Goal: Information Seeking & Learning: Check status

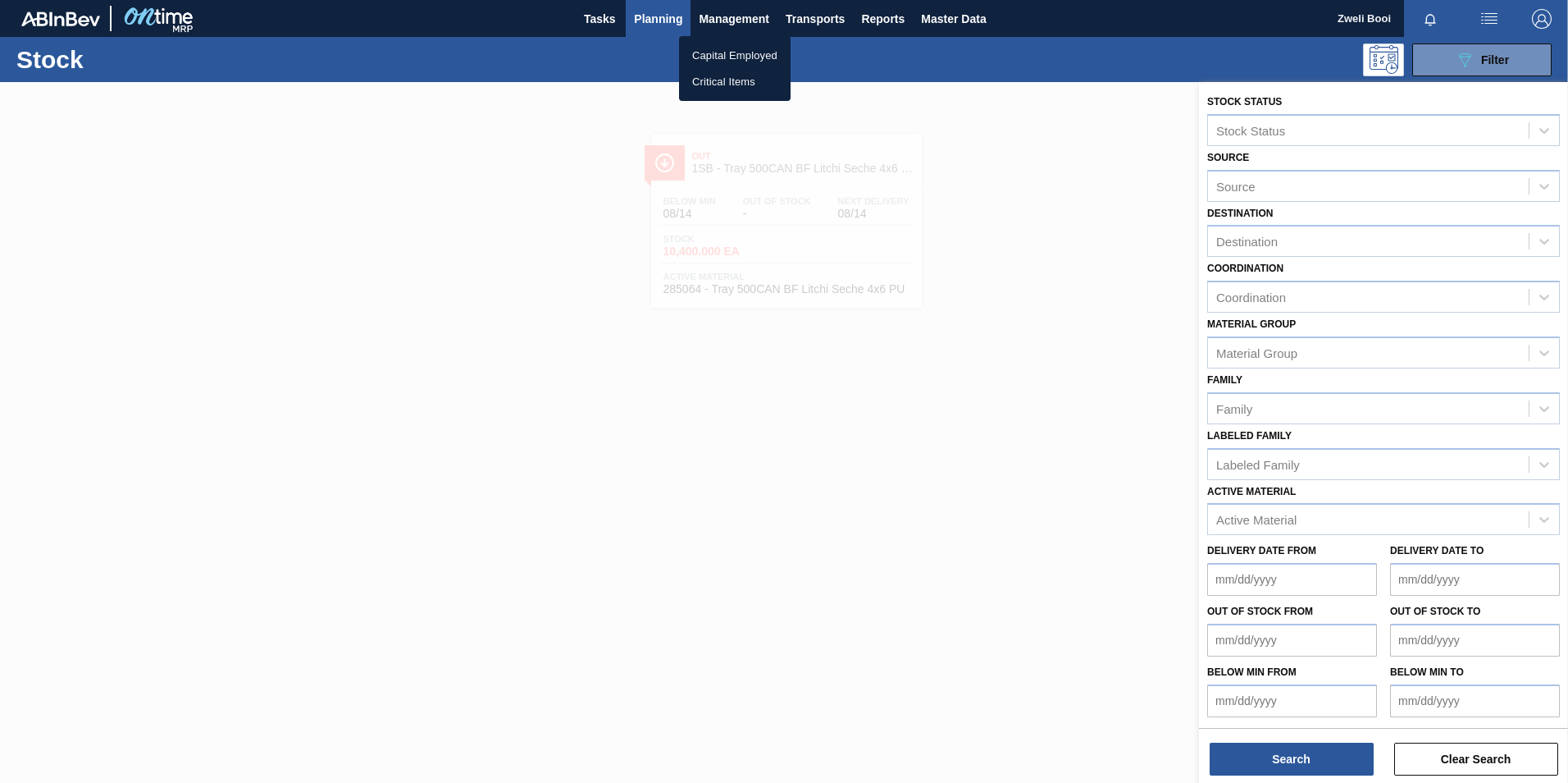
click at [653, 18] on div at bounding box center [784, 392] width 1568 height 783
click at [653, 18] on span "Planning" at bounding box center [658, 19] width 48 height 20
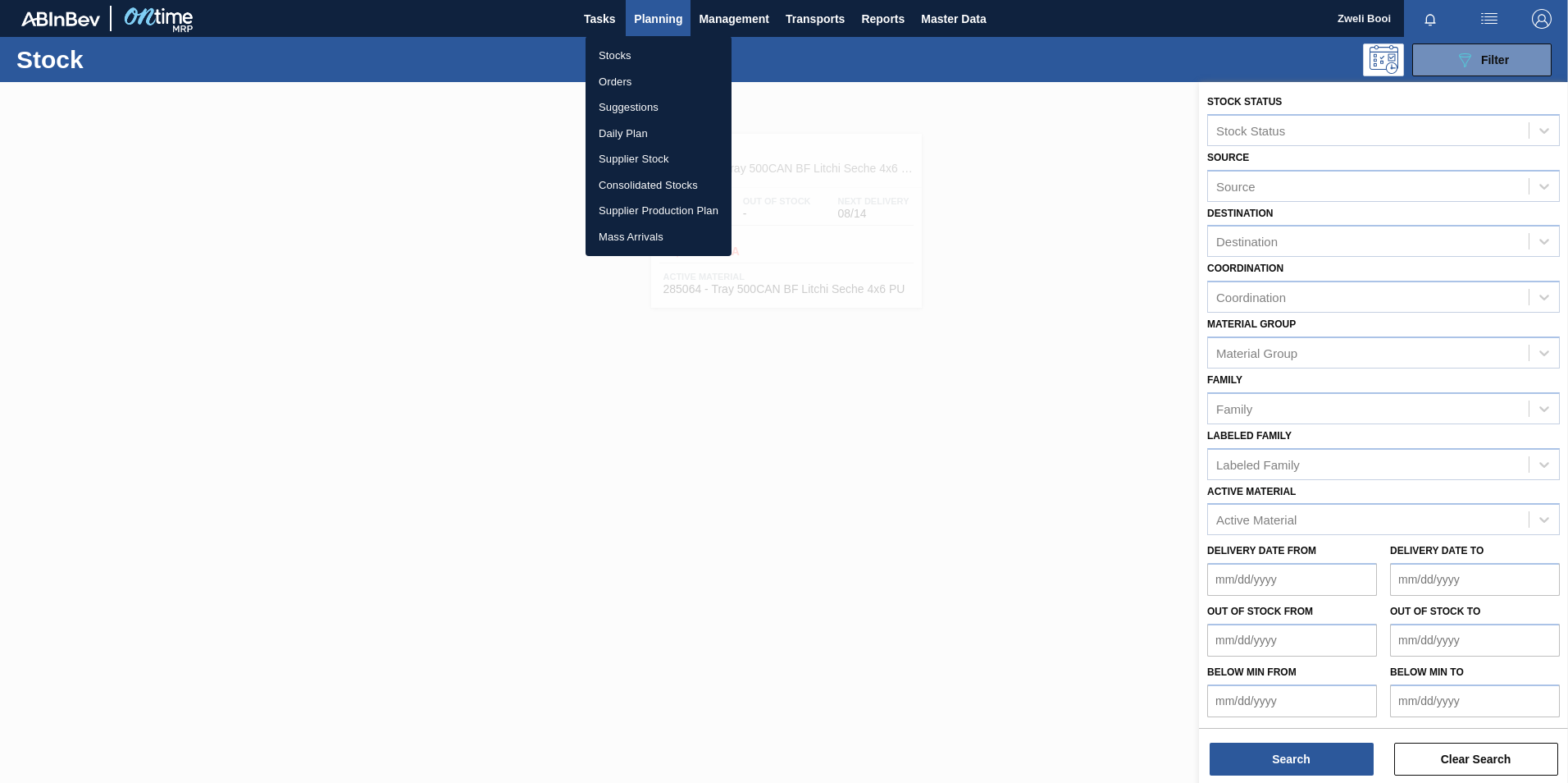
click at [621, 59] on li "Stocks" at bounding box center [659, 56] width 146 height 26
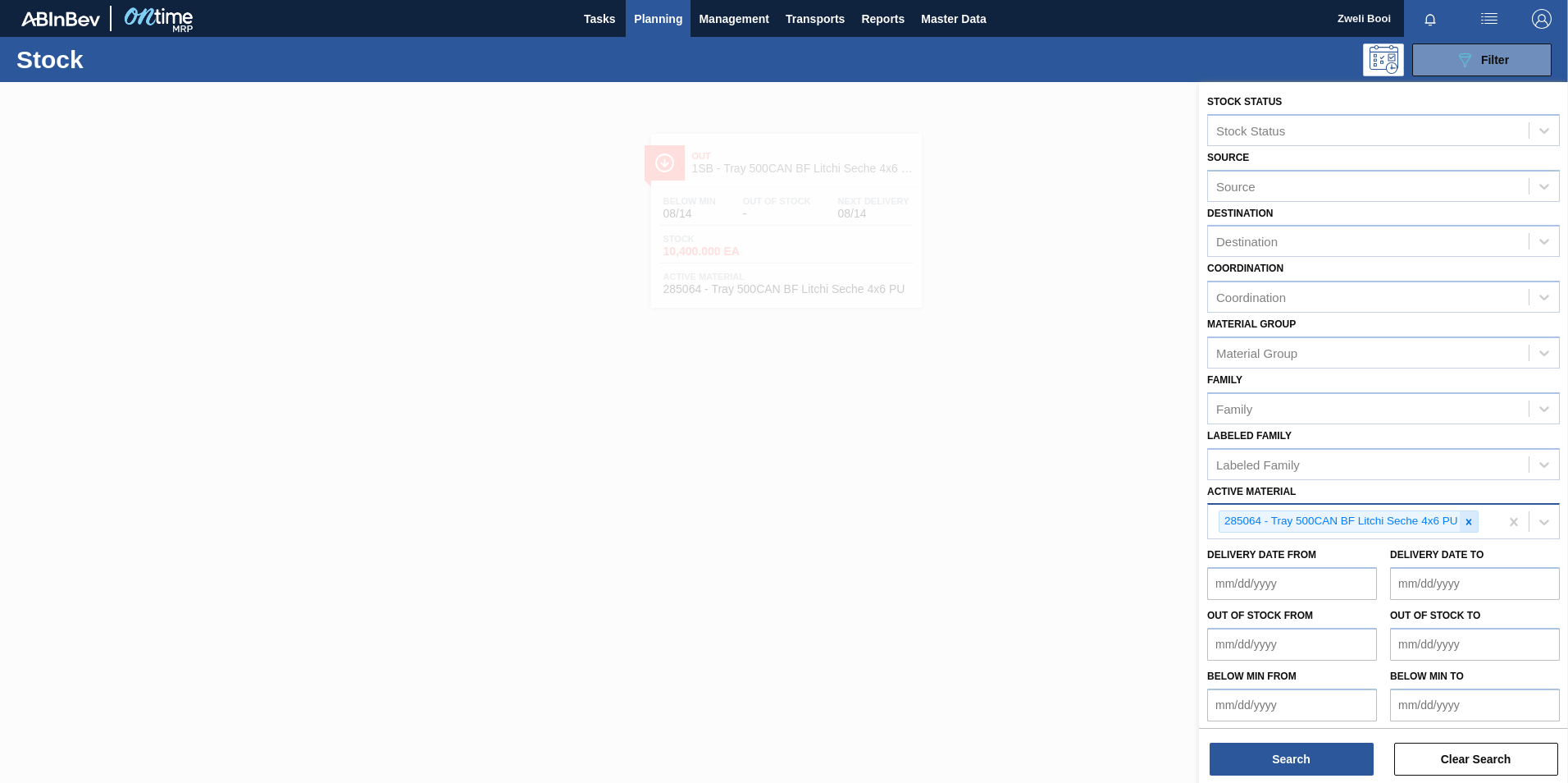
click at [1473, 521] on icon at bounding box center [1469, 522] width 11 height 11
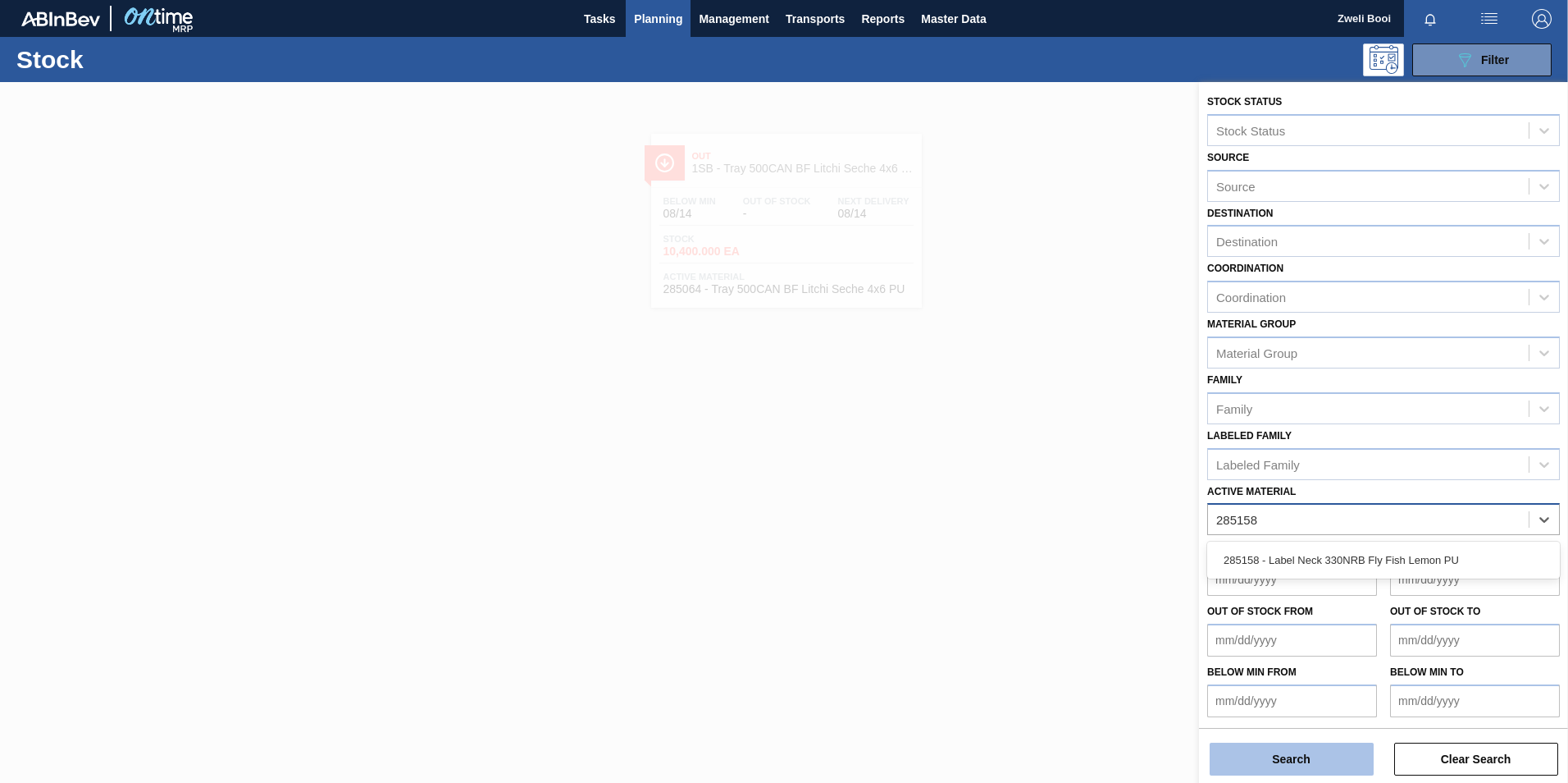
type Material "285158"
click at [1317, 752] on button "Search" at bounding box center [1291, 759] width 164 height 33
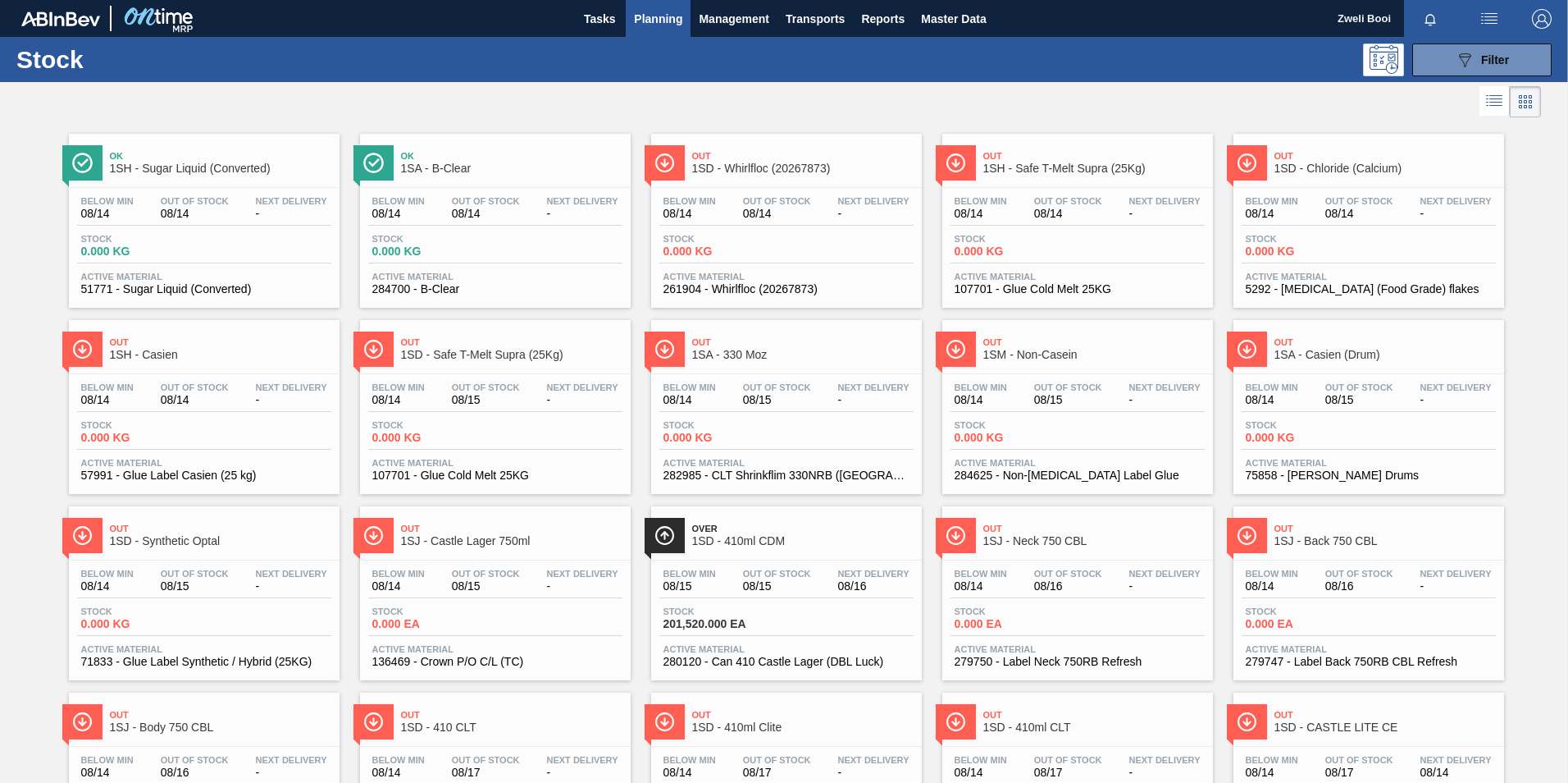
click at [664, 16] on span "Planning" at bounding box center [658, 19] width 48 height 20
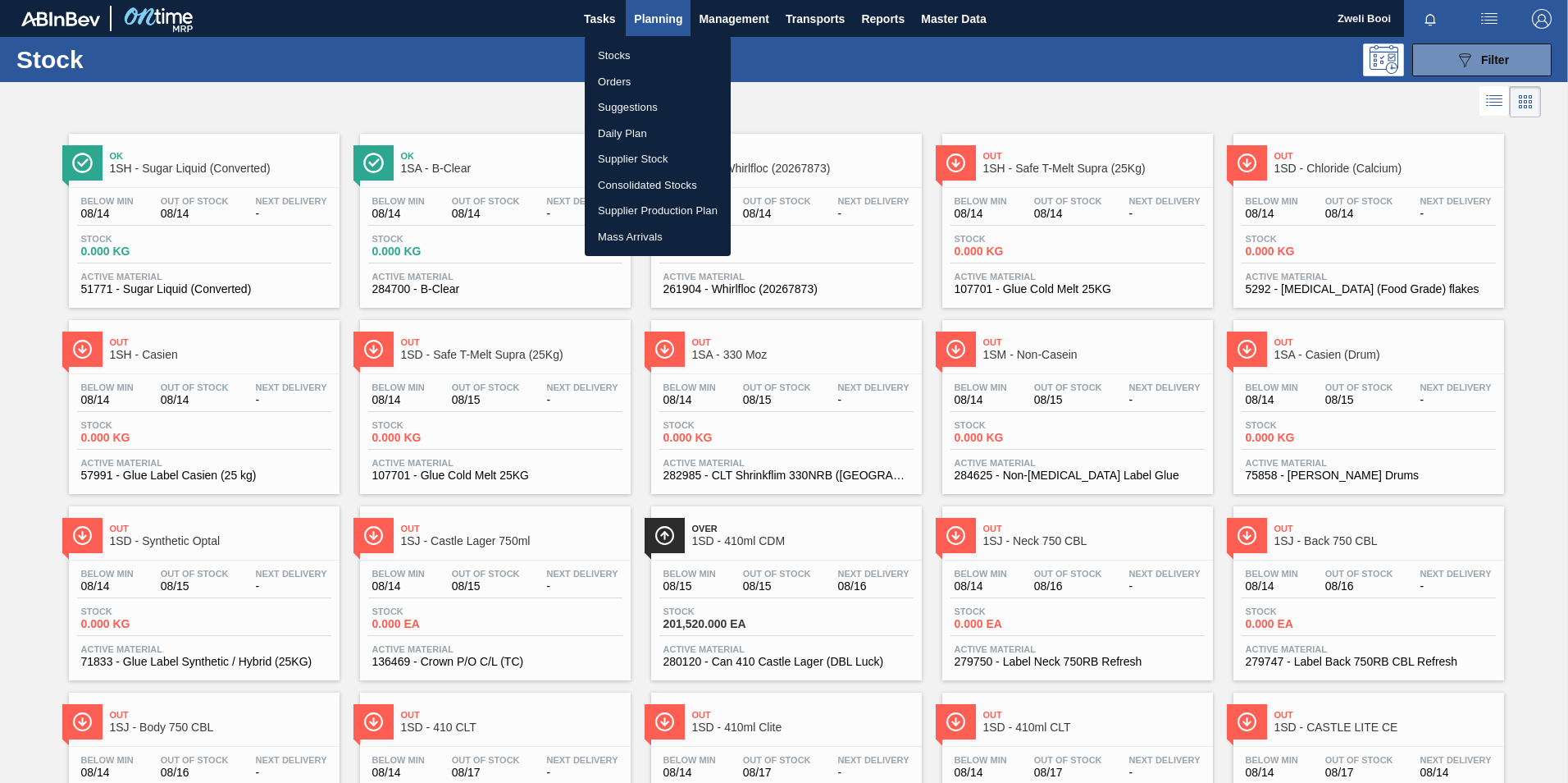
click at [629, 49] on li "Stocks" at bounding box center [658, 56] width 146 height 26
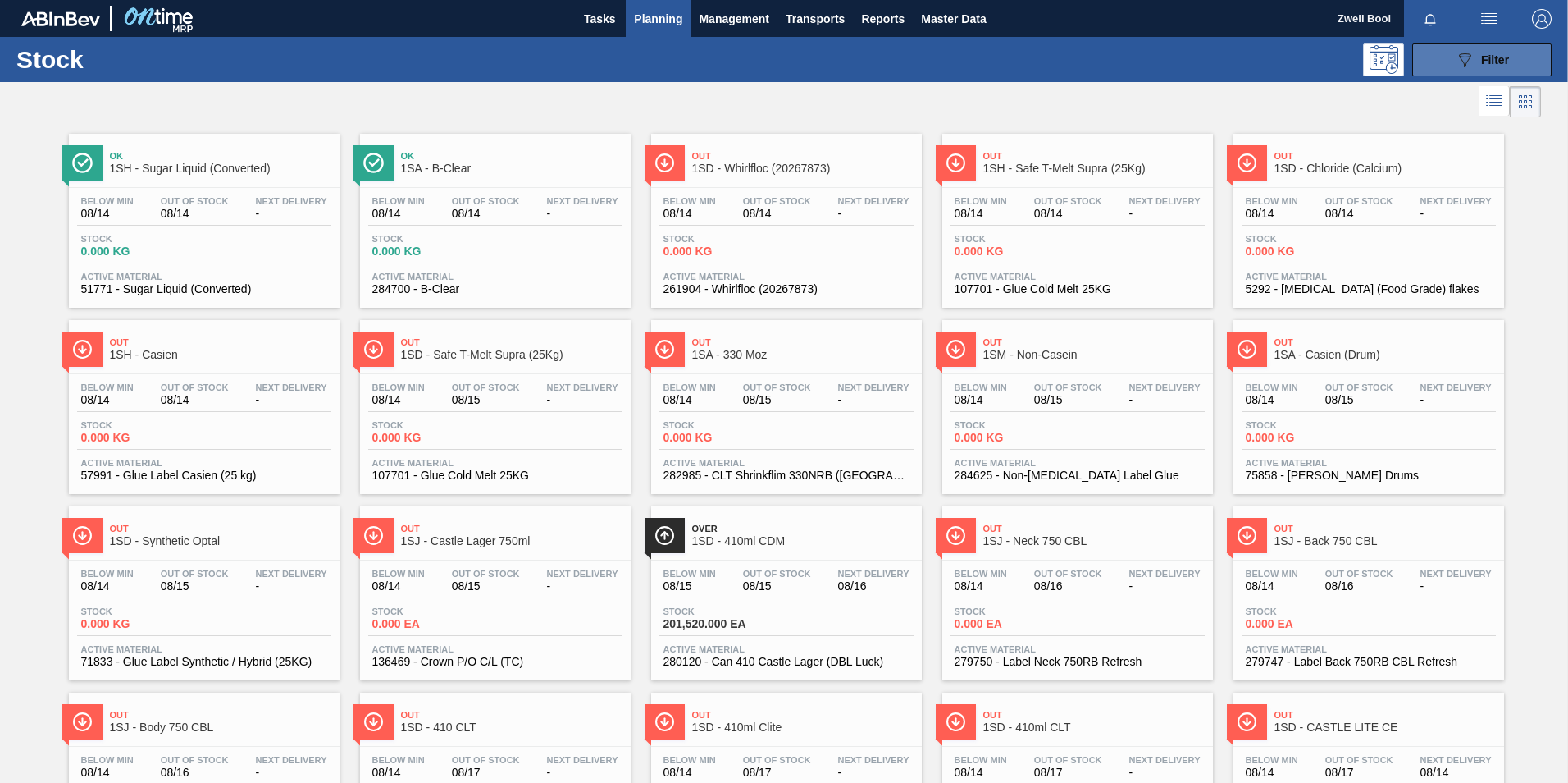
click at [1481, 64] on span "Filter" at bounding box center [1495, 60] width 28 height 13
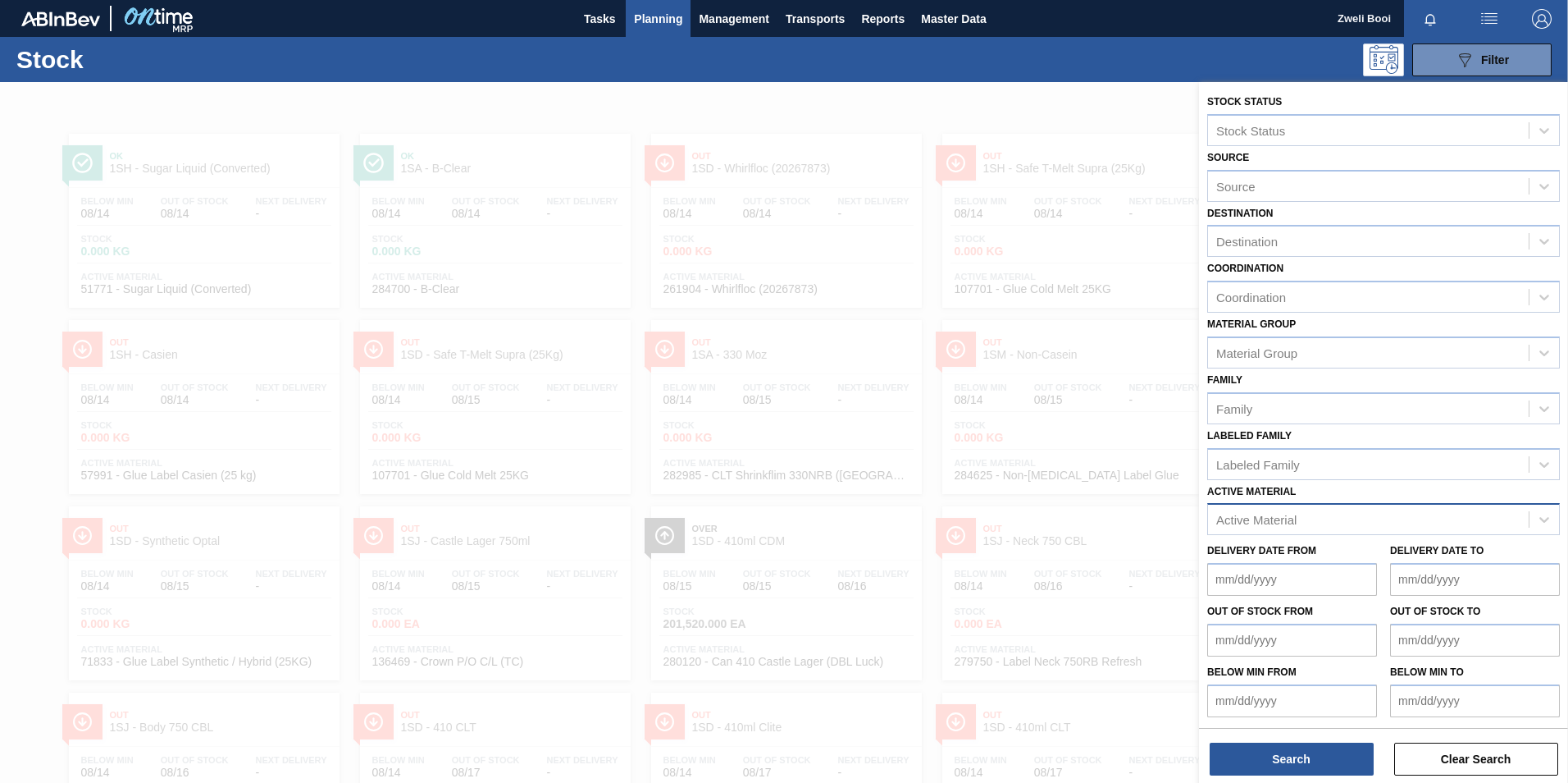
click at [1383, 511] on div "Active Material" at bounding box center [1368, 520] width 321 height 24
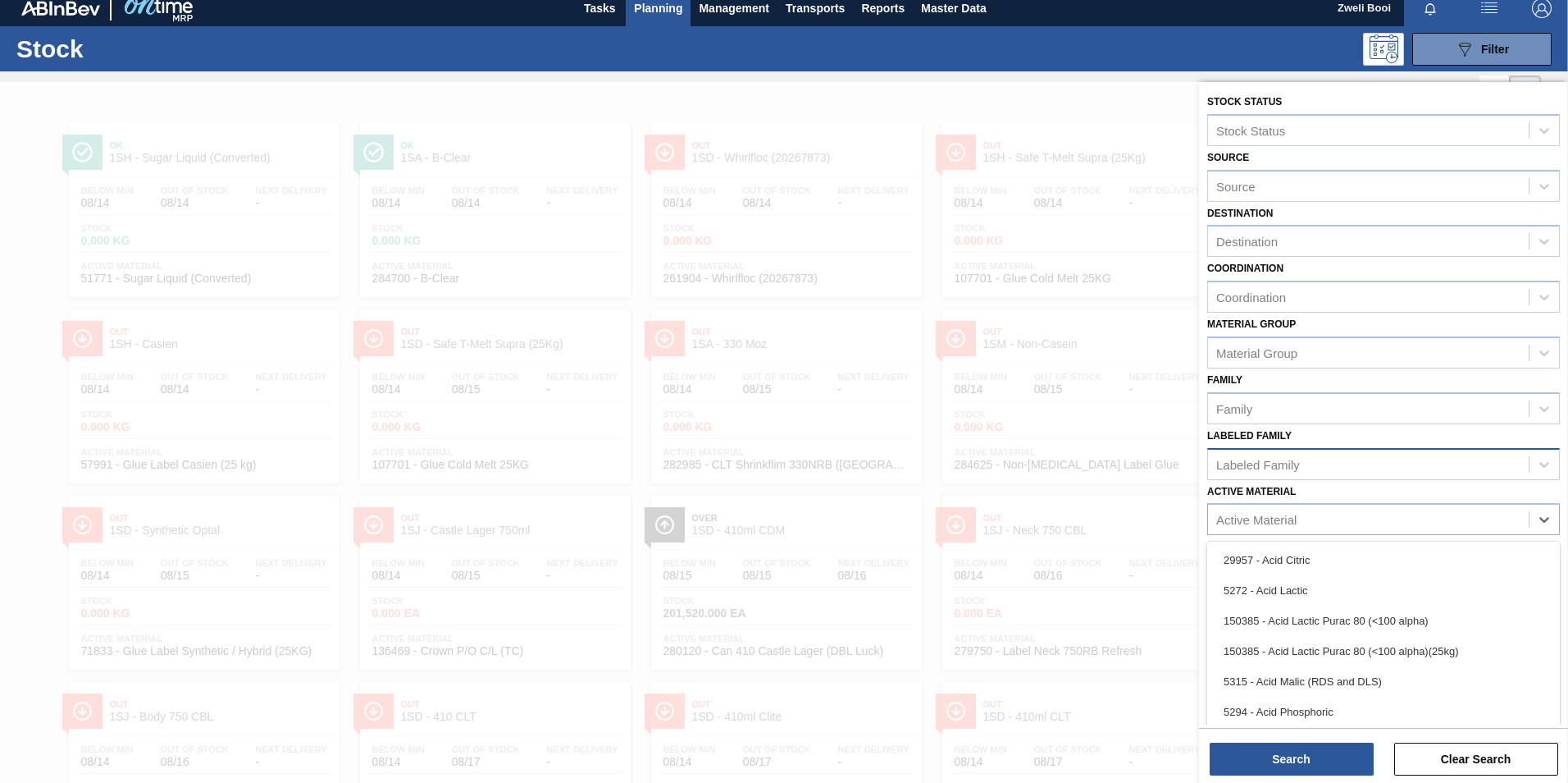
scroll to position [11, 0]
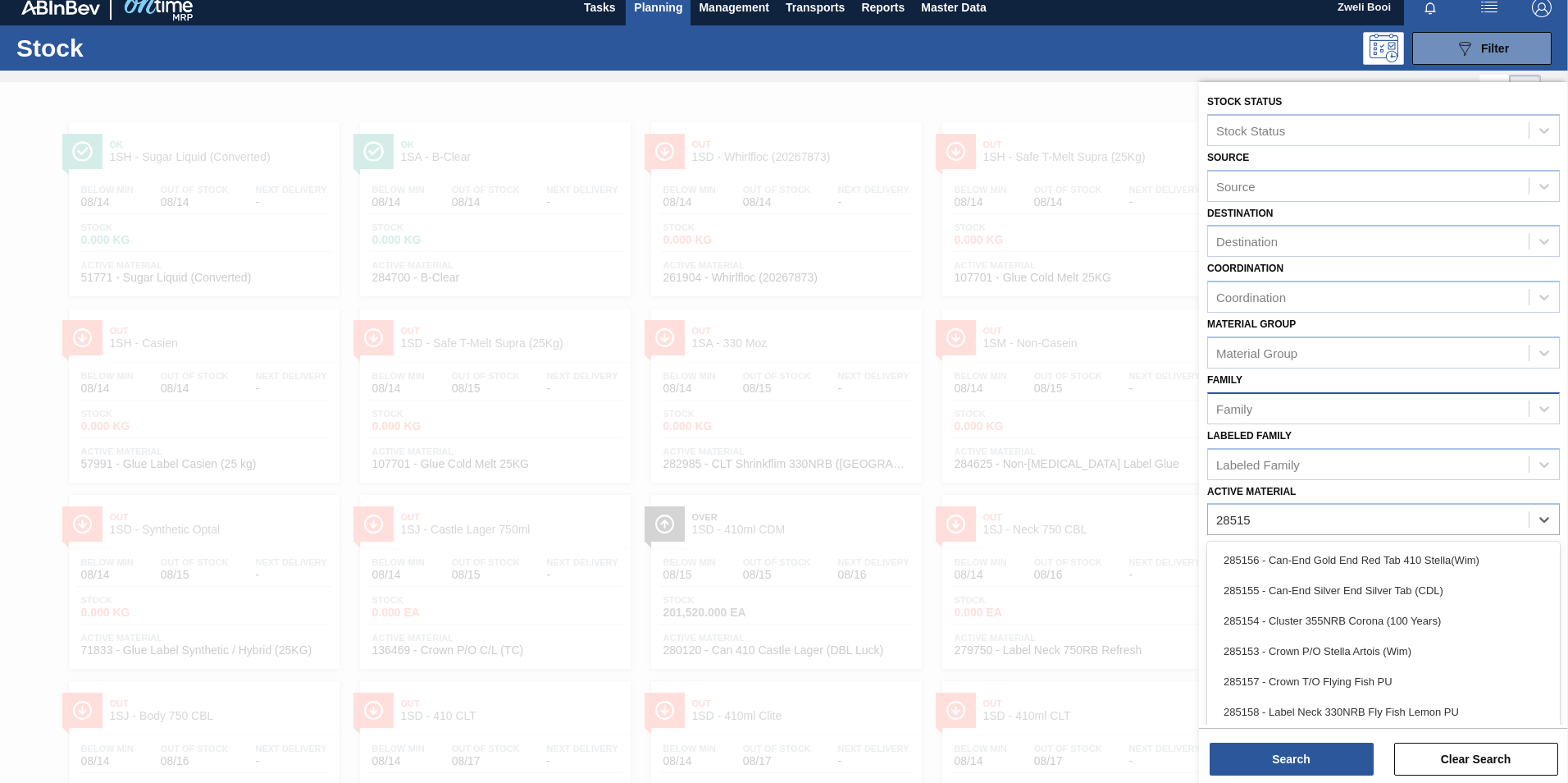
type Material "285158"
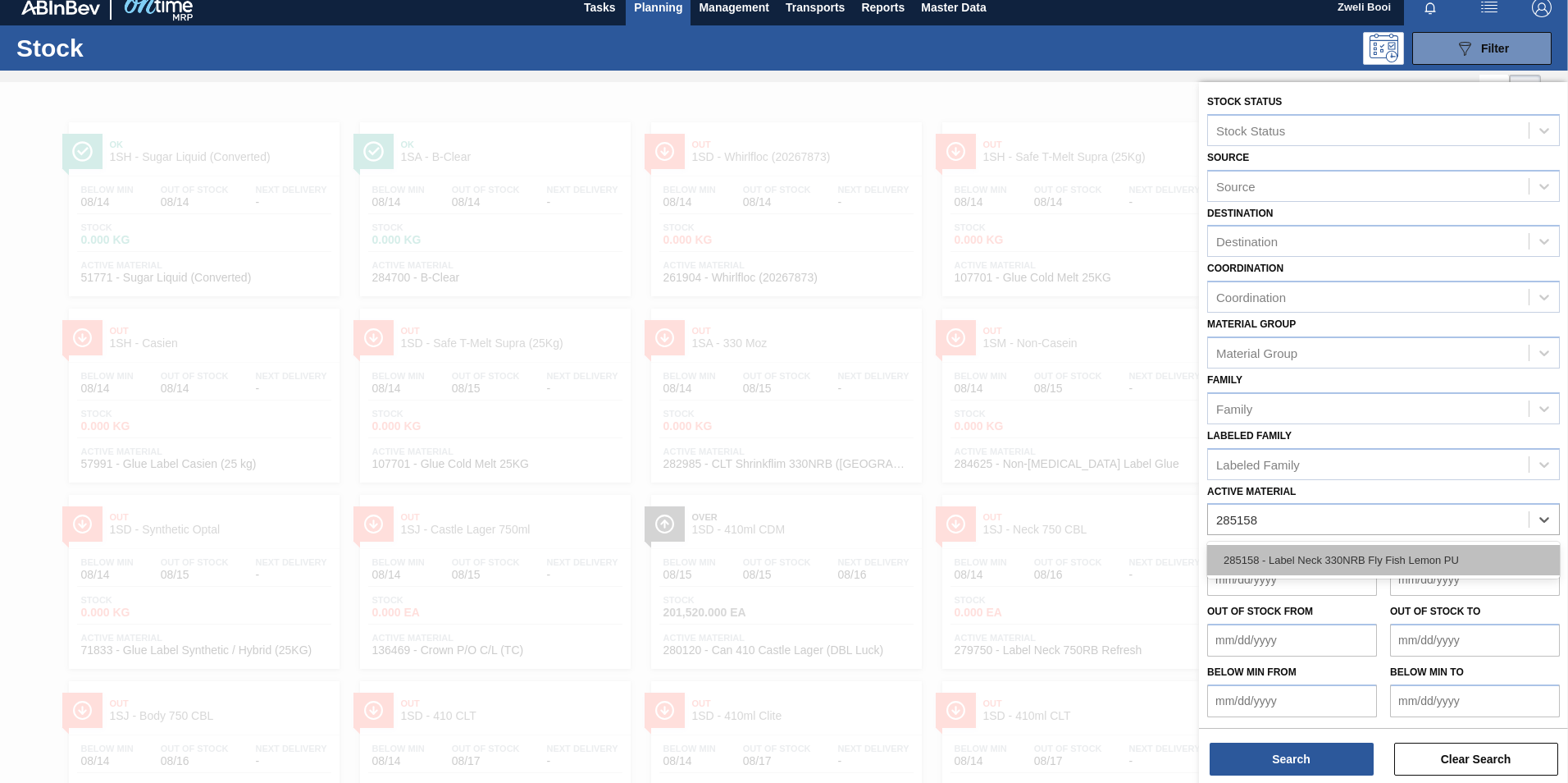
click at [1451, 548] on div "285158 - Label Neck 330NRB Fly Fish Lemon PU" at bounding box center [1383, 560] width 353 height 30
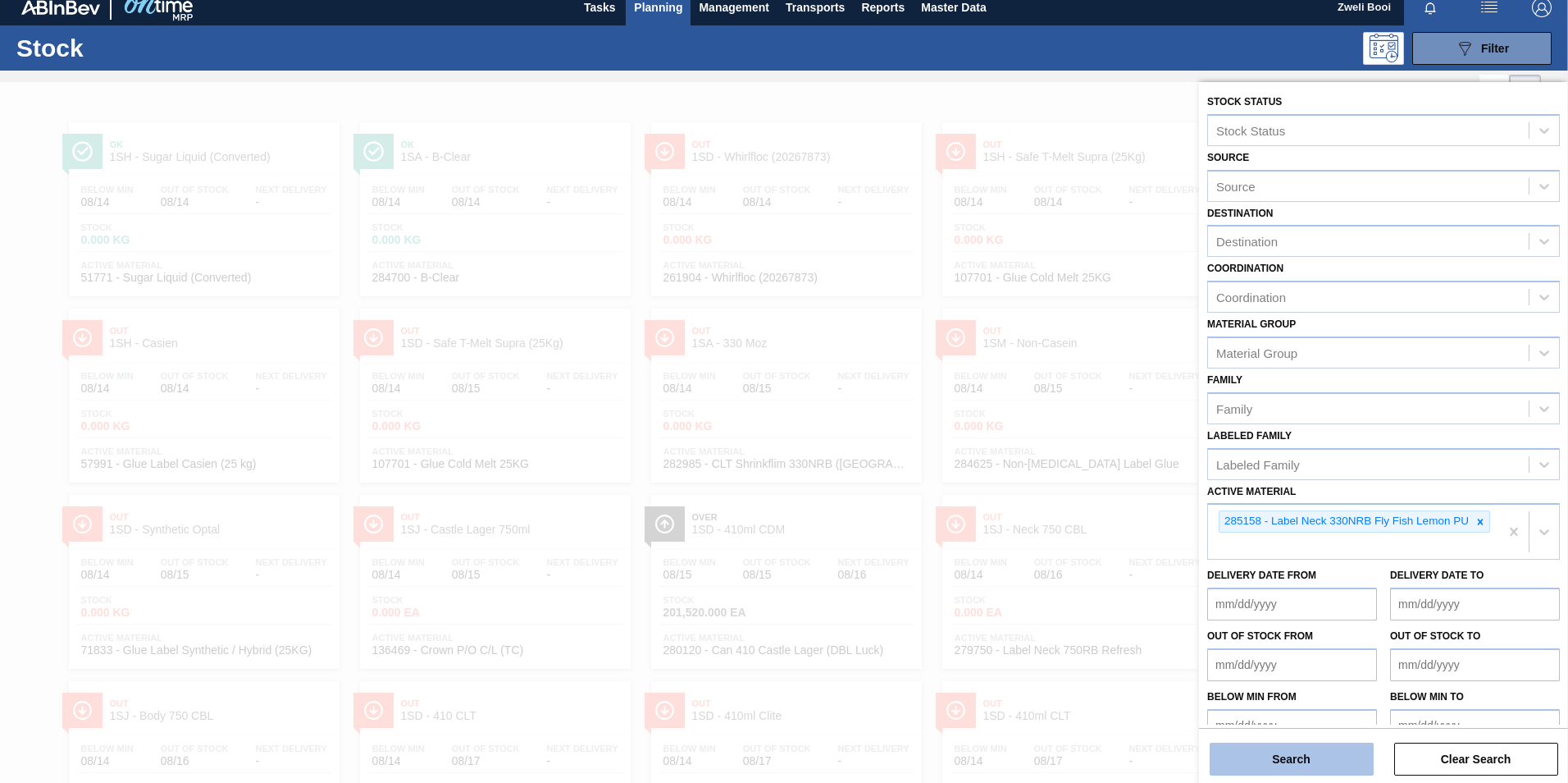
click at [1335, 750] on button "Search" at bounding box center [1291, 759] width 164 height 33
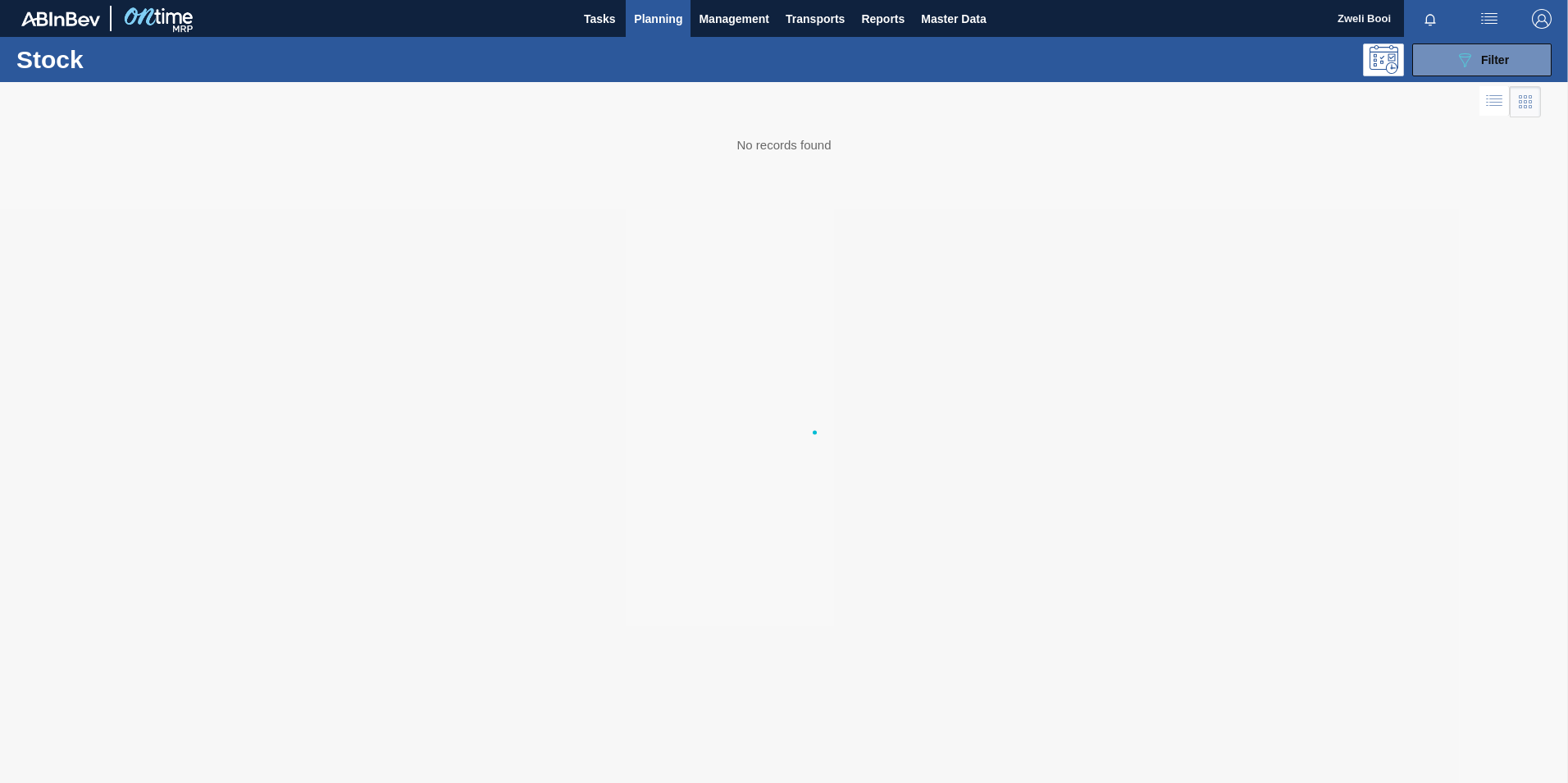
scroll to position [0, 0]
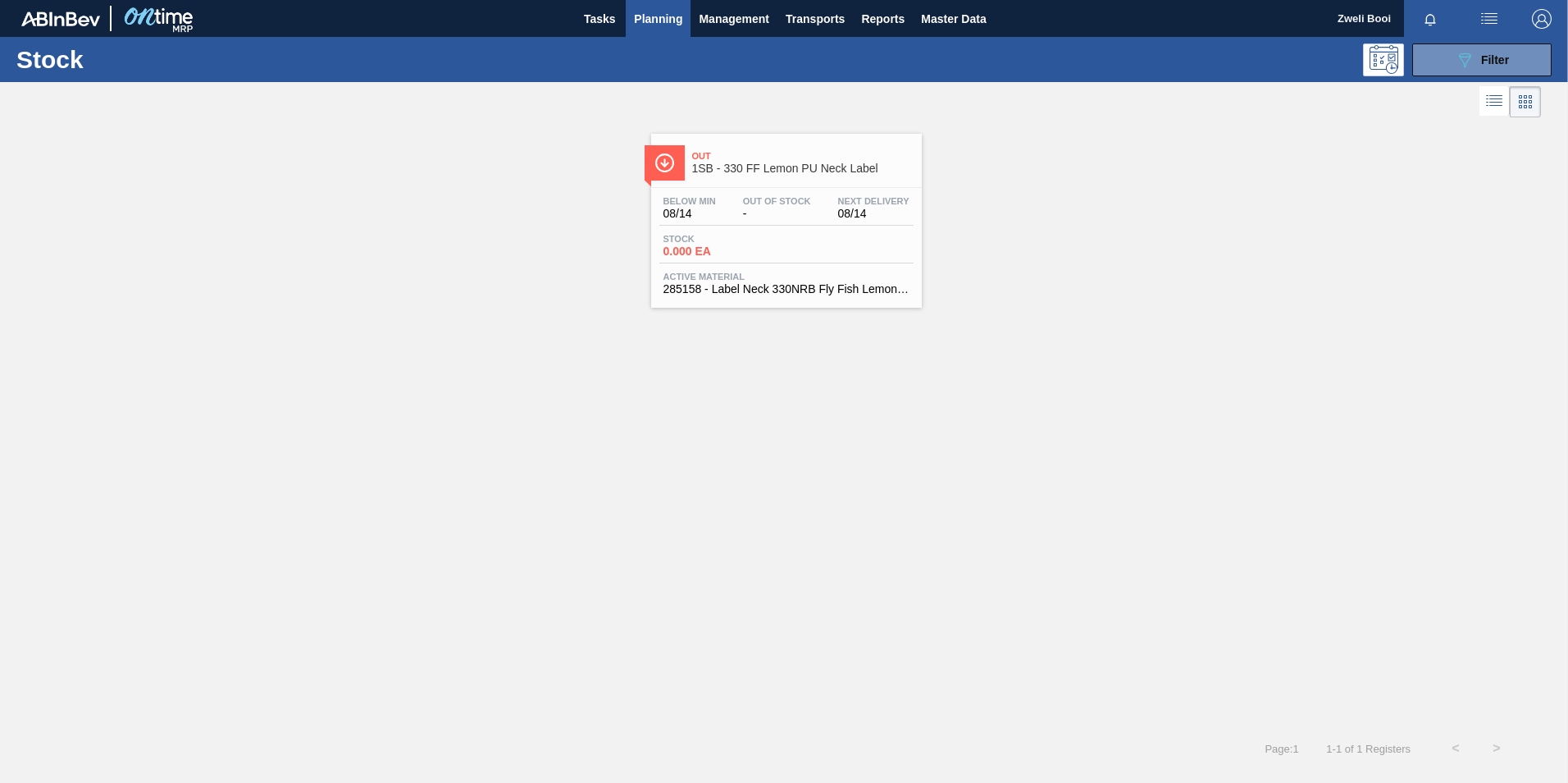
click at [812, 274] on span "Active Material" at bounding box center [787, 277] width 246 height 10
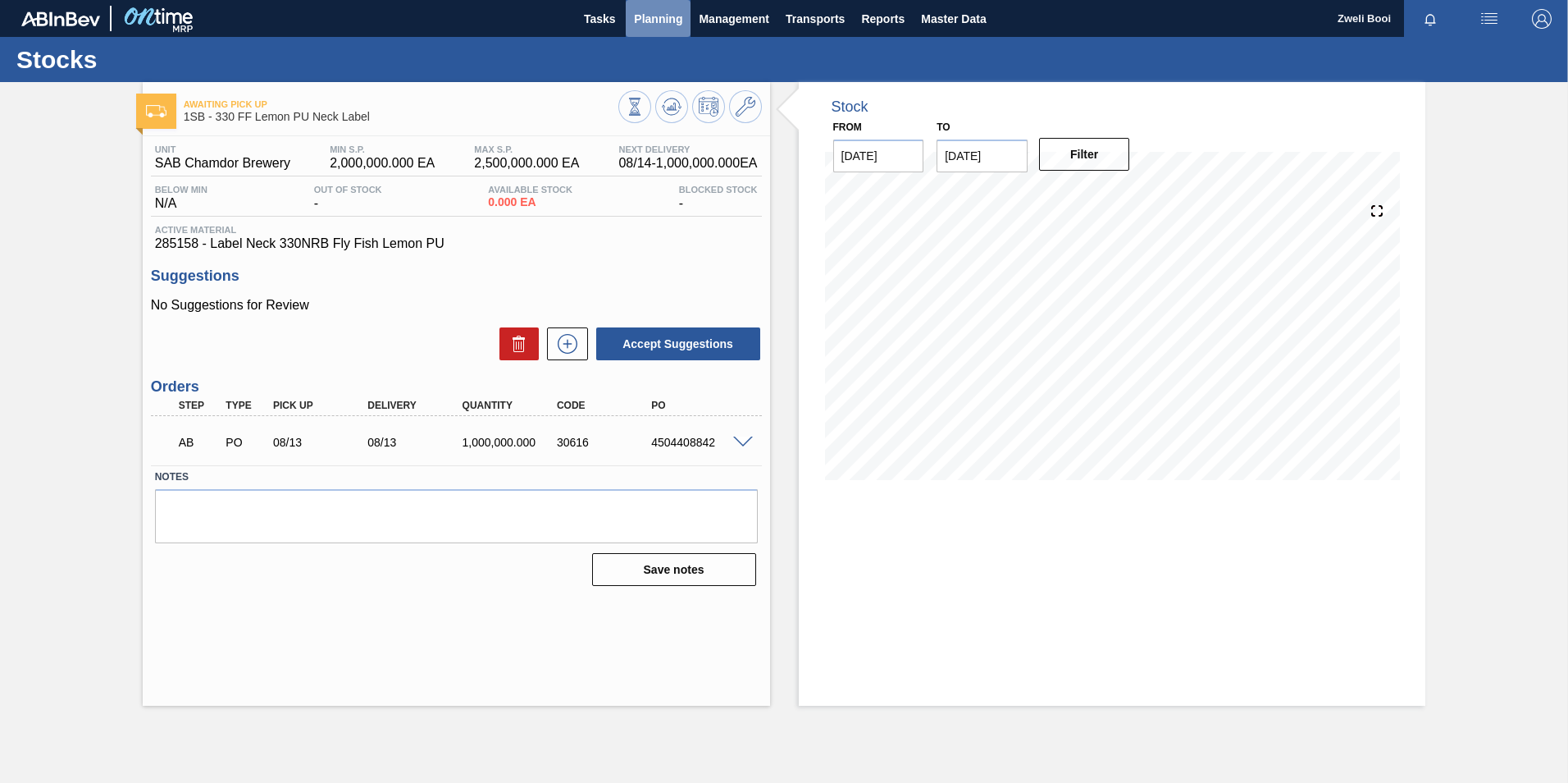
click at [669, 22] on span "Planning" at bounding box center [658, 19] width 48 height 20
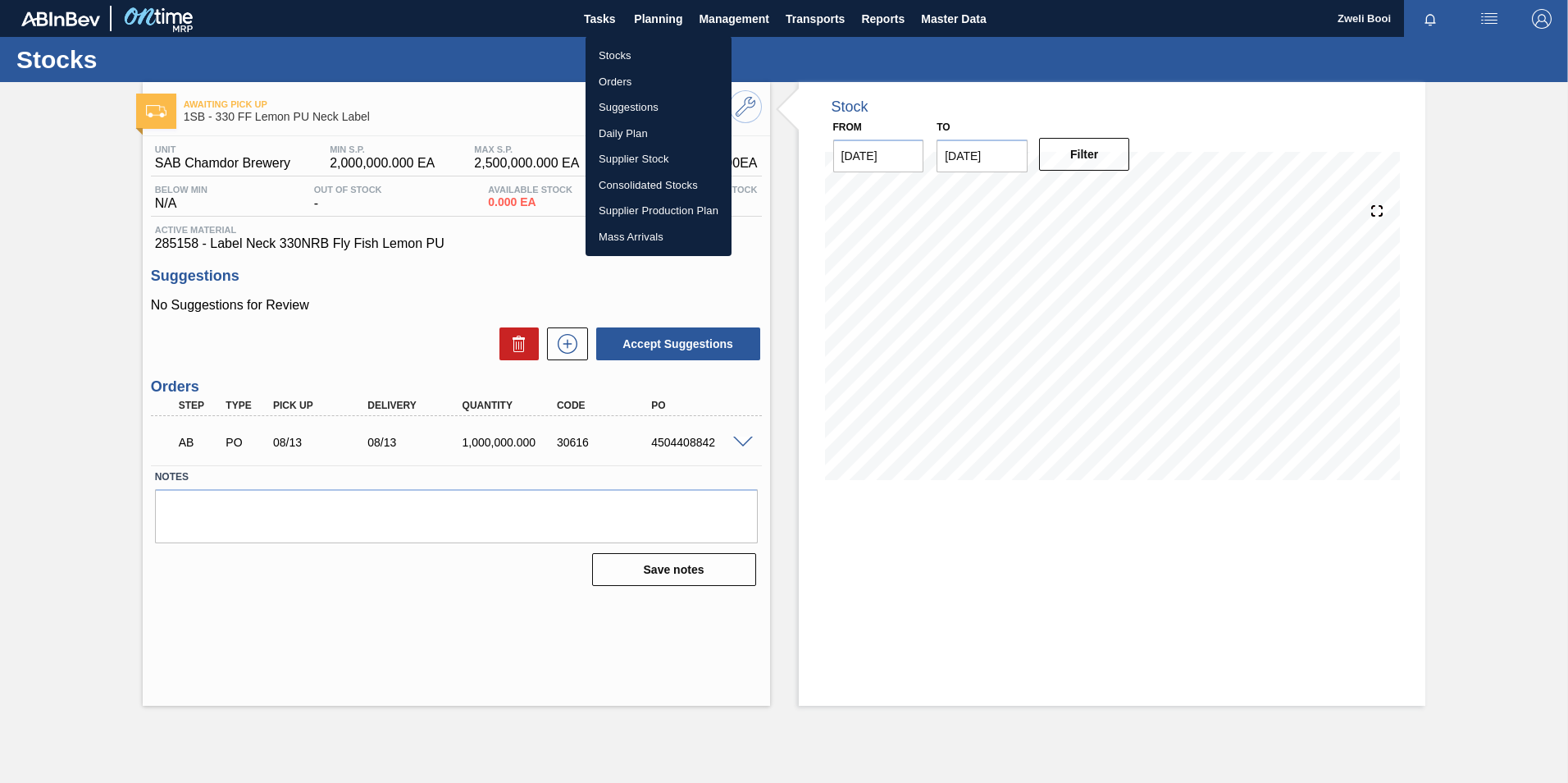
click at [633, 60] on li "Stocks" at bounding box center [659, 56] width 146 height 26
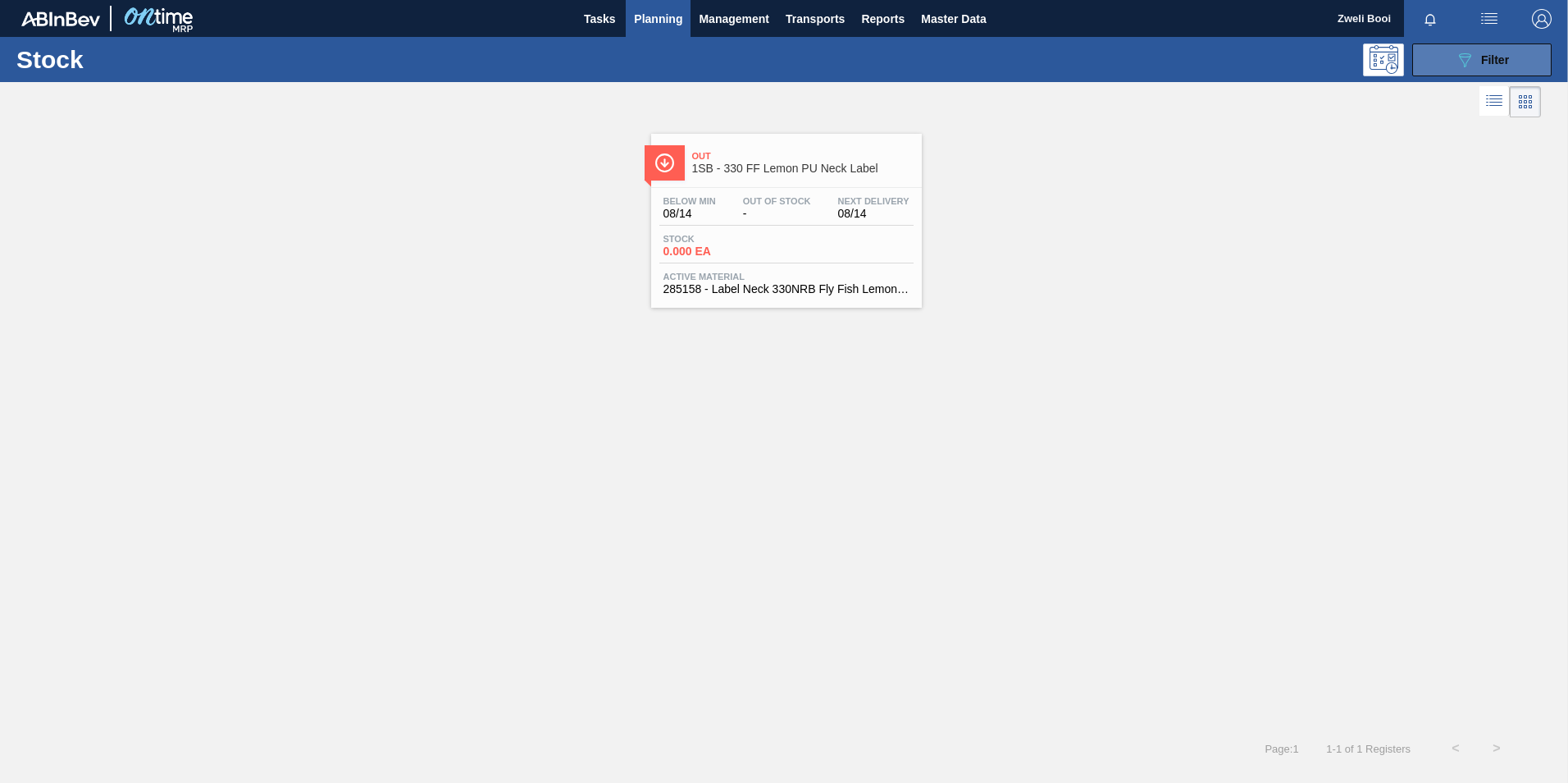
click at [1511, 63] on button "089F7B8B-B2A5-4AFE-B5C0-19BA573D28AC Filter" at bounding box center [1482, 60] width 139 height 33
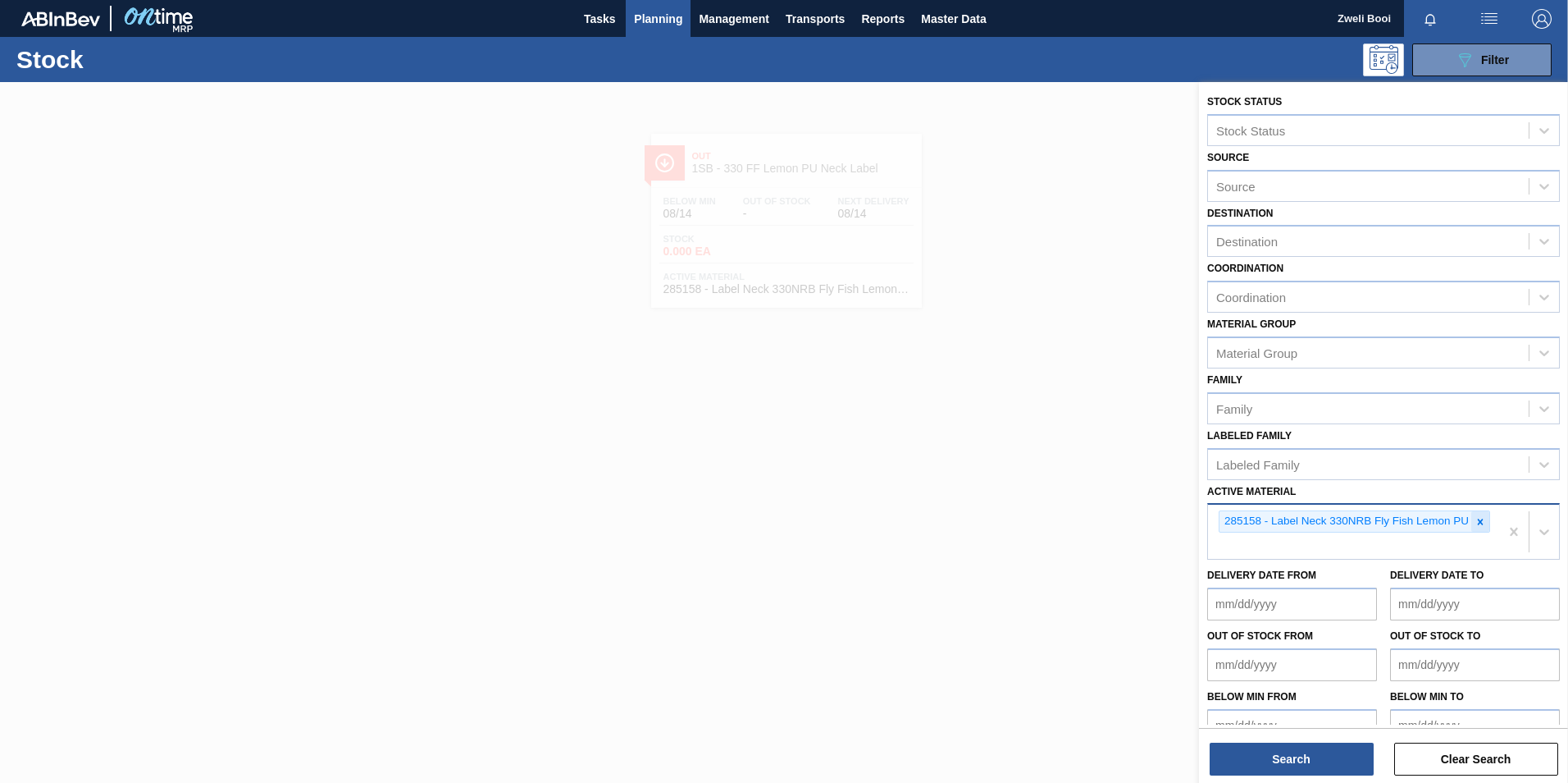
click at [1476, 526] on icon at bounding box center [1480, 522] width 11 height 11
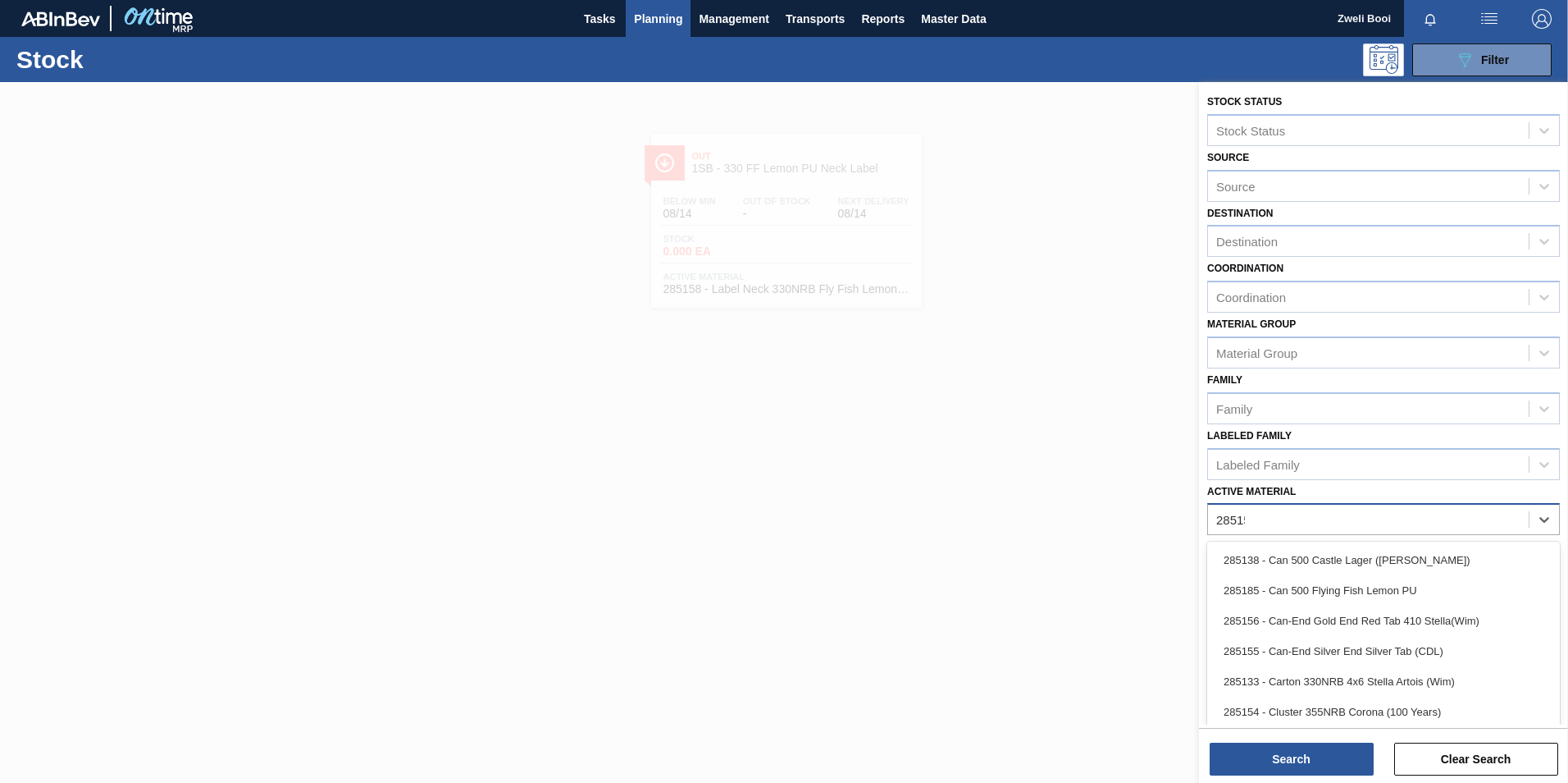
type Material "285159"
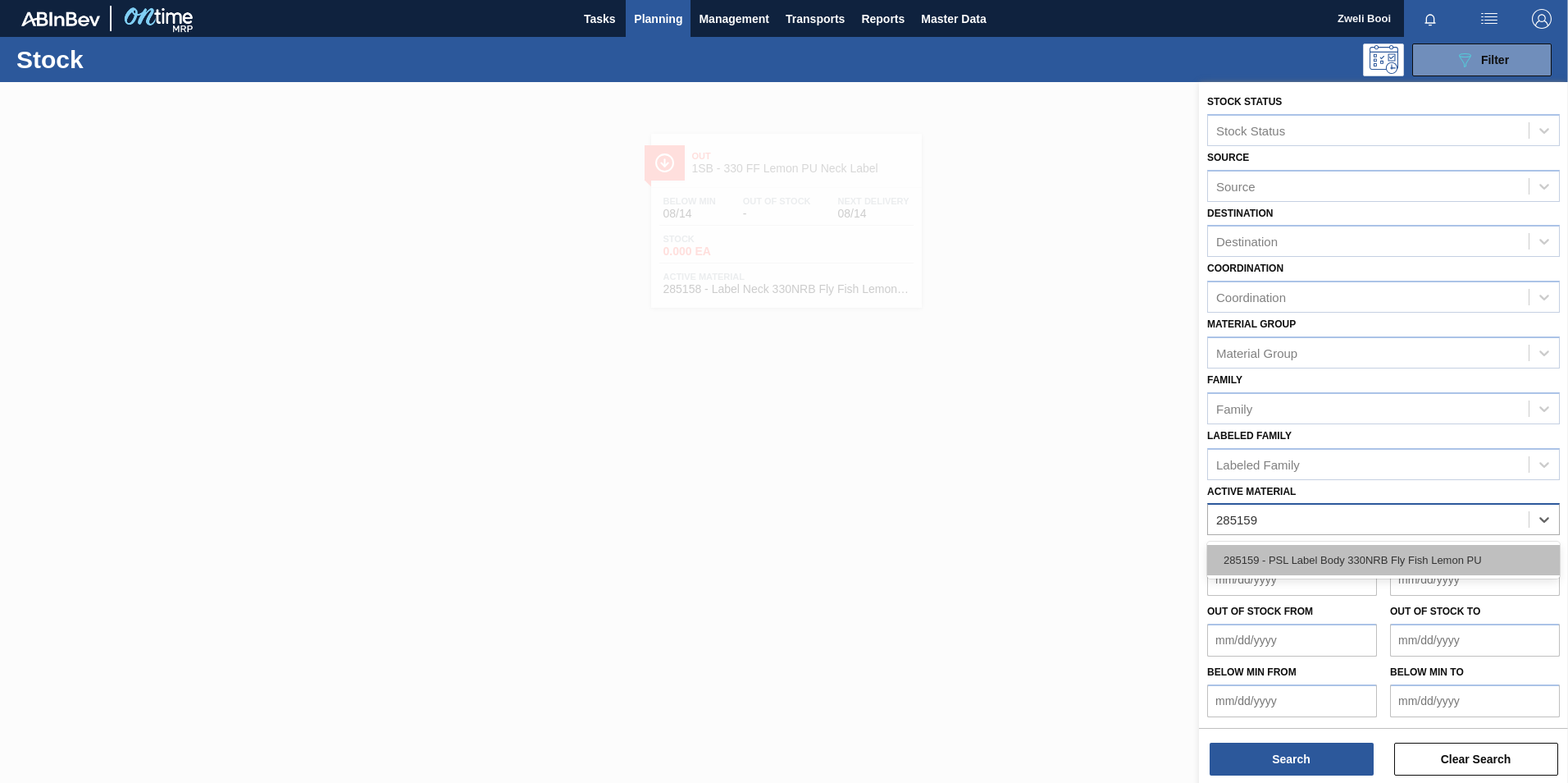
click at [1438, 553] on div "285159 - PSL Label Body 330NRB Fly Fish Lemon PU" at bounding box center [1383, 560] width 353 height 30
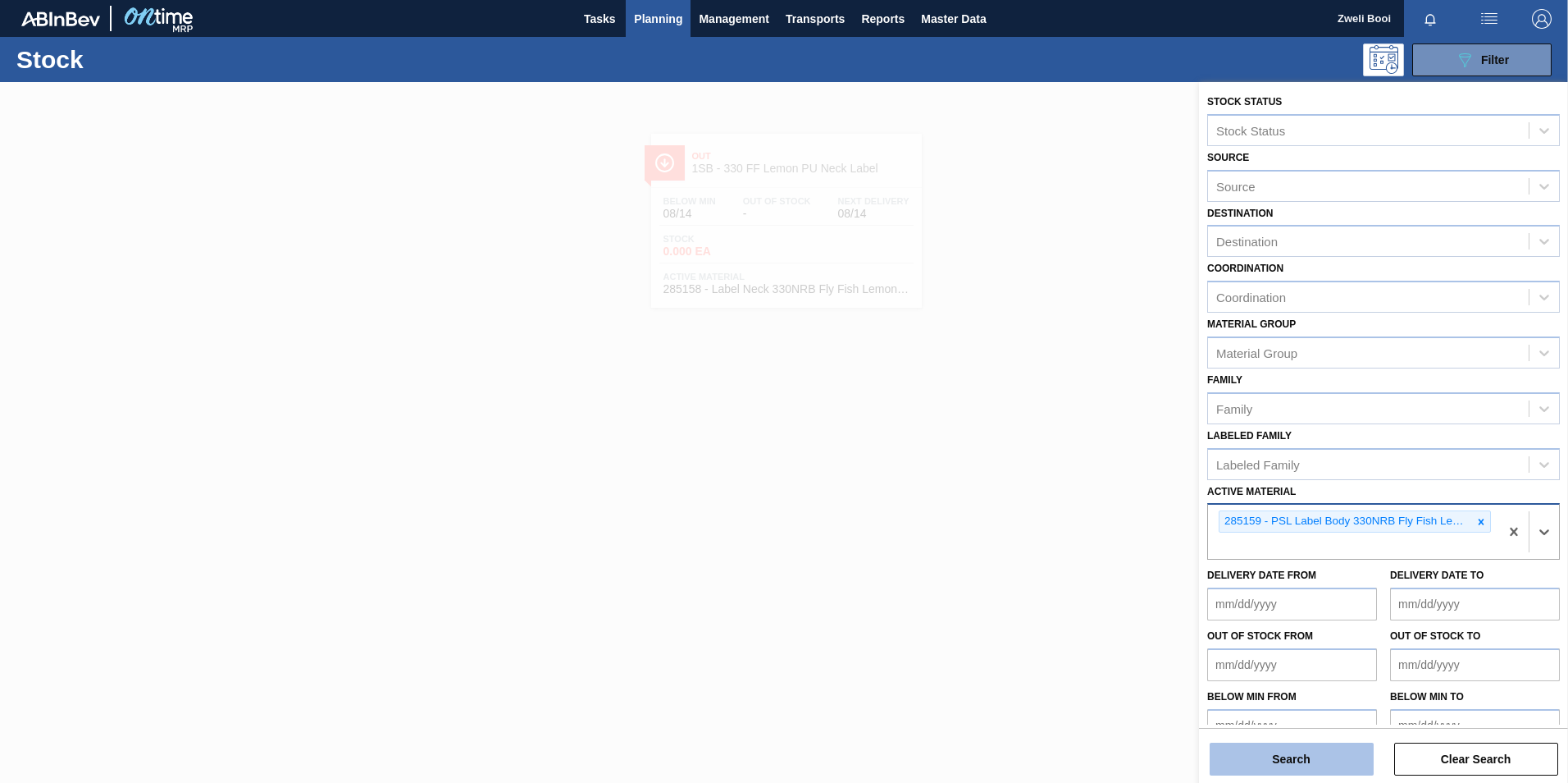
click at [1311, 753] on button "Search" at bounding box center [1291, 759] width 164 height 33
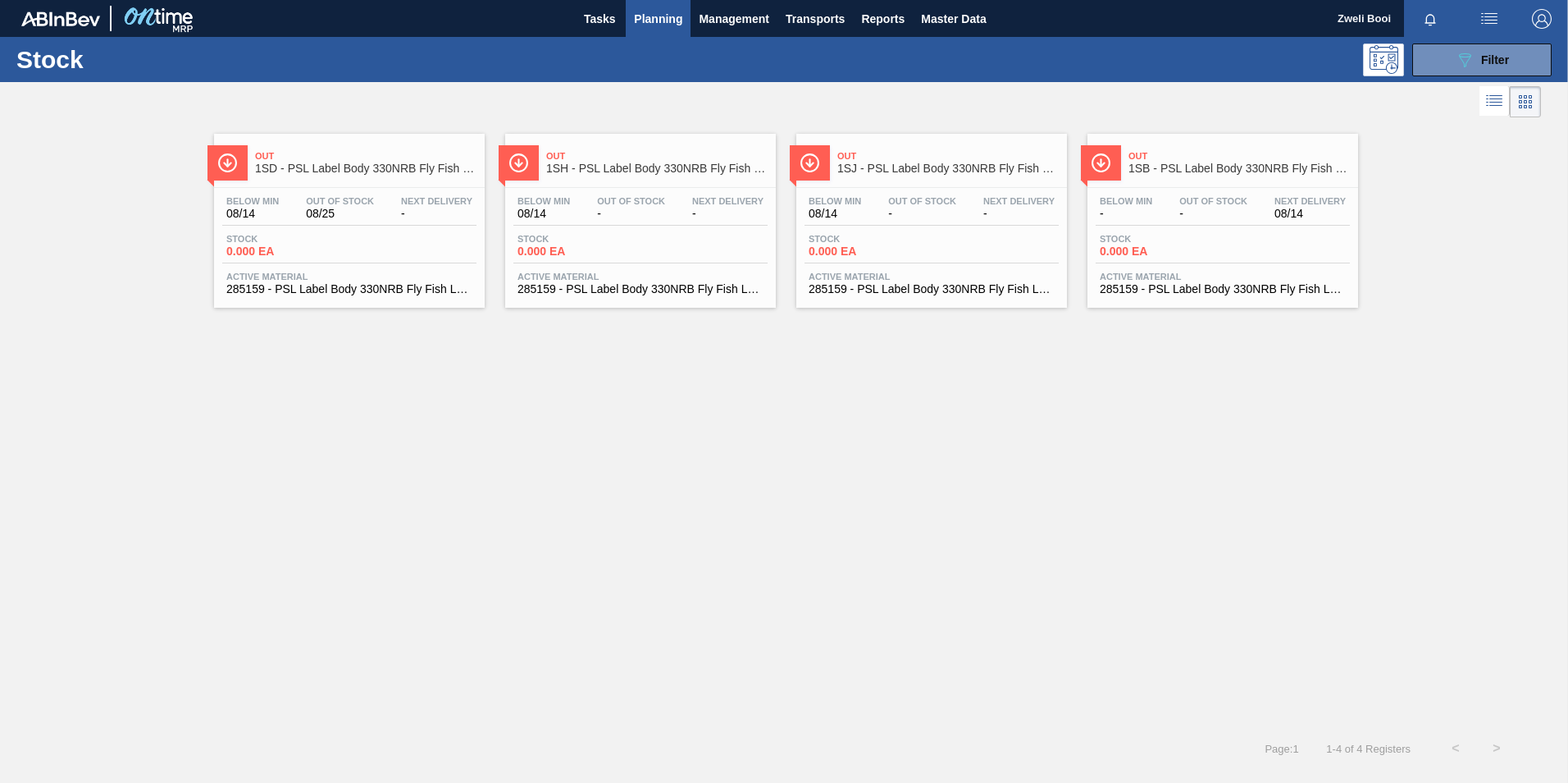
click at [1219, 263] on div "Below Min - Out Of Stock - Next Delivery 08/14 Stock 0.000 EA Active Material 2…" at bounding box center [1223, 244] width 271 height 112
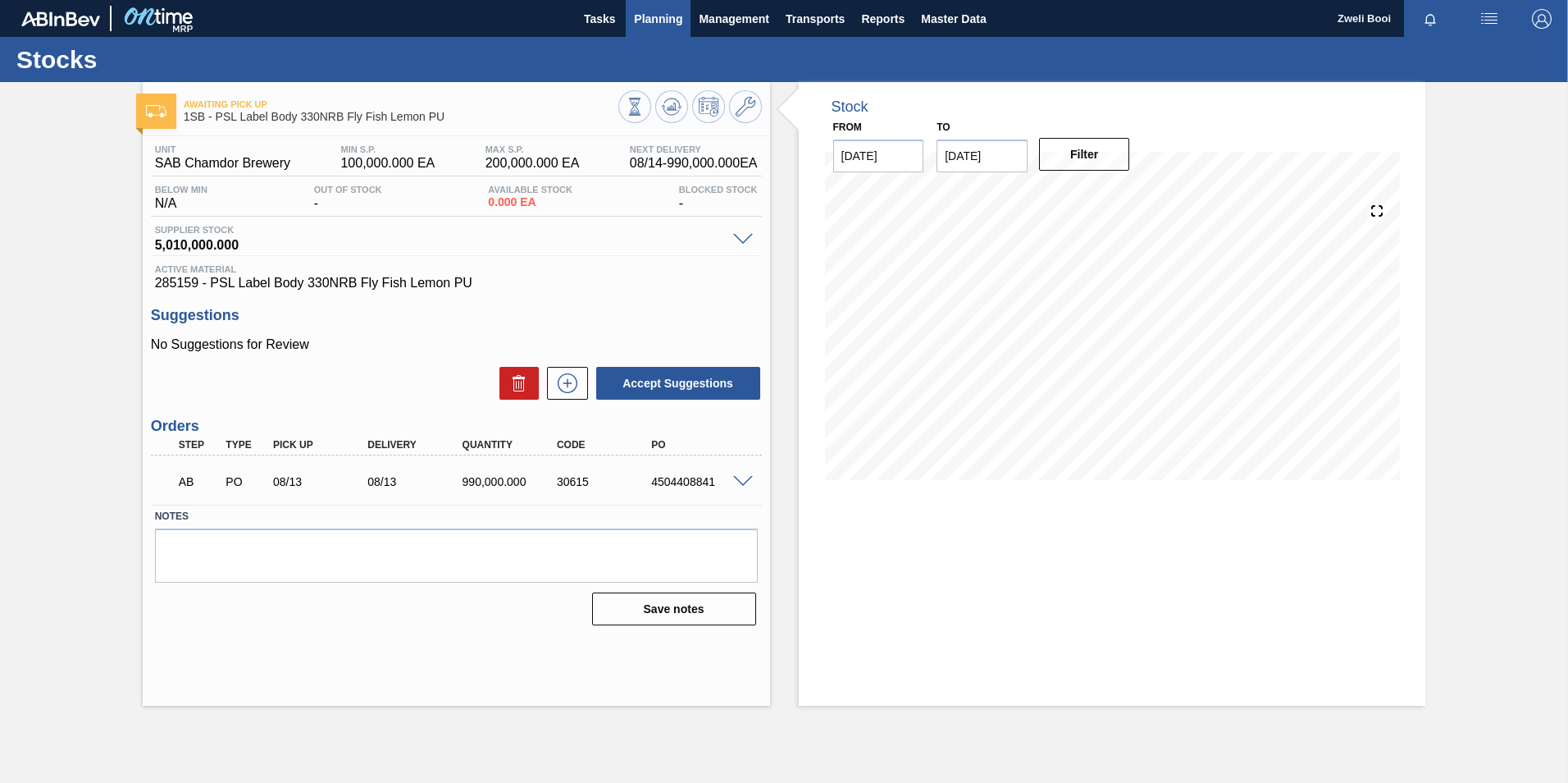
click at [665, 21] on span "Planning" at bounding box center [658, 19] width 48 height 20
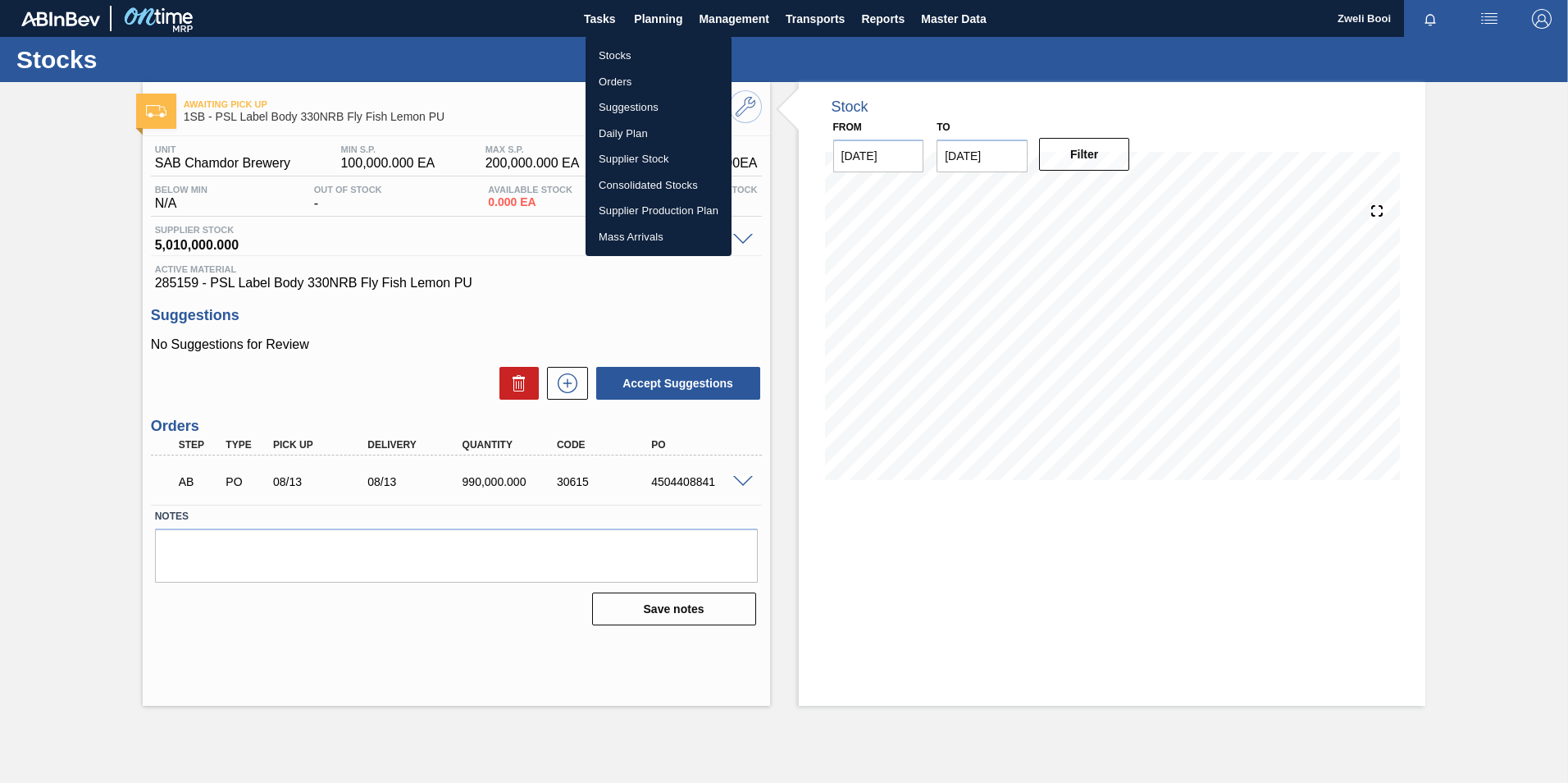
click at [642, 53] on li "Stocks" at bounding box center [659, 56] width 146 height 26
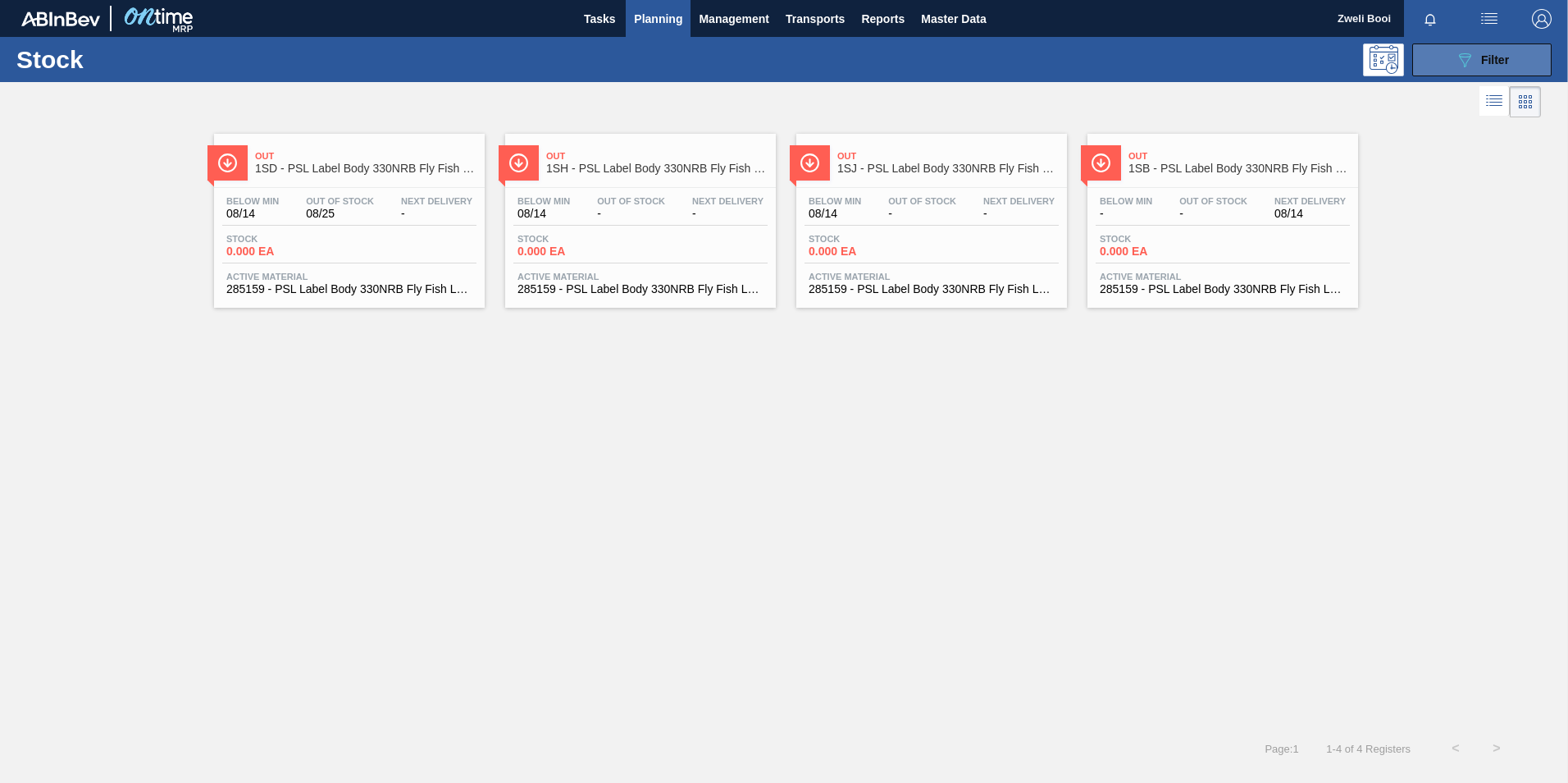
click at [1499, 60] on span "Filter" at bounding box center [1495, 60] width 28 height 13
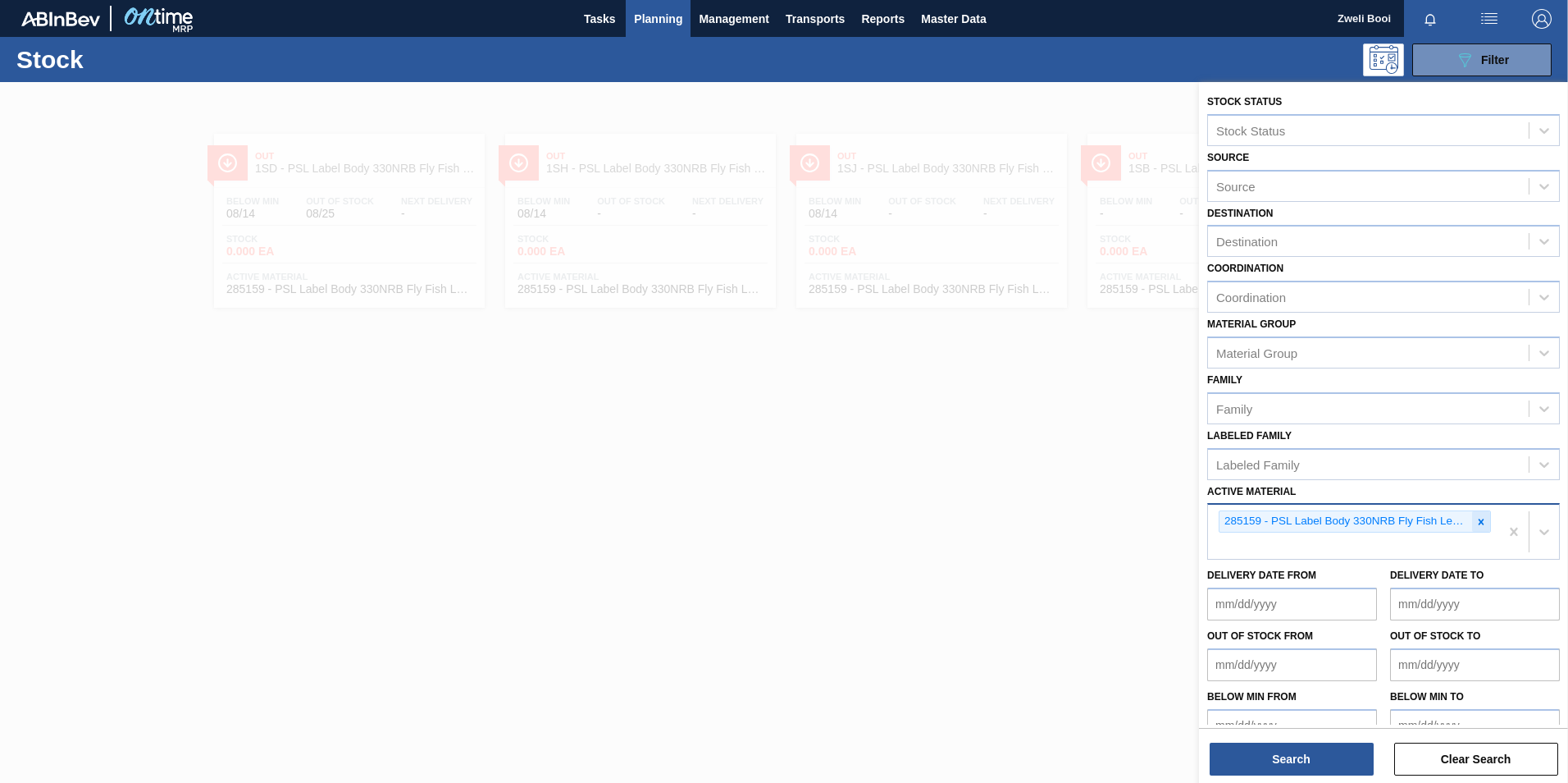
click at [1481, 520] on icon at bounding box center [1481, 522] width 11 height 11
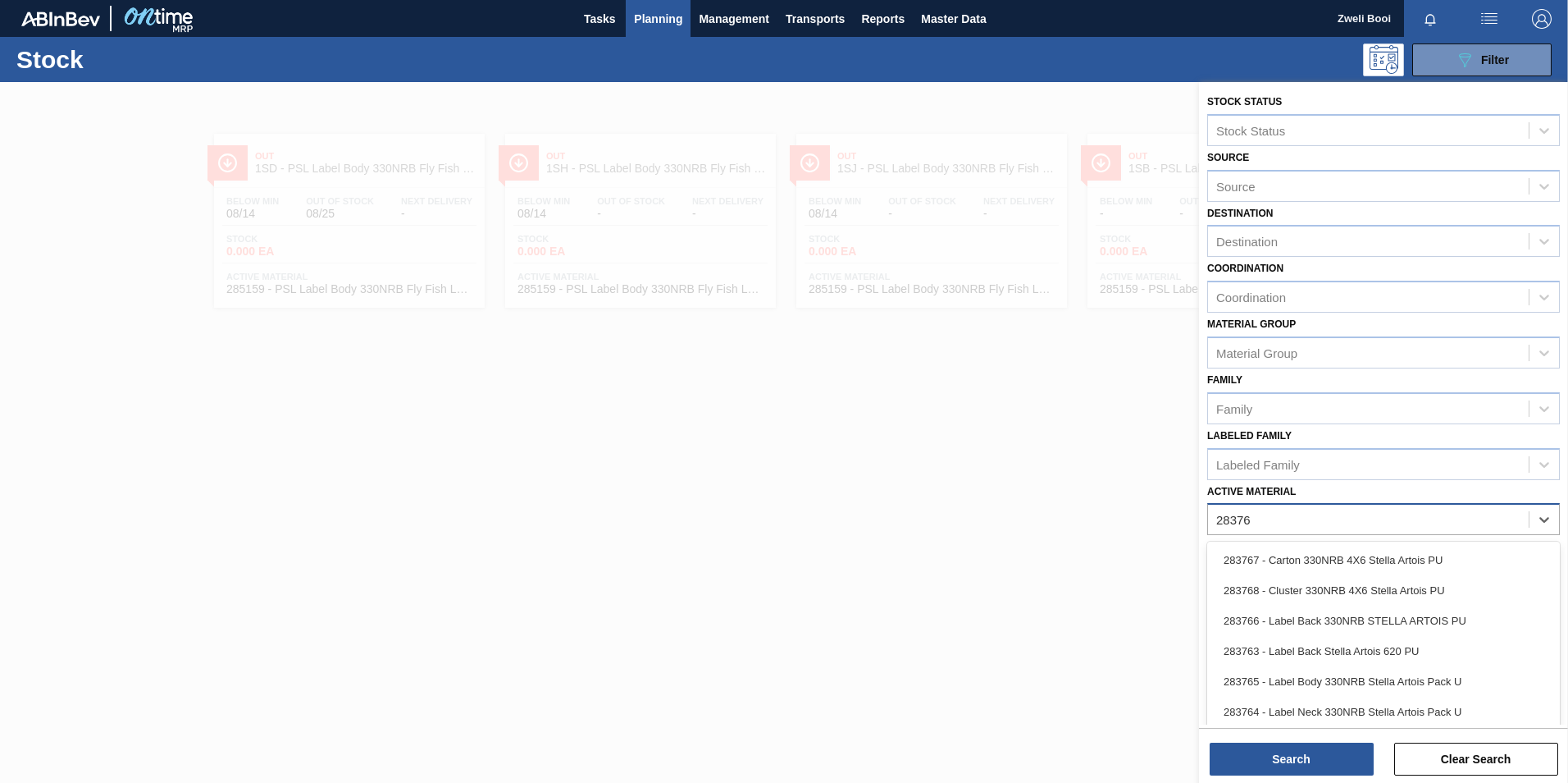
type Material "283763"
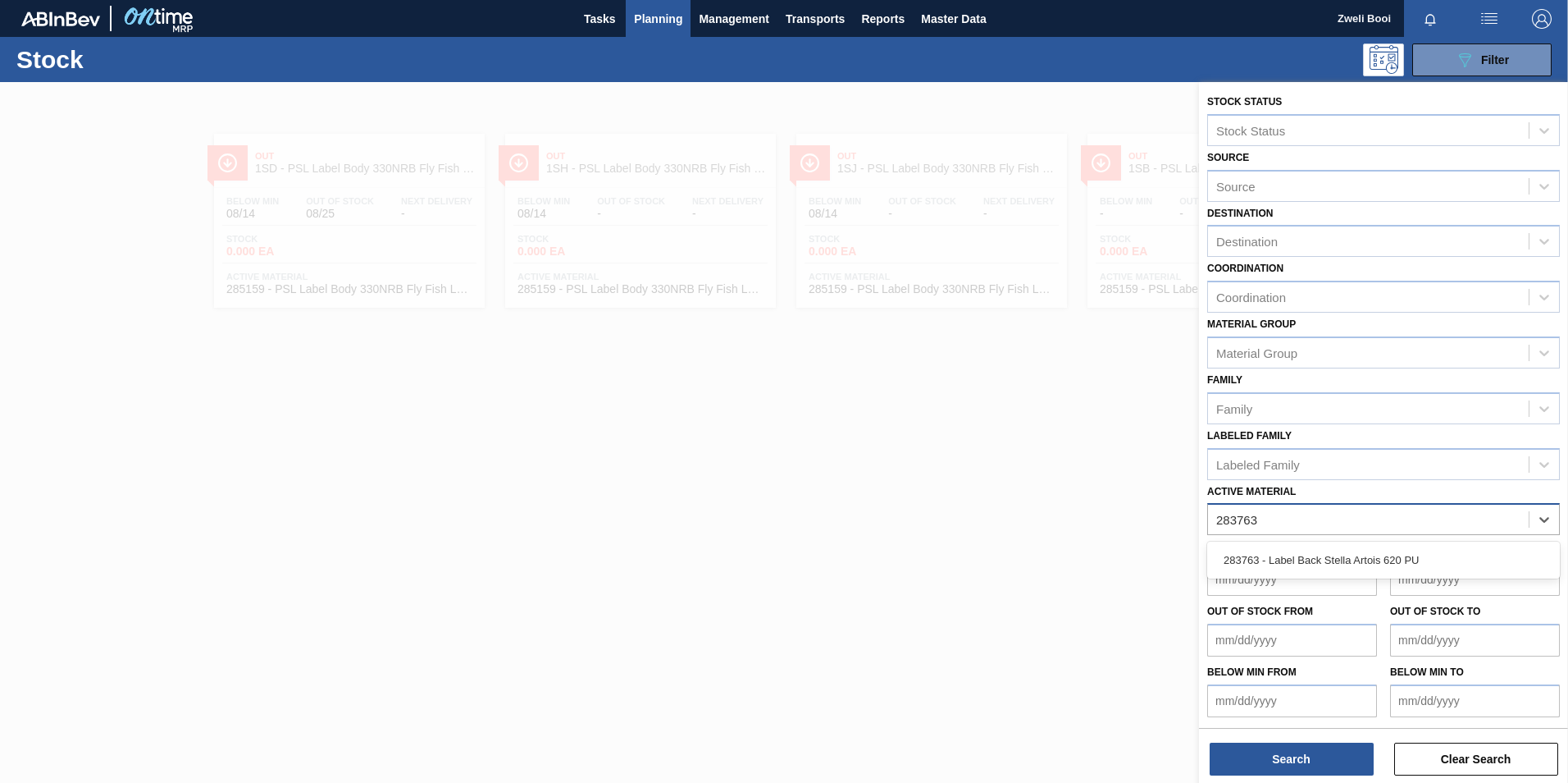
drag, startPoint x: 1353, startPoint y: 561, endPoint x: 1356, endPoint y: 570, distance: 9.5
click at [1354, 561] on div "283763 - Label Back Stella Artois 620 PU" at bounding box center [1383, 560] width 353 height 30
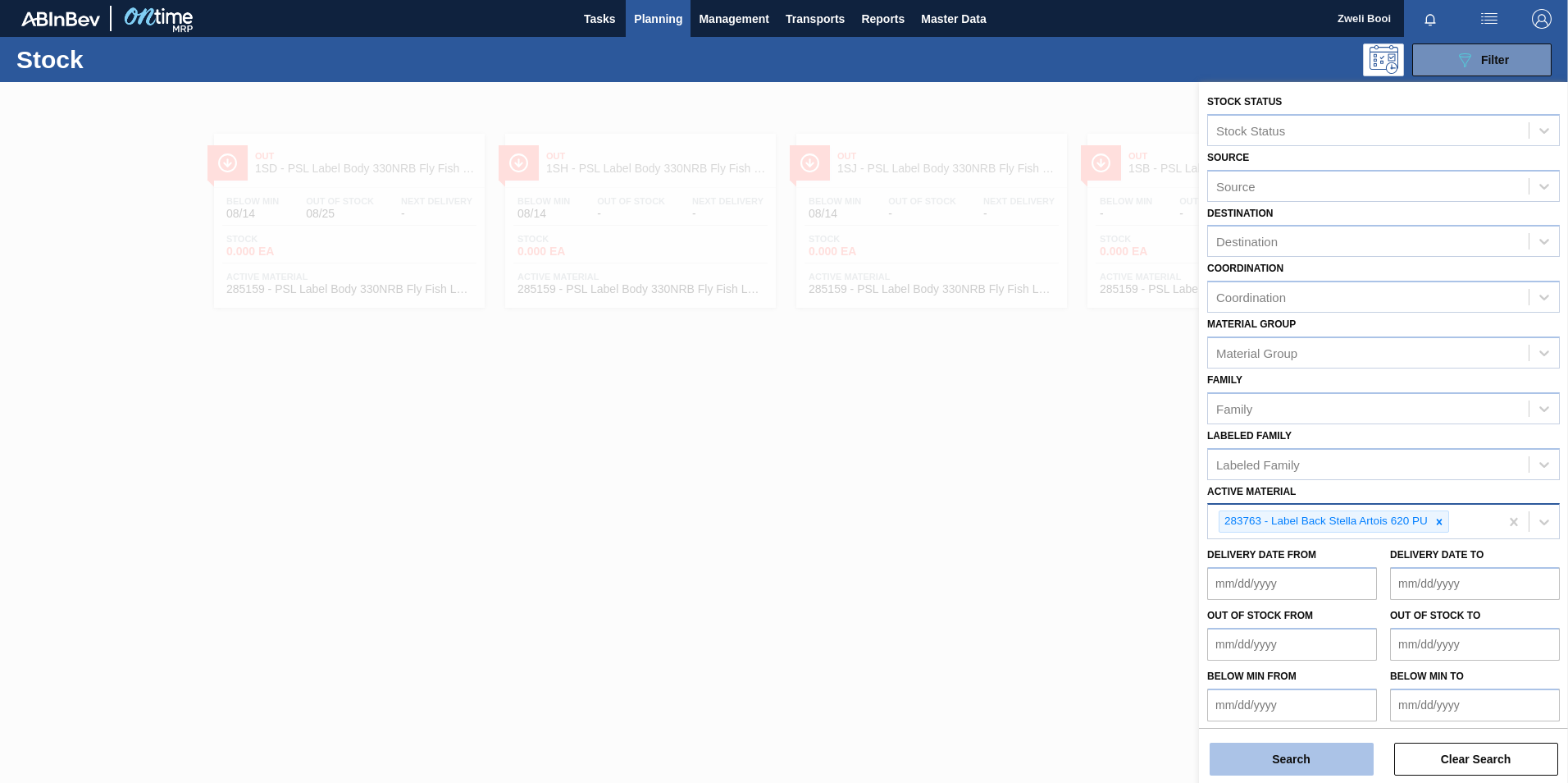
click at [1345, 765] on button "Search" at bounding box center [1291, 759] width 164 height 33
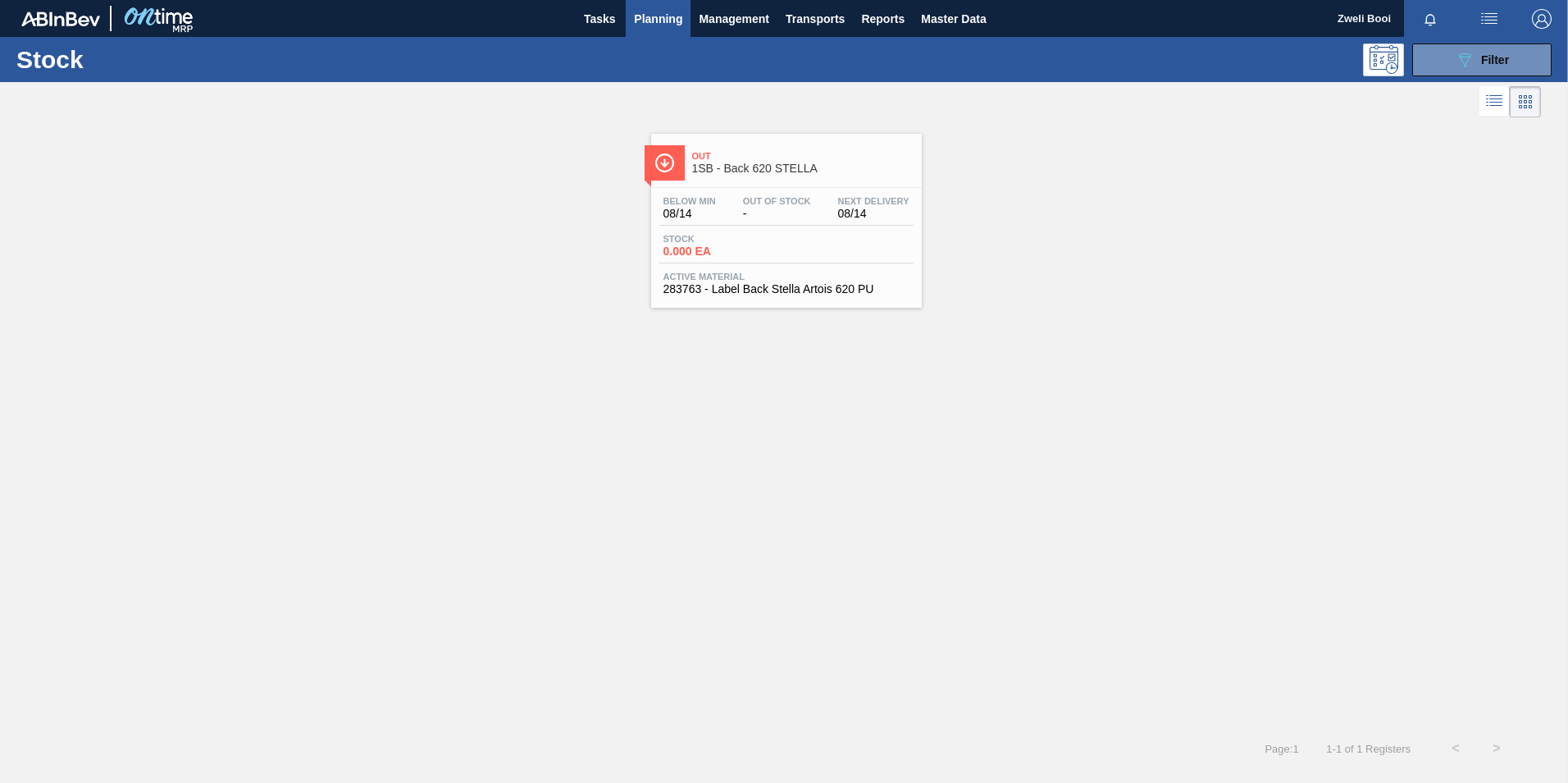
click at [873, 301] on div "Out 1SB - Back 620 STELLA Below Min 08/14 Out Of Stock - Next Delivery 08/14 St…" at bounding box center [787, 221] width 271 height 174
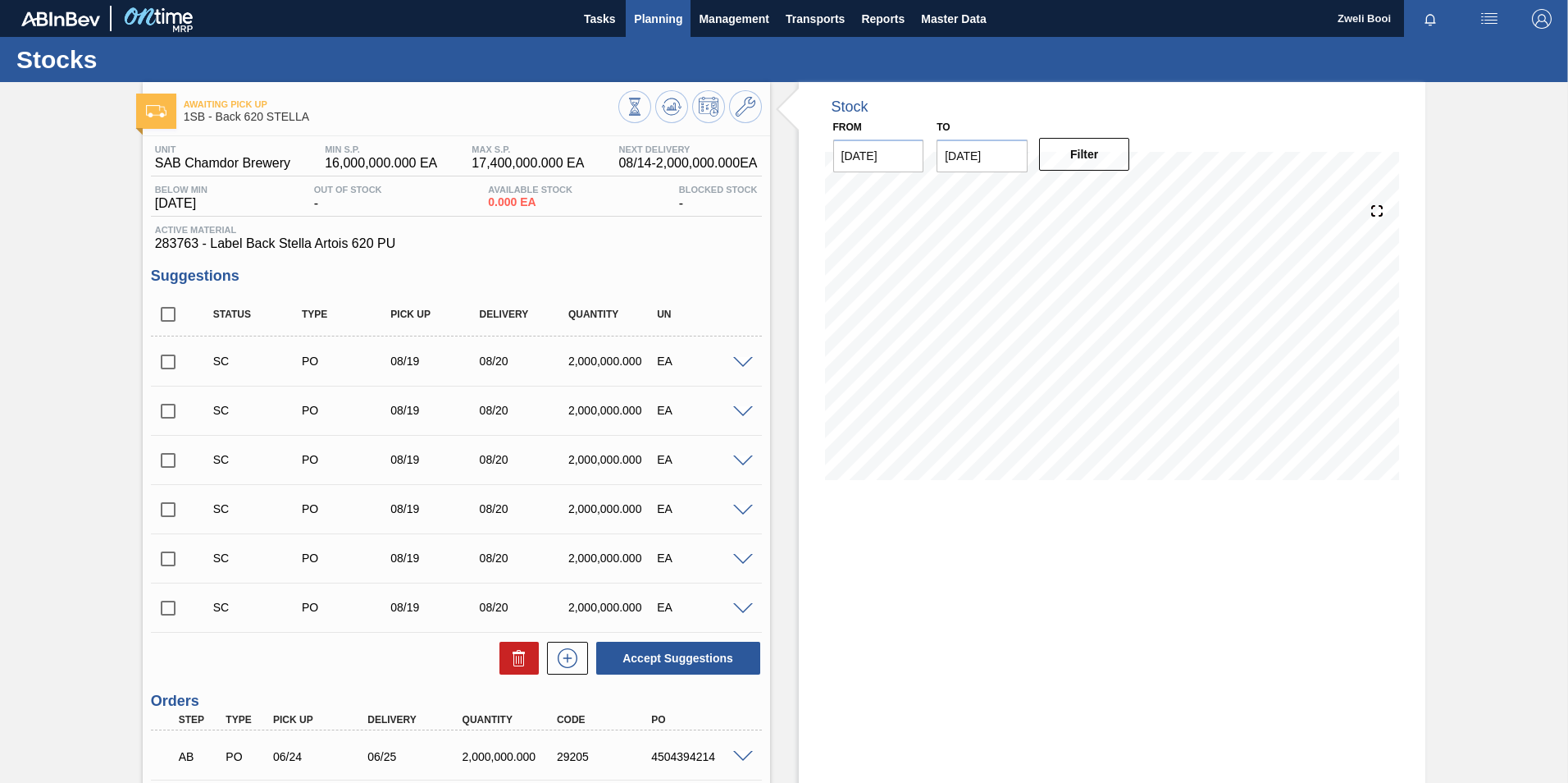
click at [670, 22] on span "Planning" at bounding box center [658, 19] width 48 height 20
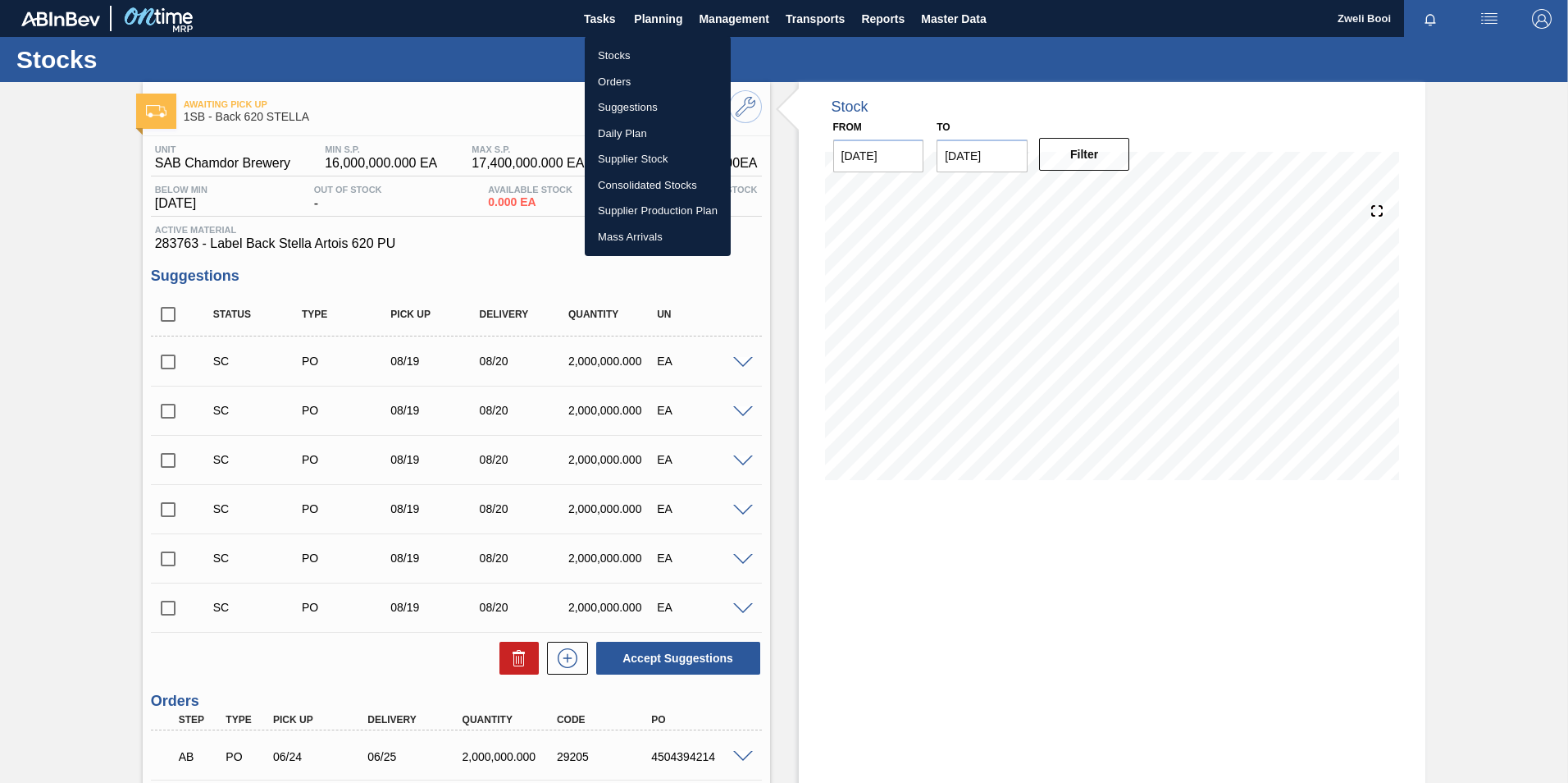
click at [646, 48] on li "Stocks" at bounding box center [658, 56] width 146 height 26
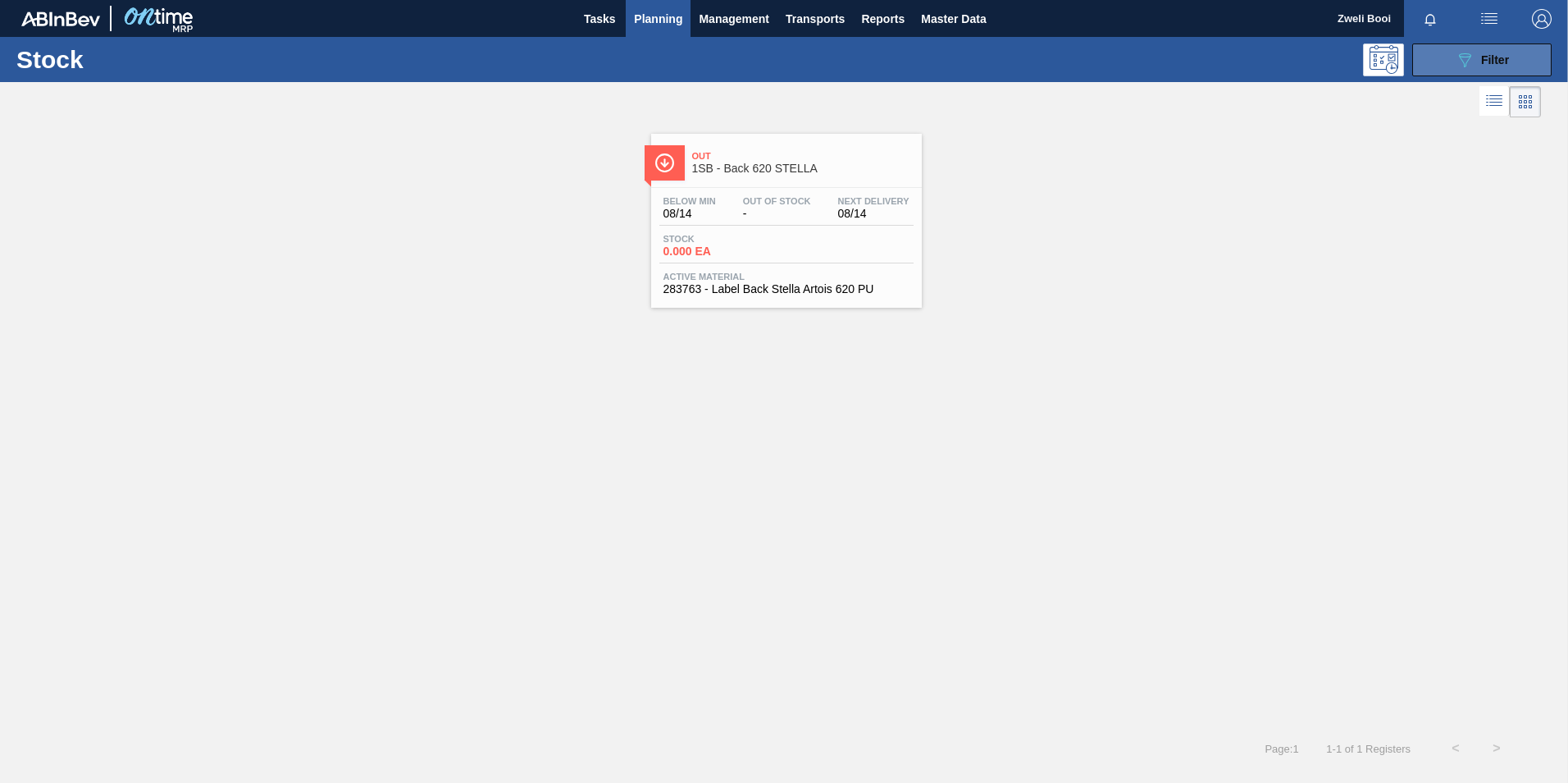
click at [1506, 60] on span "Filter" at bounding box center [1495, 60] width 28 height 13
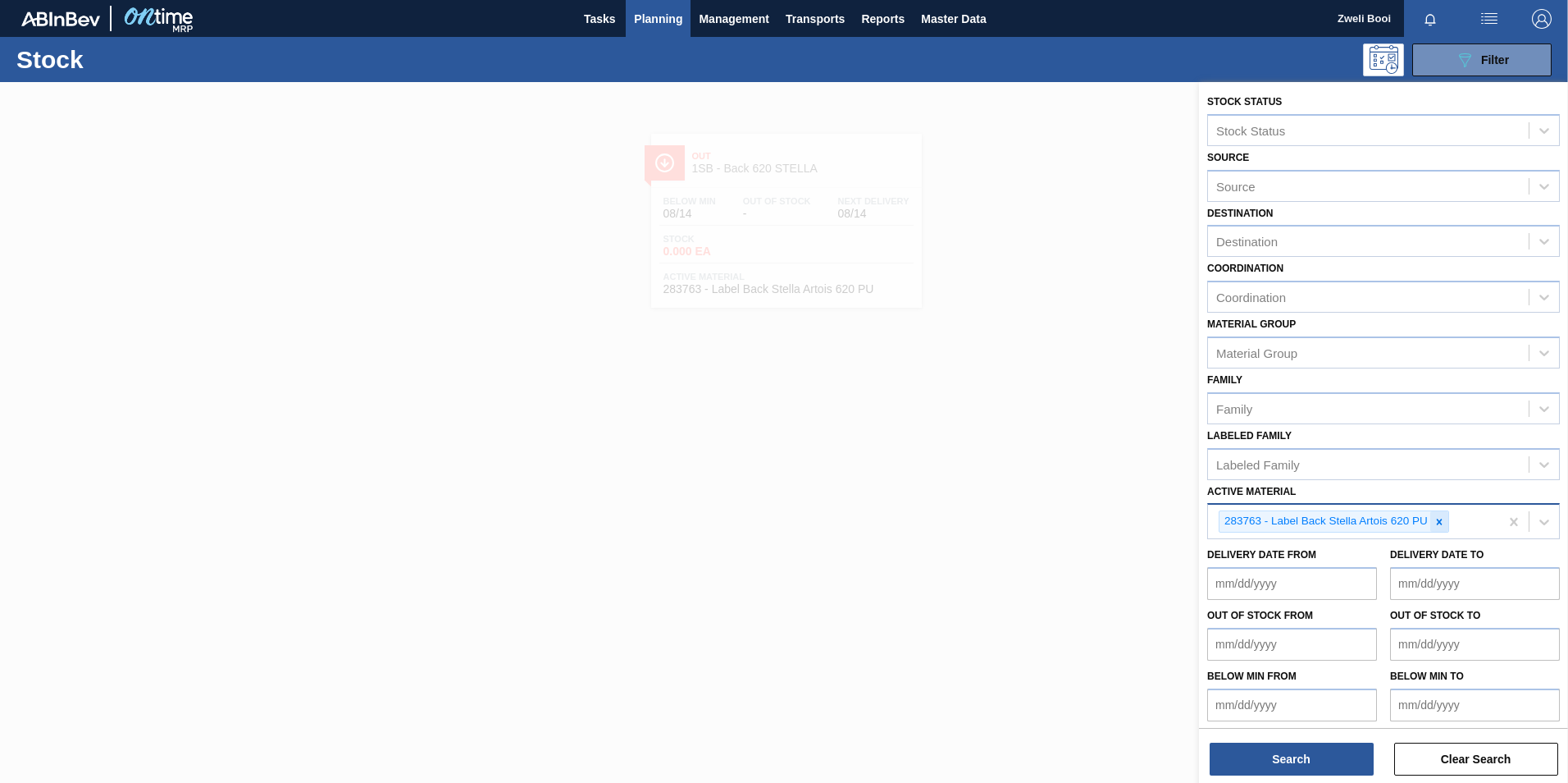
click at [1442, 522] on icon at bounding box center [1439, 522] width 11 height 11
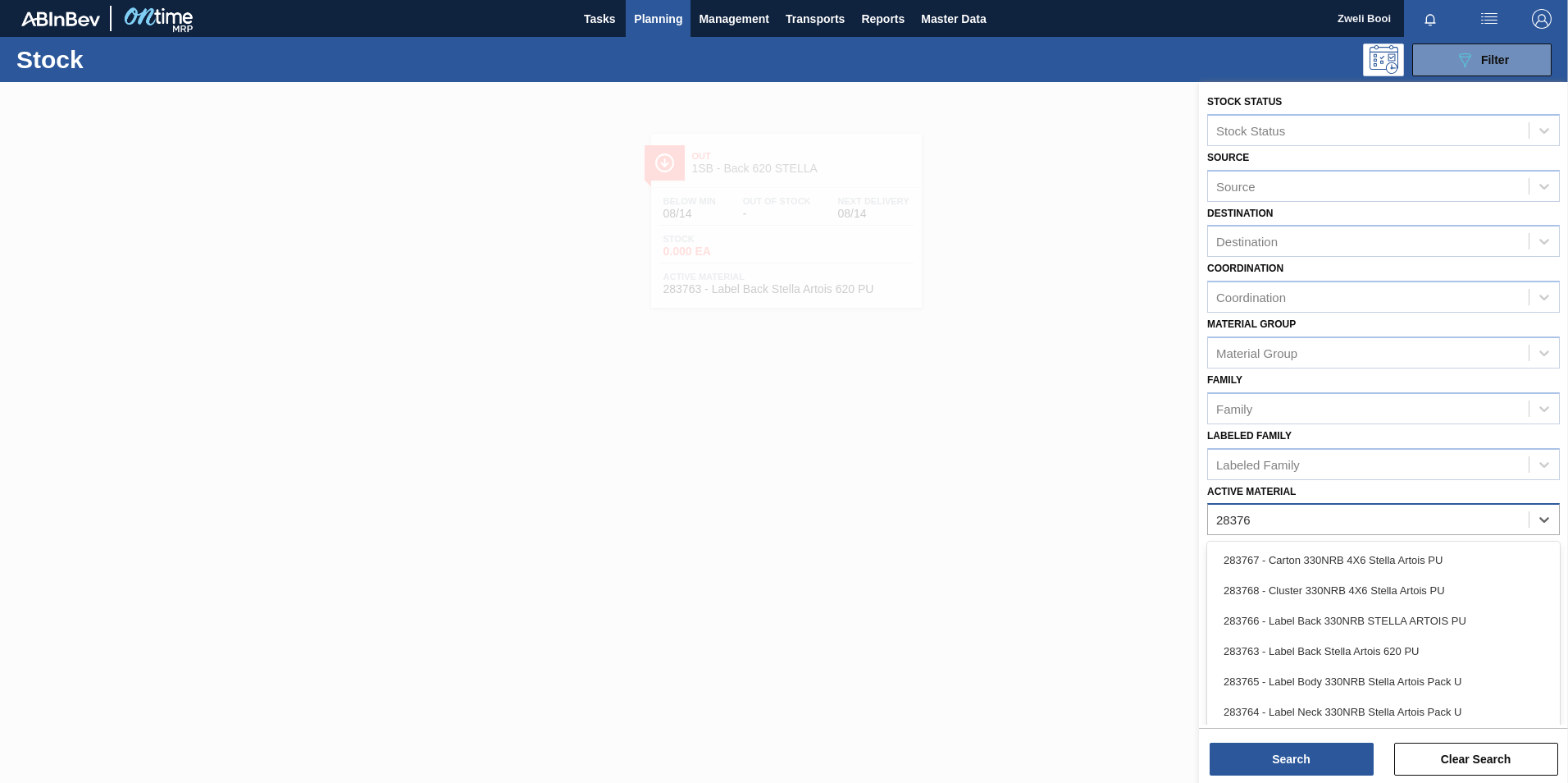
type Material "283769"
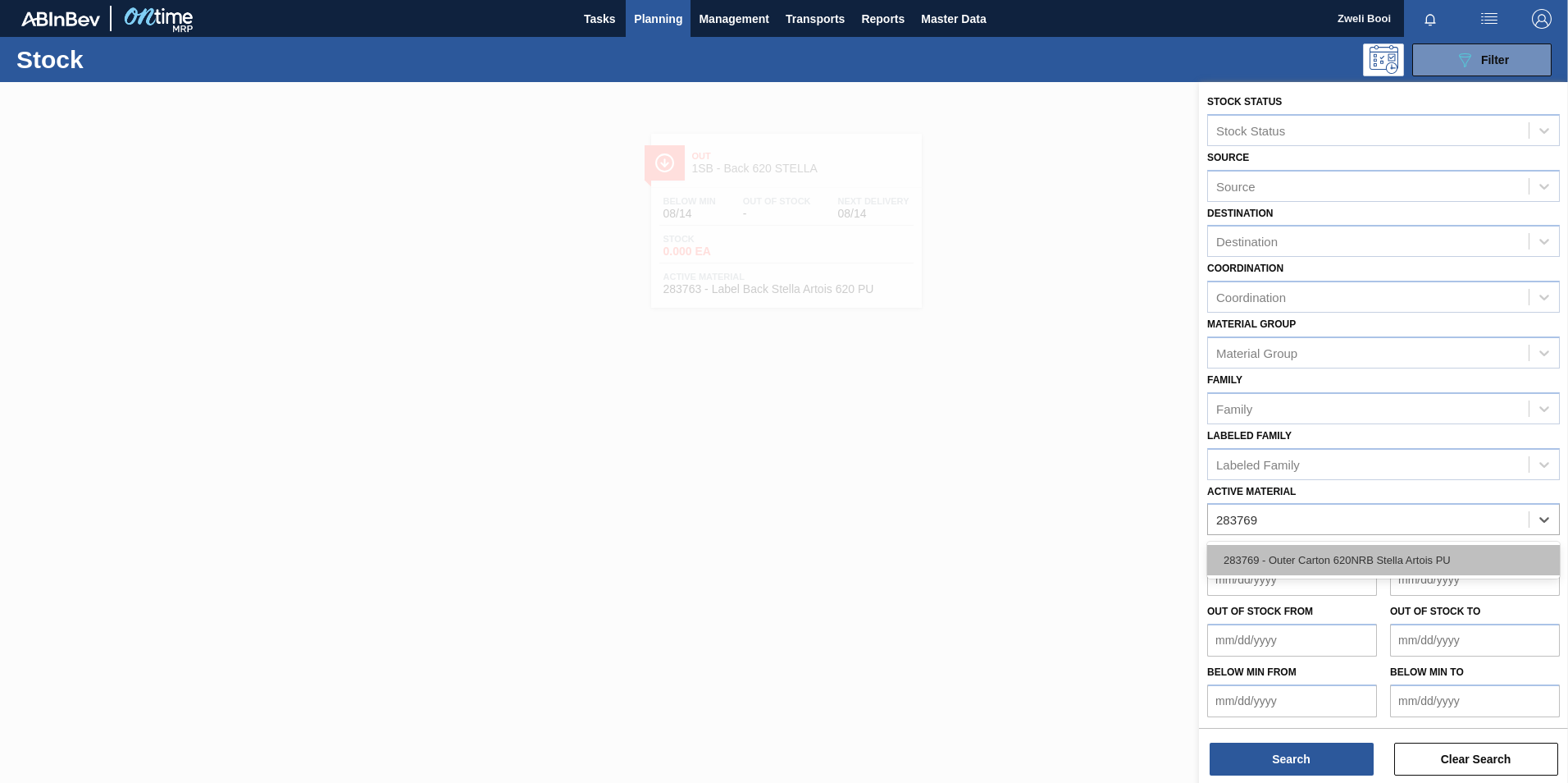
click at [1400, 569] on div "283769 - Outer Carton 620NRB Stella Artois PU" at bounding box center [1383, 560] width 353 height 30
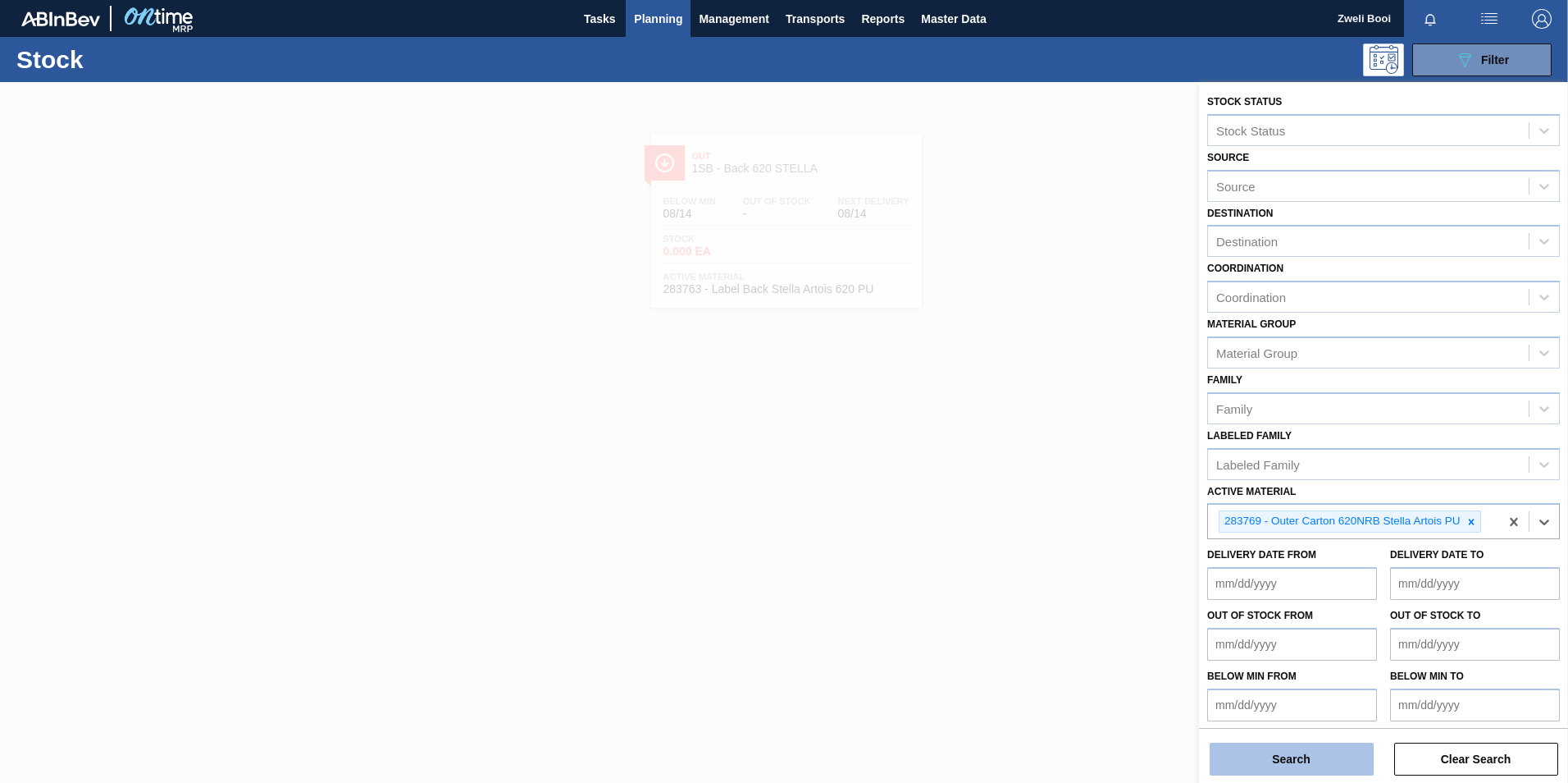
click at [1326, 772] on button "Search" at bounding box center [1291, 759] width 164 height 33
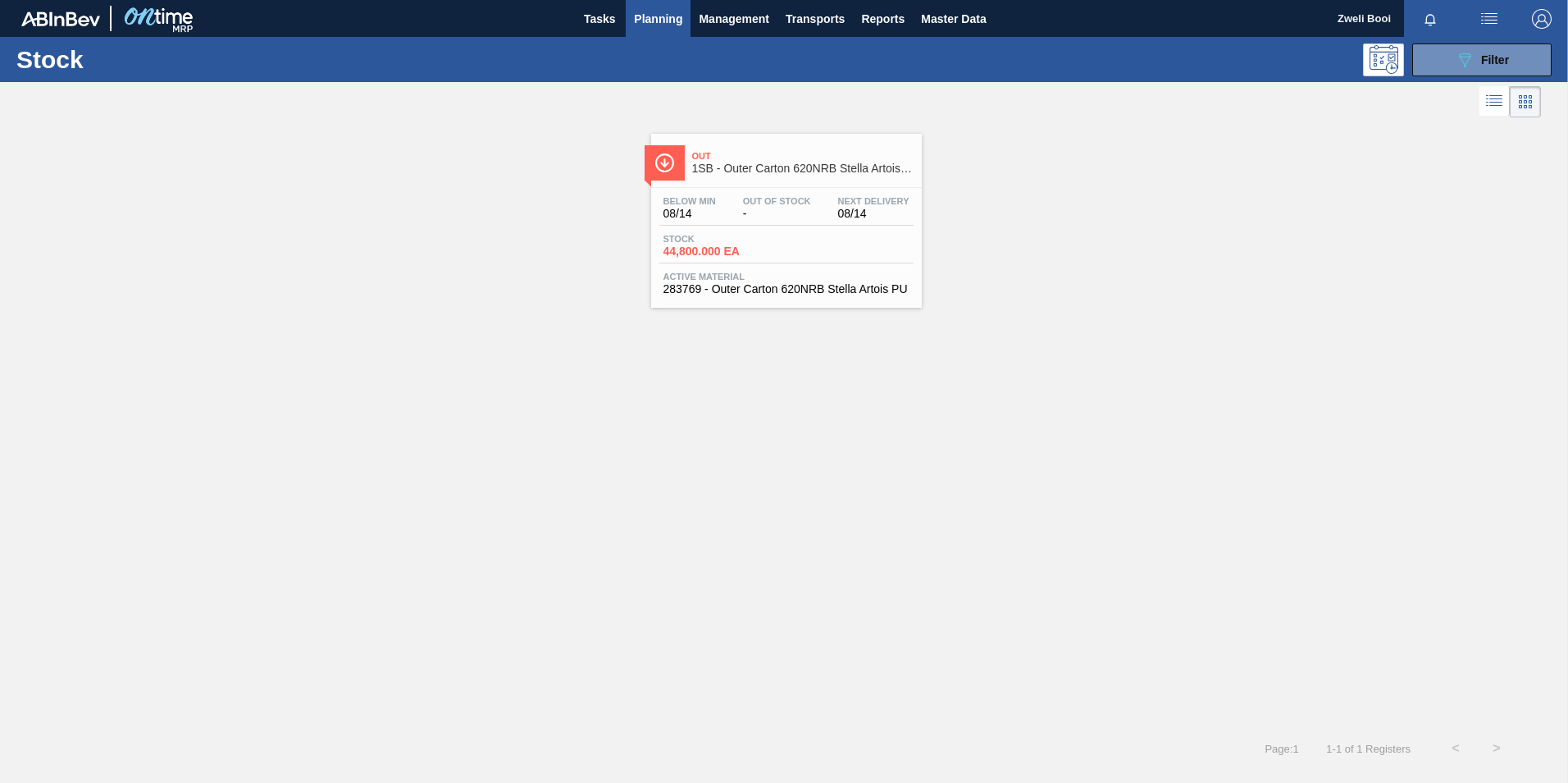
click at [821, 198] on div "Below Min 08/14 Out Of Stock - Next Delivery 08/14" at bounding box center [787, 211] width 254 height 30
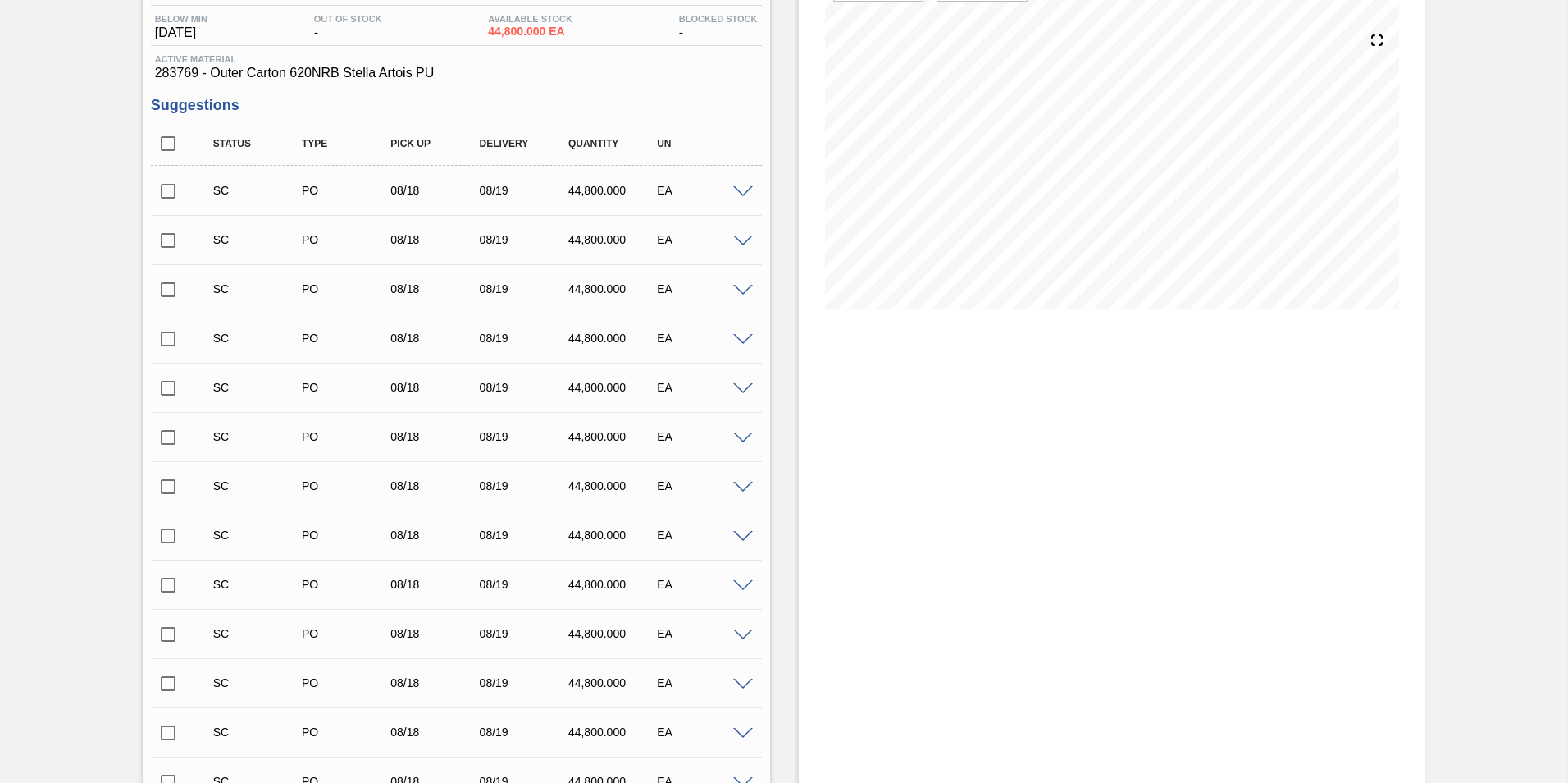
scroll to position [246, 0]
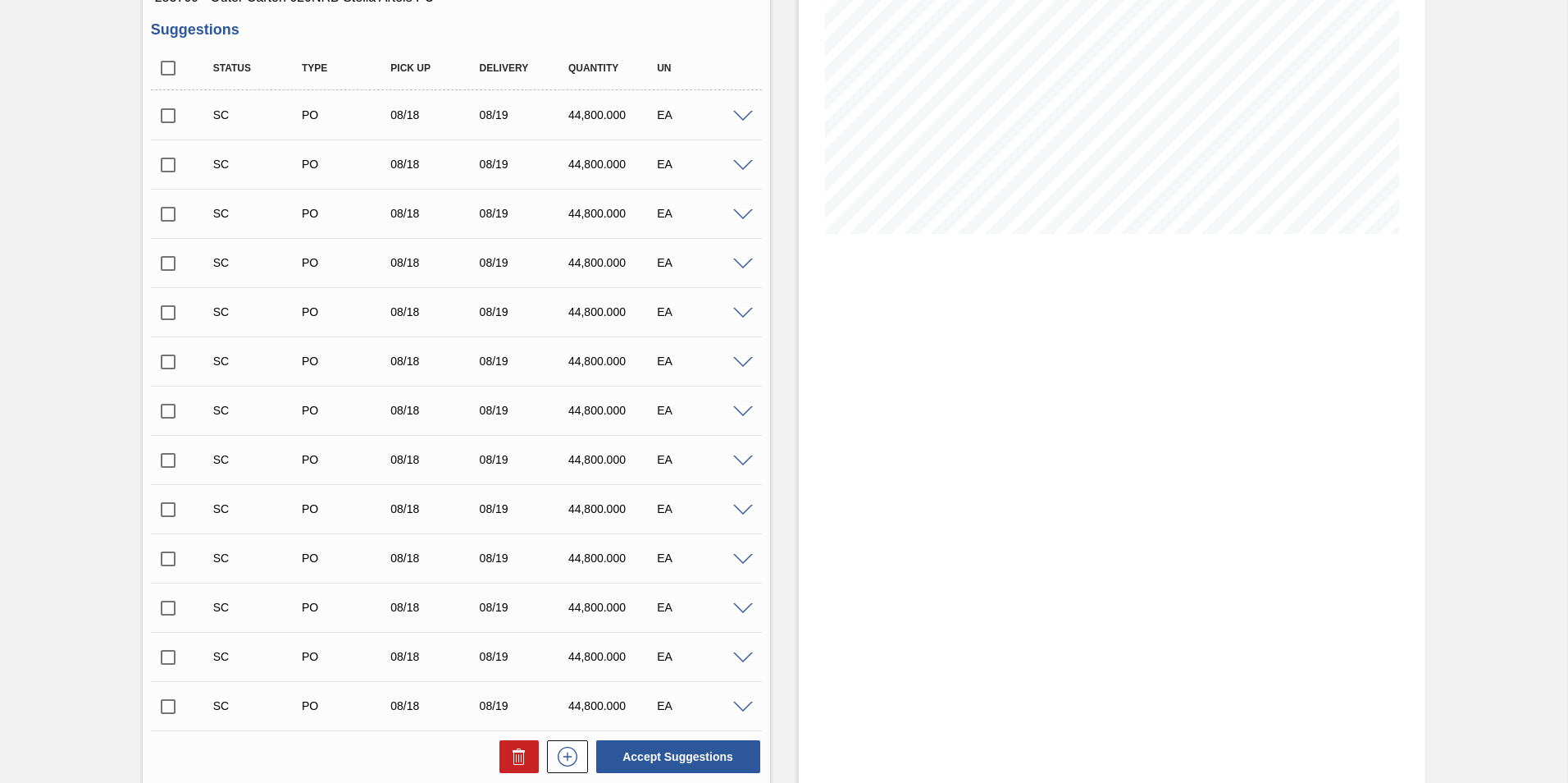
click at [734, 113] on span at bounding box center [743, 117] width 20 height 12
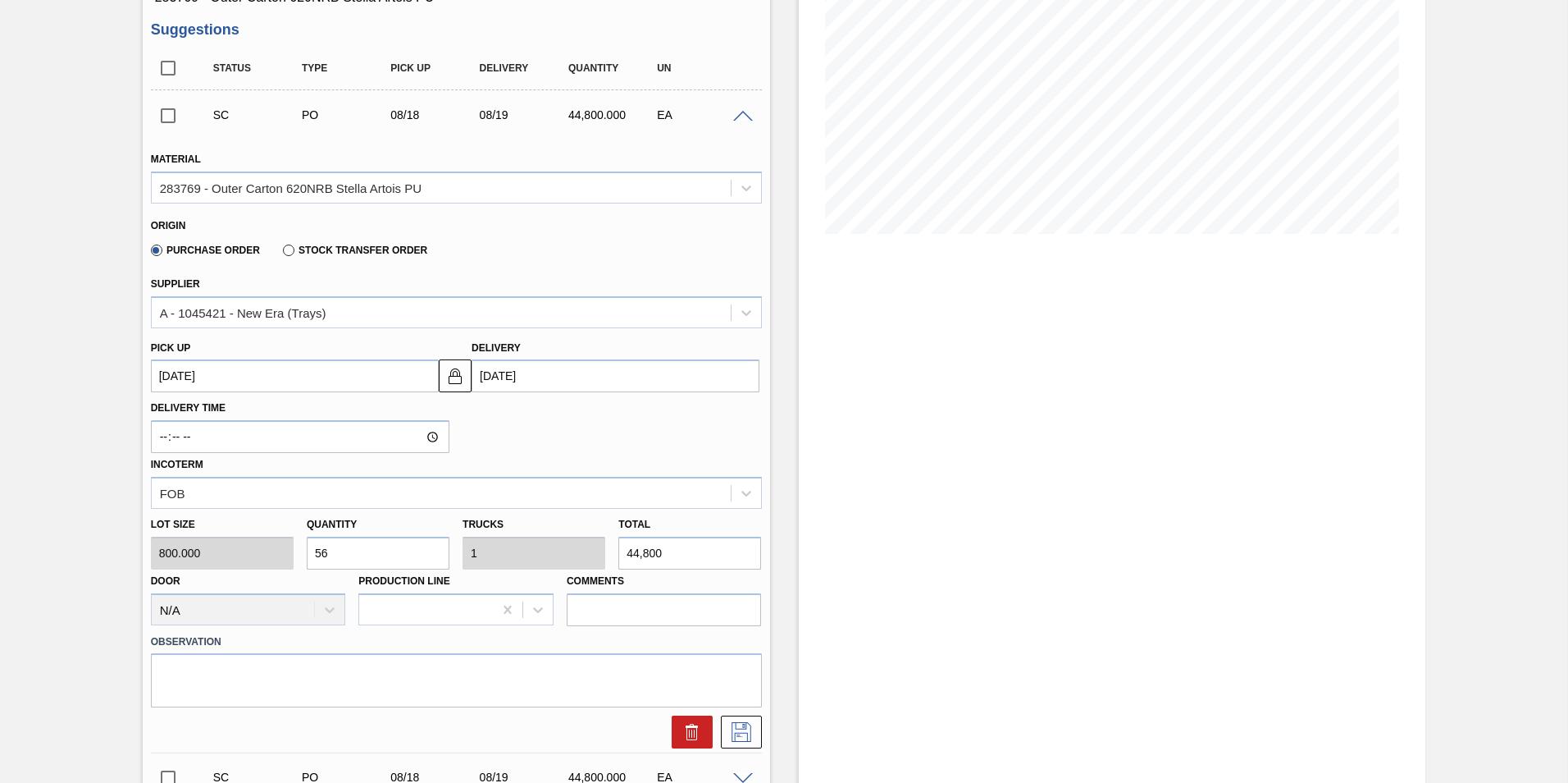
click at [734, 115] on span at bounding box center [743, 117] width 20 height 12
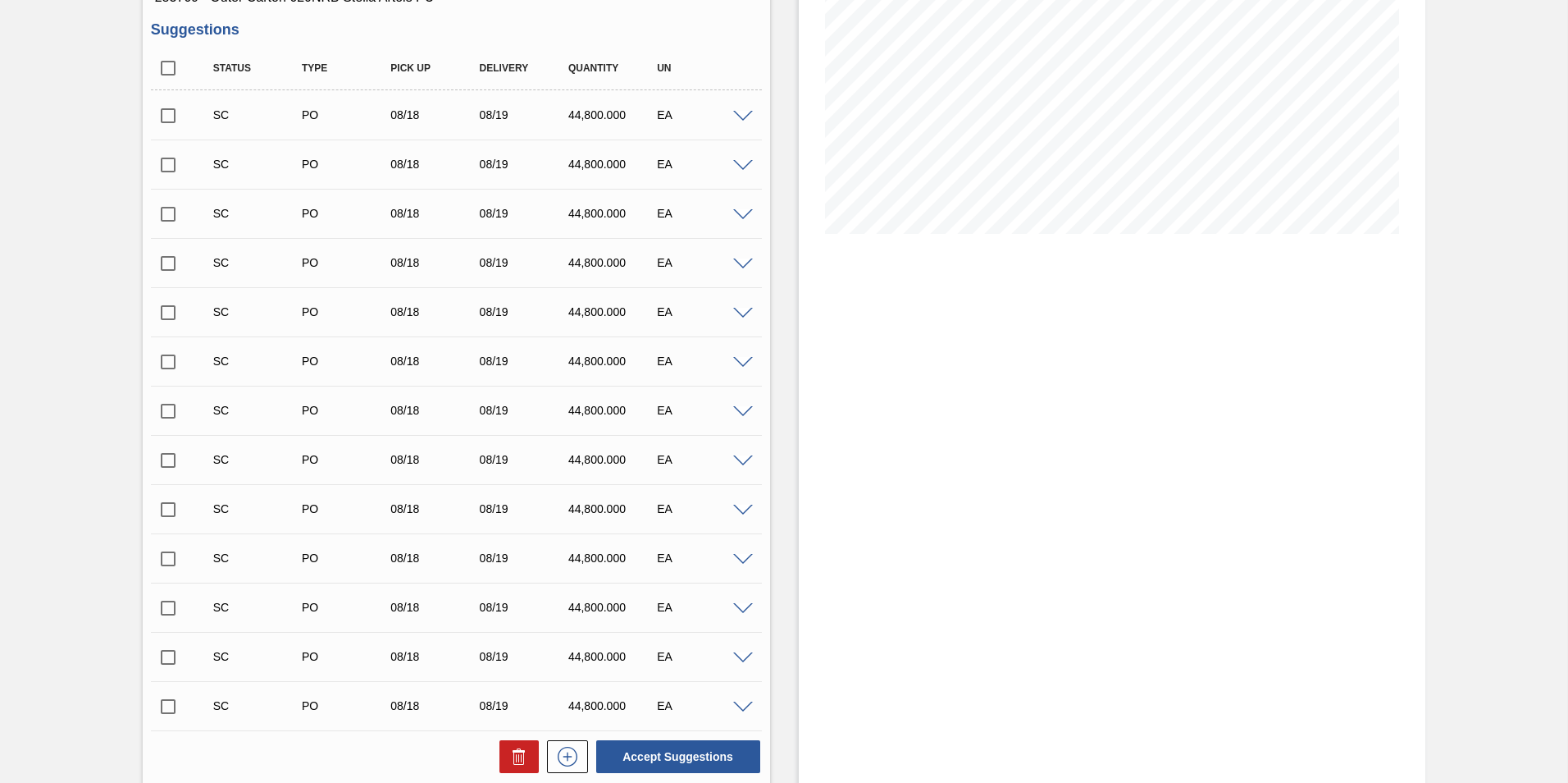
click at [164, 118] on input "checkbox" at bounding box center [168, 116] width 34 height 34
checkbox input "true"
click at [163, 159] on input "checkbox" at bounding box center [168, 165] width 34 height 34
checkbox input "true"
click at [166, 213] on input "checkbox" at bounding box center [168, 214] width 34 height 34
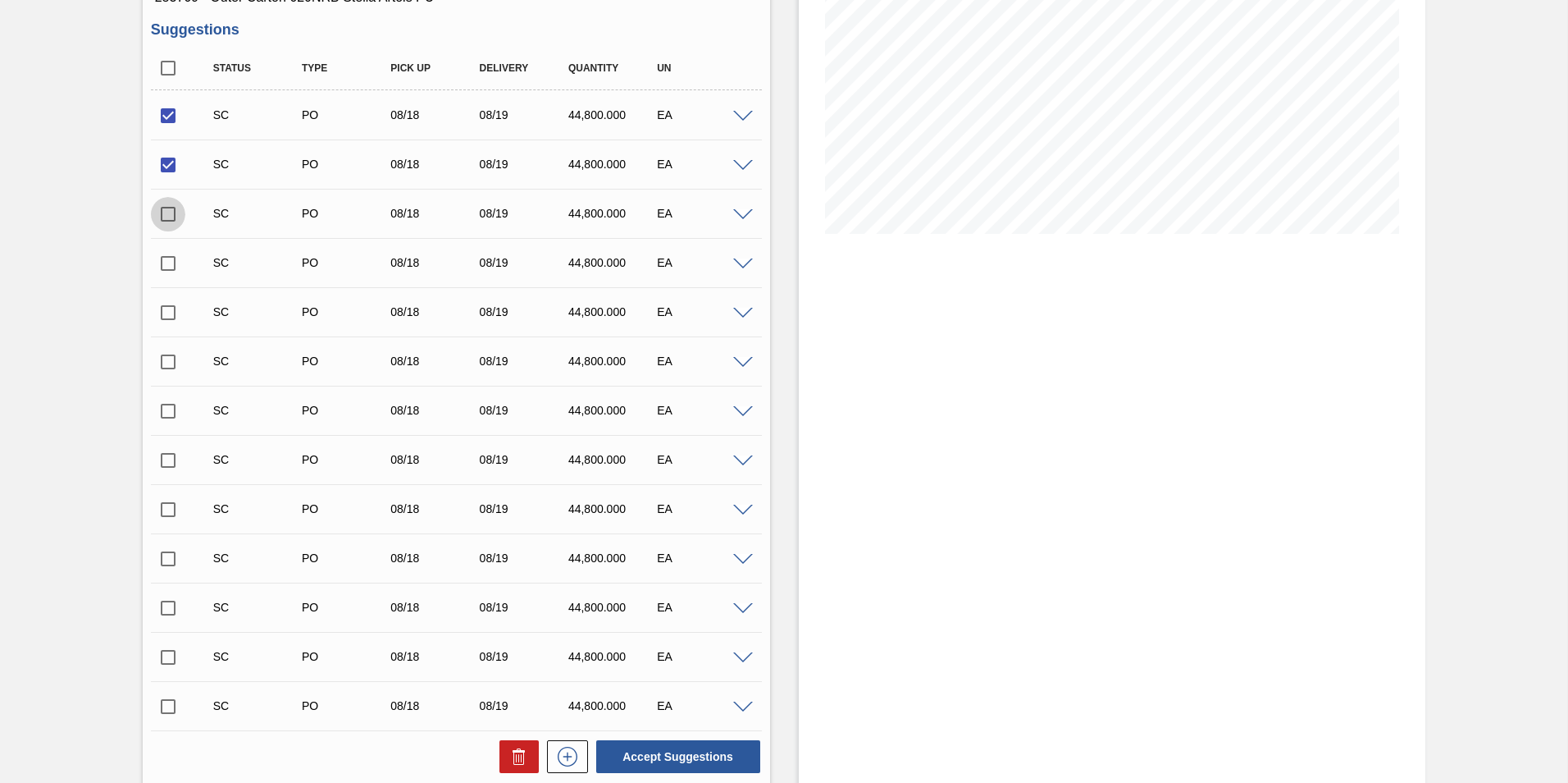
checkbox input "true"
click at [706, 758] on button "Accept Suggestions" at bounding box center [679, 757] width 164 height 33
checkbox input "false"
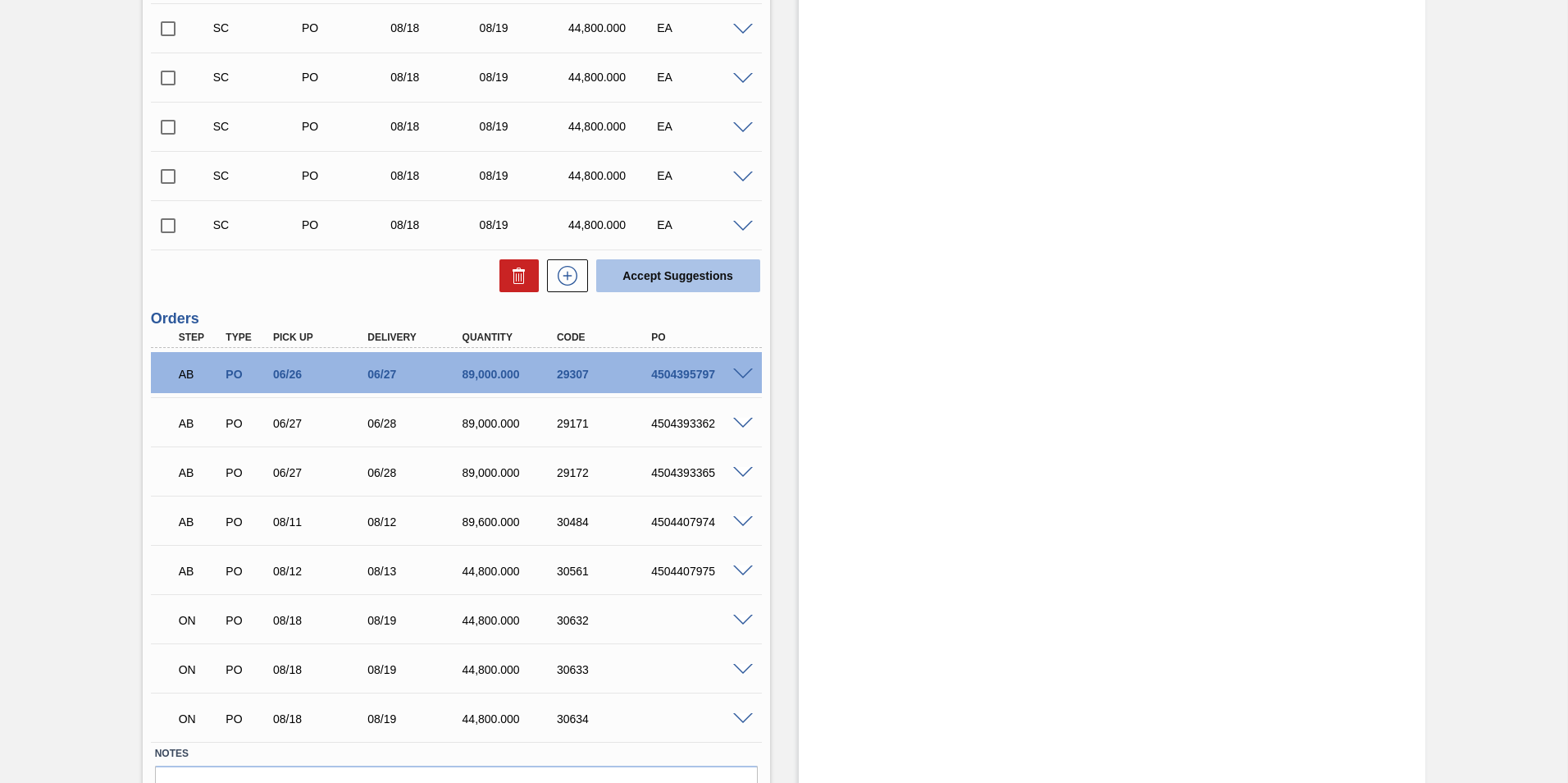
scroll to position [673, 0]
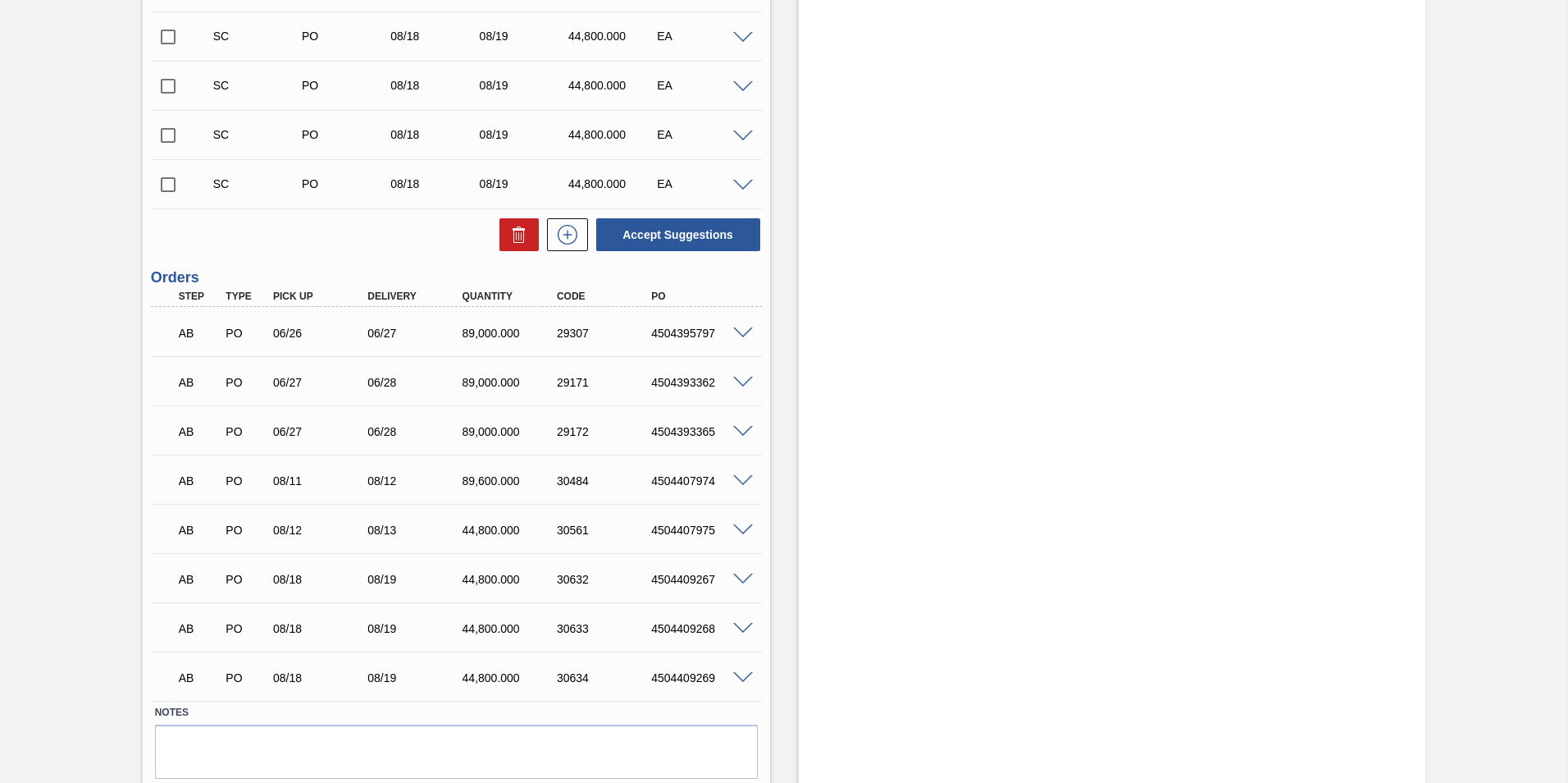
scroll to position [657, 0]
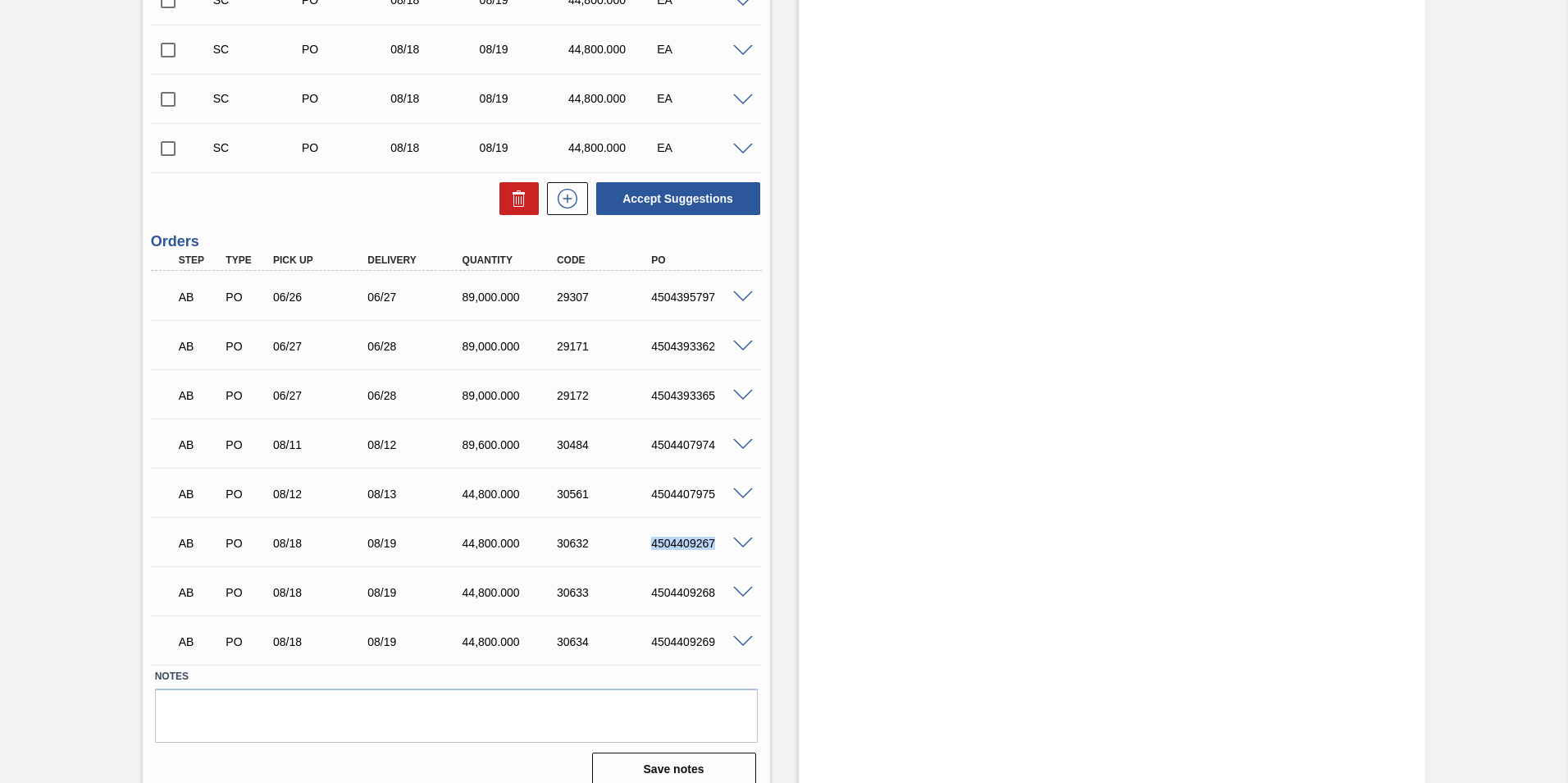
drag, startPoint x: 651, startPoint y: 547, endPoint x: 718, endPoint y: 552, distance: 67.2
click at [718, 552] on div "AB PO 08/18 08/19 44,800.000 30632 4504409267" at bounding box center [452, 542] width 568 height 33
copy div "4504409267"
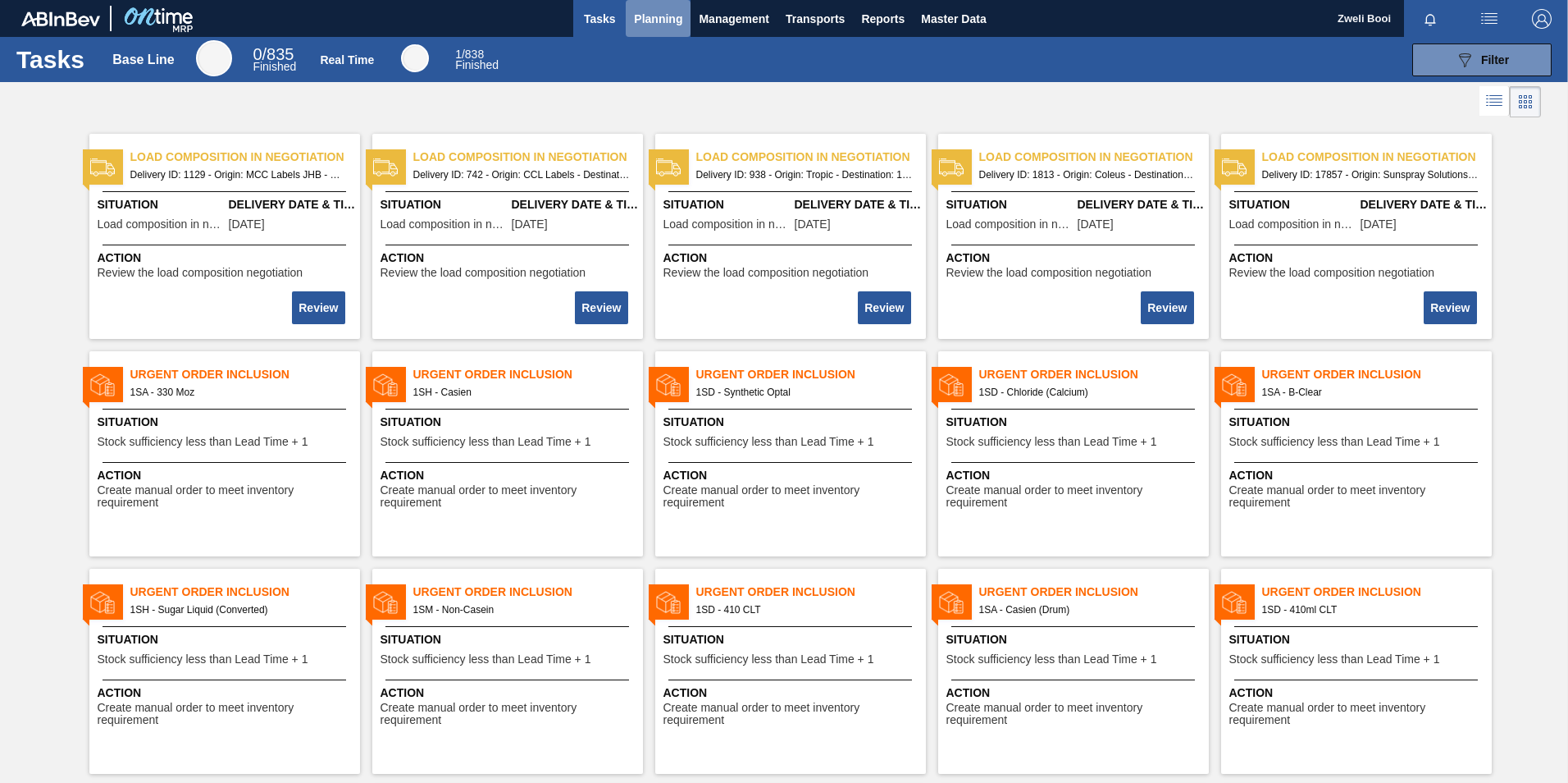
click at [657, 15] on span "Planning" at bounding box center [658, 19] width 48 height 20
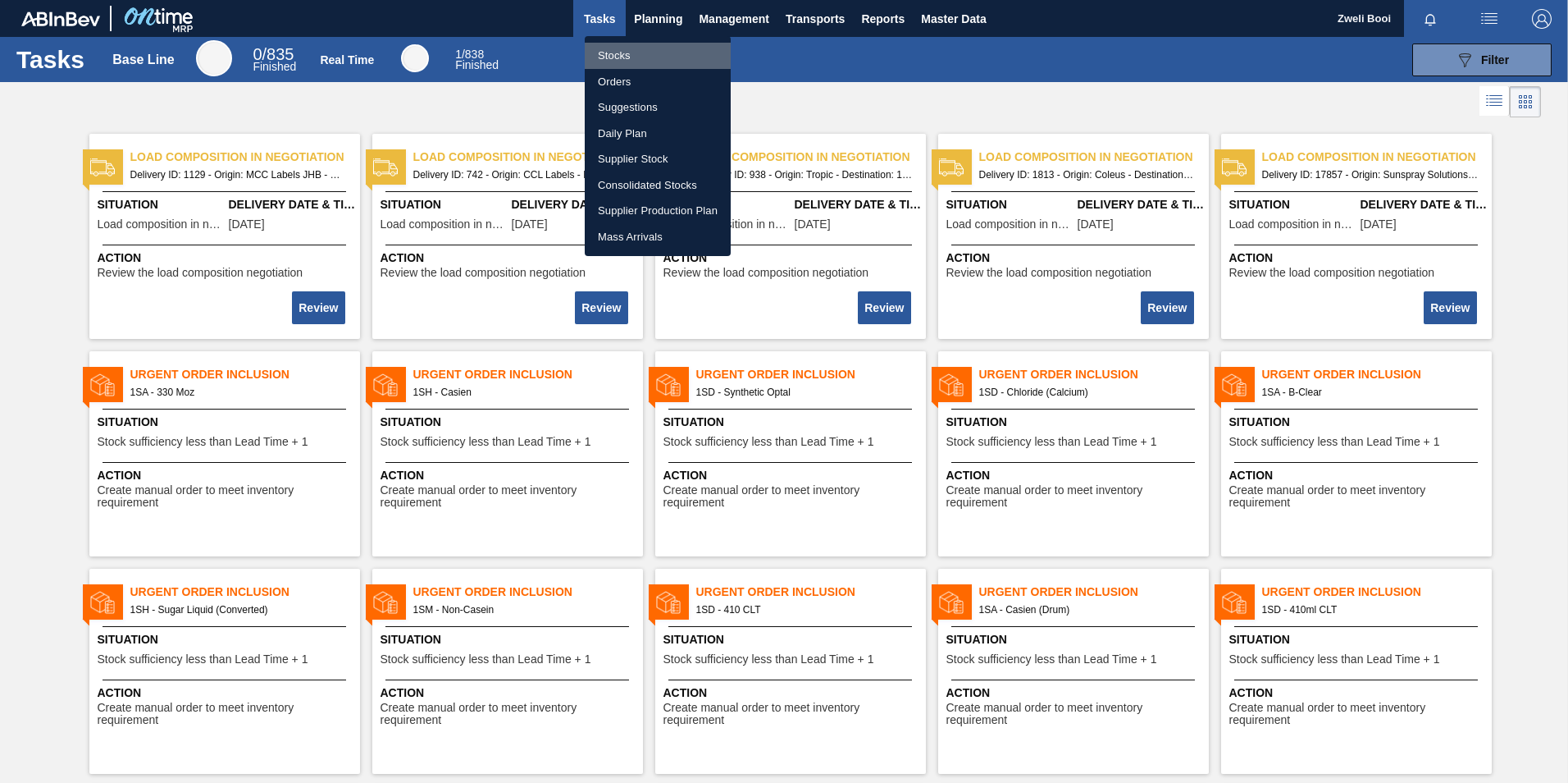
click at [612, 53] on li "Stocks" at bounding box center [658, 56] width 146 height 26
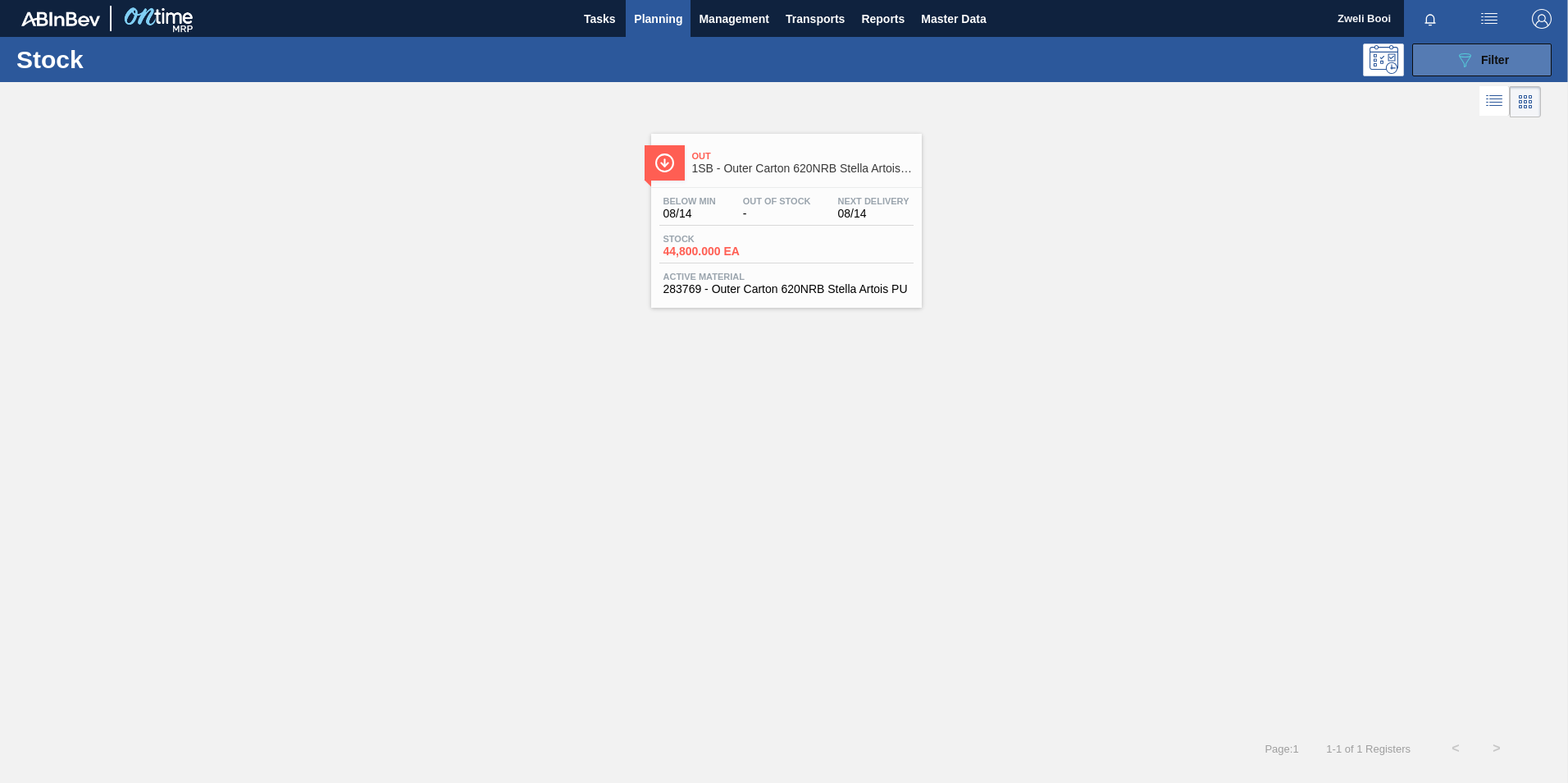
click at [1437, 65] on button "089F7B8B-B2A5-4AFE-B5C0-19BA573D28AC Filter" at bounding box center [1482, 60] width 139 height 33
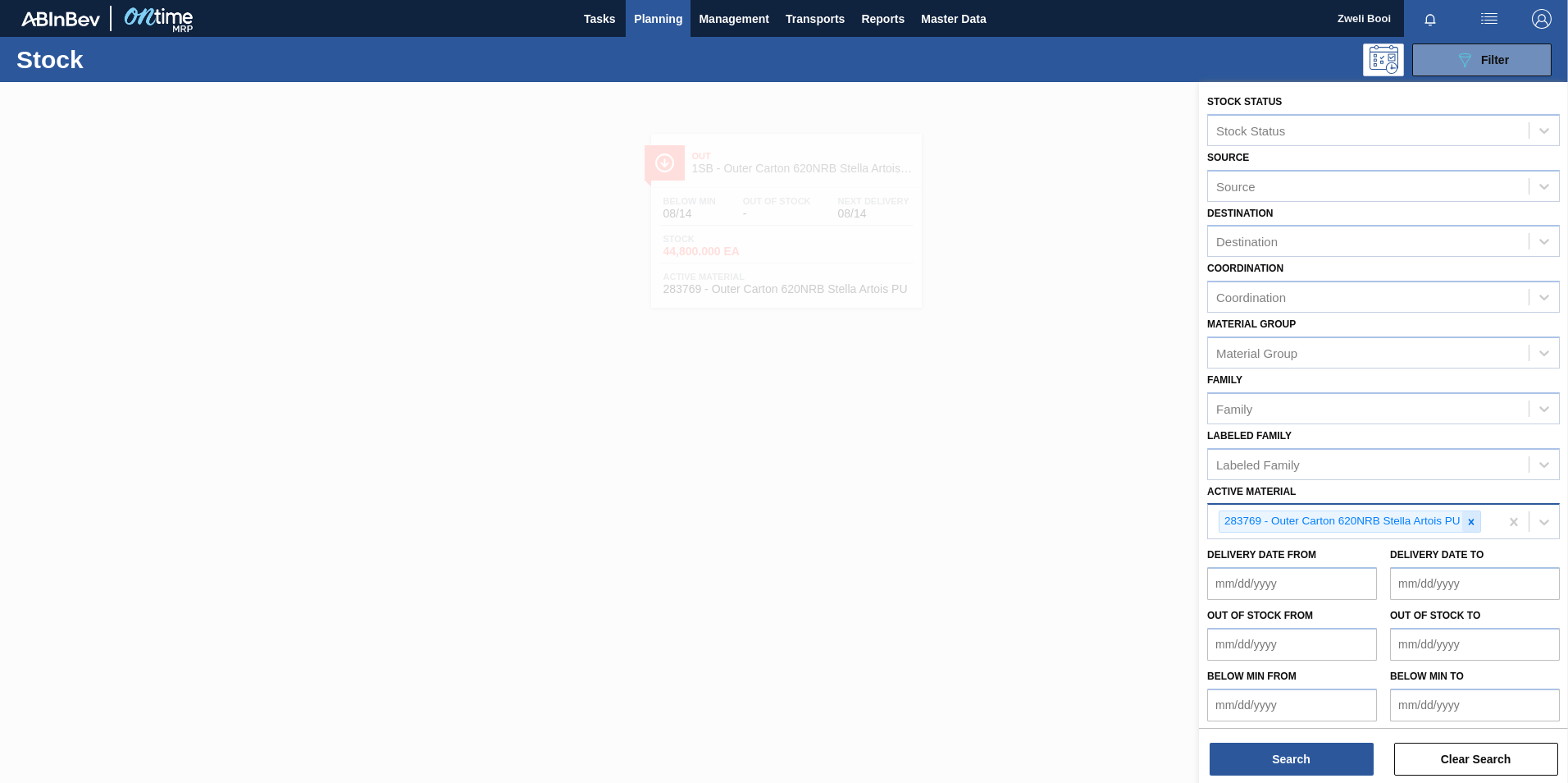
click at [1469, 528] on div at bounding box center [1471, 521] width 18 height 21
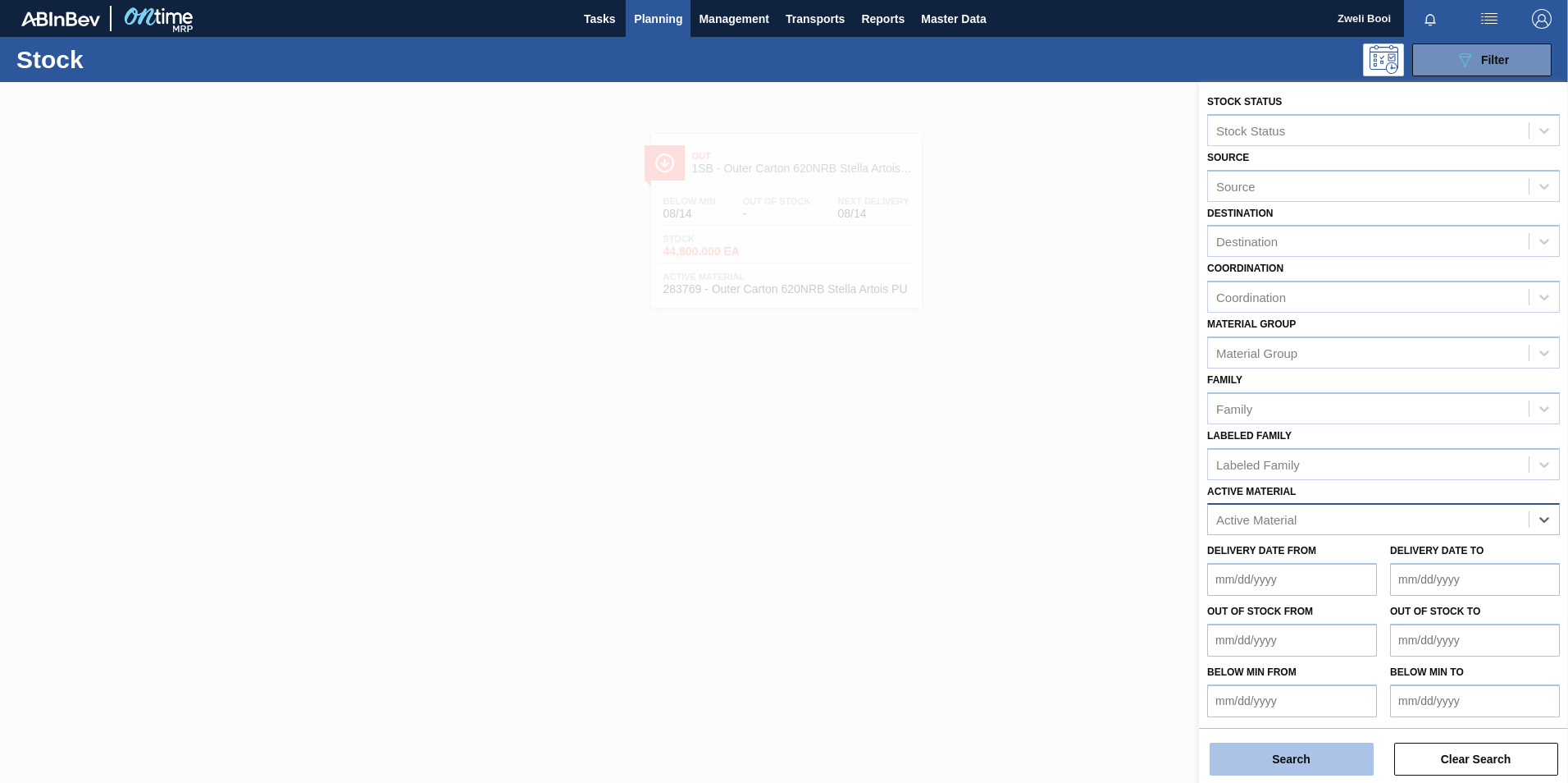
click at [1344, 775] on button "Search" at bounding box center [1291, 759] width 164 height 33
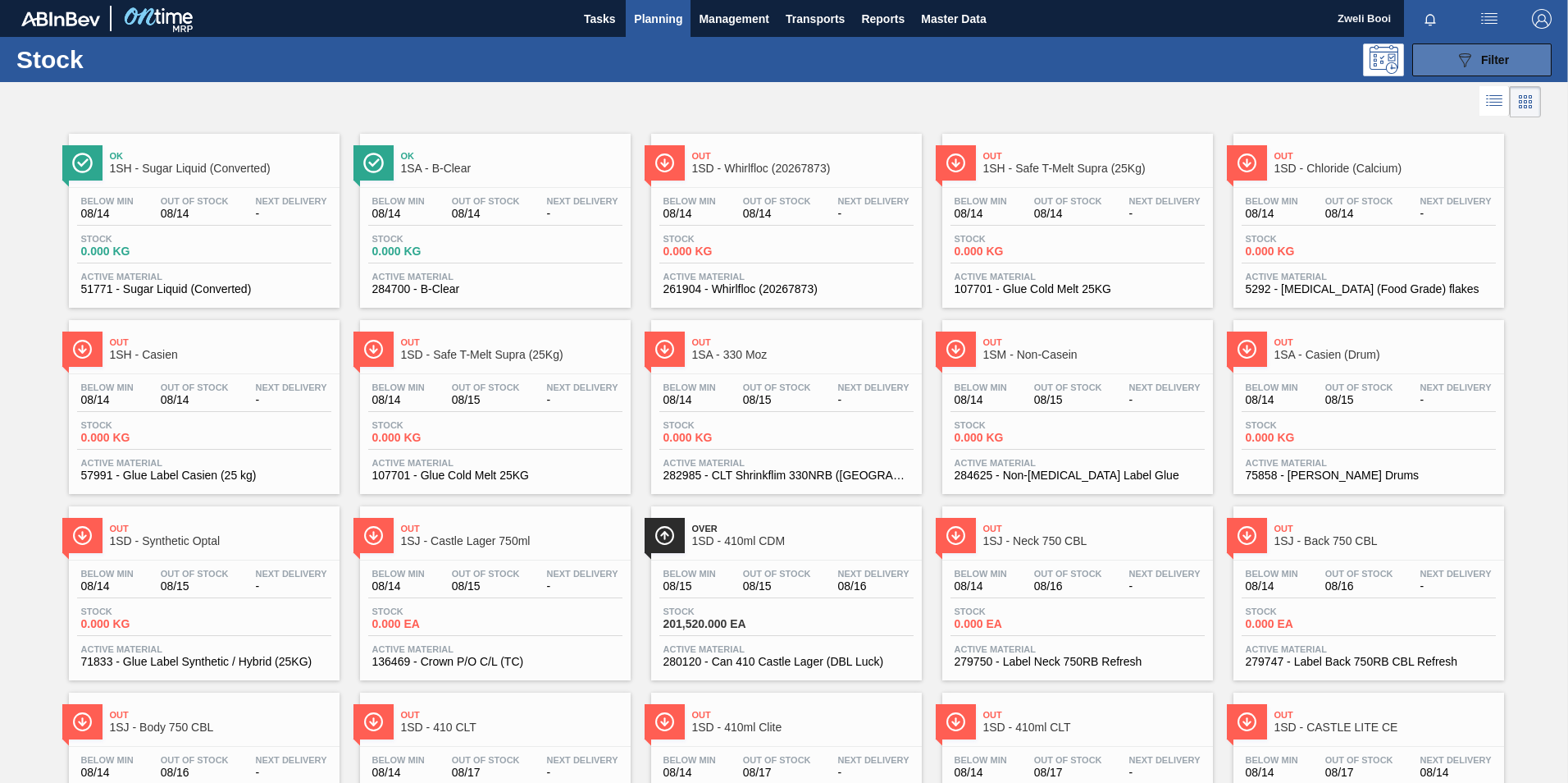
click at [1439, 62] on button "089F7B8B-B2A5-4AFE-B5C0-19BA573D28AC Filter" at bounding box center [1482, 60] width 139 height 33
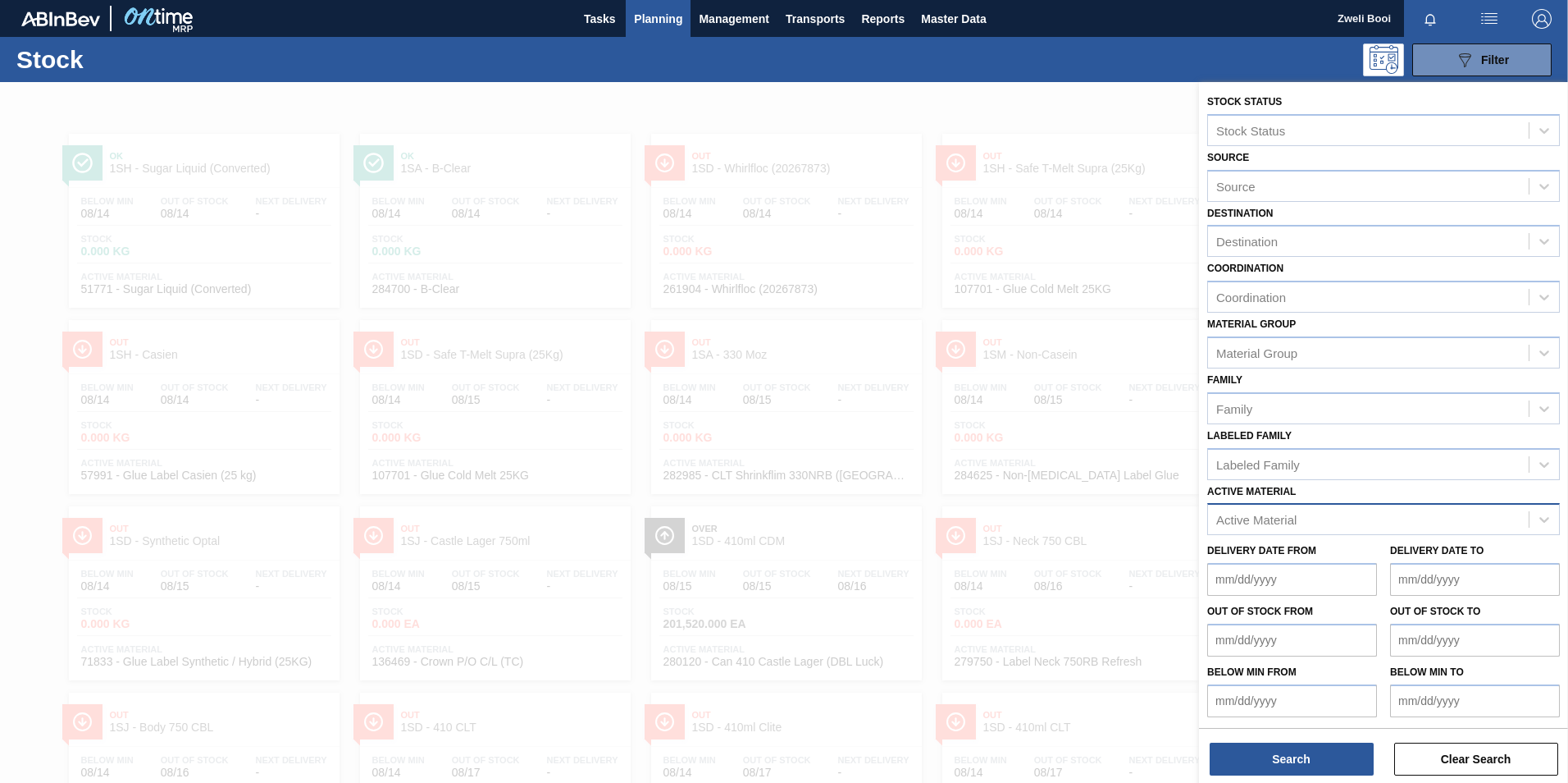
click at [1319, 526] on div "Active Material" at bounding box center [1368, 520] width 321 height 24
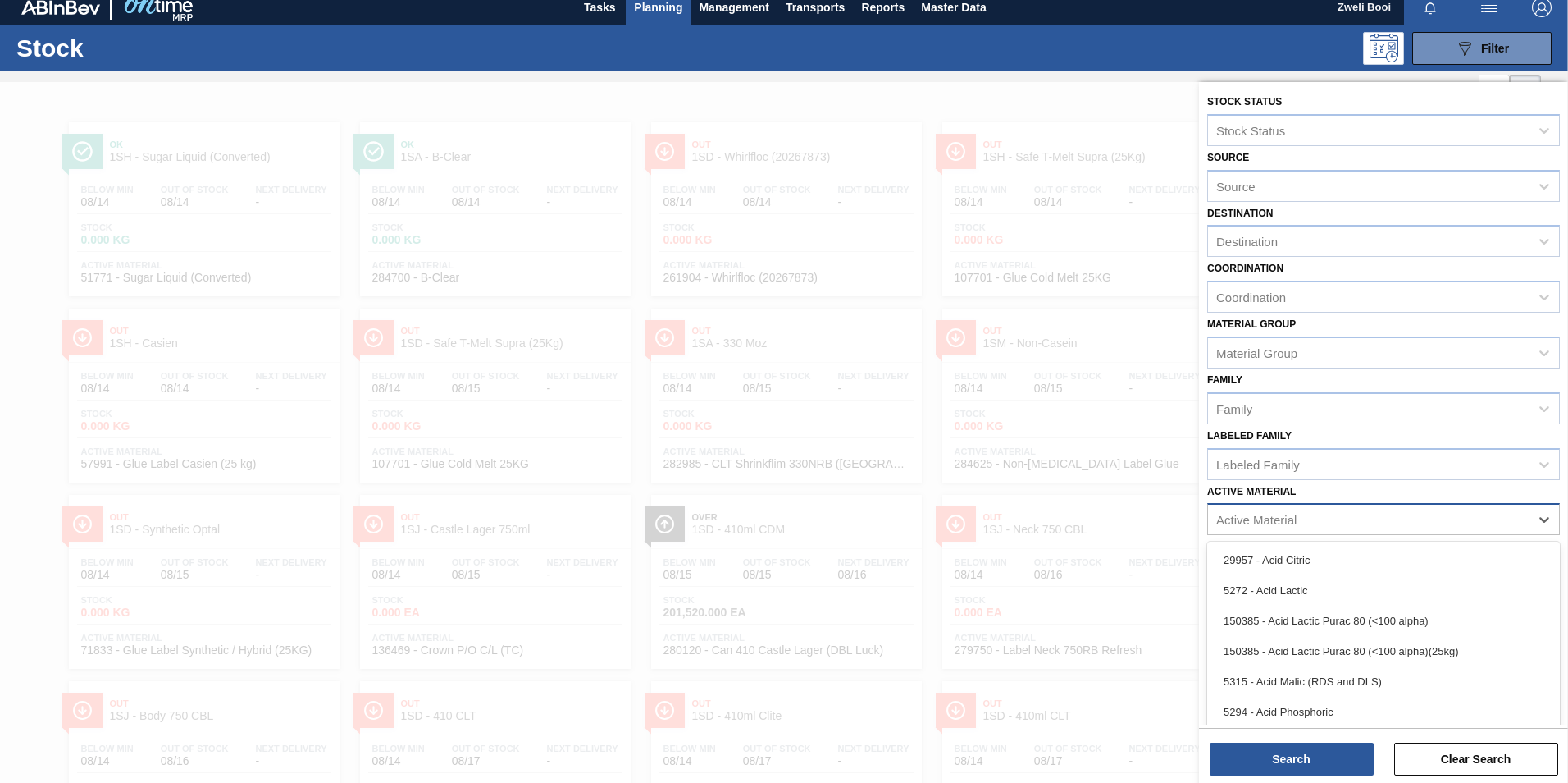
scroll to position [11, 0]
click at [1258, 524] on div "Active Material" at bounding box center [1256, 520] width 80 height 14
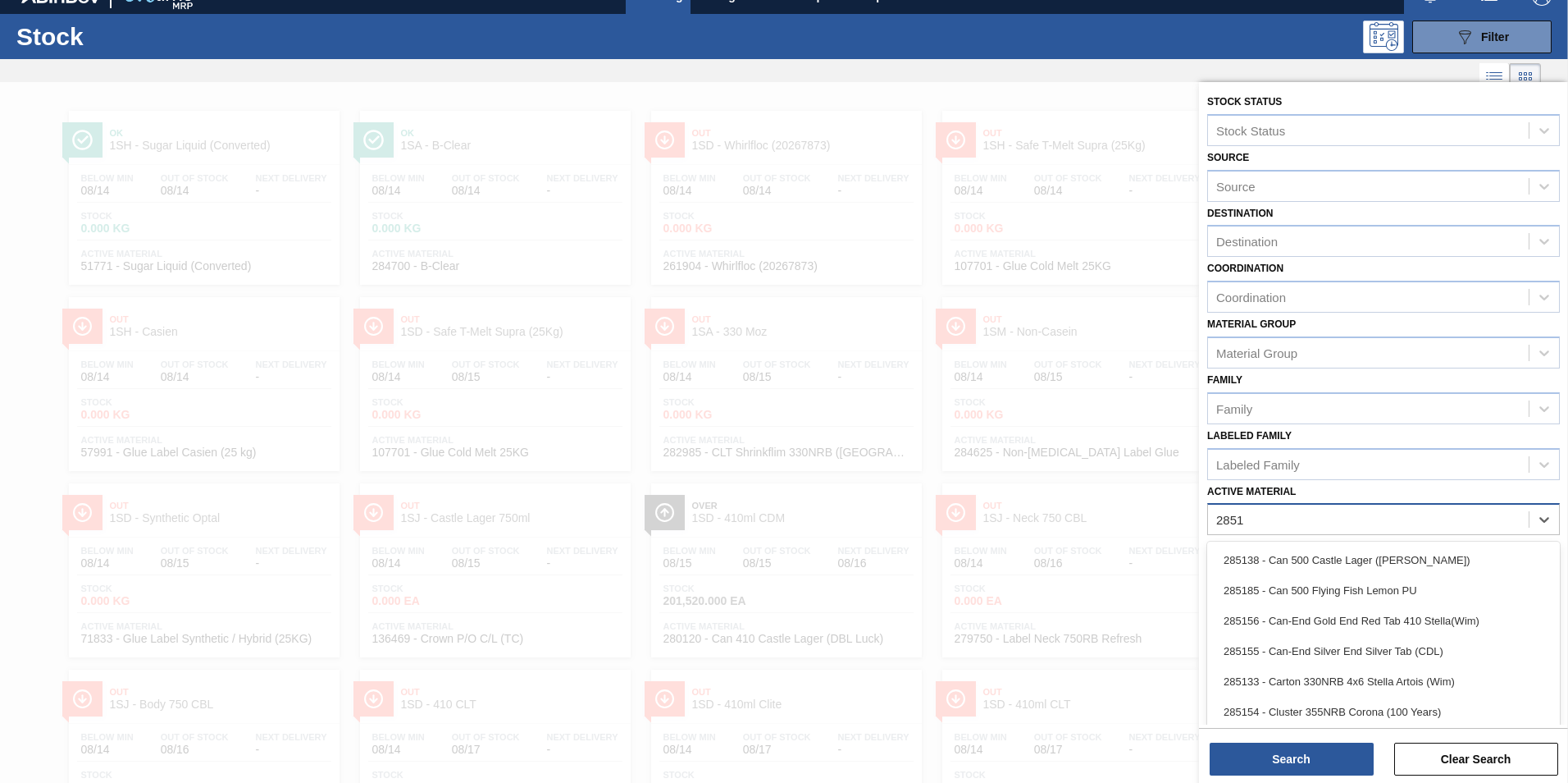
type Material "28518"
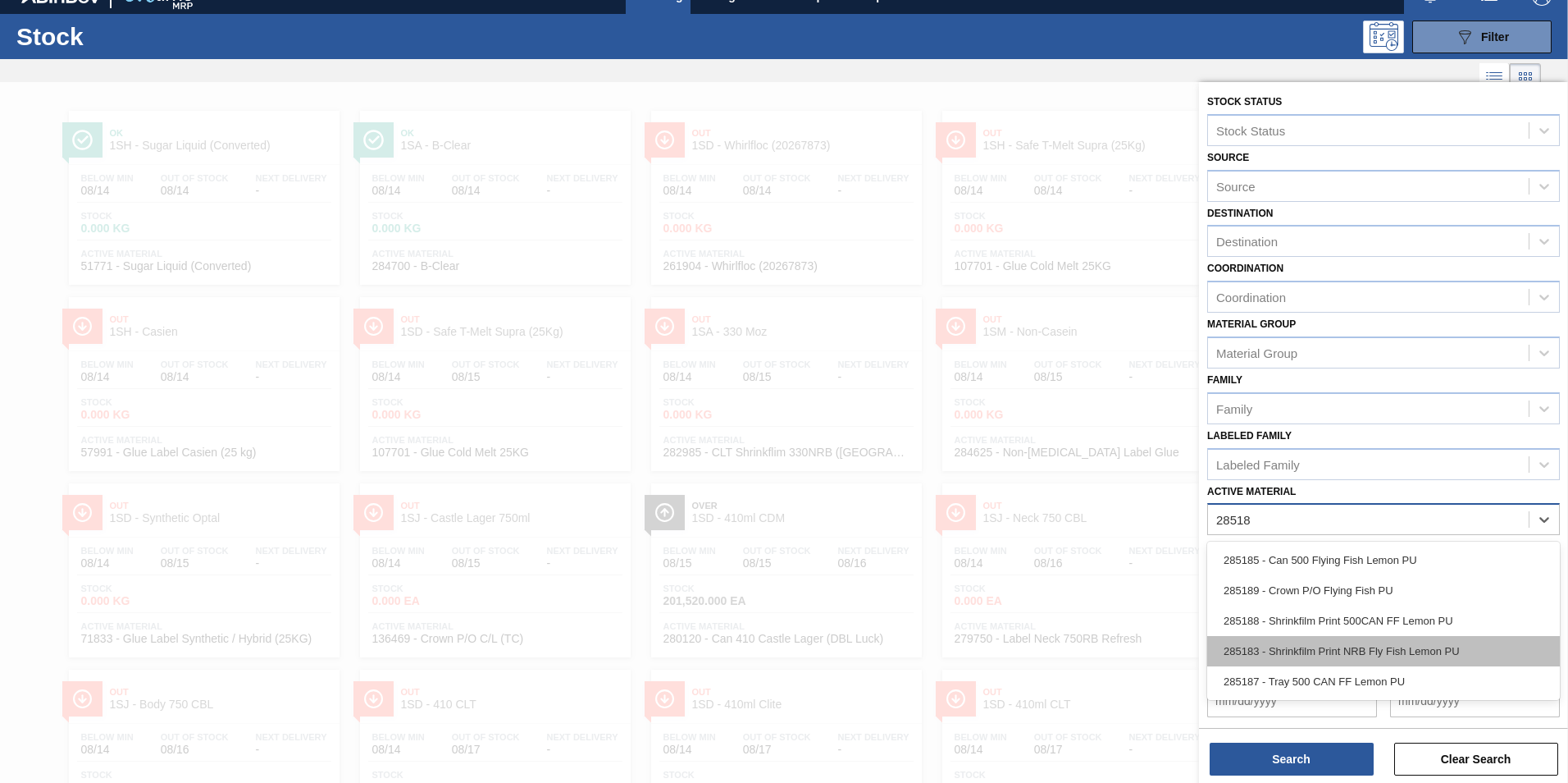
click at [1349, 652] on div "285183 - Shrinkfilm Print NRB Fly Fish Lemon PU" at bounding box center [1383, 651] width 353 height 30
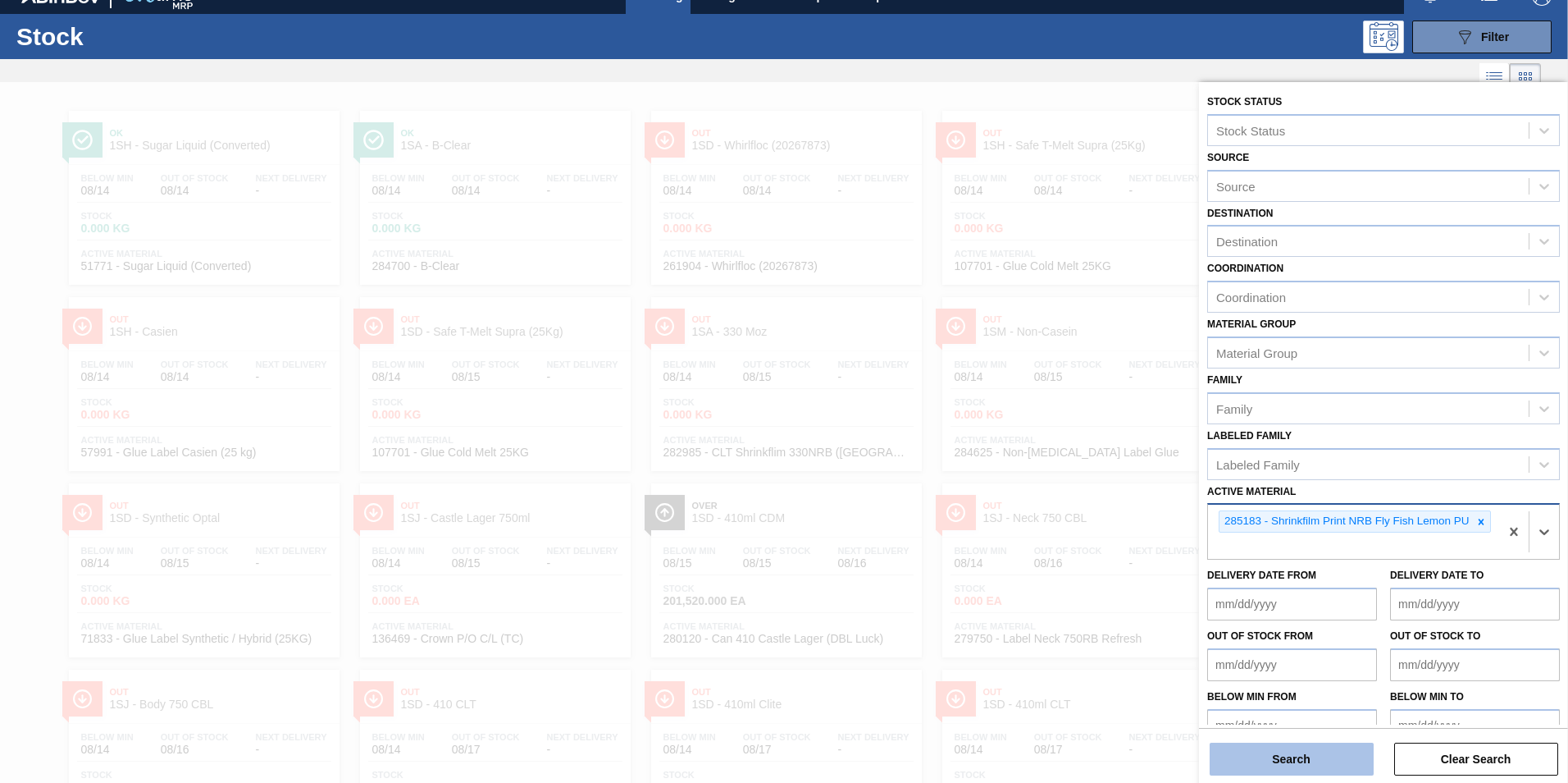
click at [1335, 760] on button "Search" at bounding box center [1291, 759] width 164 height 33
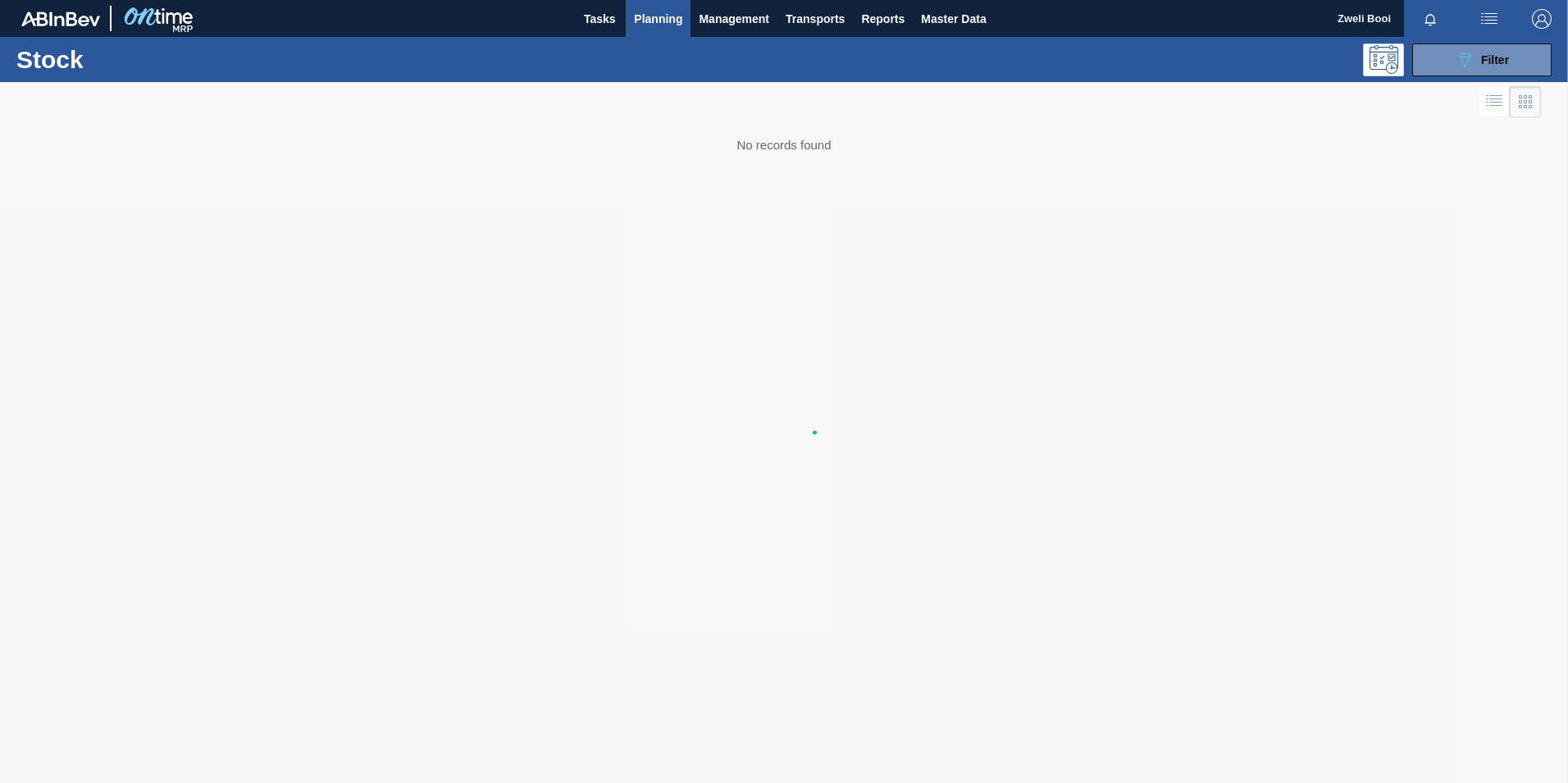
scroll to position [0, 0]
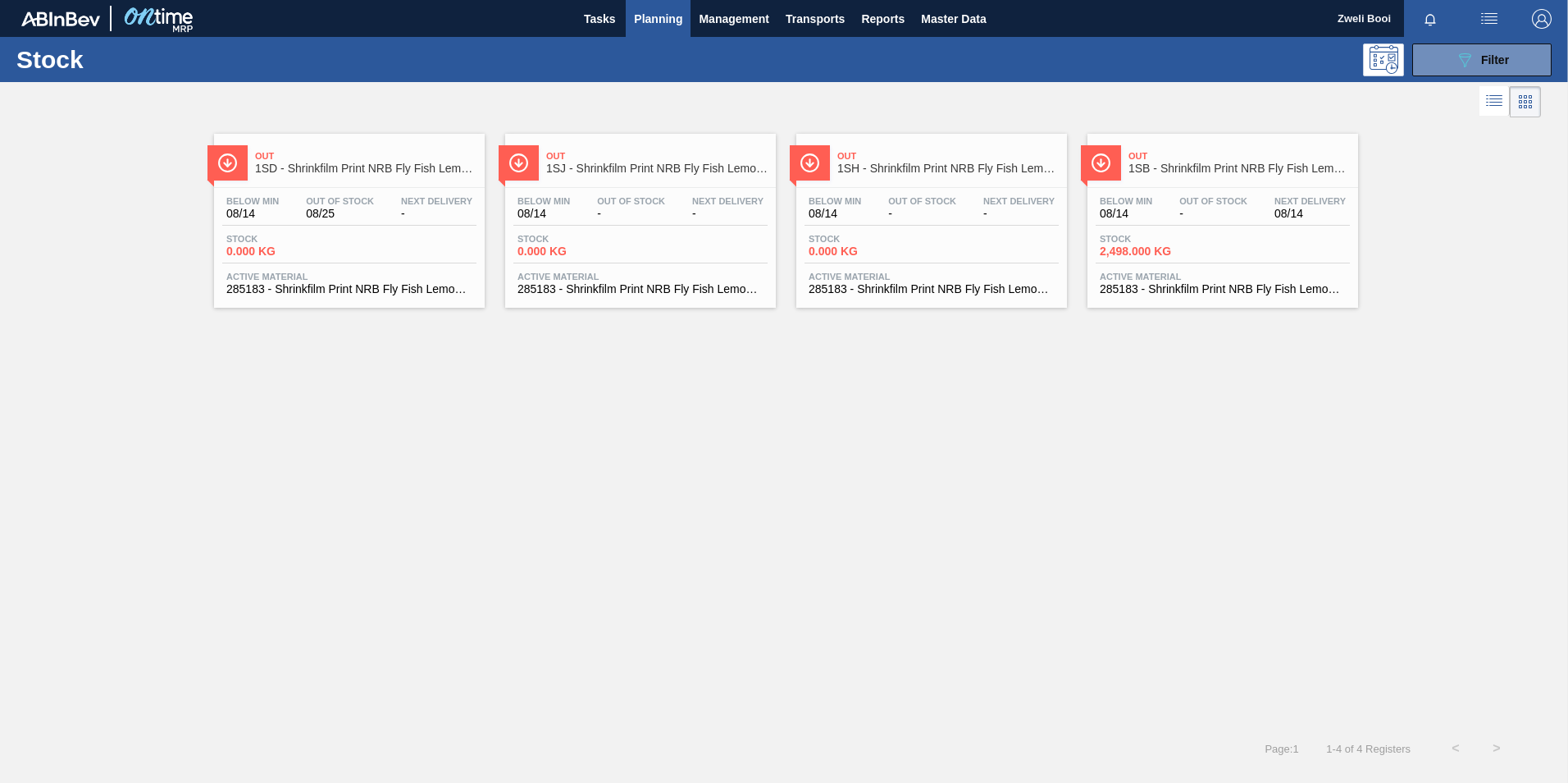
click at [1175, 245] on span "2,498.000 KG" at bounding box center [1157, 251] width 115 height 12
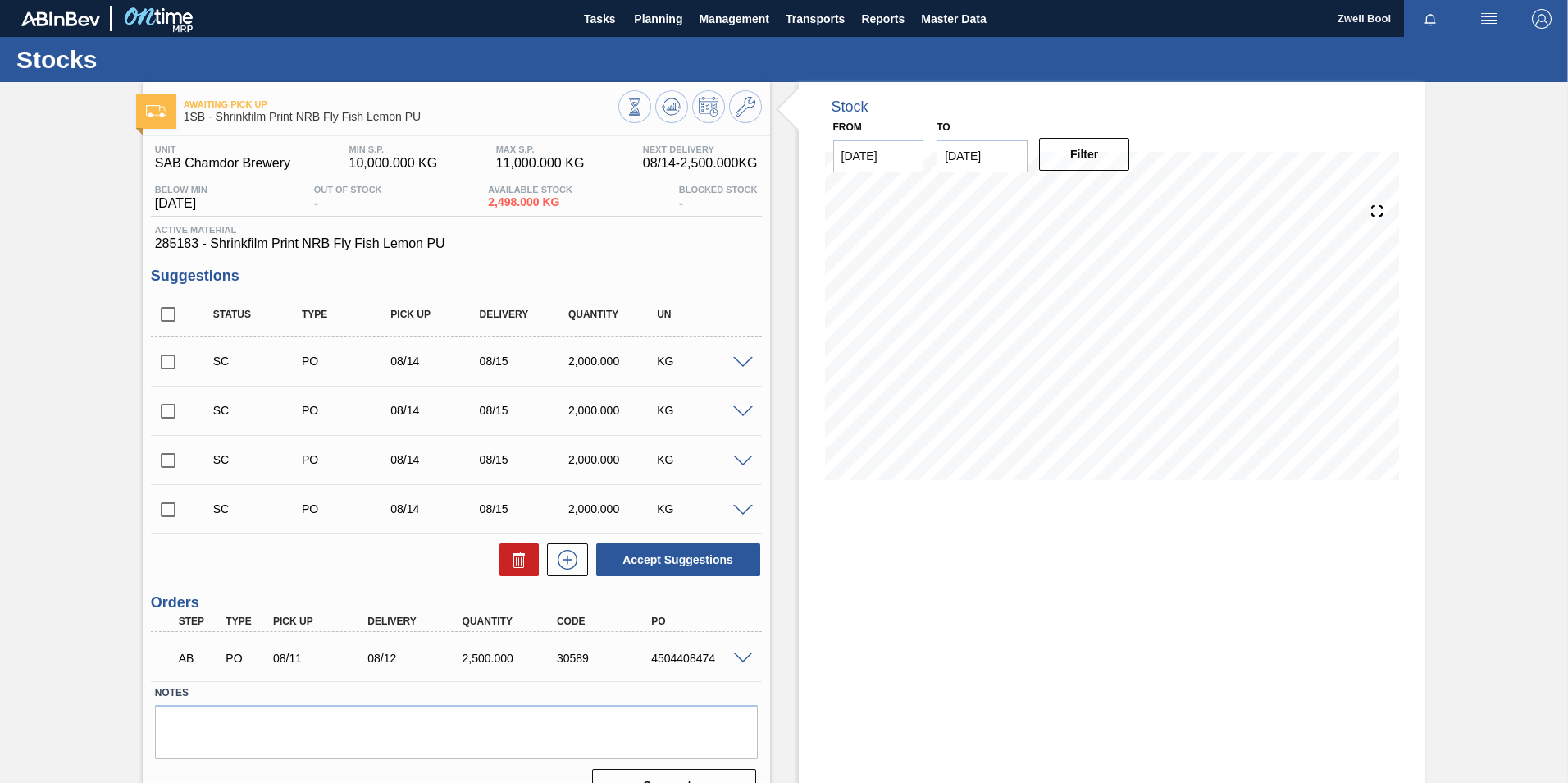
click at [171, 508] on input "checkbox" at bounding box center [168, 510] width 34 height 34
click at [682, 556] on button "Accept Suggestions" at bounding box center [679, 560] width 164 height 33
checkbox input "false"
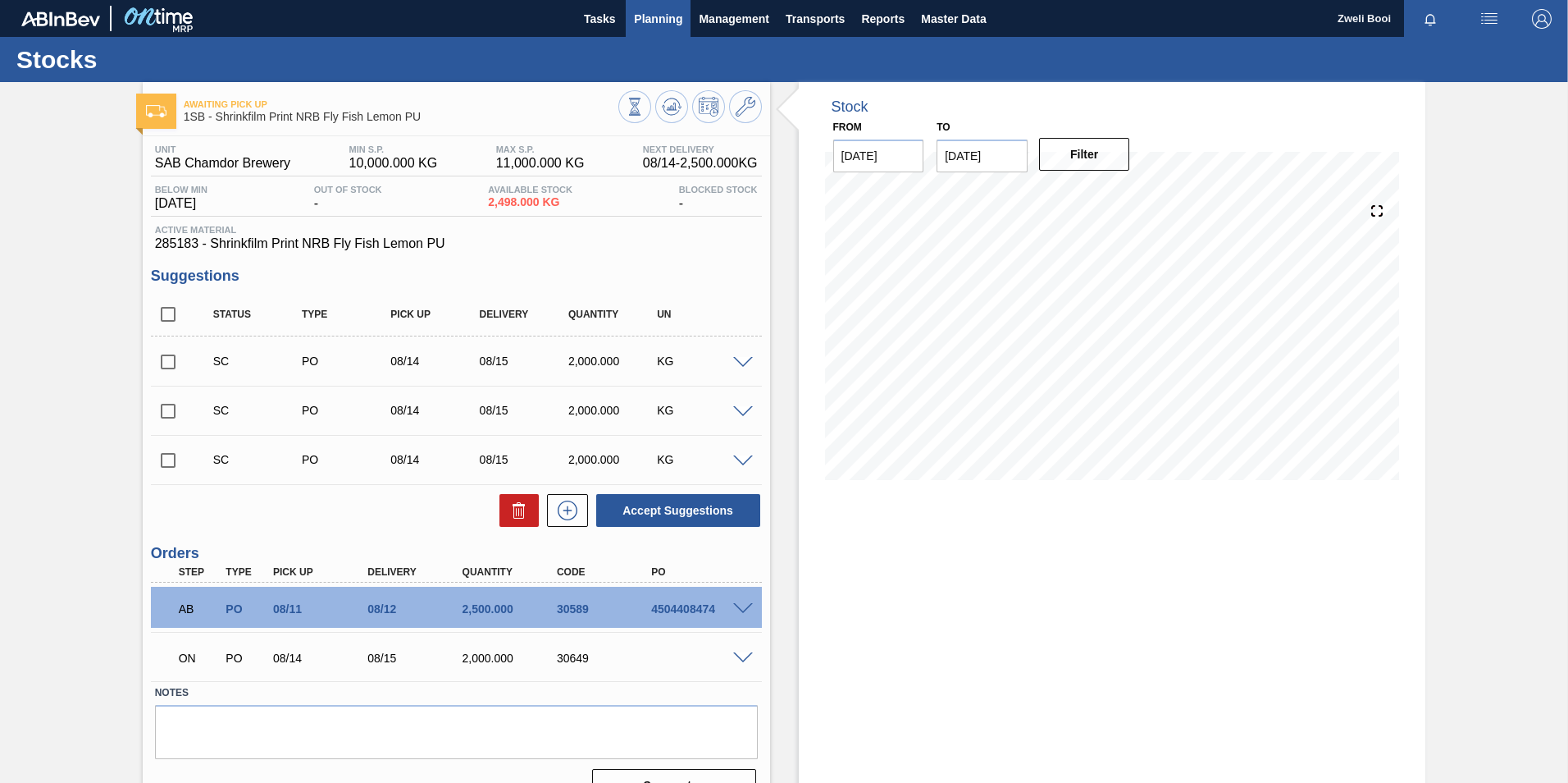
click at [648, 19] on span "Planning" at bounding box center [658, 19] width 48 height 20
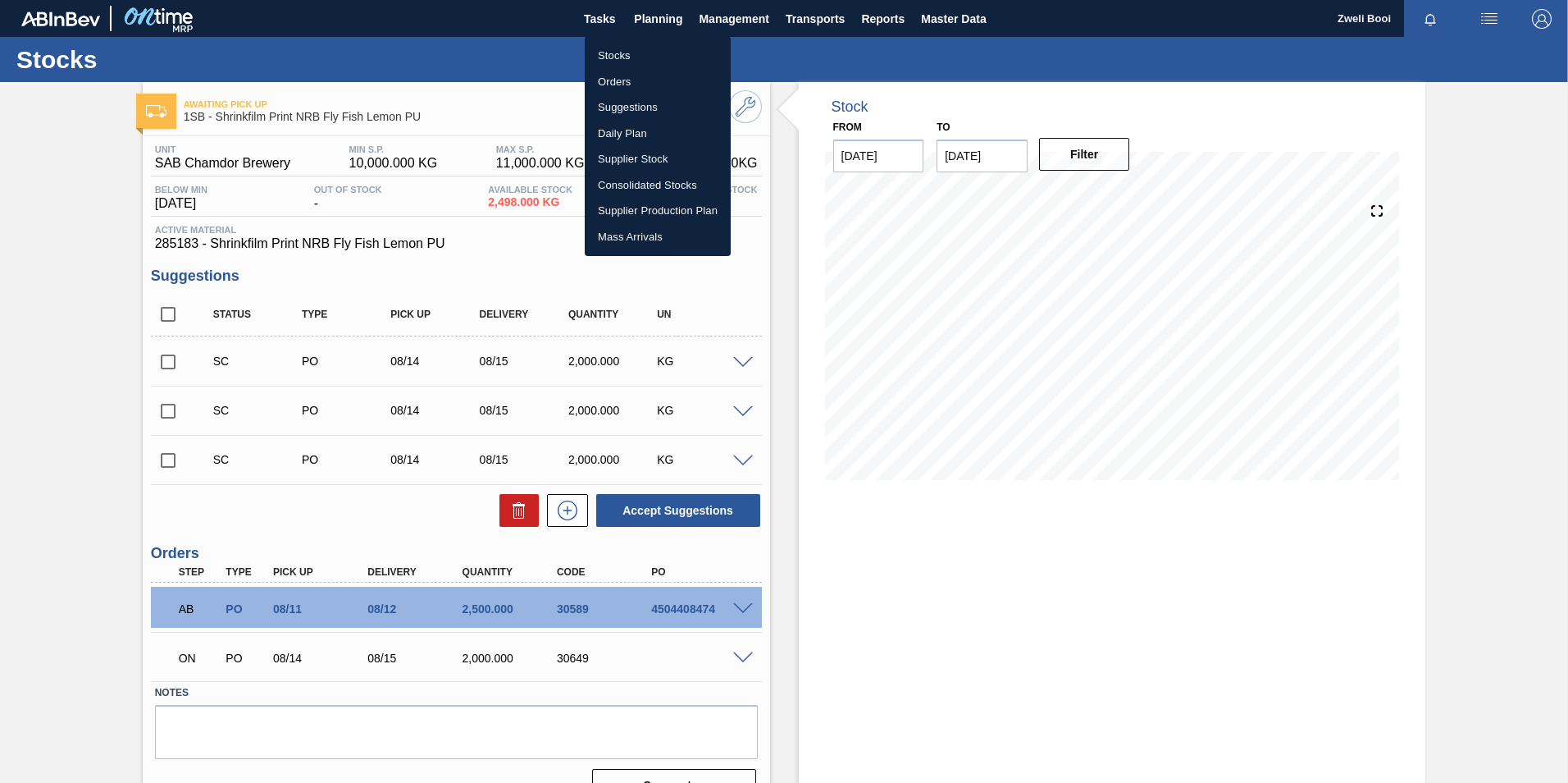
click at [625, 62] on li "Stocks" at bounding box center [658, 56] width 146 height 26
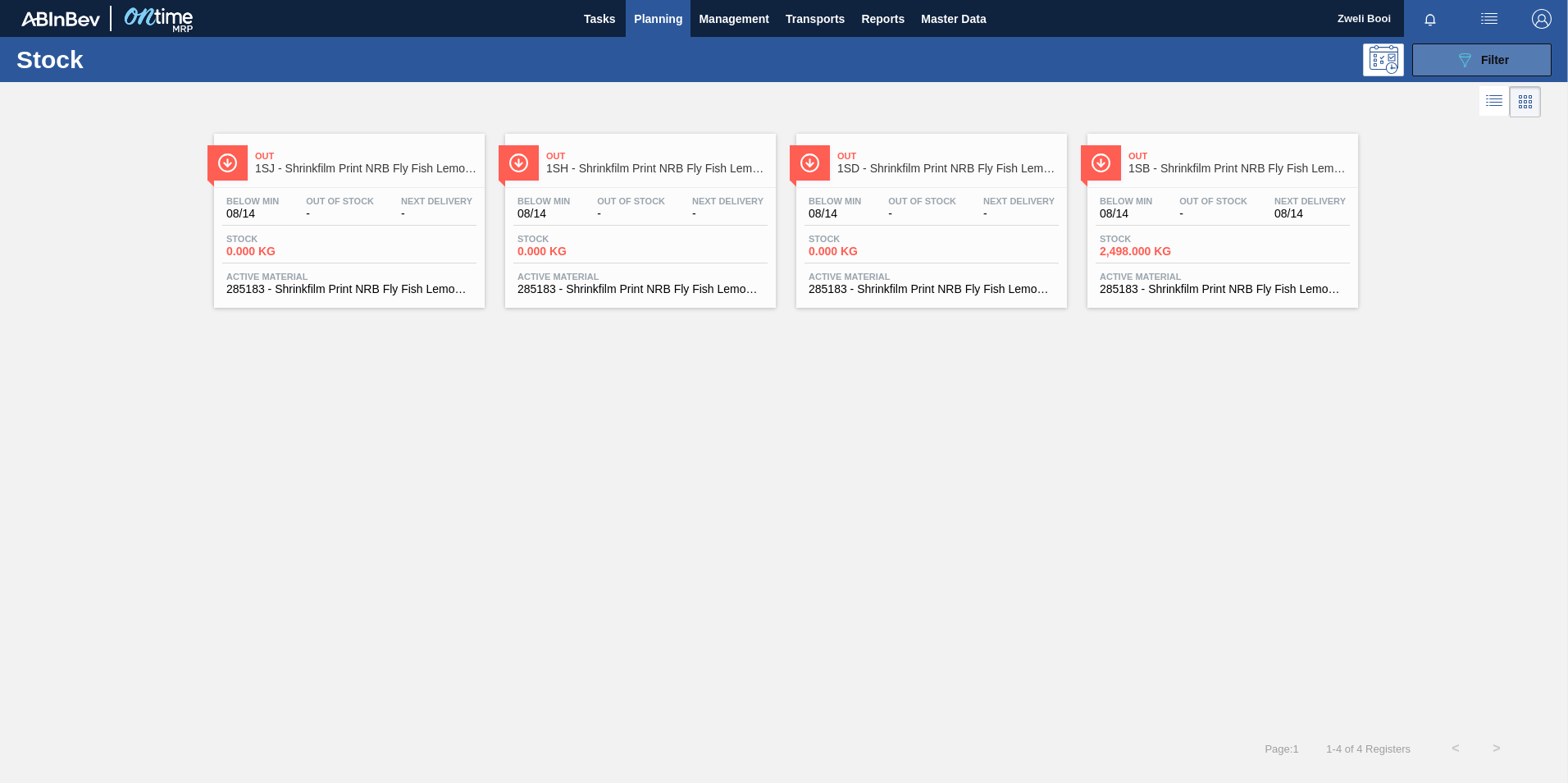
click at [1463, 72] on button "089F7B8B-B2A5-4AFE-B5C0-19BA573D28AC Filter" at bounding box center [1482, 60] width 139 height 33
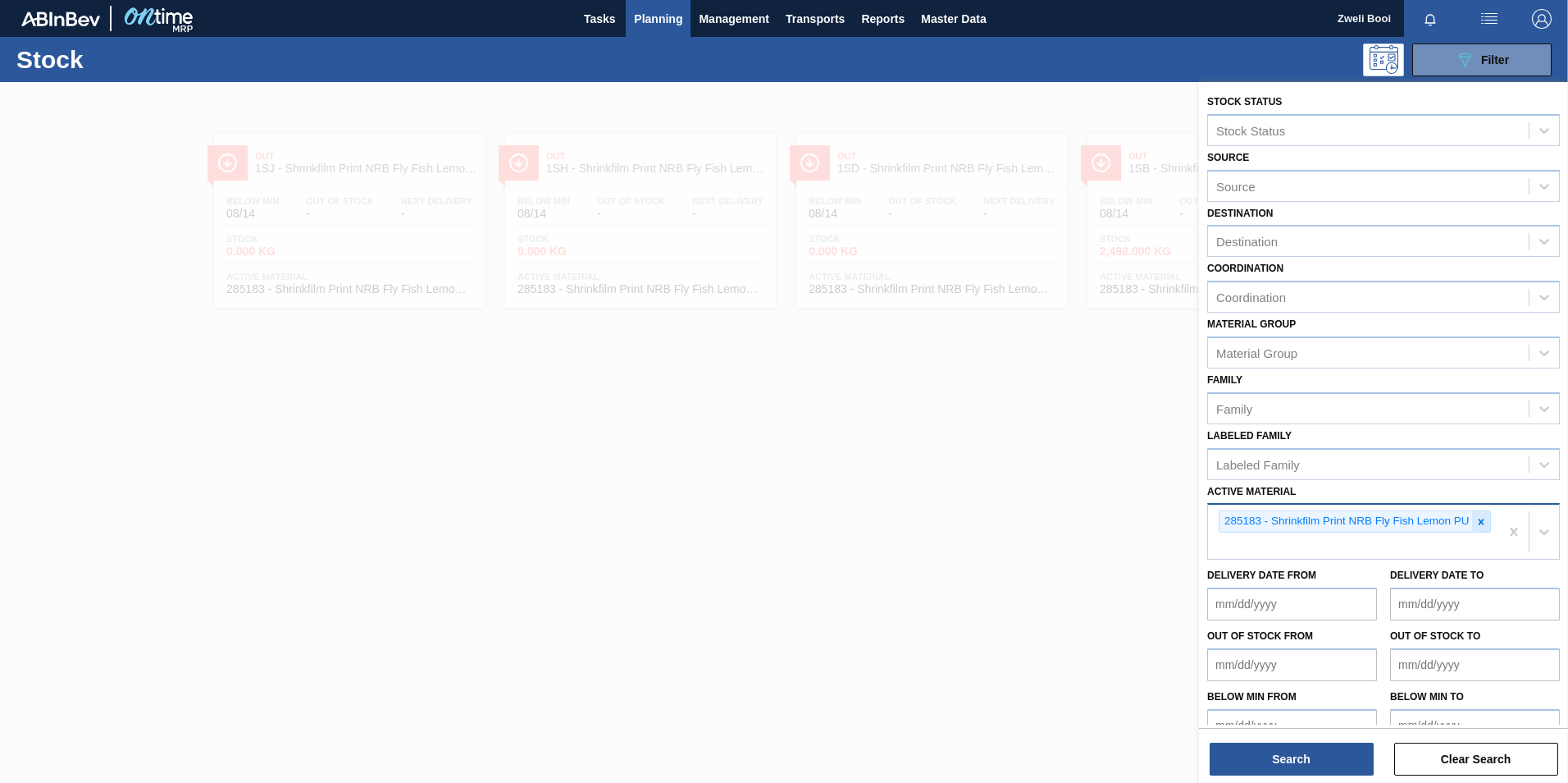
click at [1478, 523] on icon at bounding box center [1480, 521] width 6 height 6
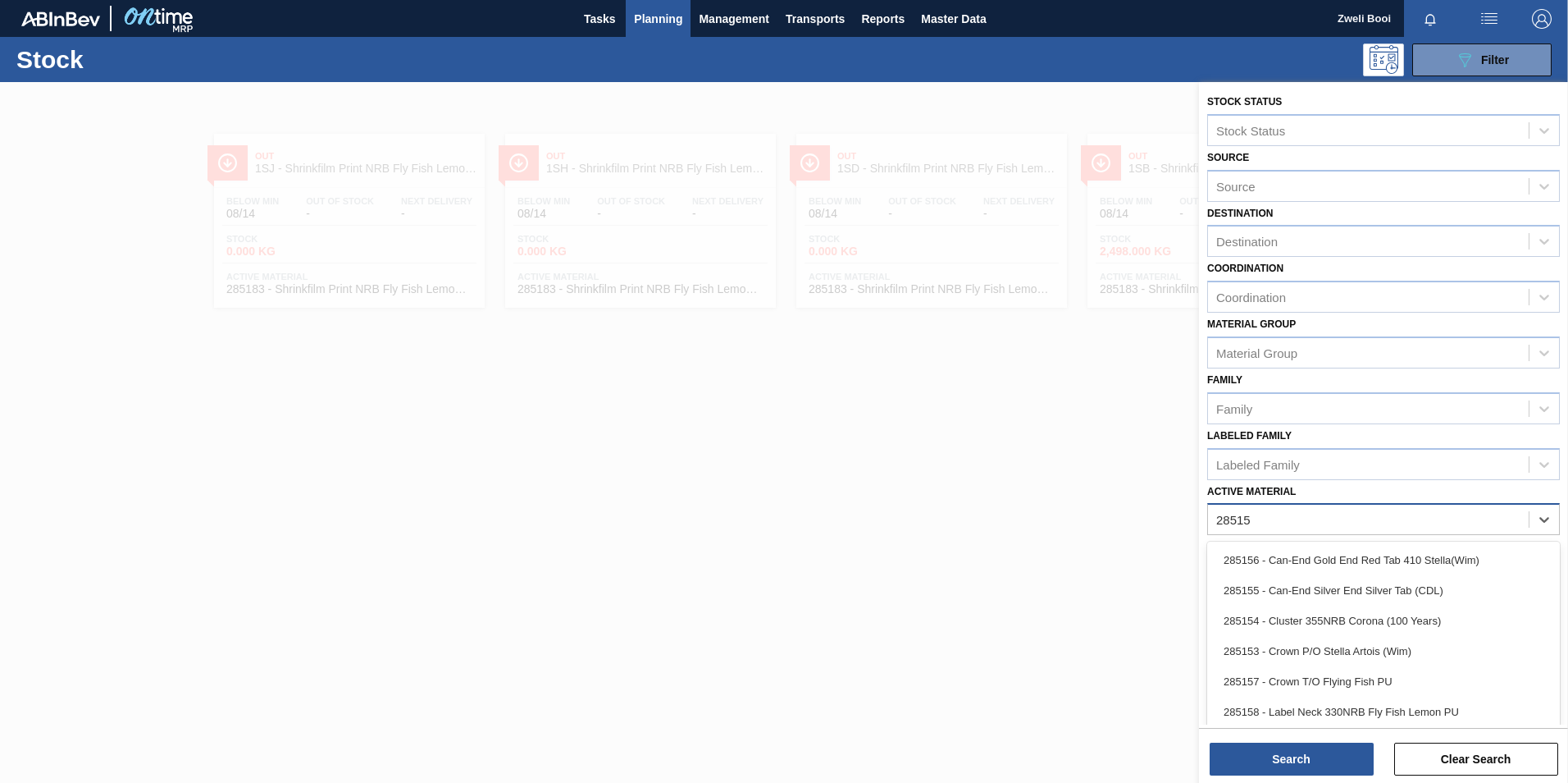
type Material "285159"
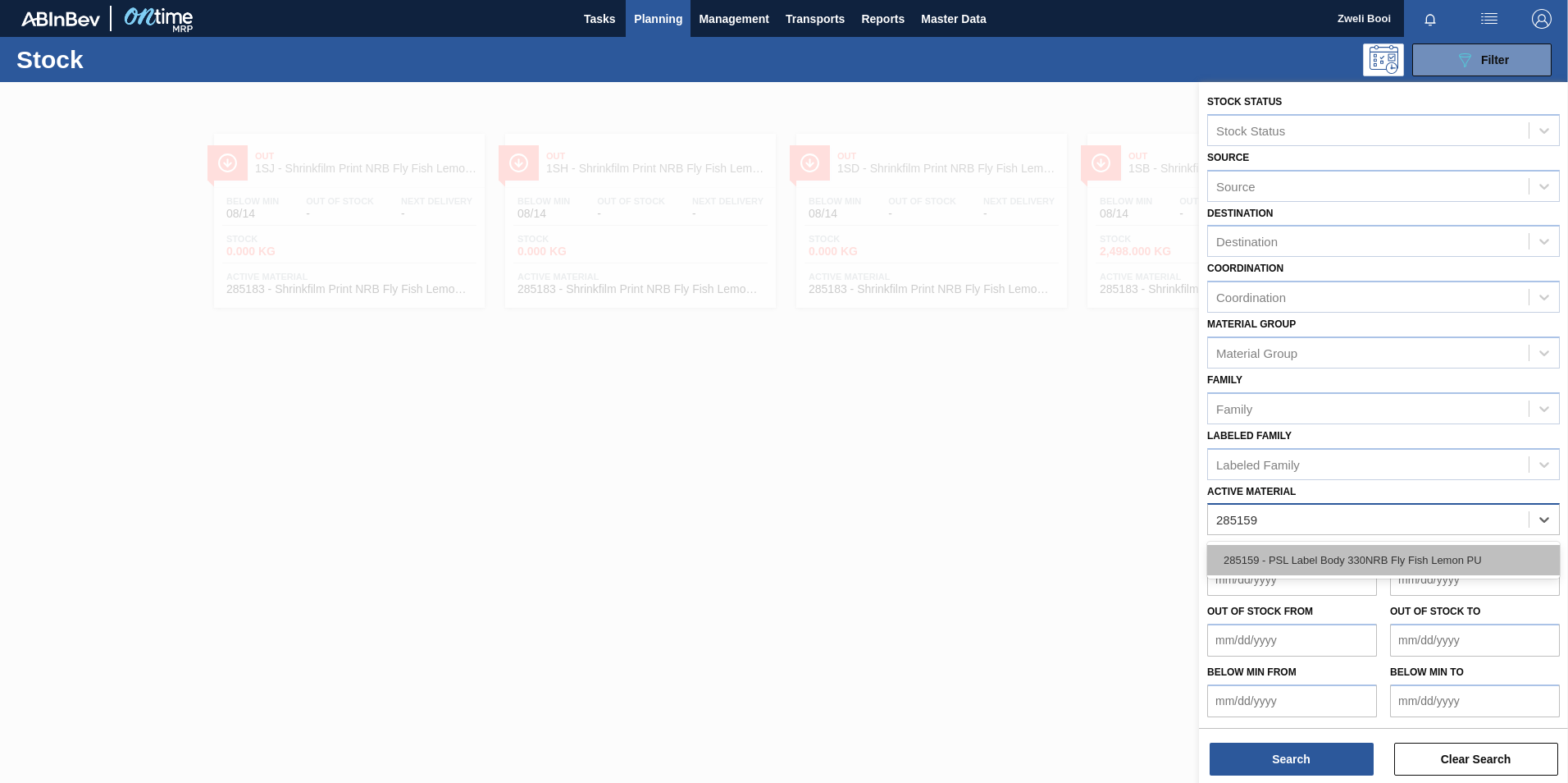
click at [1386, 549] on div "285159 - PSL Label Body 330NRB Fly Fish Lemon PU" at bounding box center [1383, 560] width 353 height 30
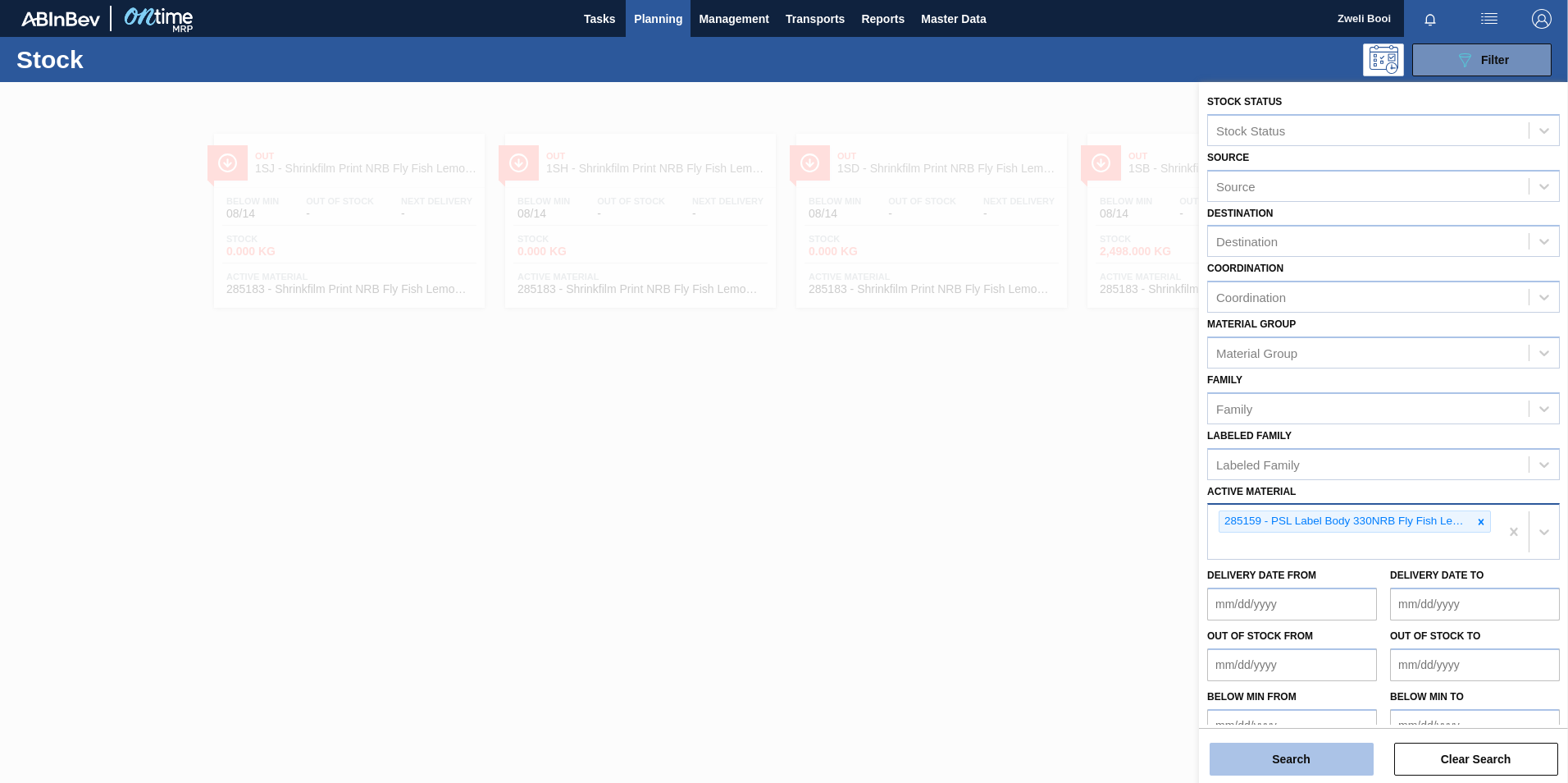
click at [1322, 771] on button "Search" at bounding box center [1291, 759] width 164 height 33
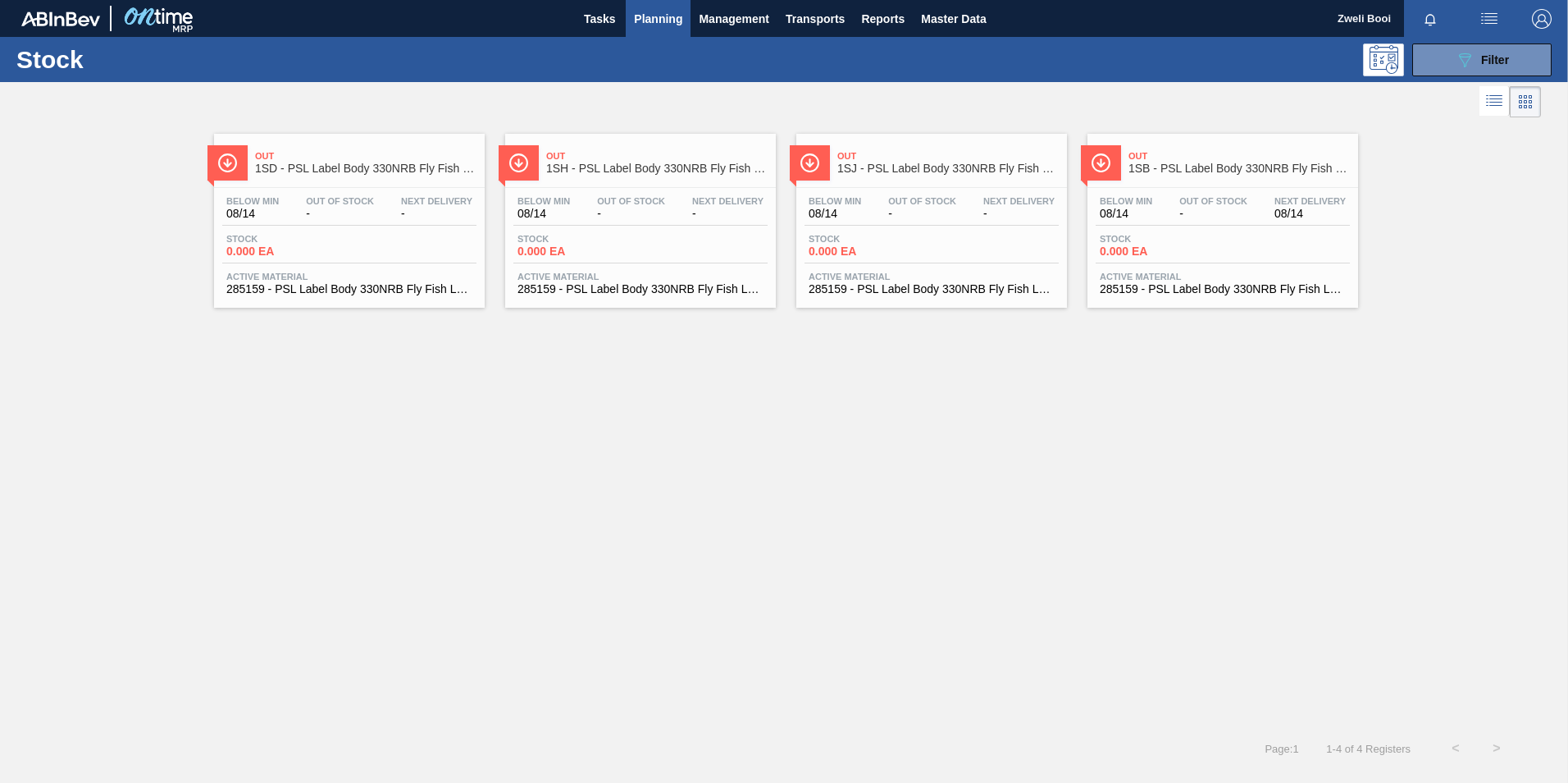
click at [1247, 246] on div "Stock 0.000 EA" at bounding box center [1223, 249] width 254 height 30
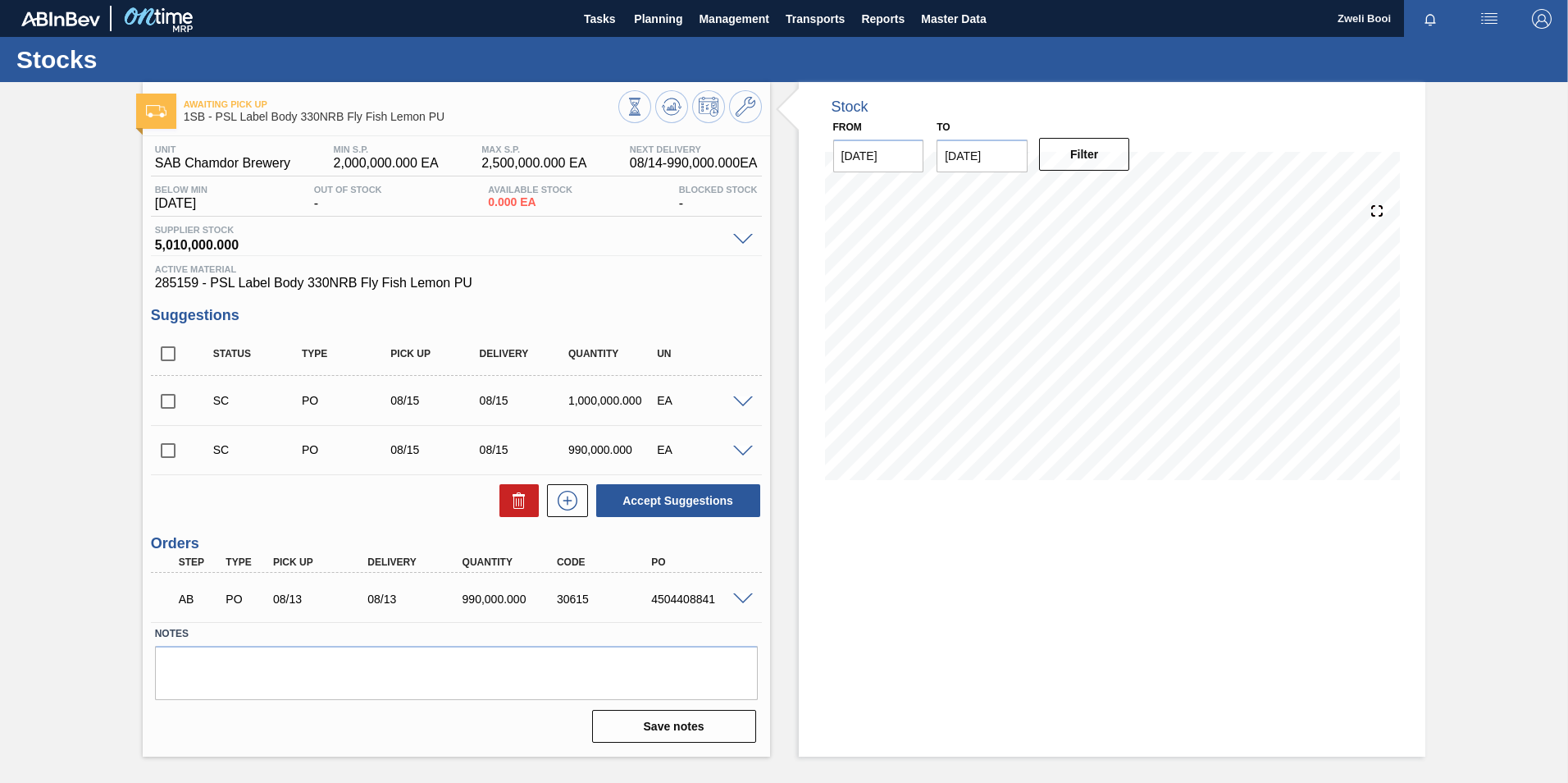
click at [168, 401] on input "checkbox" at bounding box center [168, 401] width 34 height 34
click at [722, 501] on button "Accept Suggestions" at bounding box center [679, 501] width 164 height 33
checkbox input "false"
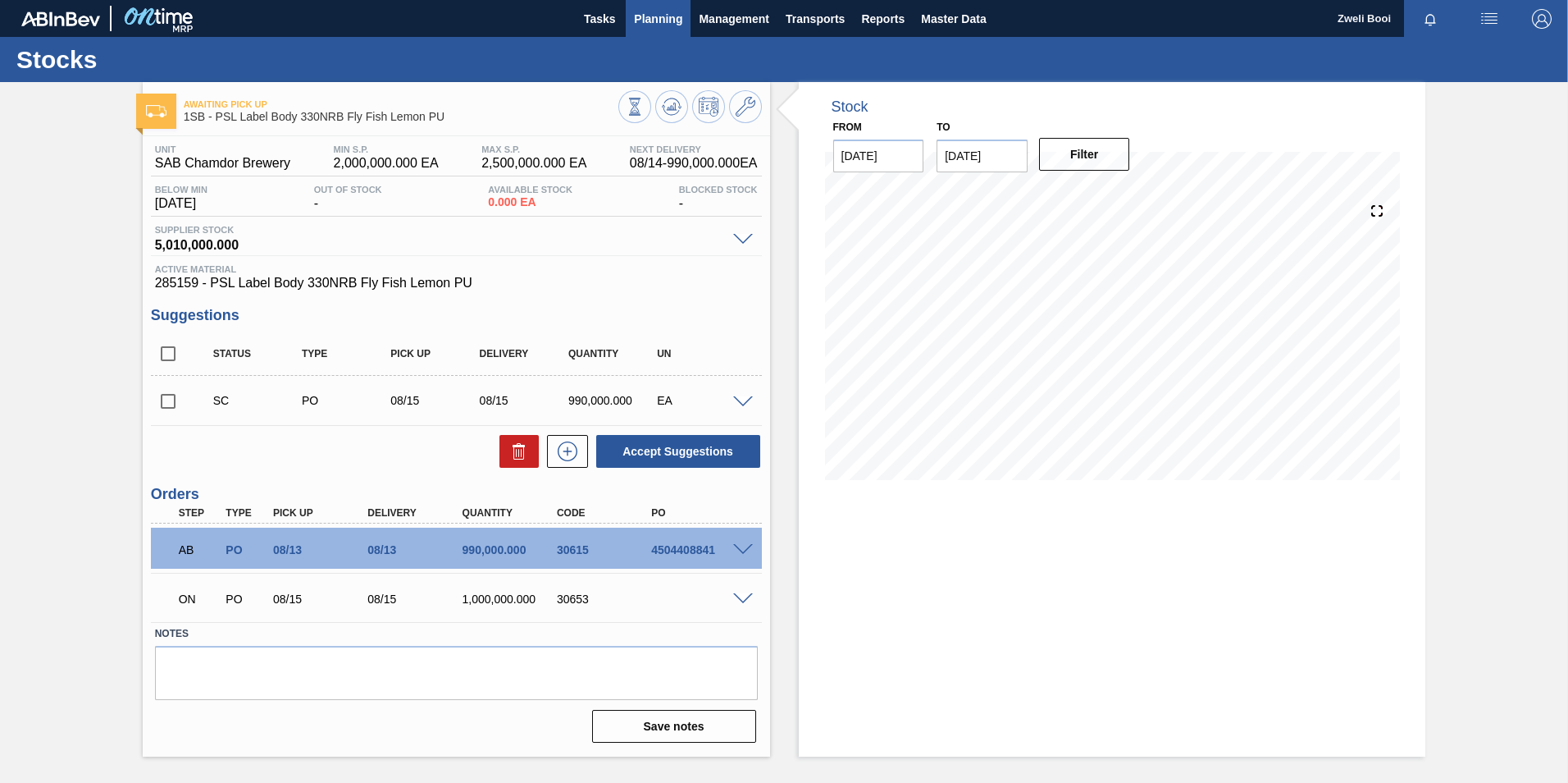
click at [659, 23] on span "Planning" at bounding box center [658, 19] width 48 height 20
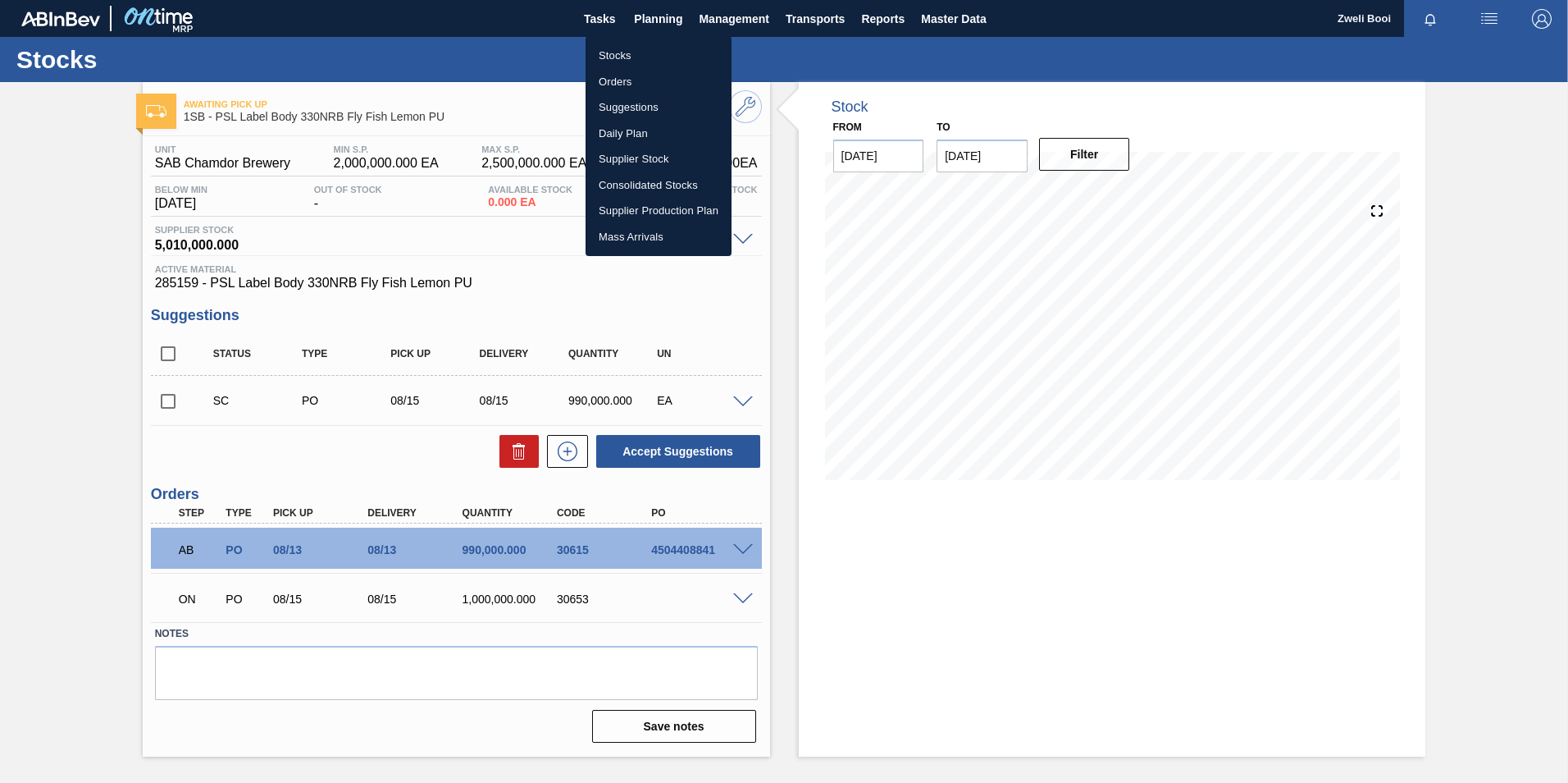
click at [638, 55] on li "Stocks" at bounding box center [659, 56] width 146 height 26
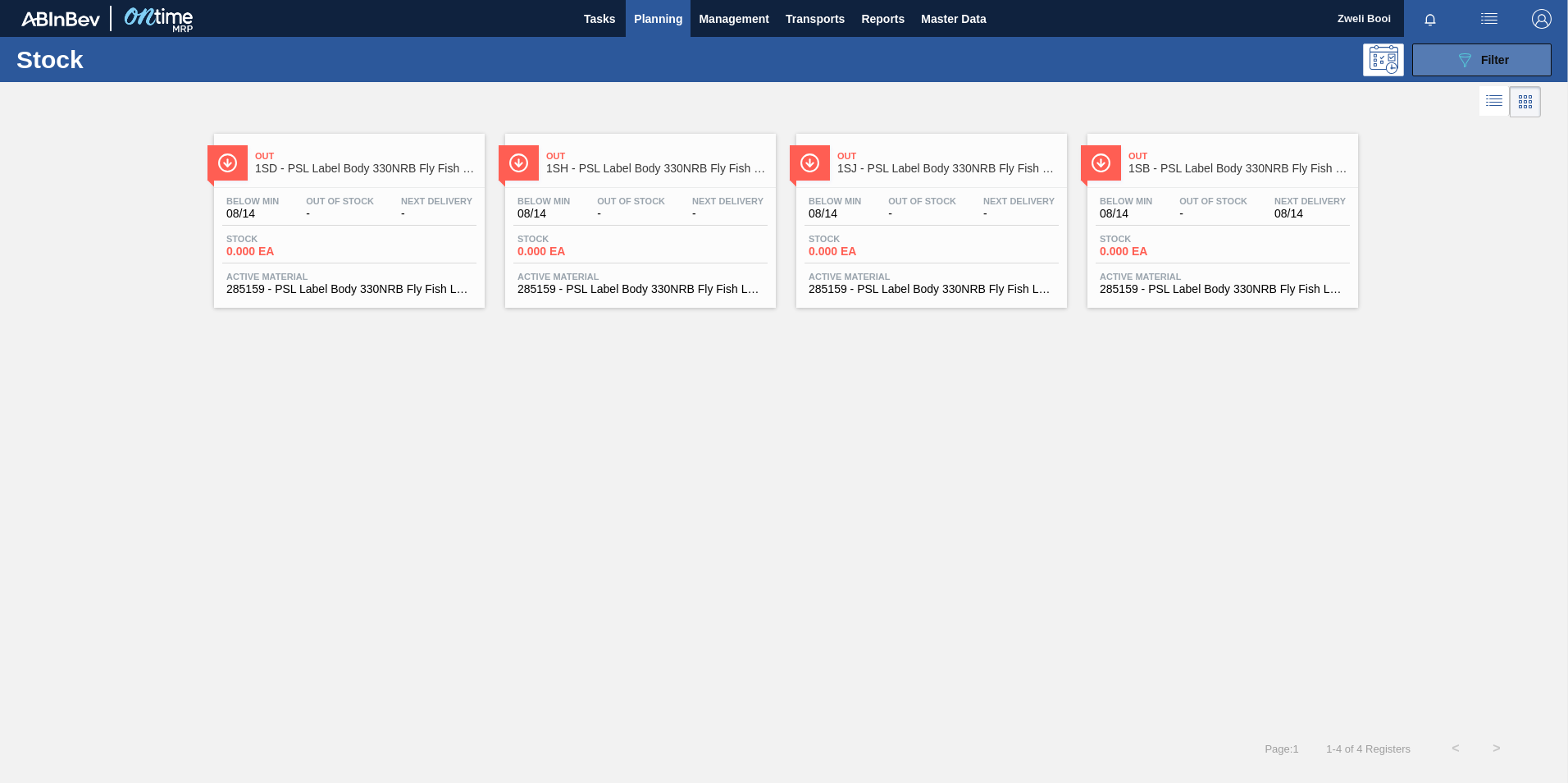
click at [1461, 64] on icon "089F7B8B-B2A5-4AFE-B5C0-19BA573D28AC" at bounding box center [1465, 60] width 20 height 20
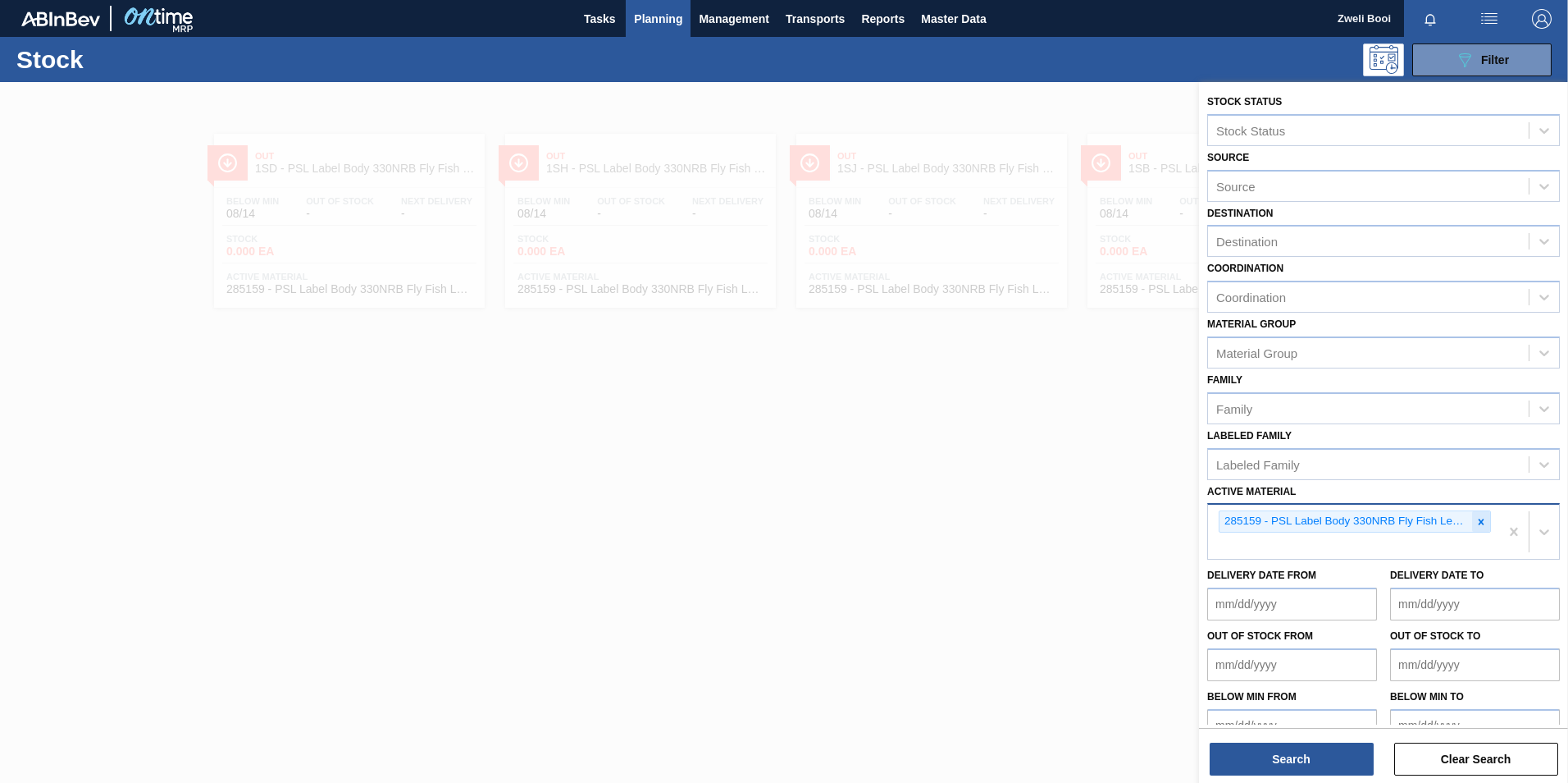
click at [1476, 523] on icon at bounding box center [1481, 522] width 11 height 11
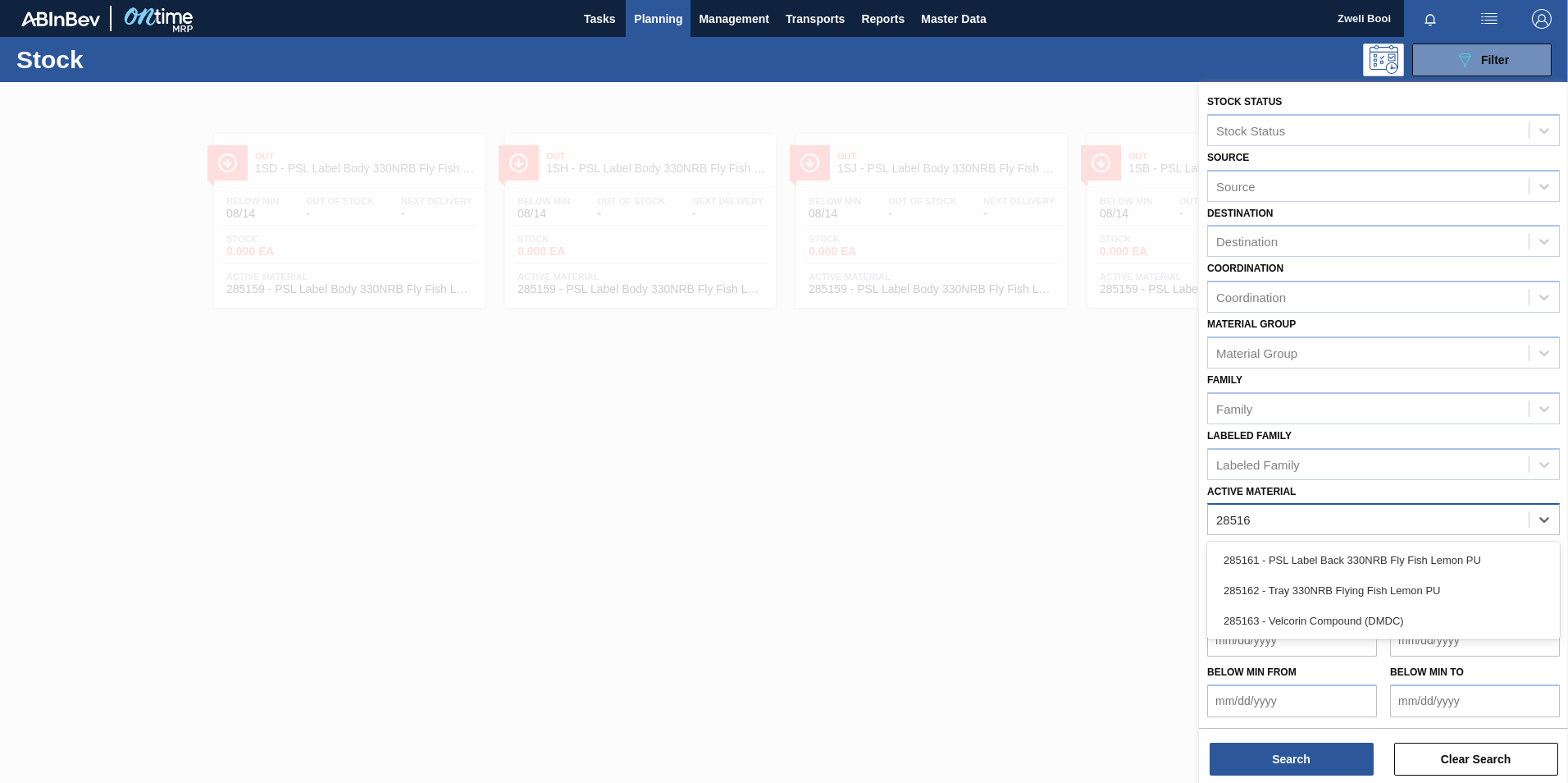
type Material "285161"
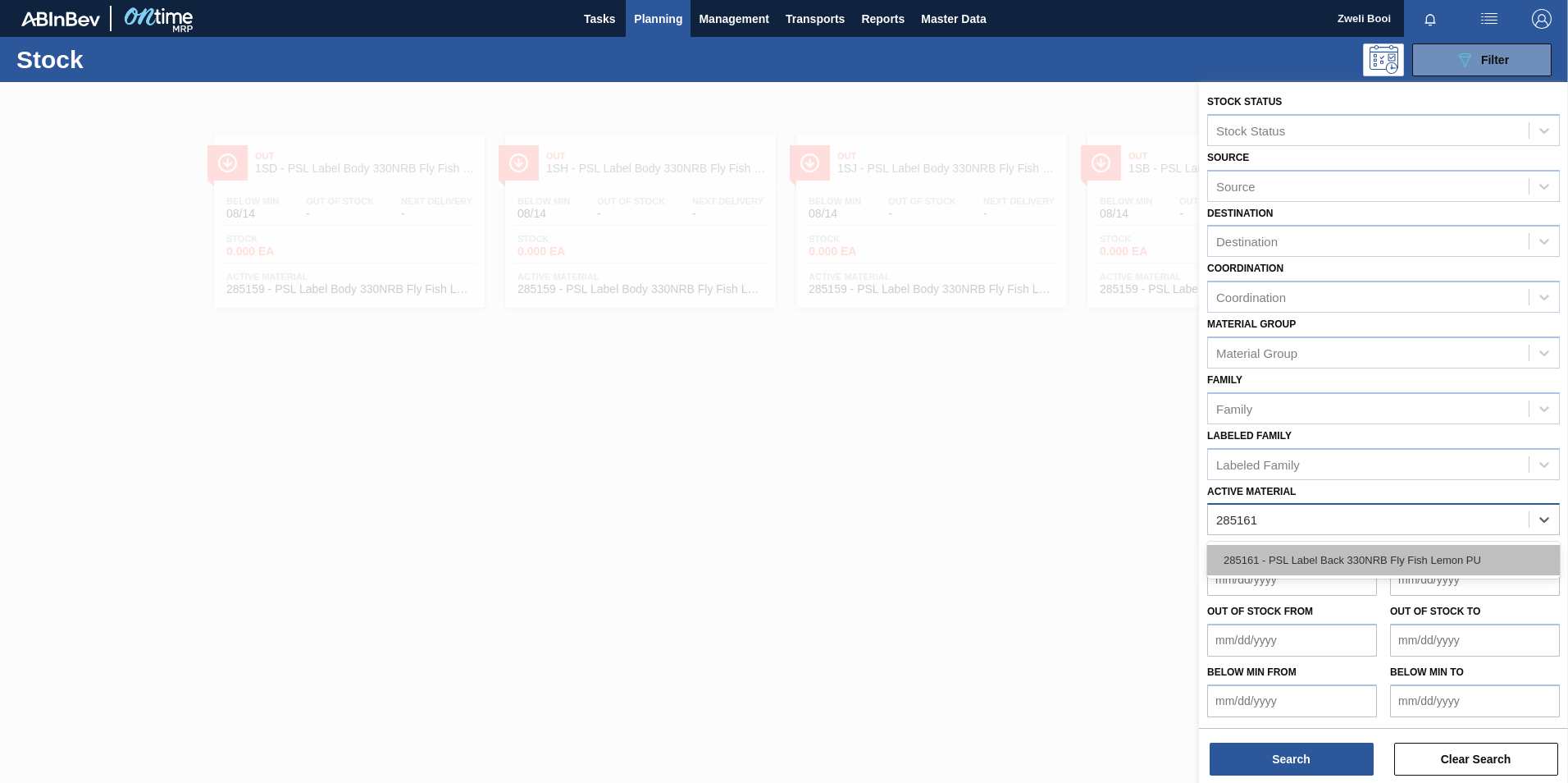
click at [1415, 548] on div "285161 - PSL Label Back 330NRB Fly Fish Lemon PU" at bounding box center [1383, 560] width 353 height 37
click at [1414, 553] on div "285161 - PSL Label Back 330NRB Fly Fish Lemon PU" at bounding box center [1383, 560] width 353 height 30
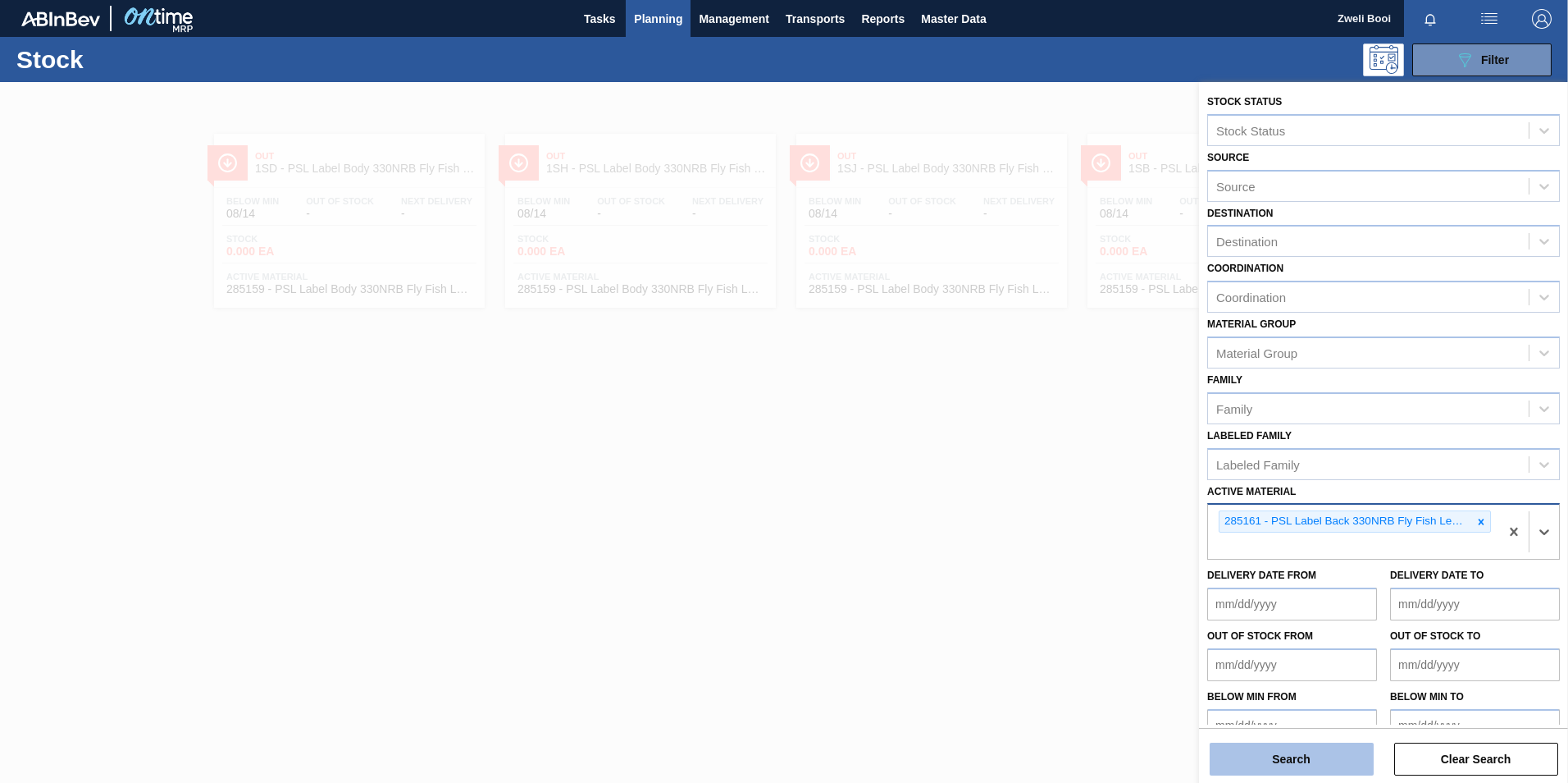
click at [1283, 761] on button "Search" at bounding box center [1291, 759] width 164 height 33
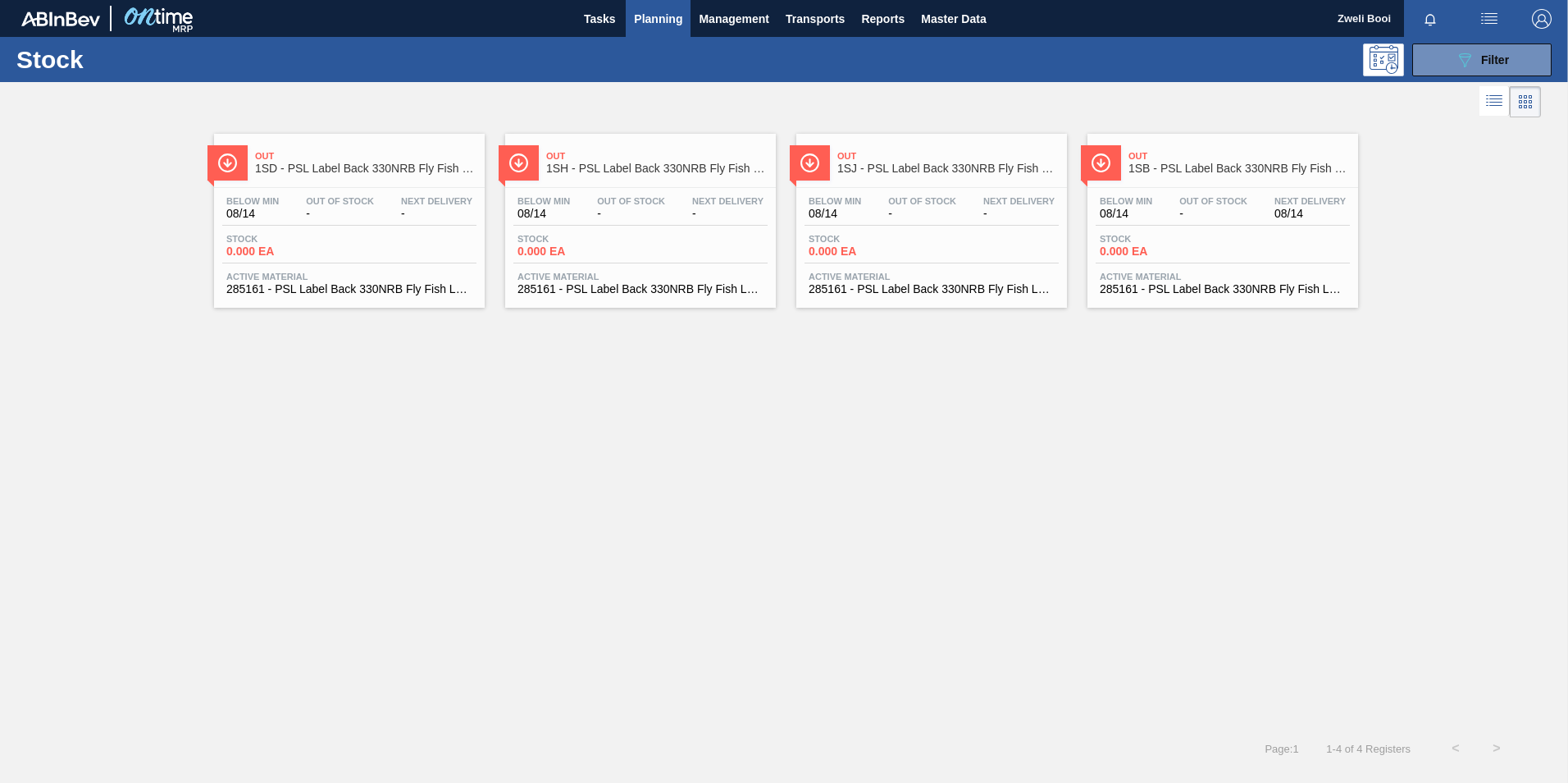
click at [1241, 253] on div "Stock 0.000 EA" at bounding box center [1223, 249] width 254 height 30
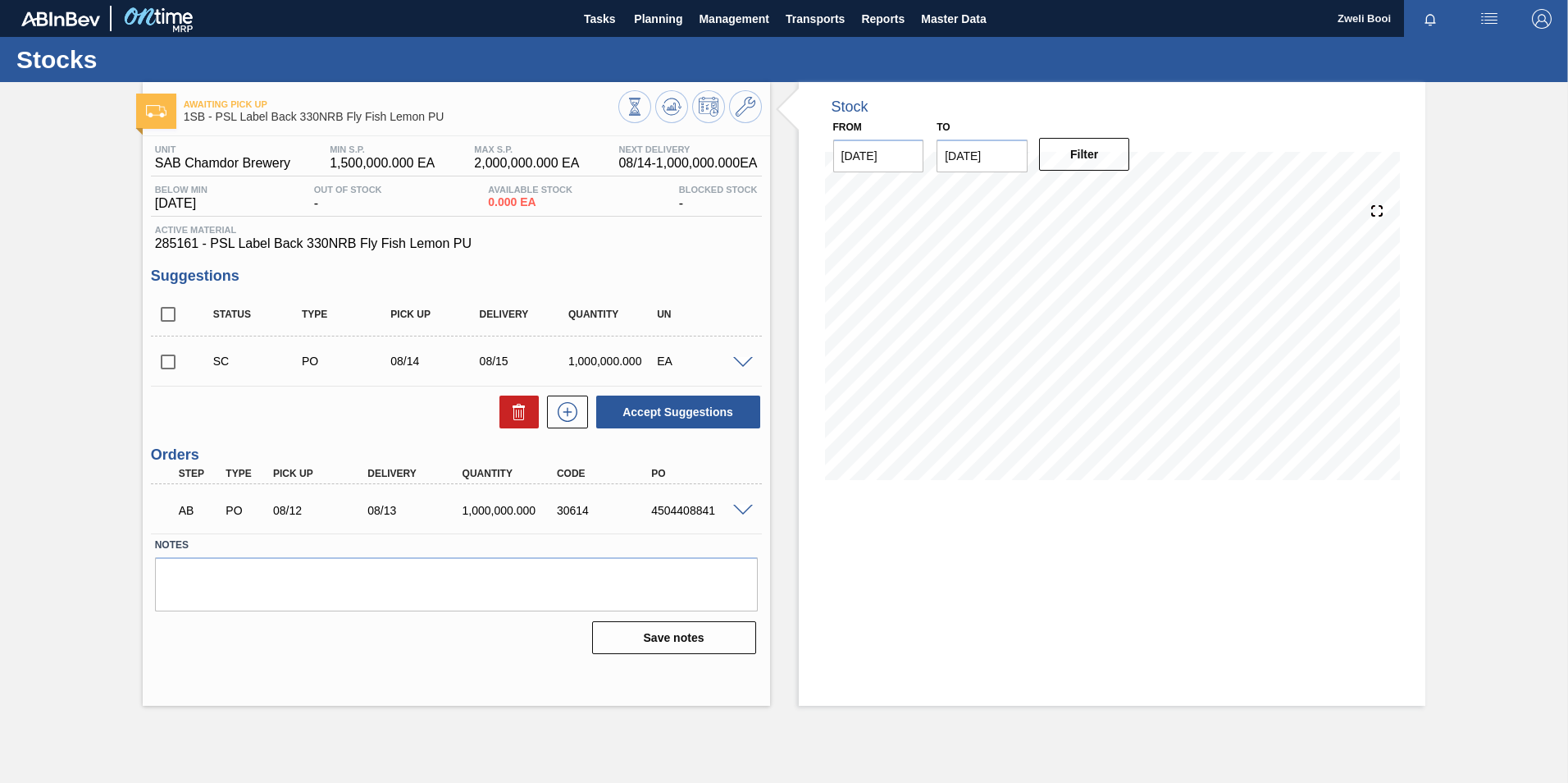
click at [176, 359] on input "checkbox" at bounding box center [168, 362] width 34 height 34
click at [722, 411] on button "Accept Suggestions" at bounding box center [679, 412] width 164 height 33
checkbox input "false"
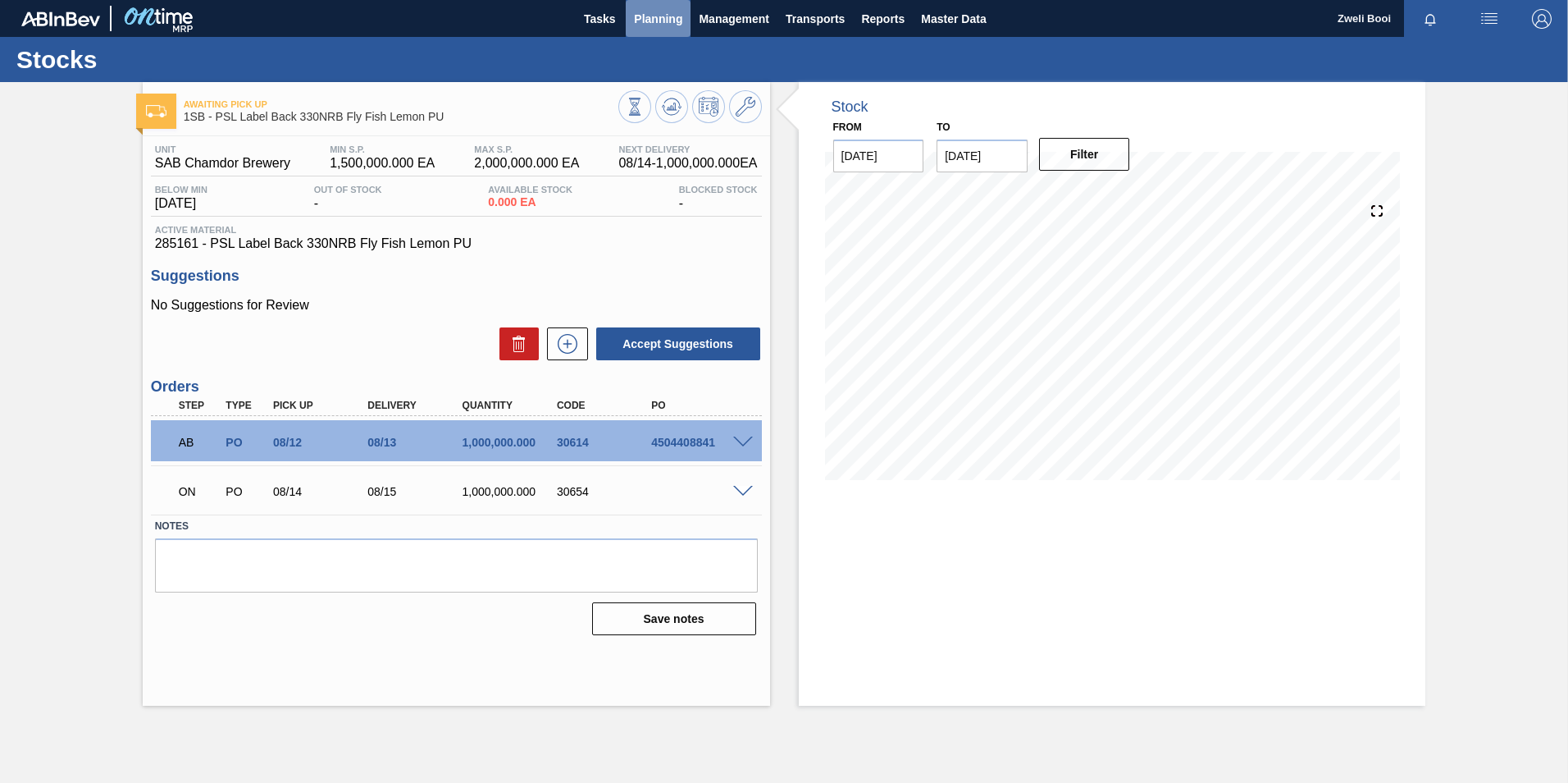
click at [648, 25] on span "Planning" at bounding box center [658, 19] width 48 height 20
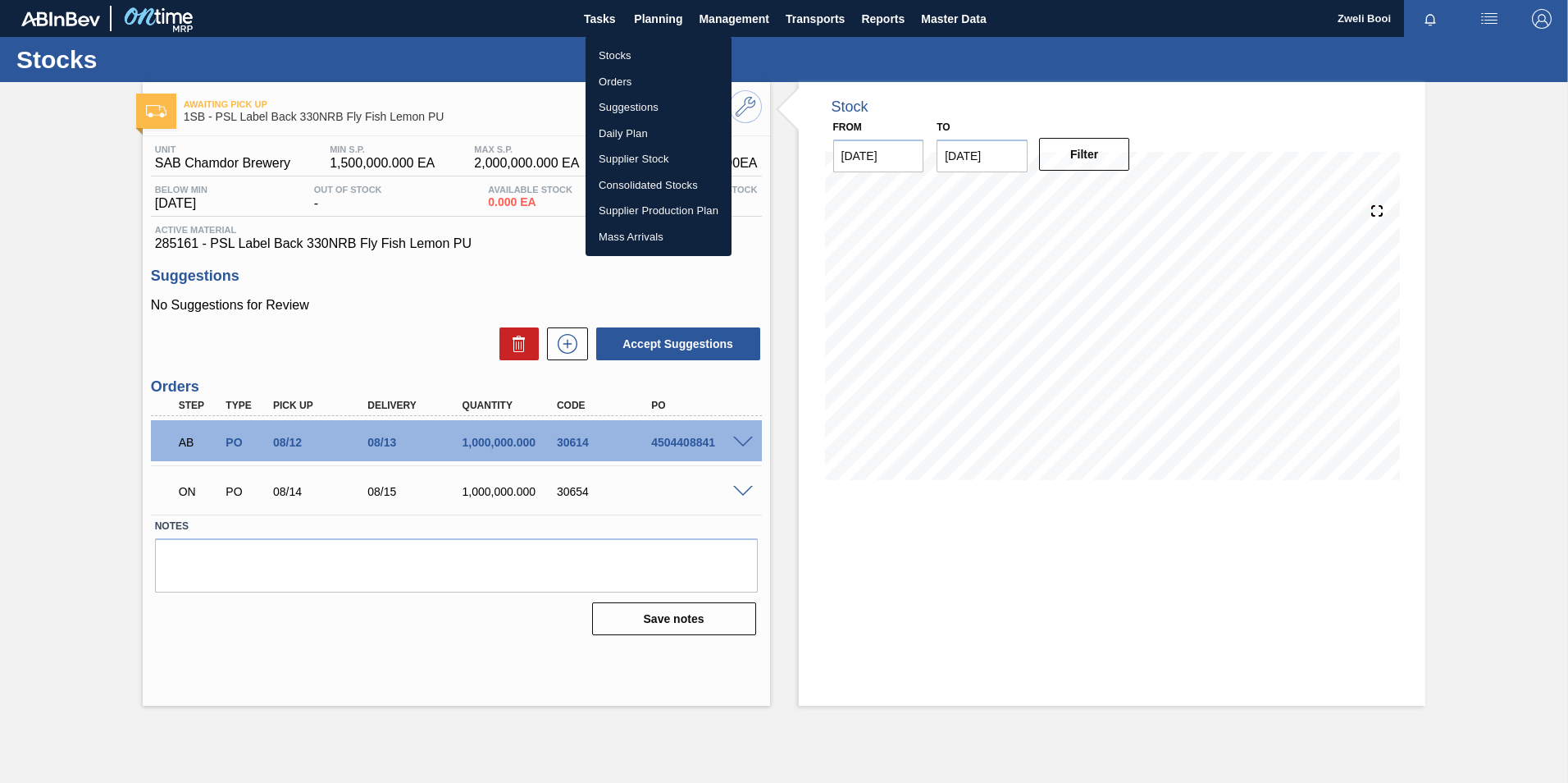
click at [633, 58] on li "Stocks" at bounding box center [659, 56] width 146 height 26
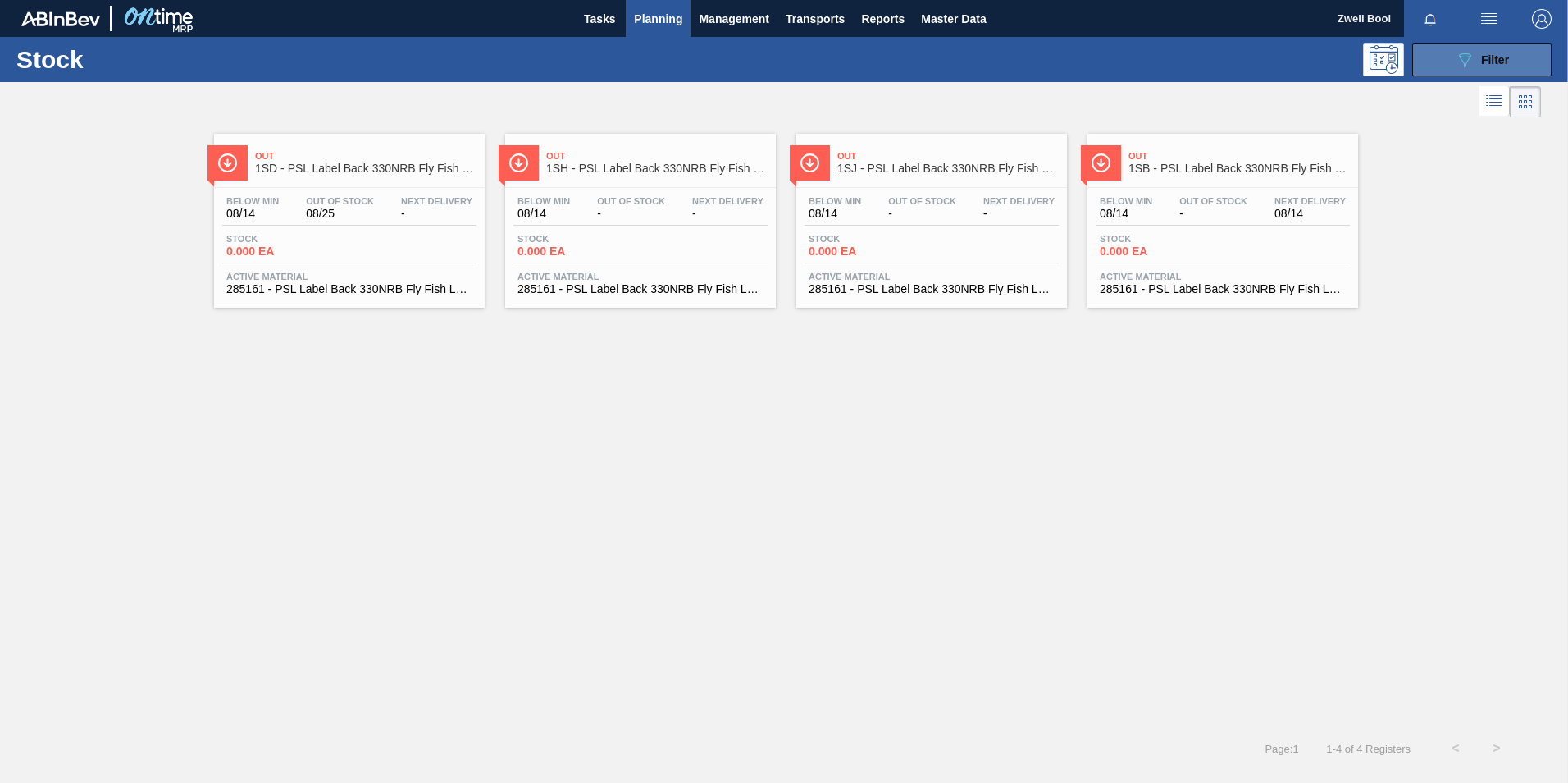
click at [1516, 63] on button "089F7B8B-B2A5-4AFE-B5C0-19BA573D28AC Filter" at bounding box center [1482, 60] width 139 height 33
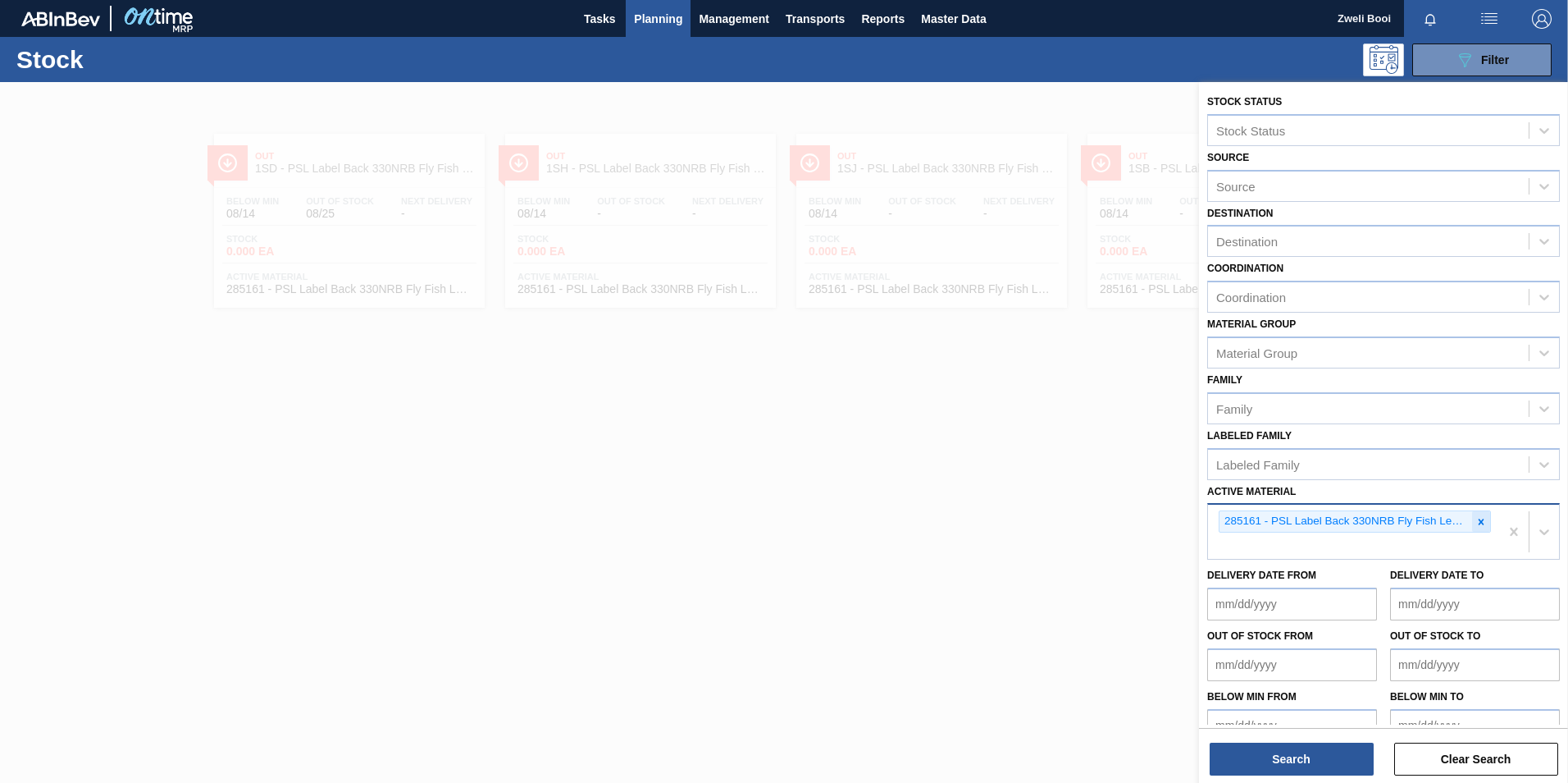
click at [1479, 527] on icon at bounding box center [1481, 522] width 11 height 11
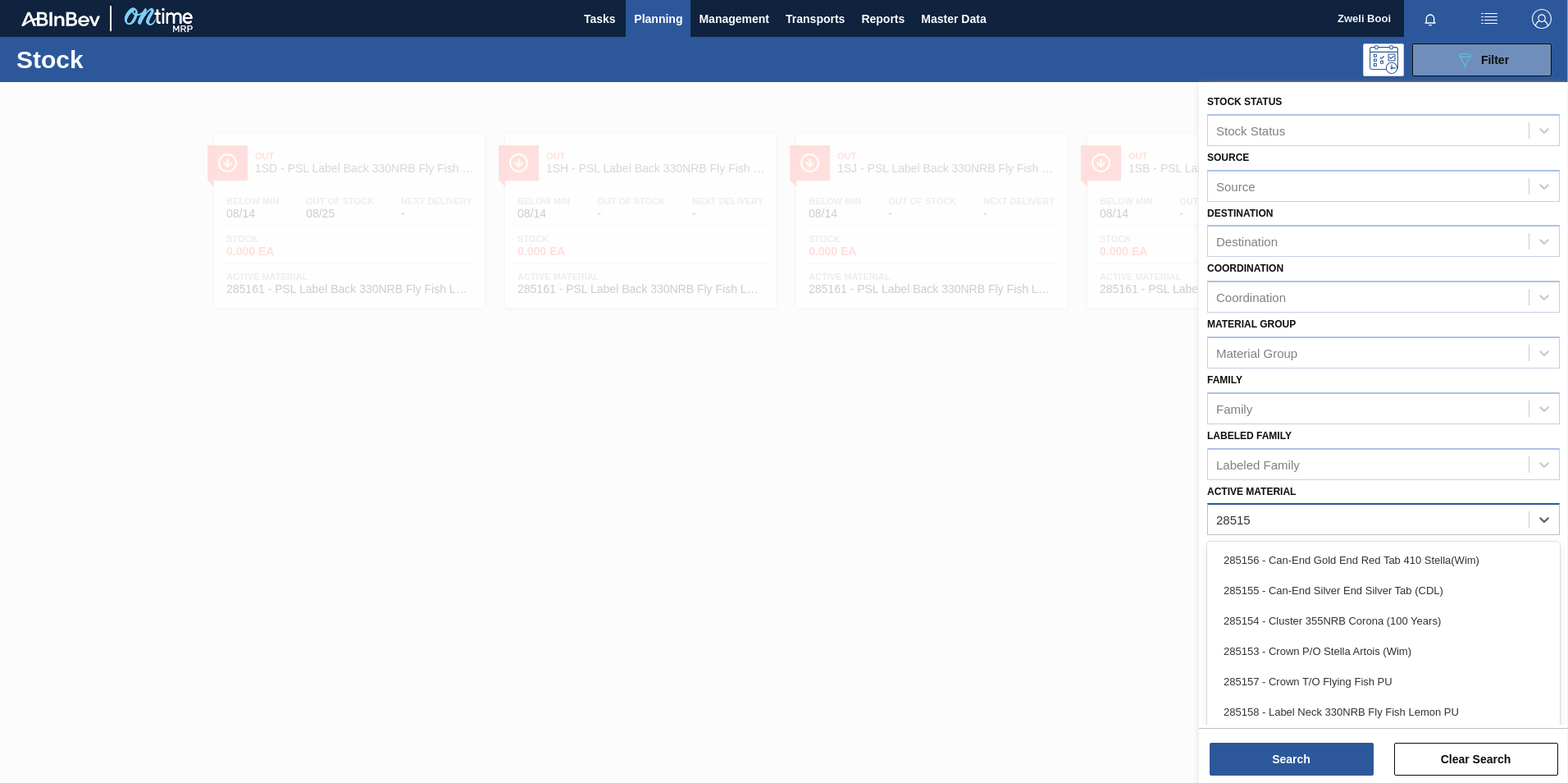
type Material "285158"
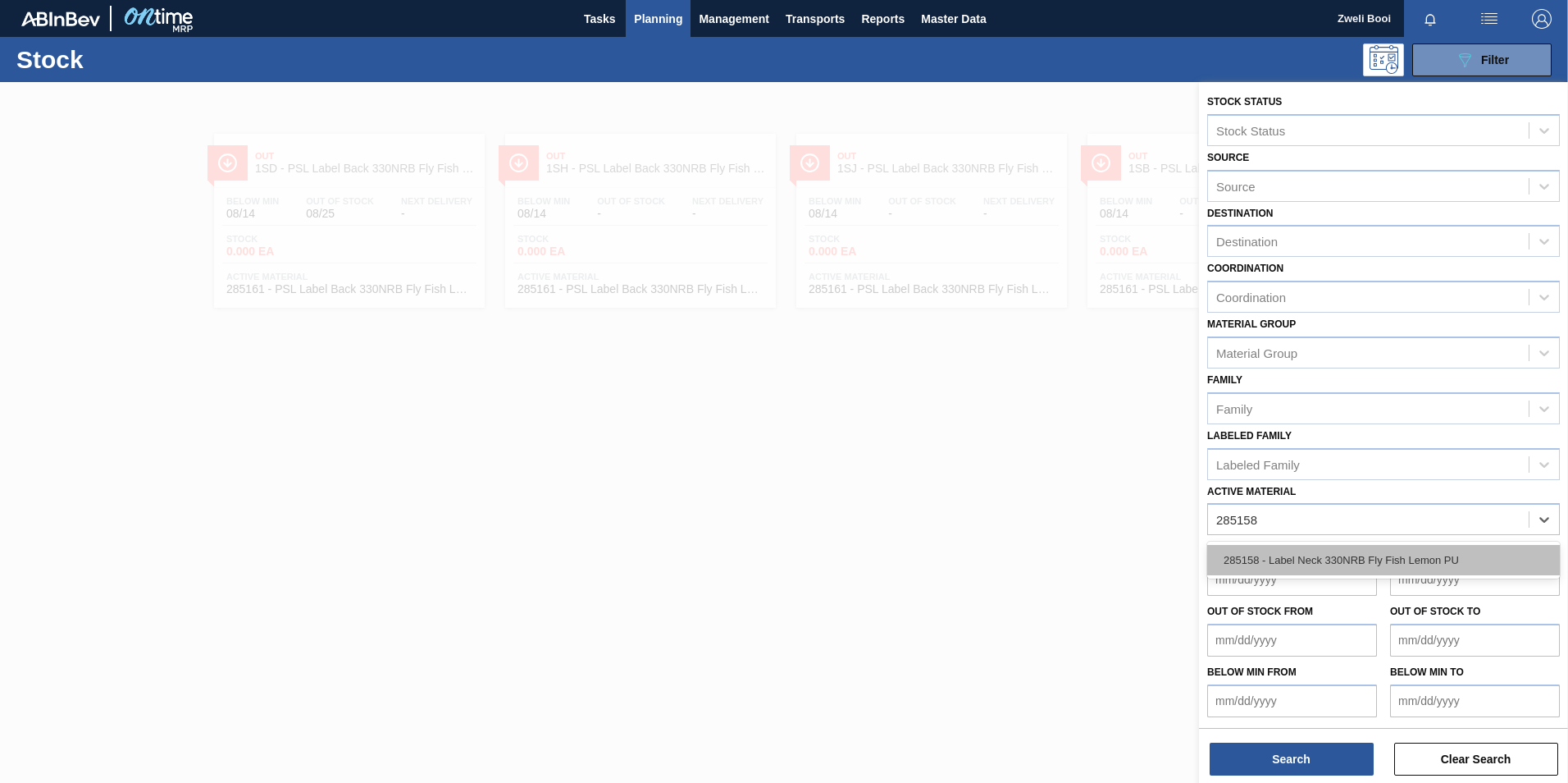
click at [1370, 560] on div "285158 - Label Neck 330NRB Fly Fish Lemon PU" at bounding box center [1383, 560] width 353 height 30
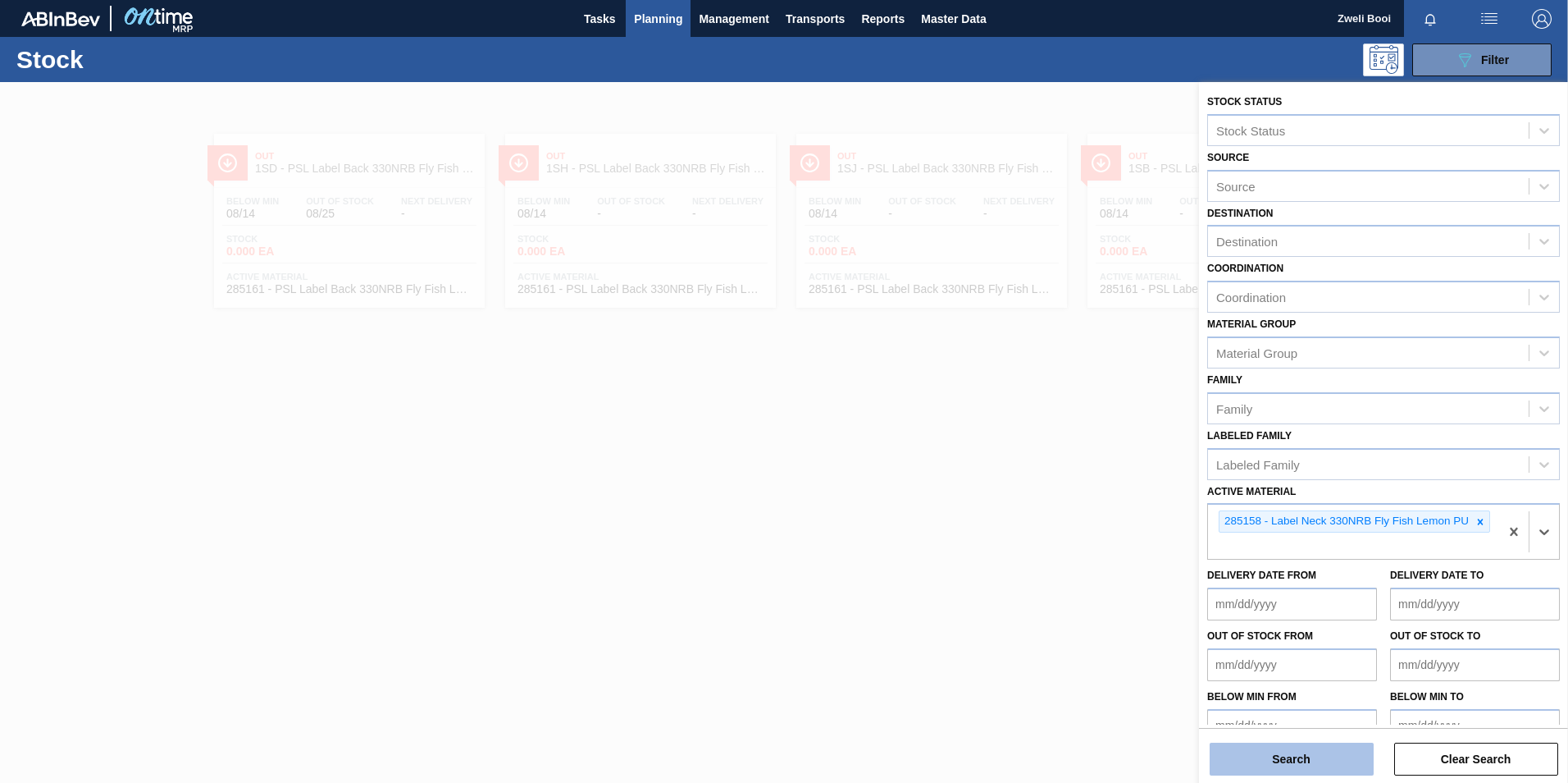
click at [1334, 756] on button "Search" at bounding box center [1291, 759] width 164 height 33
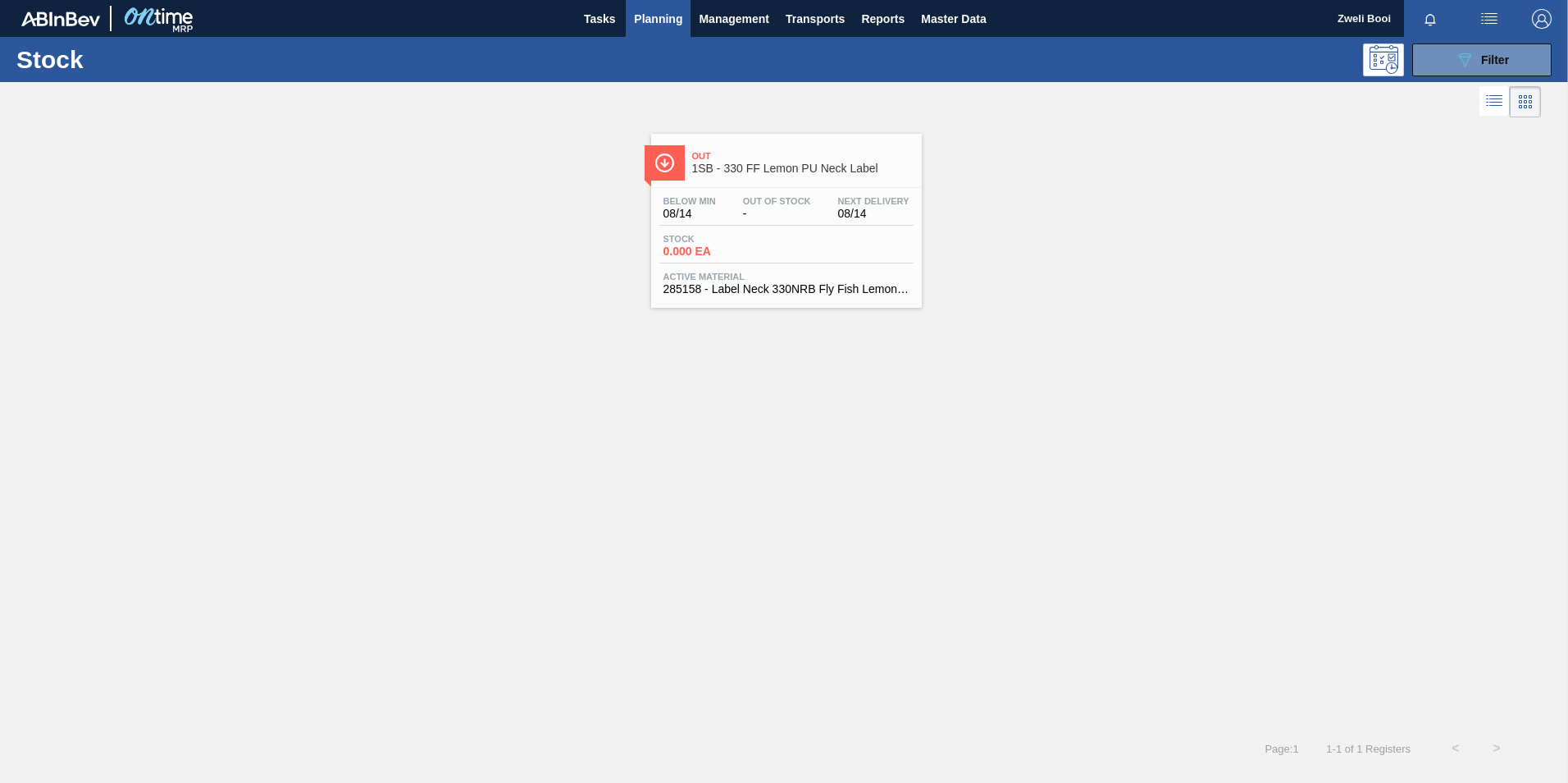
click at [791, 234] on div "Stock 0.000 EA" at bounding box center [787, 249] width 254 height 30
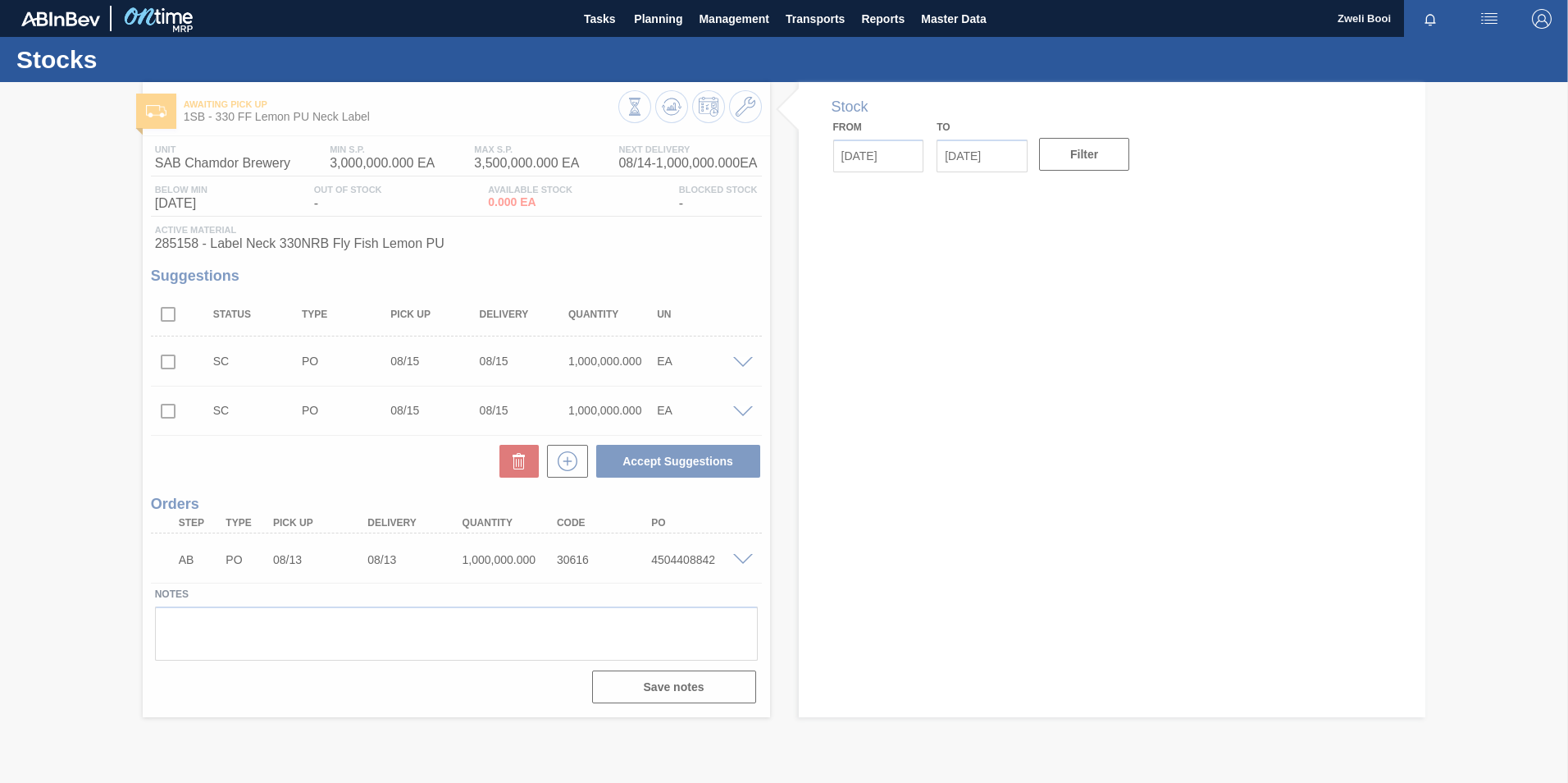
type input "[DATE]"
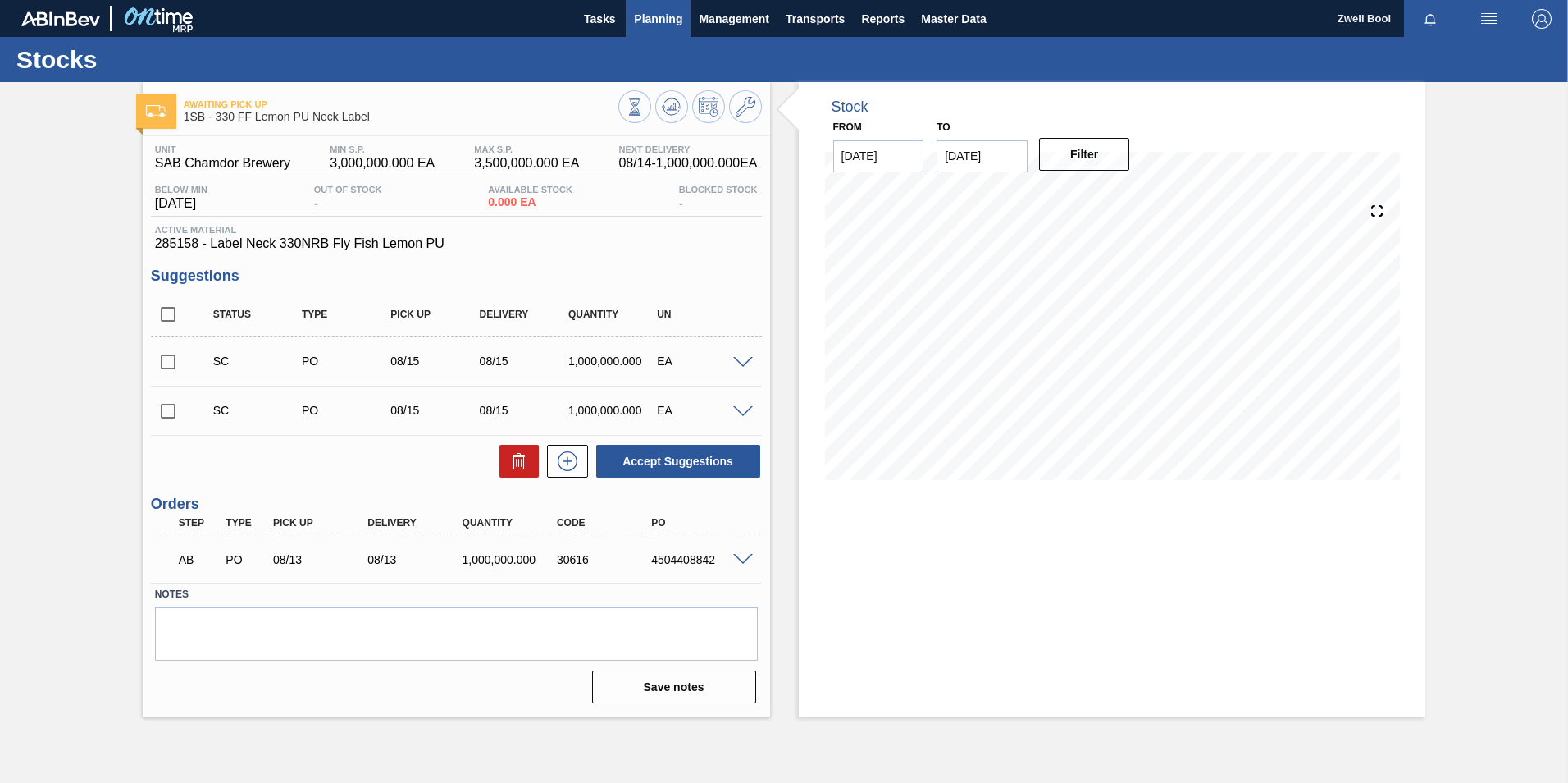
click at [656, 25] on span "Planning" at bounding box center [658, 19] width 48 height 20
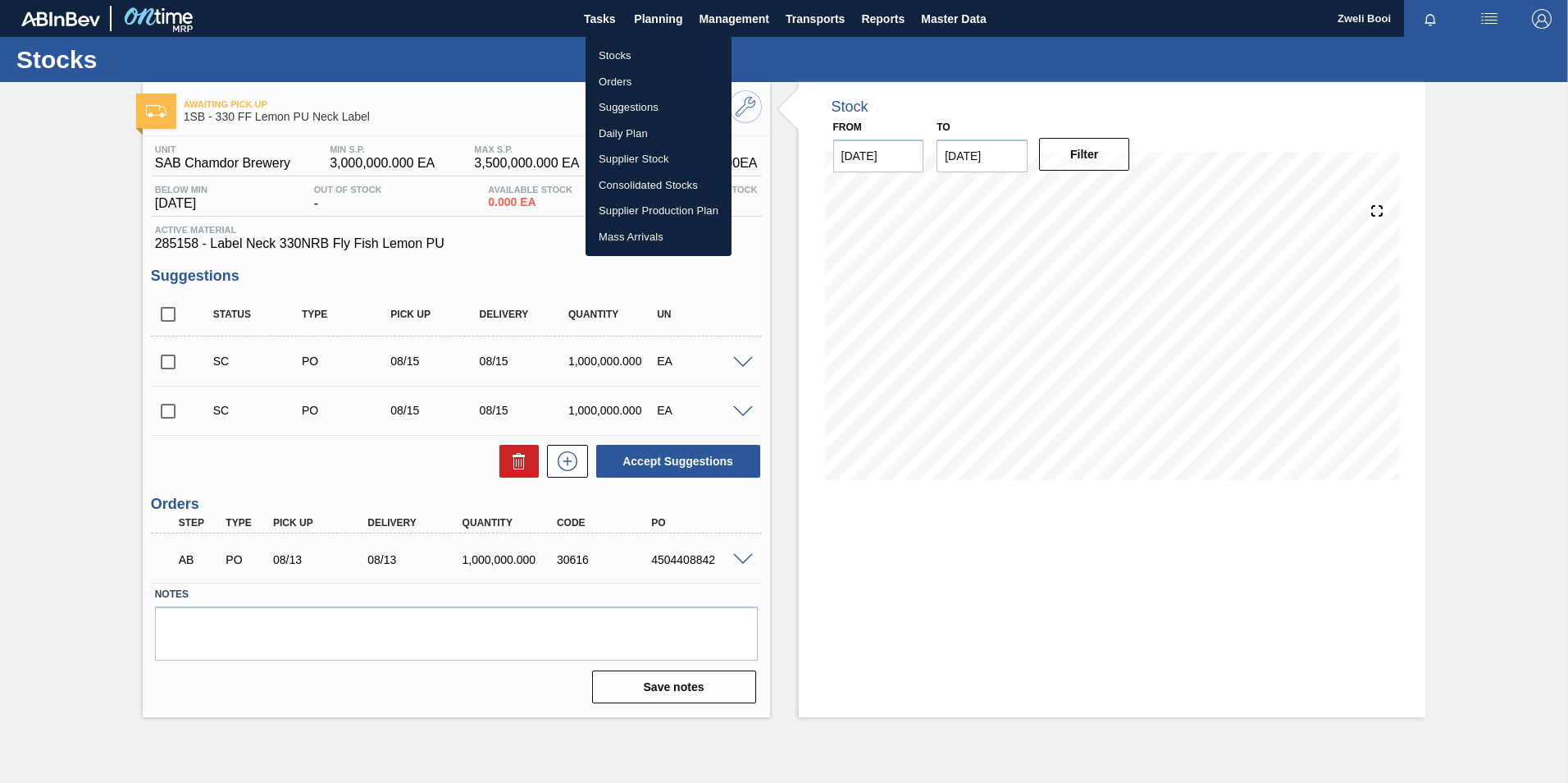
click at [633, 57] on li "Stocks" at bounding box center [659, 56] width 146 height 26
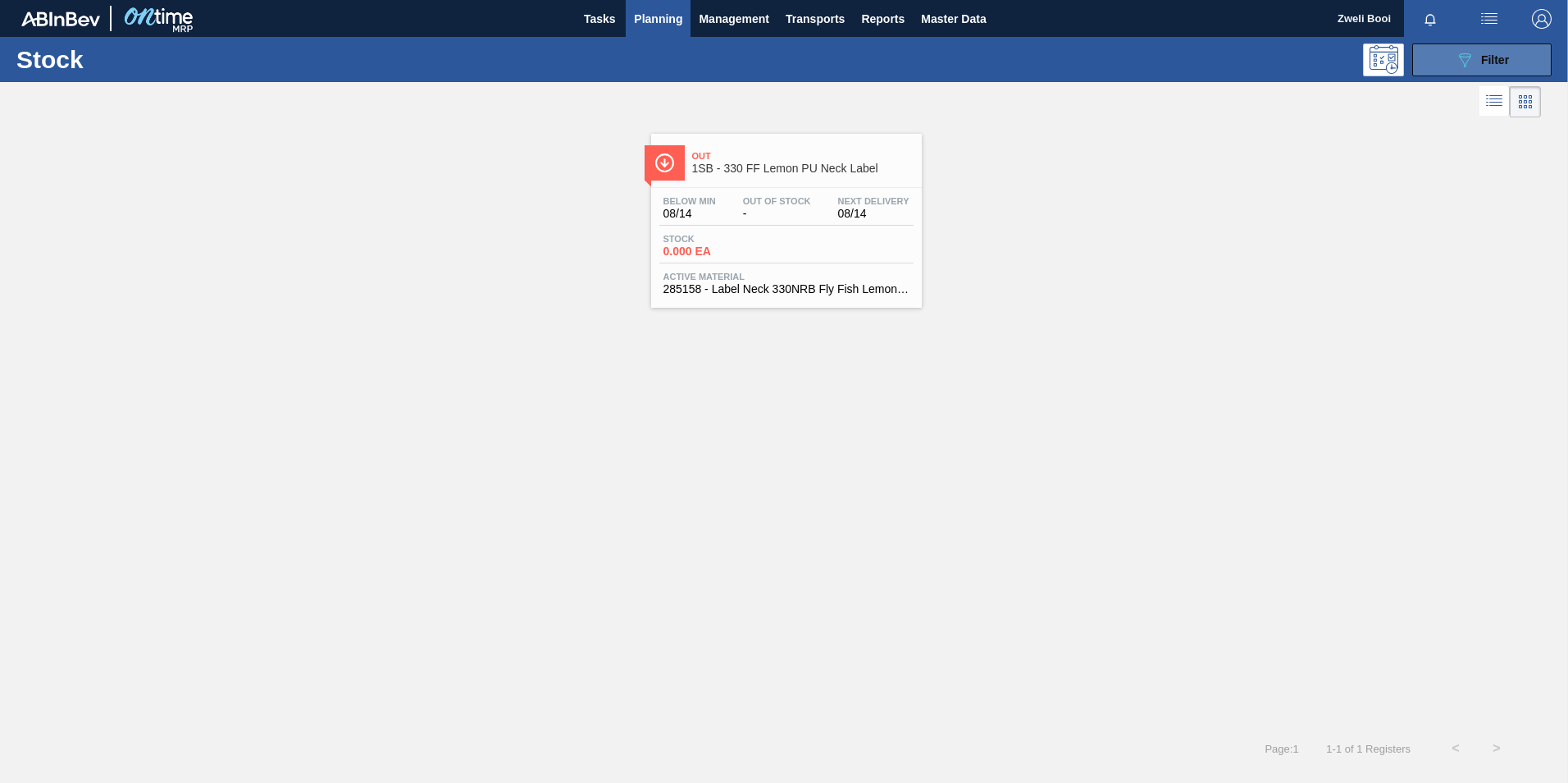
click at [1489, 60] on span "Filter" at bounding box center [1495, 60] width 28 height 13
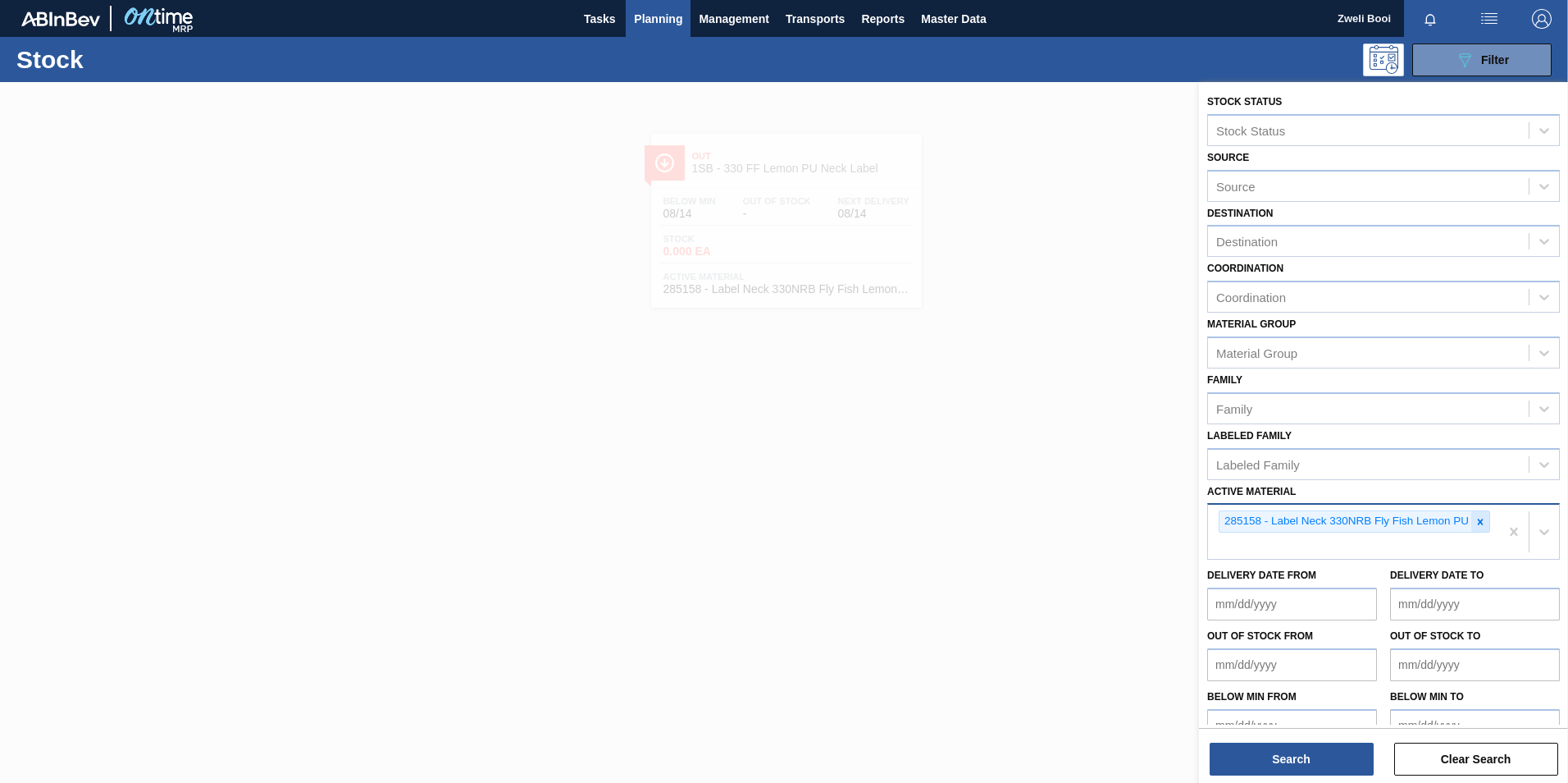
click at [1483, 520] on icon at bounding box center [1480, 522] width 11 height 11
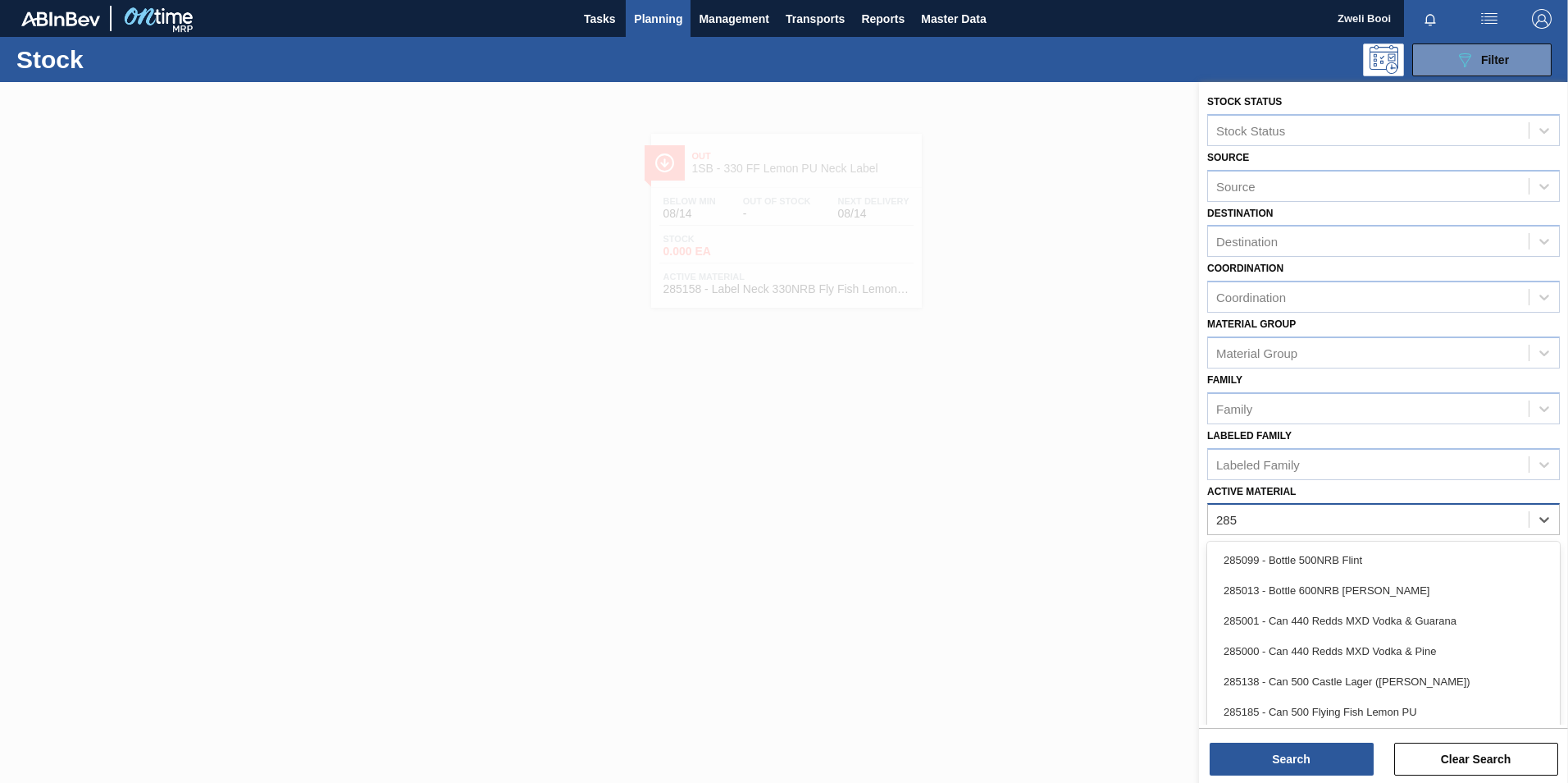
type Material "285"
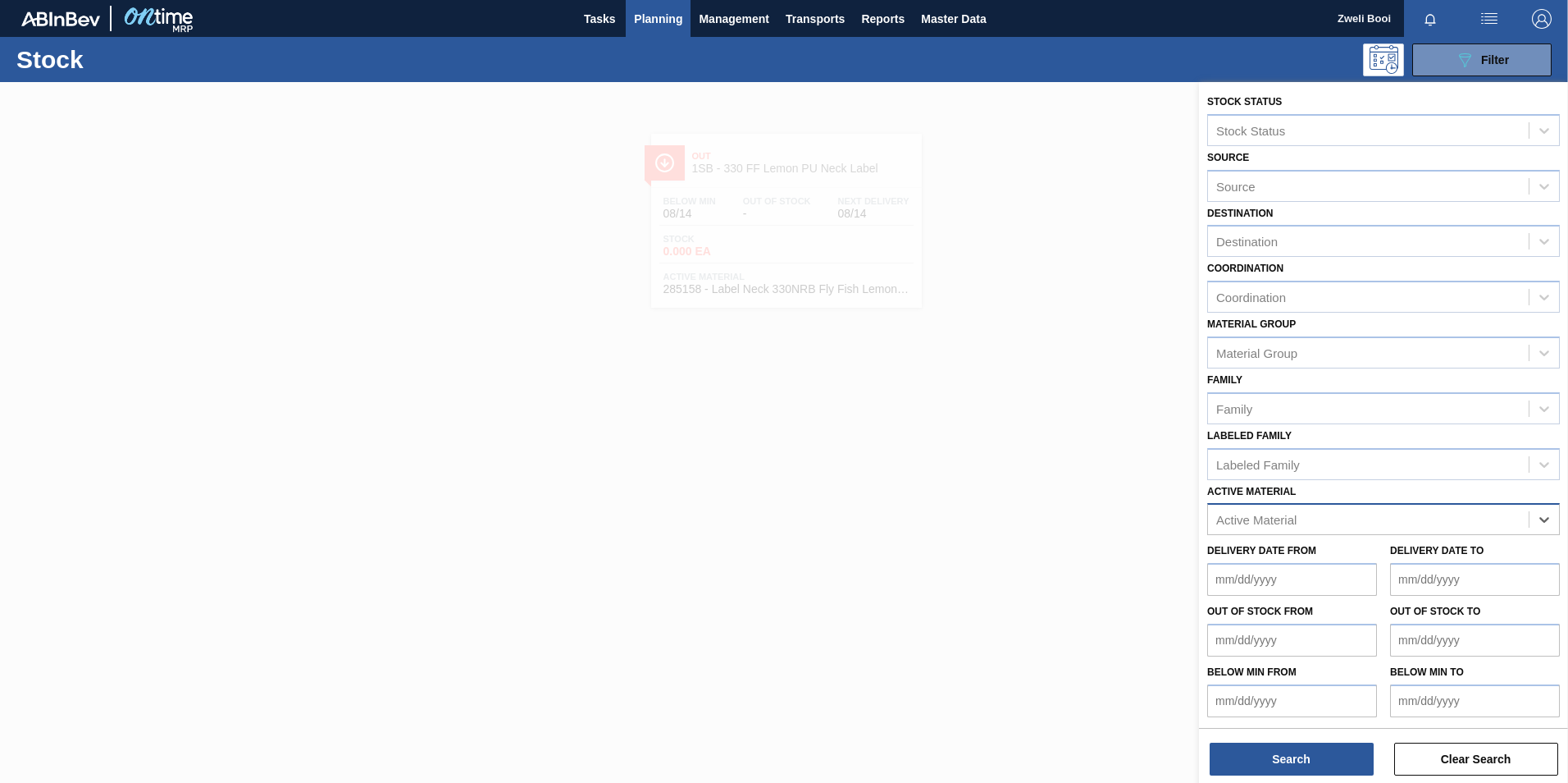
click at [1213, 520] on div "Active Material" at bounding box center [1368, 520] width 321 height 24
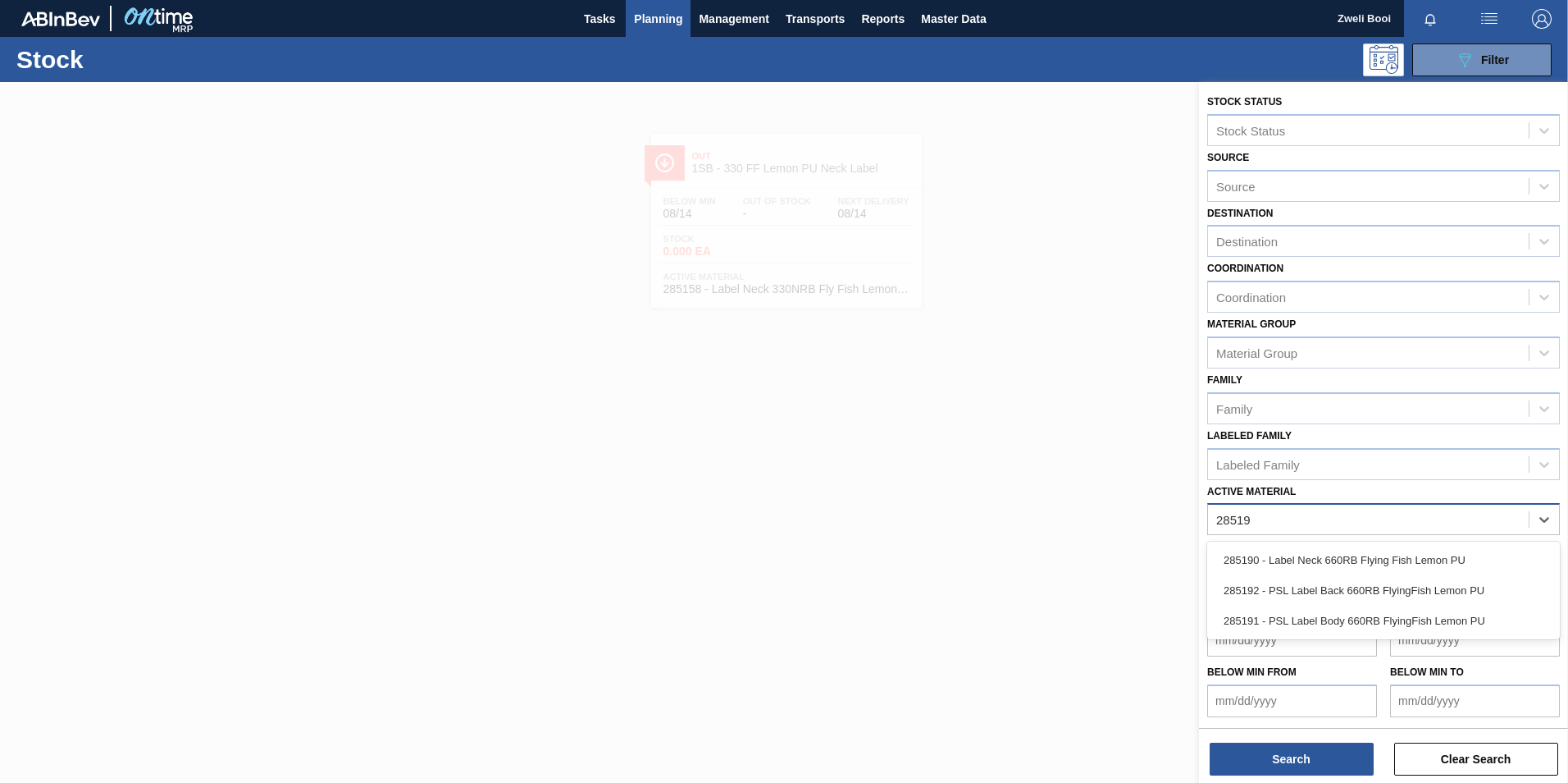
type Material "285190"
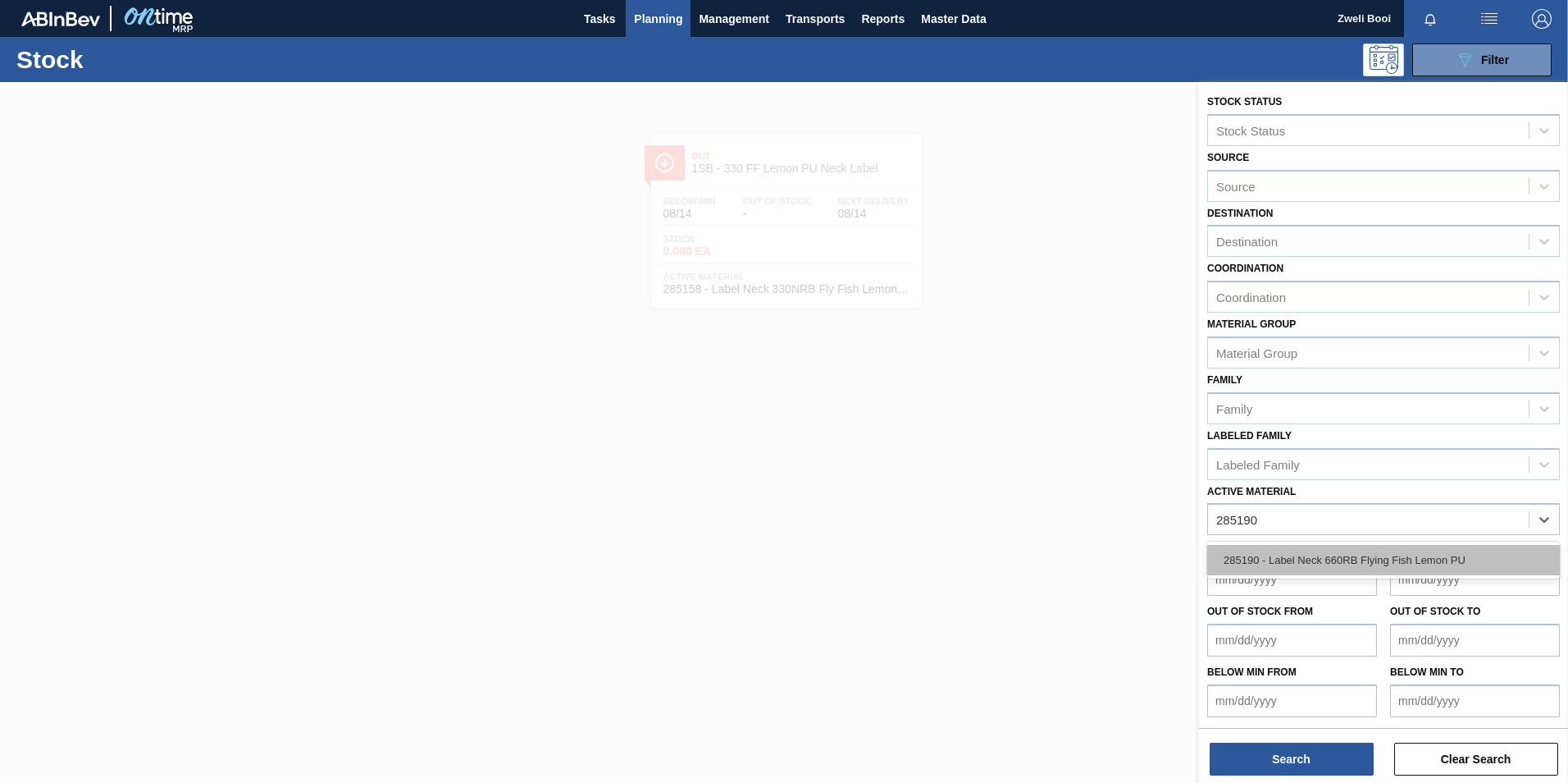
click at [1313, 549] on div "285190 - Label Neck 660RB Flying Fish Lemon PU" at bounding box center [1383, 560] width 353 height 30
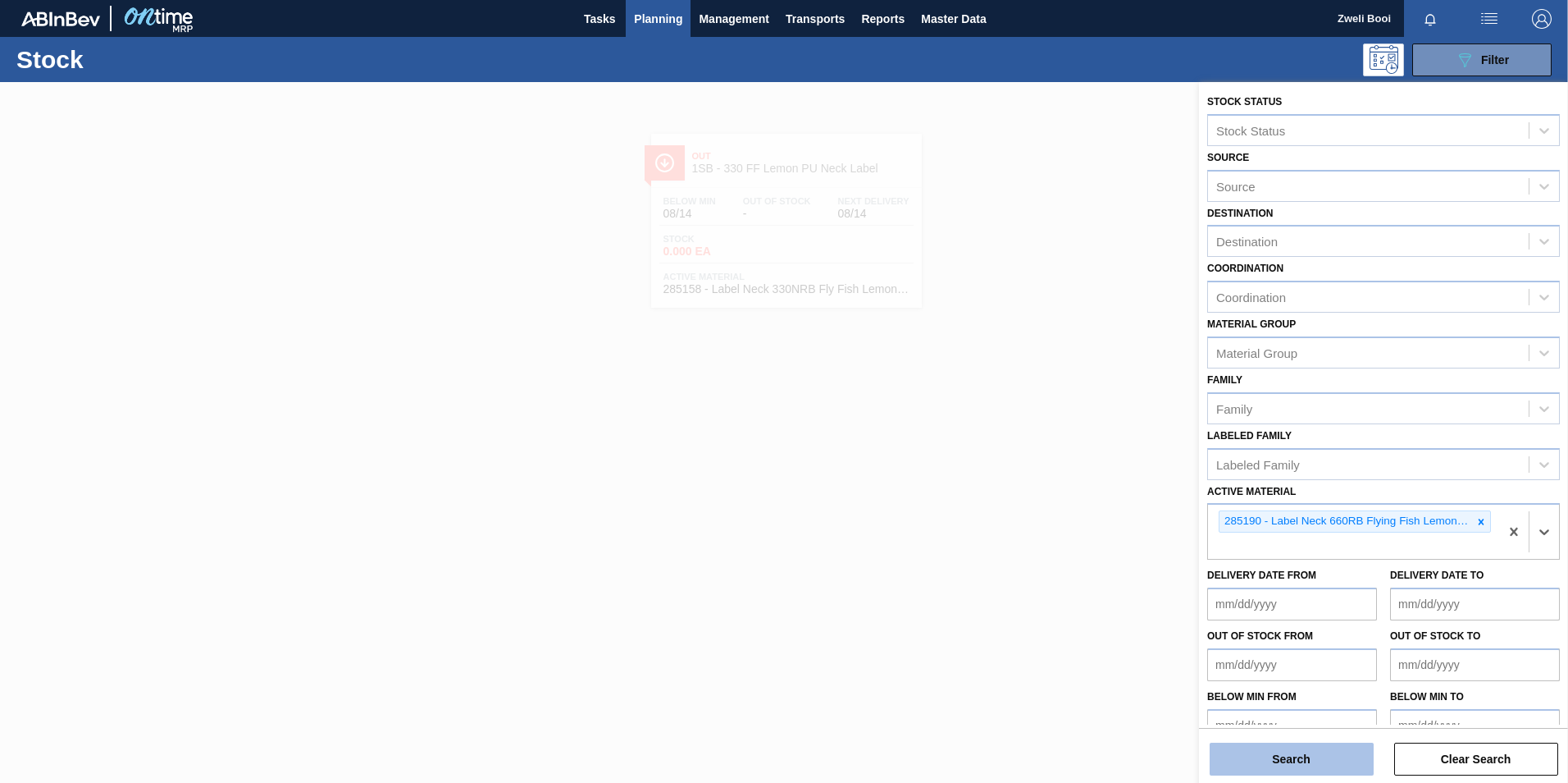
click at [1289, 762] on button "Search" at bounding box center [1291, 759] width 164 height 33
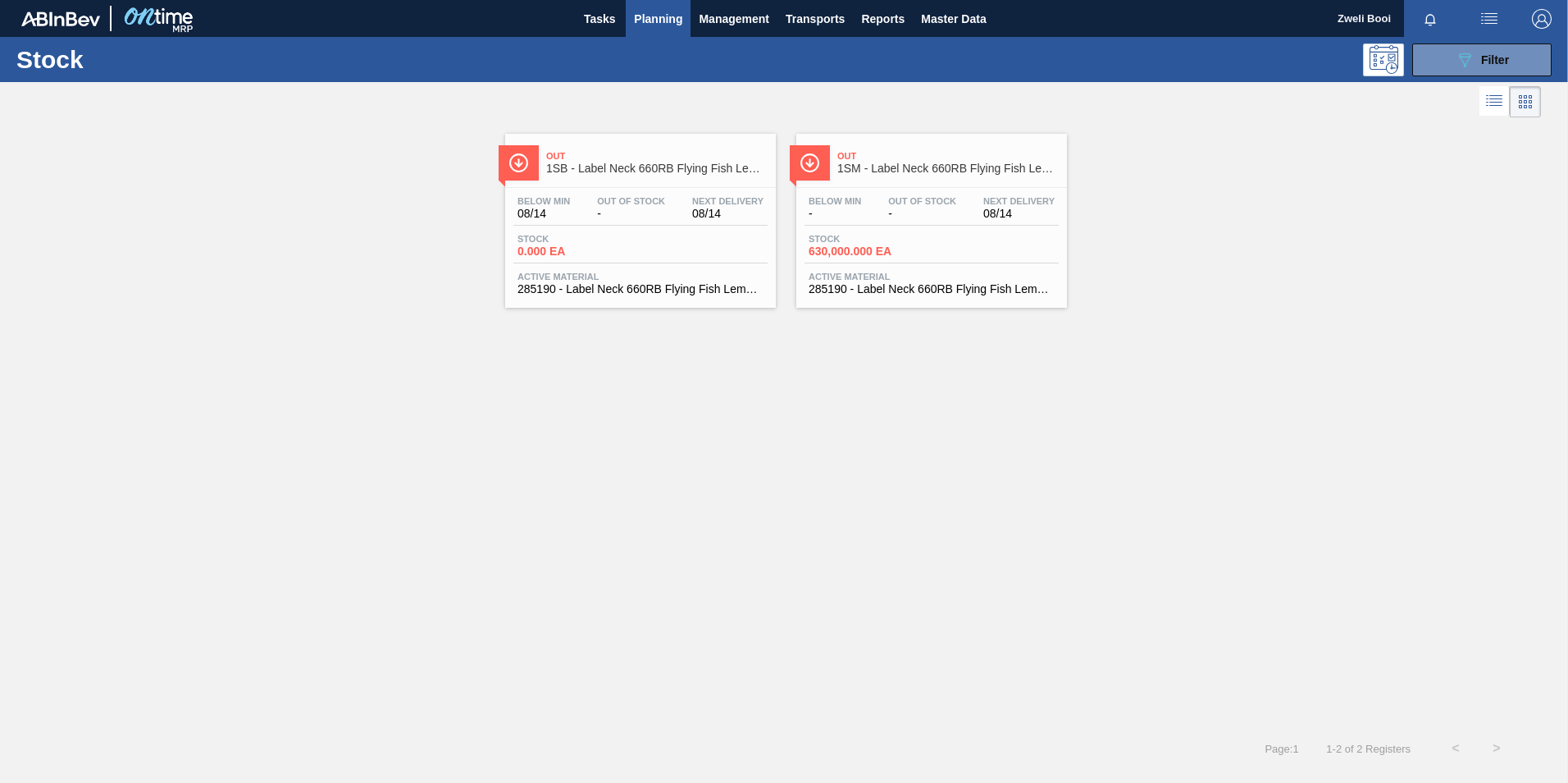
click at [681, 234] on div "Stock 0.000 EA" at bounding box center [641, 249] width 254 height 30
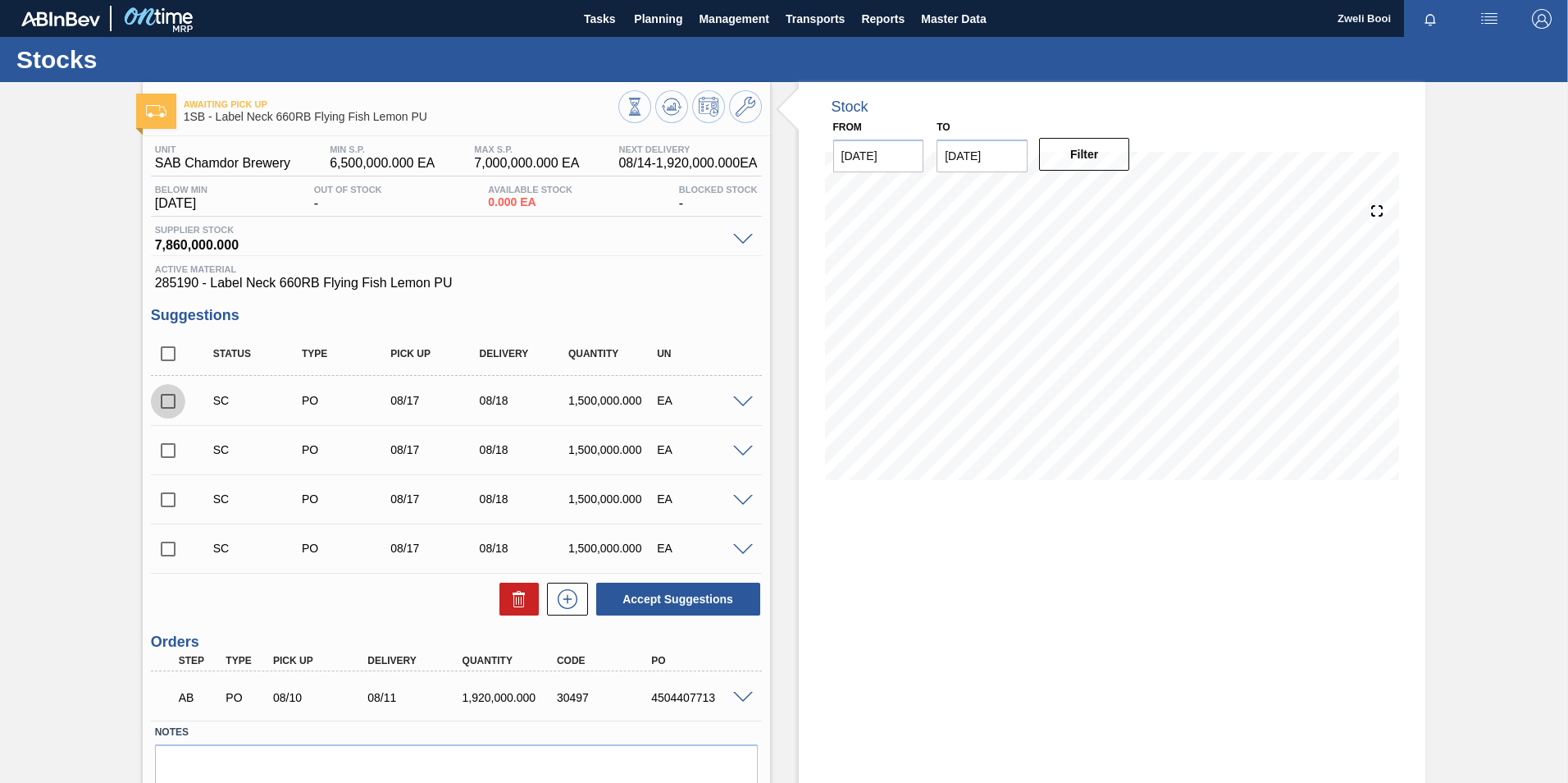
click at [163, 404] on input "checkbox" at bounding box center [168, 401] width 34 height 34
click at [666, 602] on button "Accept Suggestions" at bounding box center [679, 599] width 164 height 33
checkbox input "false"
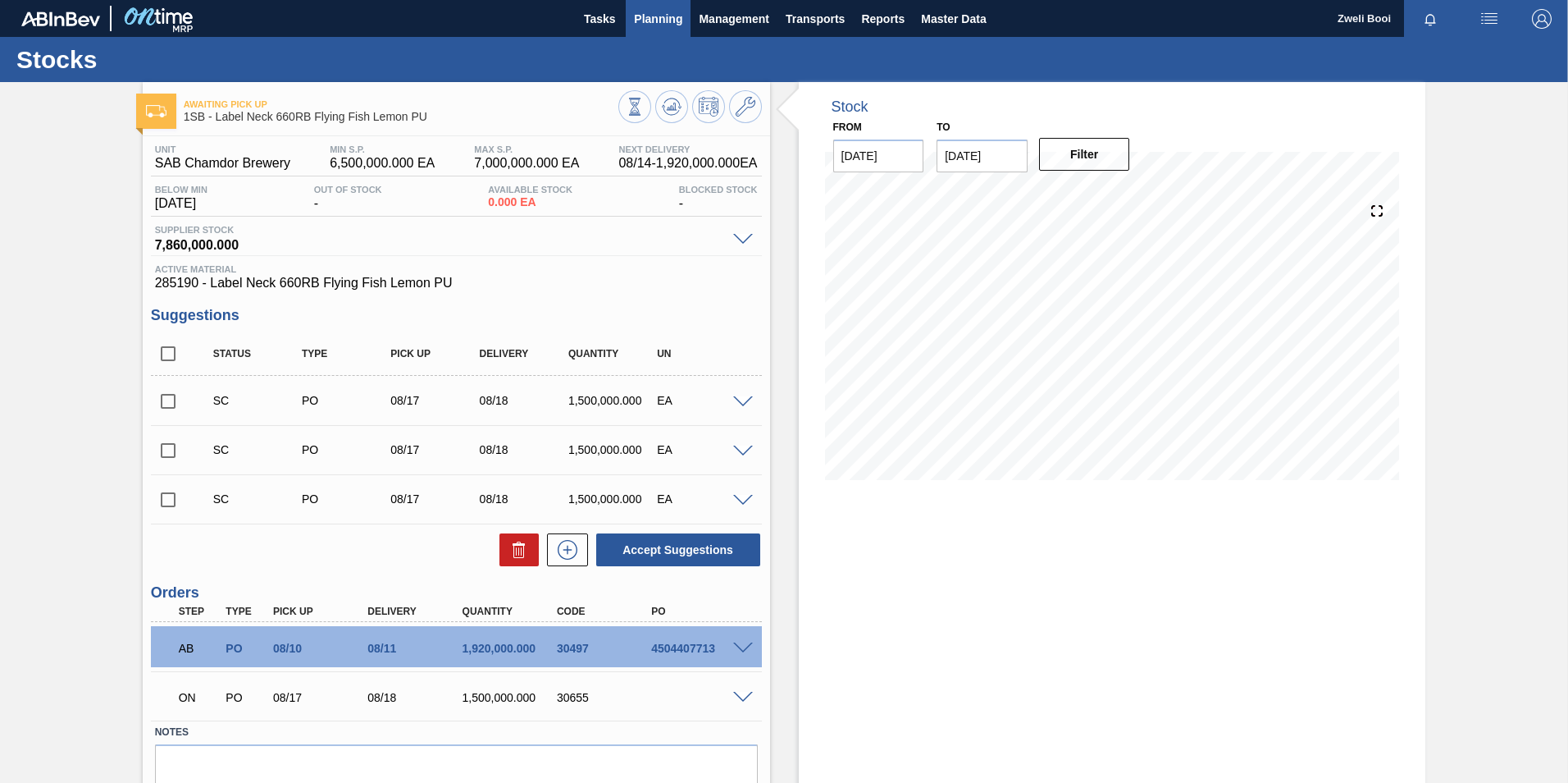
click at [651, 19] on span "Planning" at bounding box center [658, 19] width 48 height 20
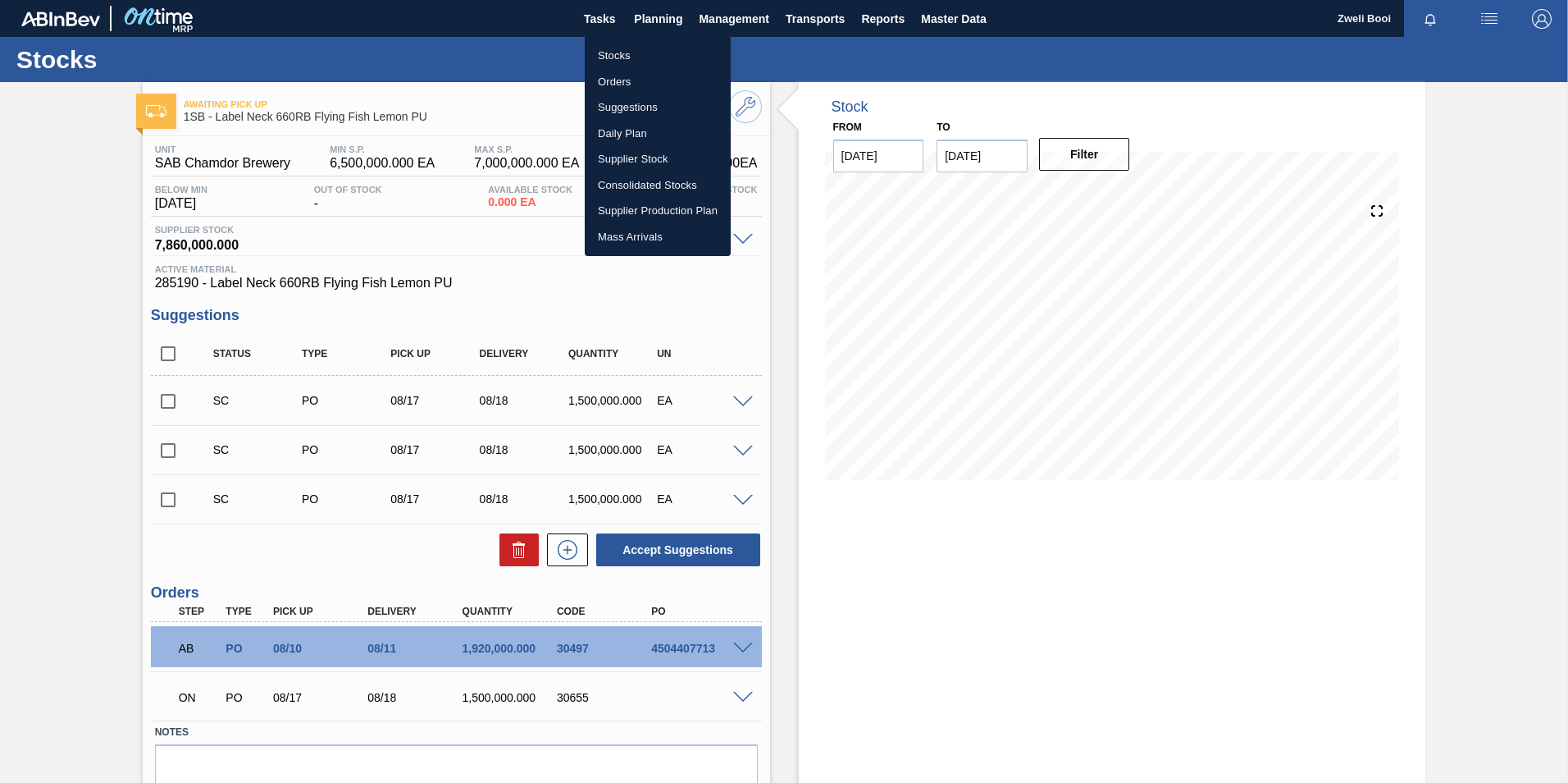
click at [619, 52] on li "Stocks" at bounding box center [658, 56] width 146 height 26
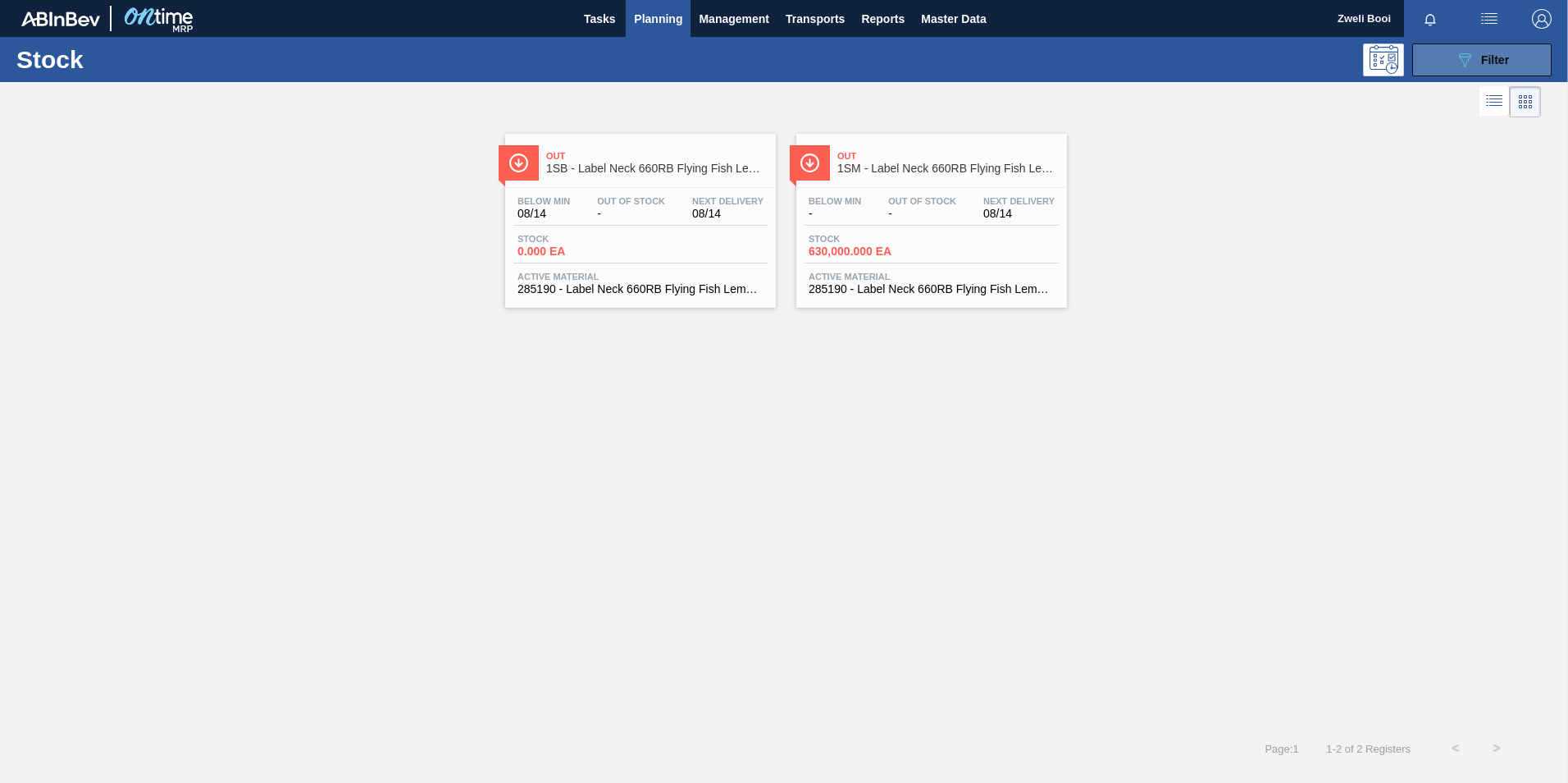
click at [1501, 57] on span "Filter" at bounding box center [1495, 60] width 28 height 13
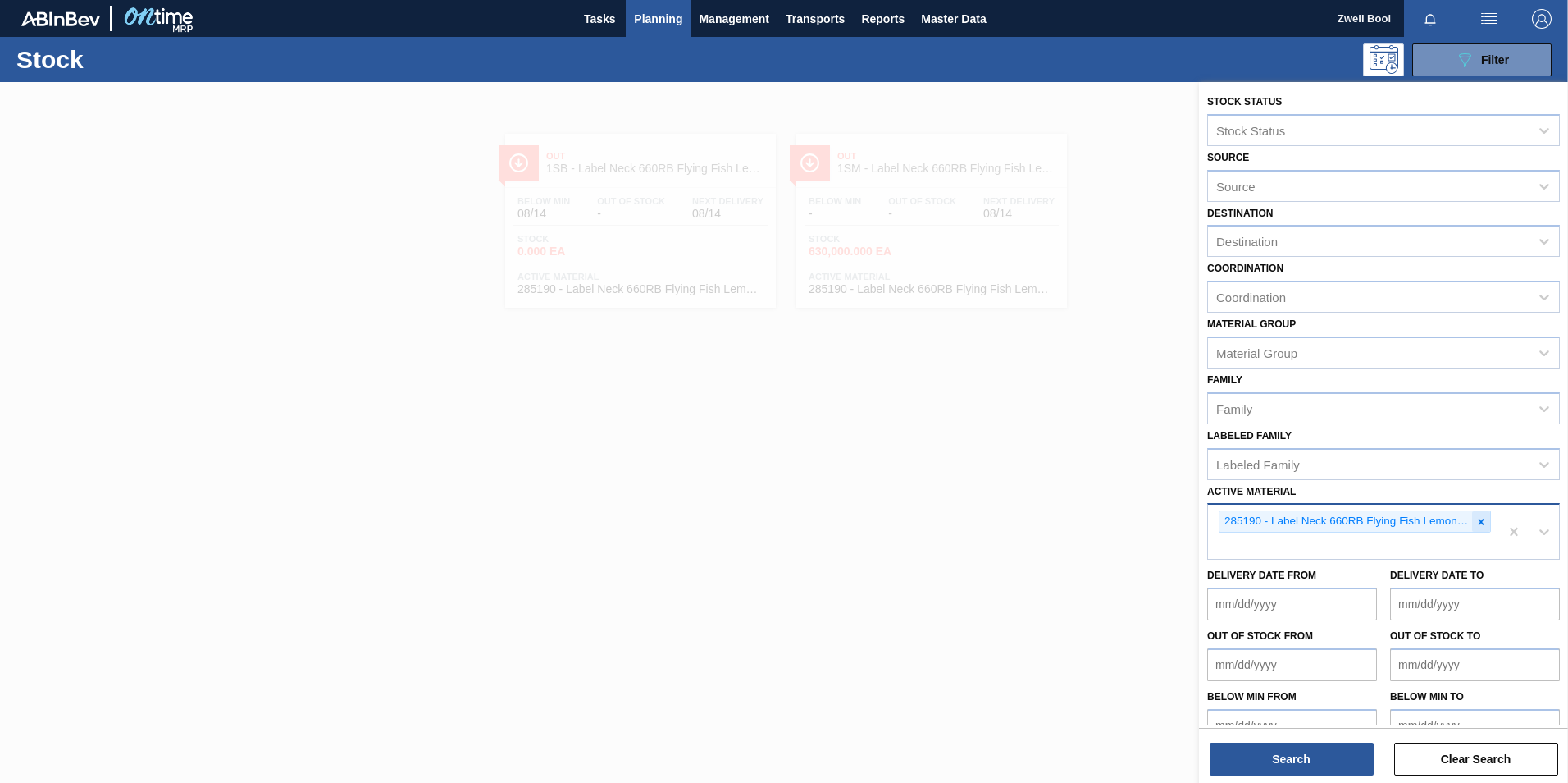
click at [1475, 526] on icon at bounding box center [1481, 522] width 11 height 11
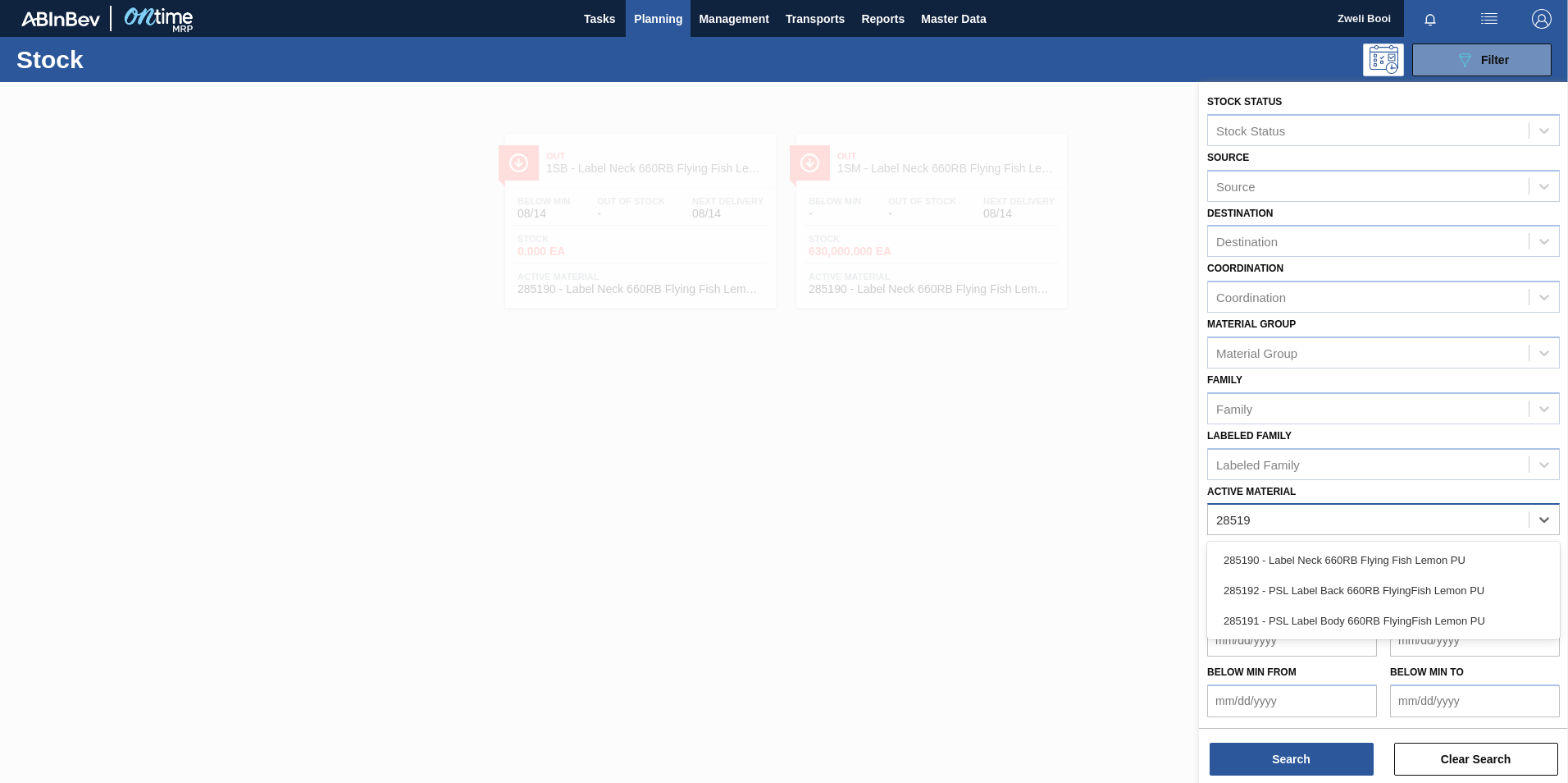
type Material "285191"
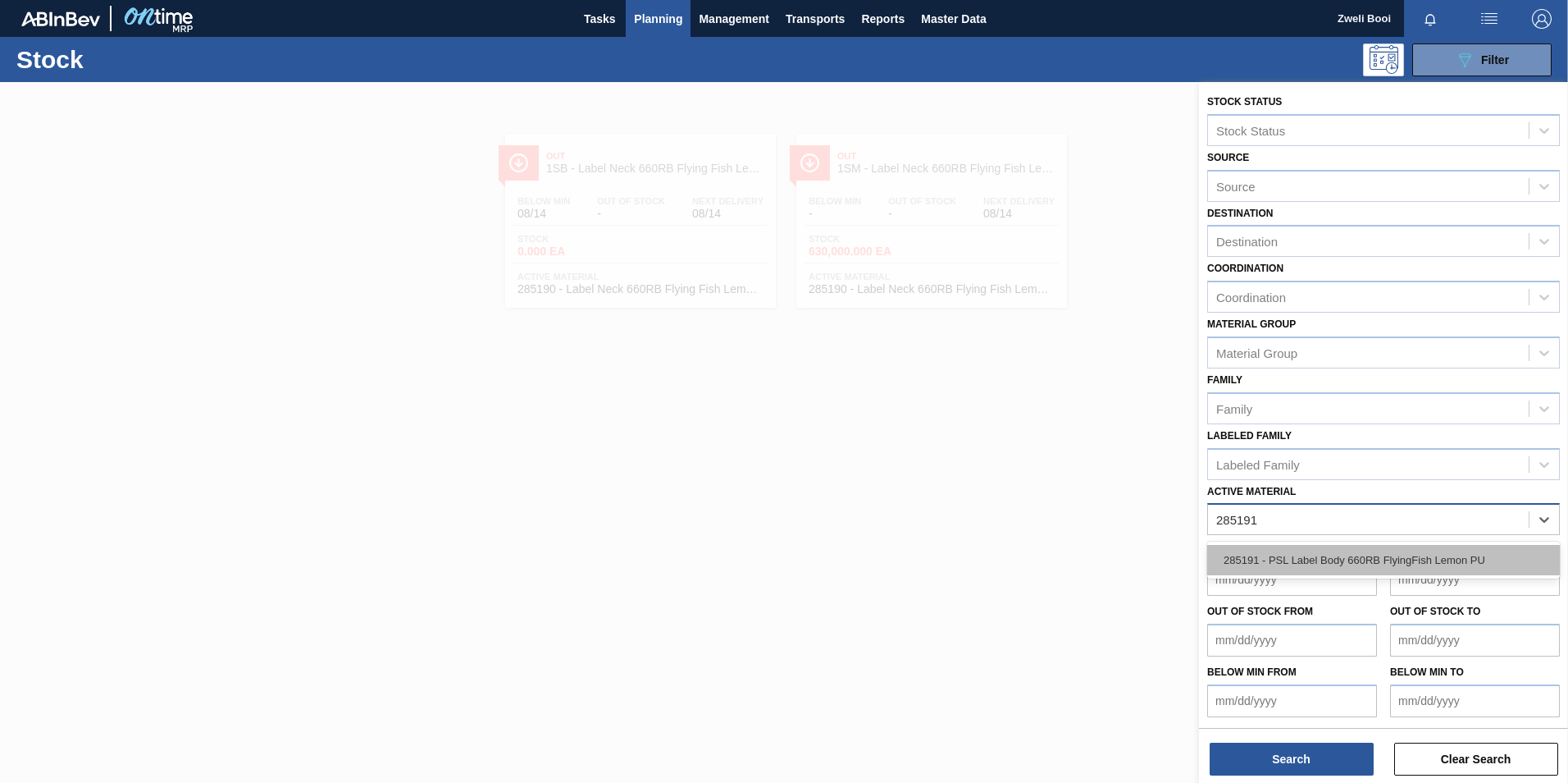
click at [1339, 559] on div "285191 - PSL Label Body 660RB FlyingFish Lemon PU" at bounding box center [1383, 560] width 353 height 30
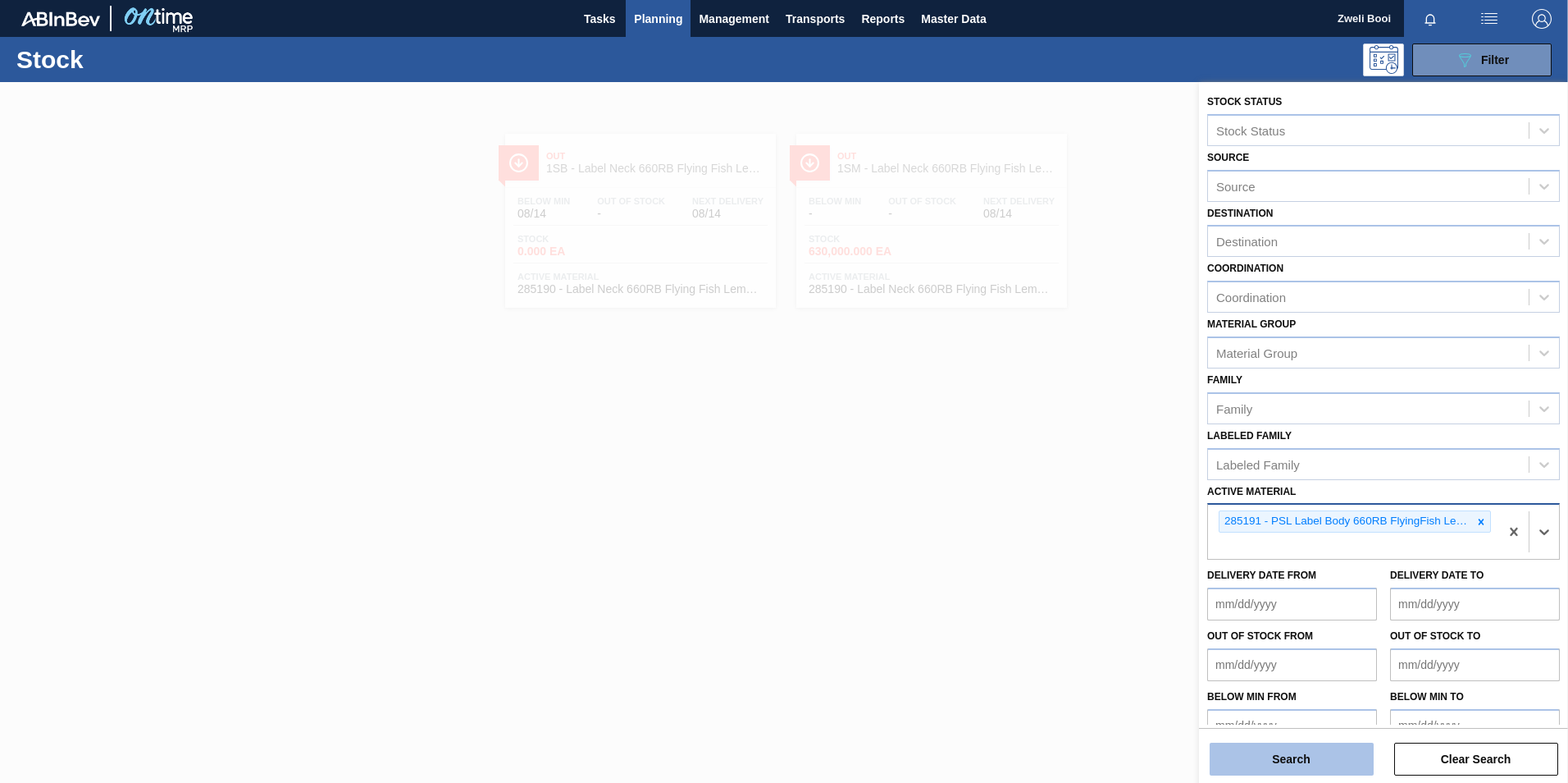
click at [1320, 761] on button "Search" at bounding box center [1291, 759] width 164 height 33
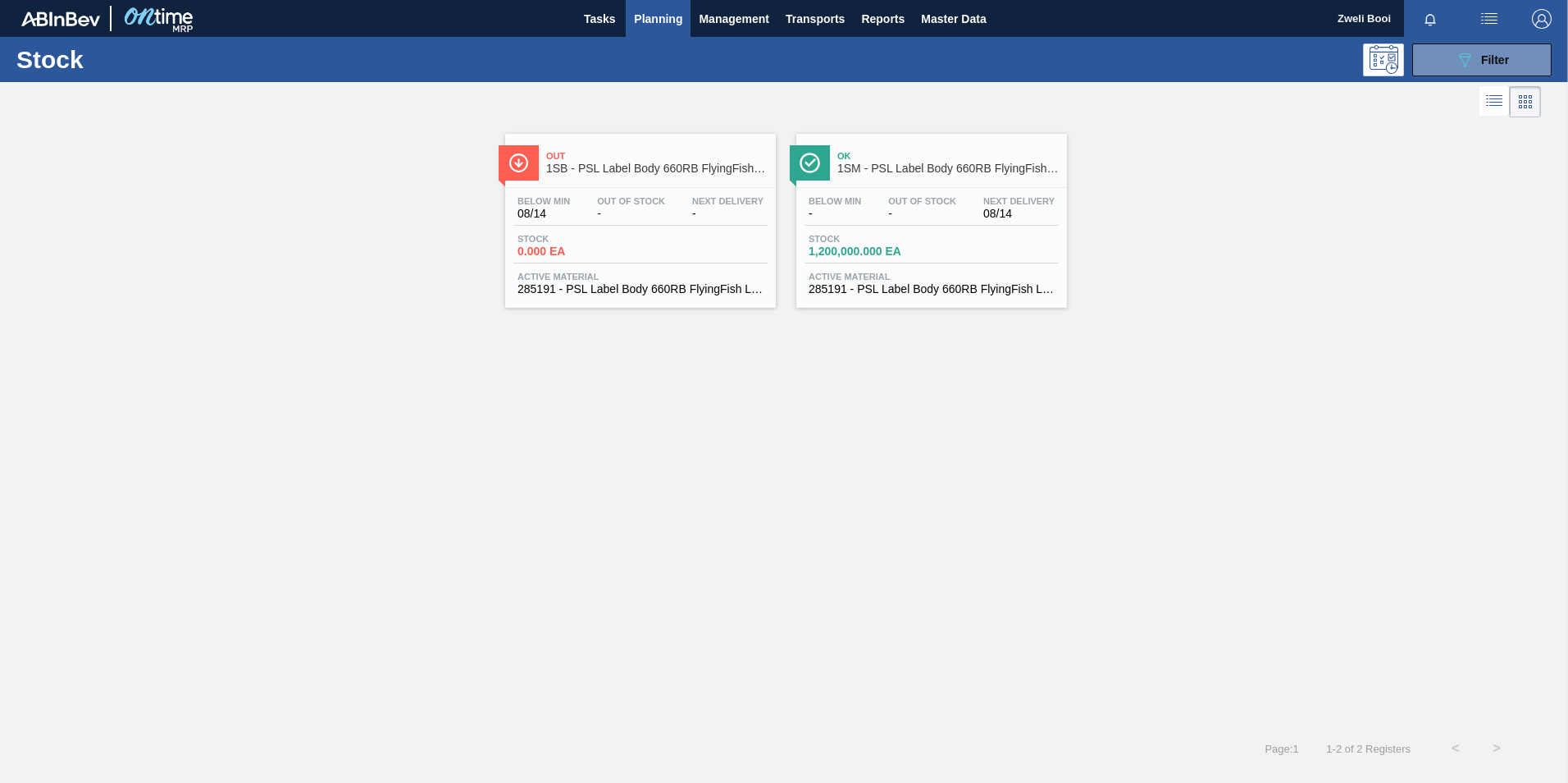
click at [695, 250] on div "Stock 0.000 EA" at bounding box center [641, 249] width 254 height 30
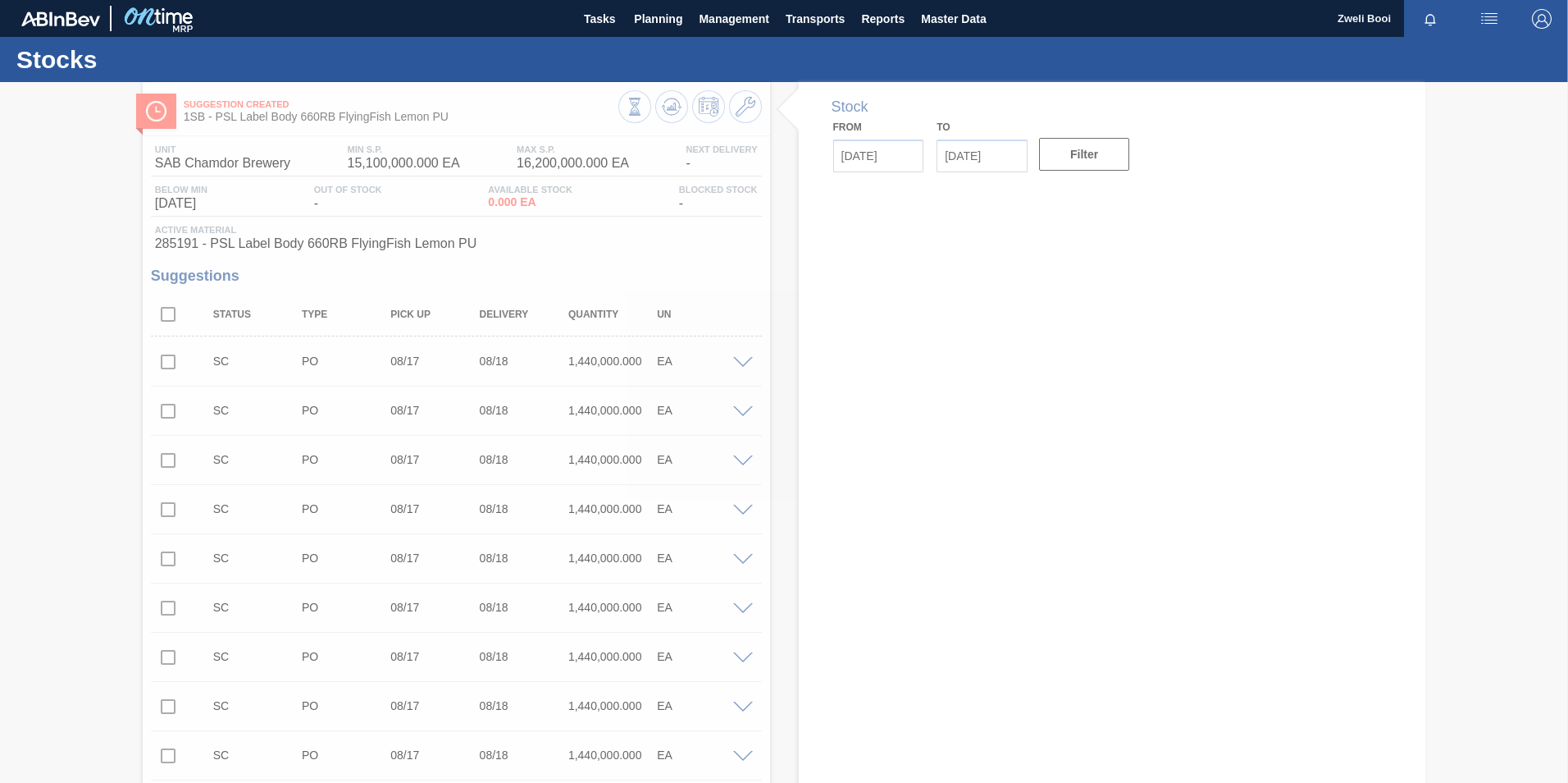
type input "[DATE]"
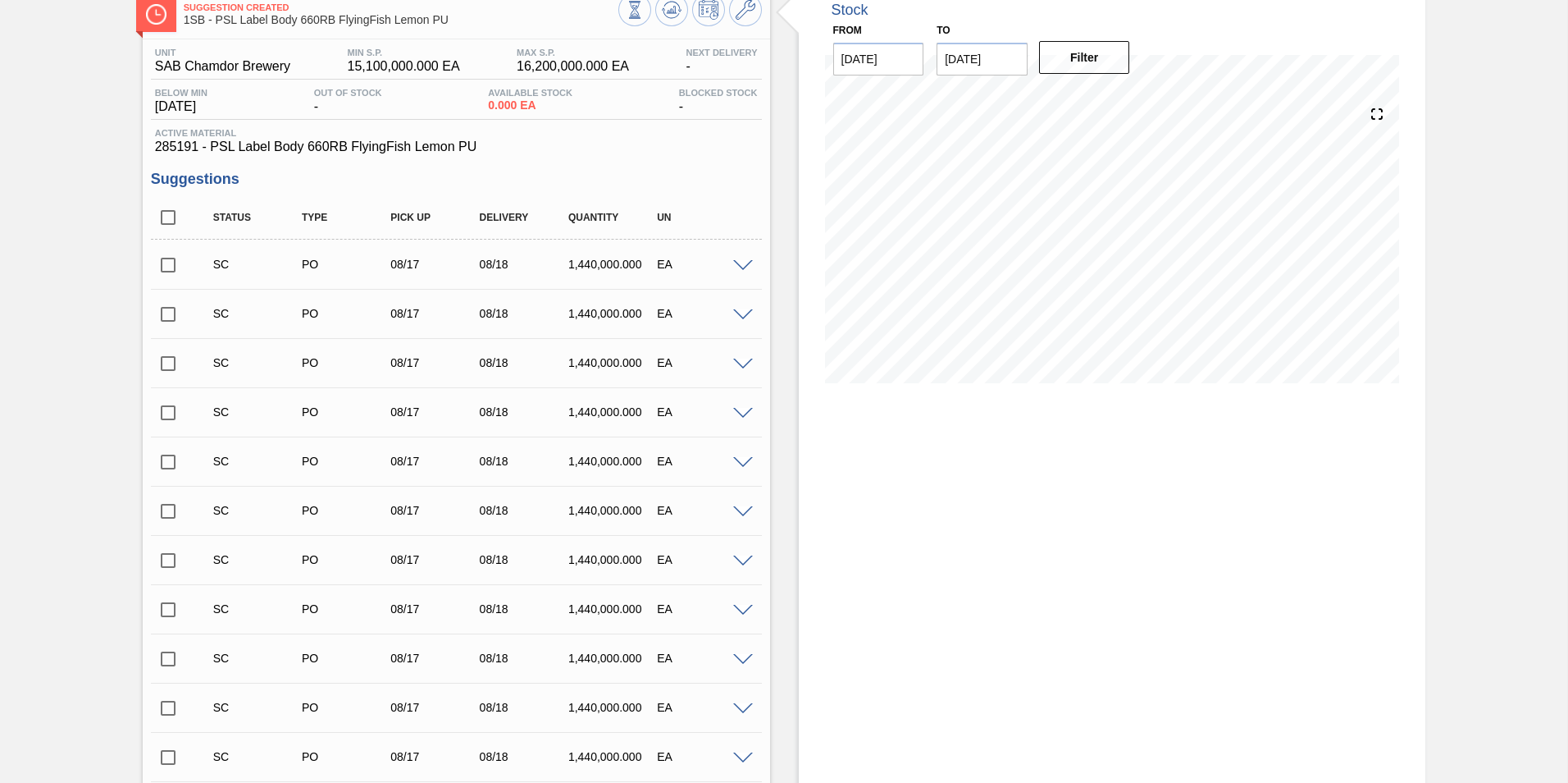
scroll to position [164, 0]
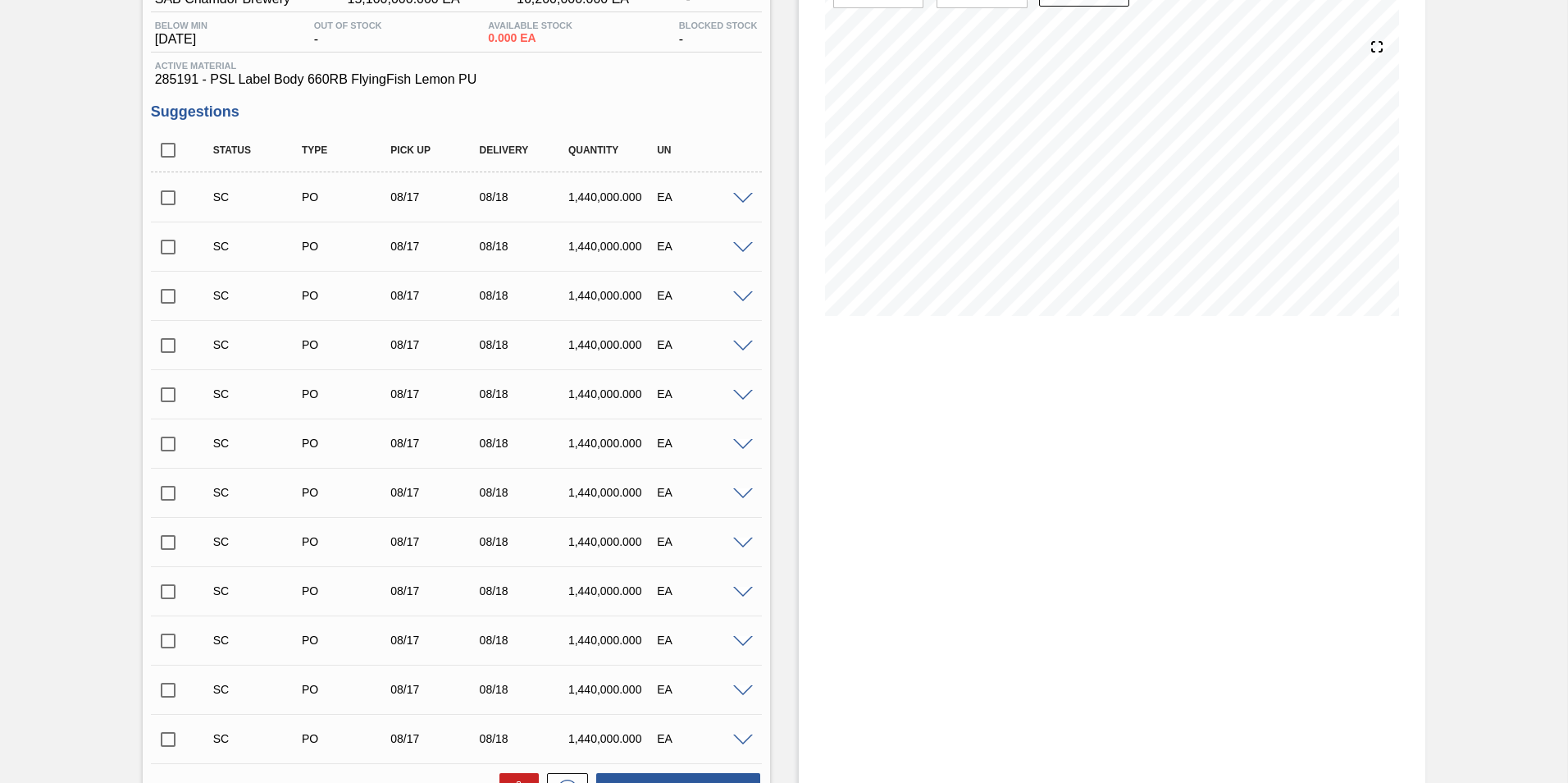
click at [168, 194] on input "checkbox" at bounding box center [168, 198] width 34 height 34
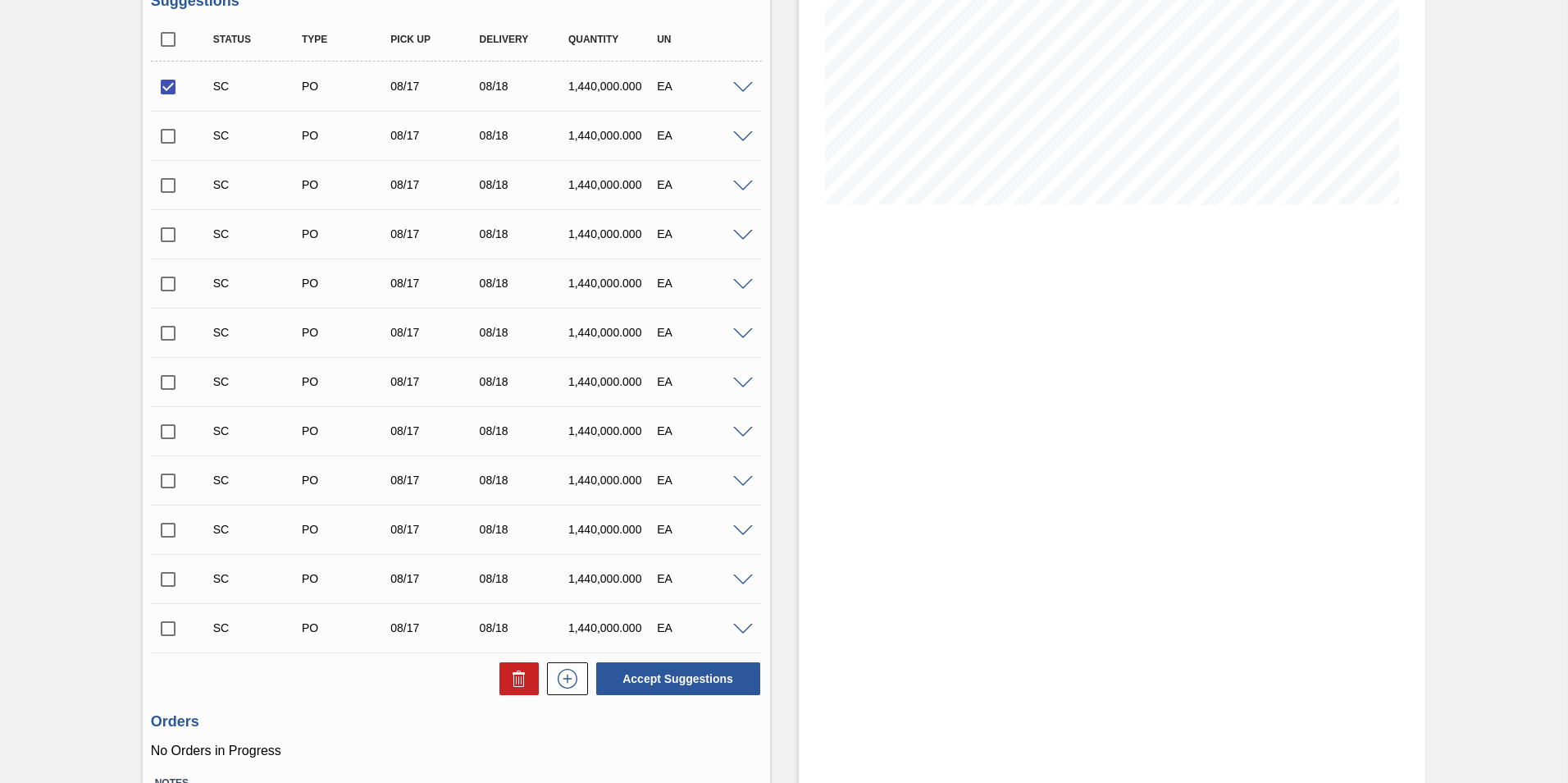
scroll to position [398, 0]
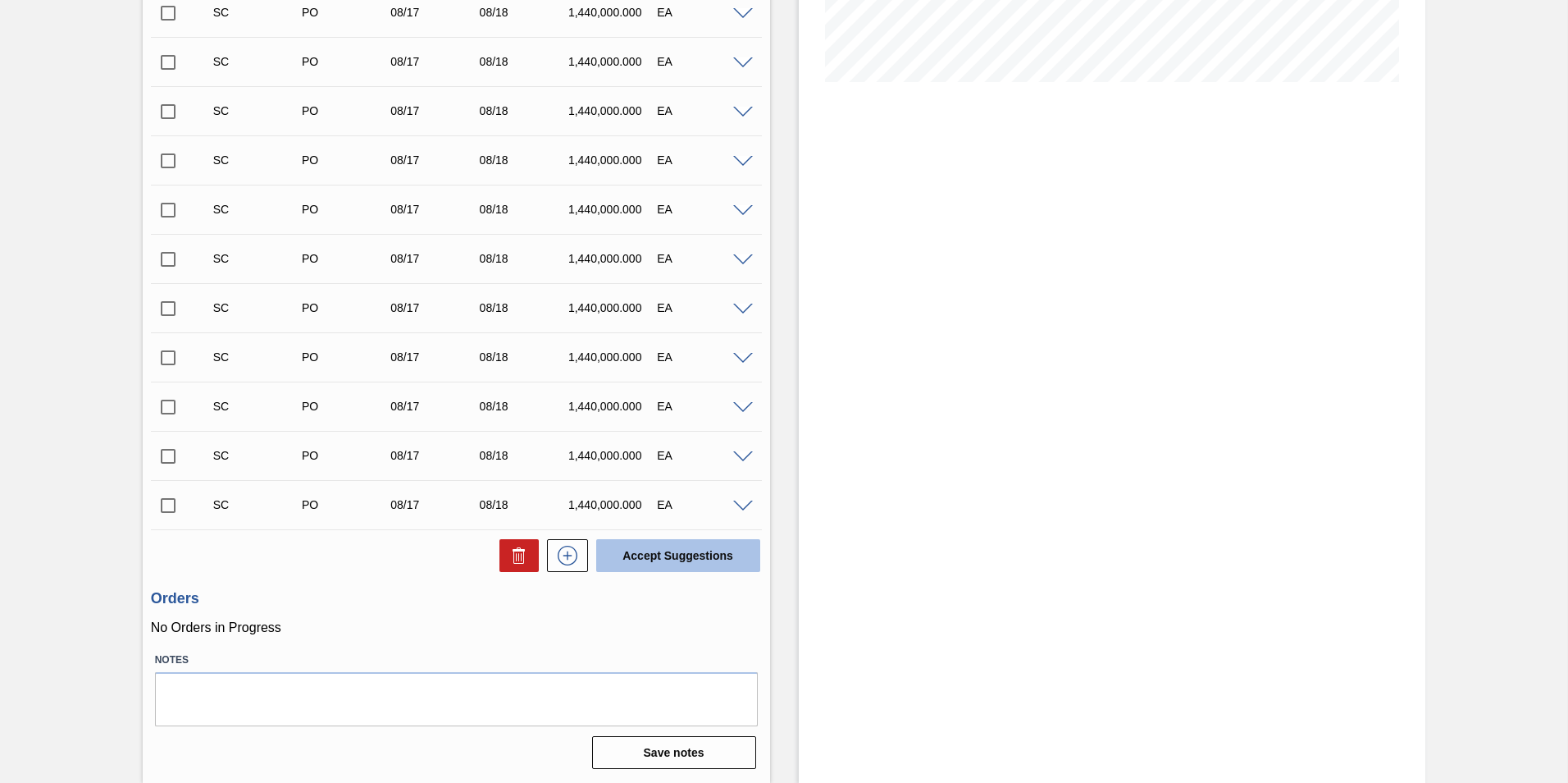
click at [701, 570] on button "Accept Suggestions" at bounding box center [679, 556] width 164 height 33
checkbox input "false"
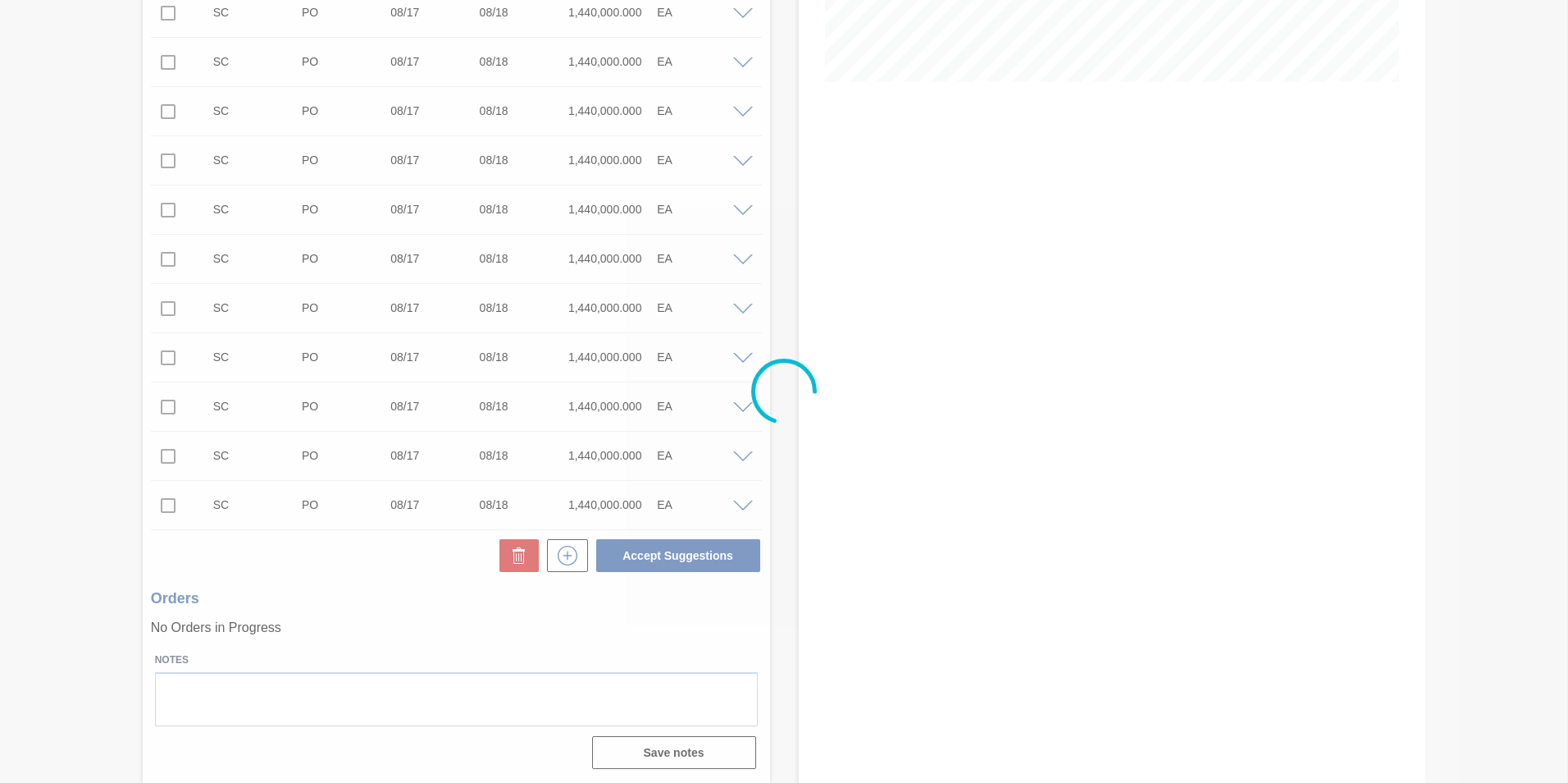
click at [702, 563] on div at bounding box center [784, 392] width 1568 height 783
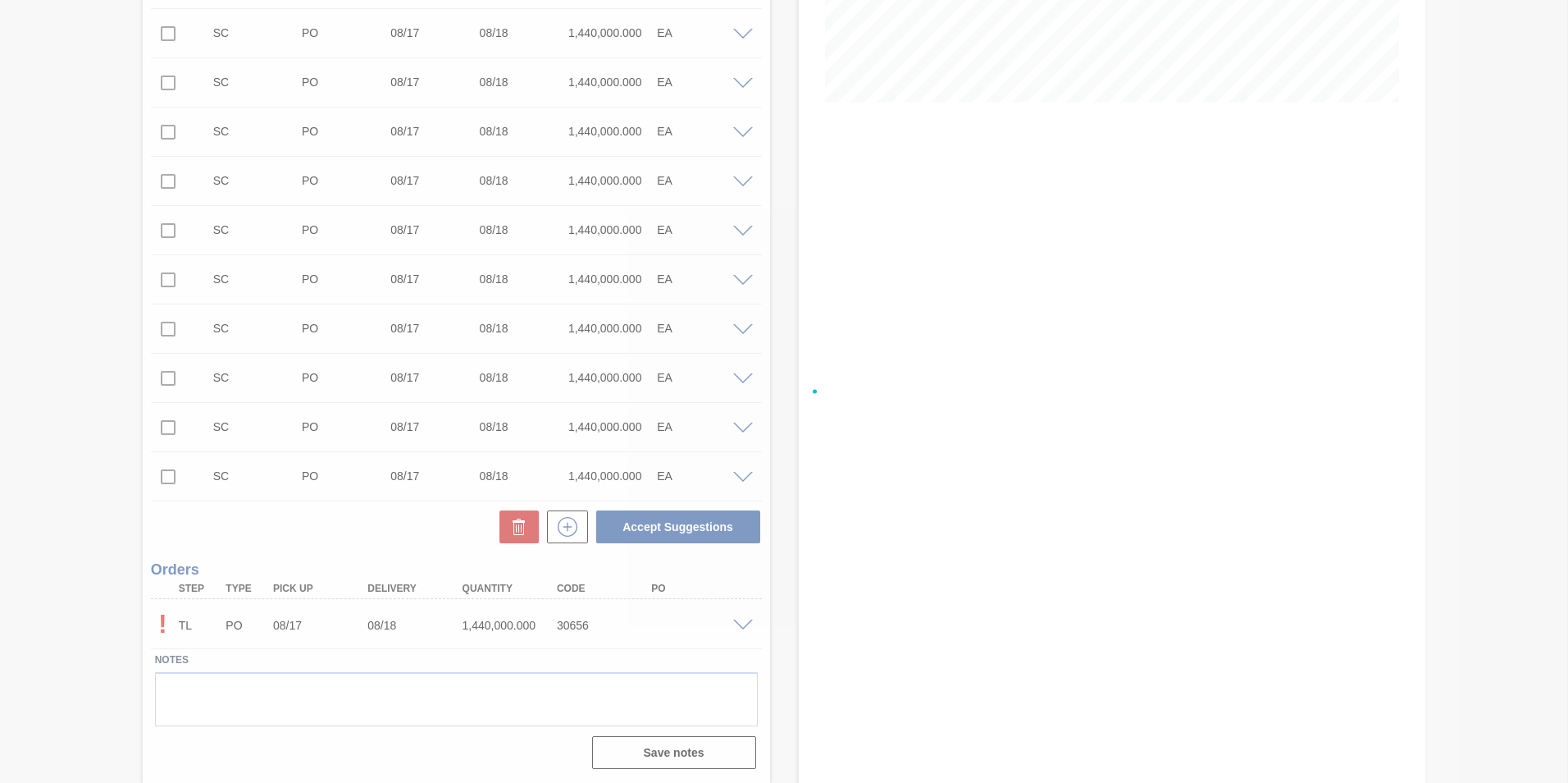
scroll to position [349, 0]
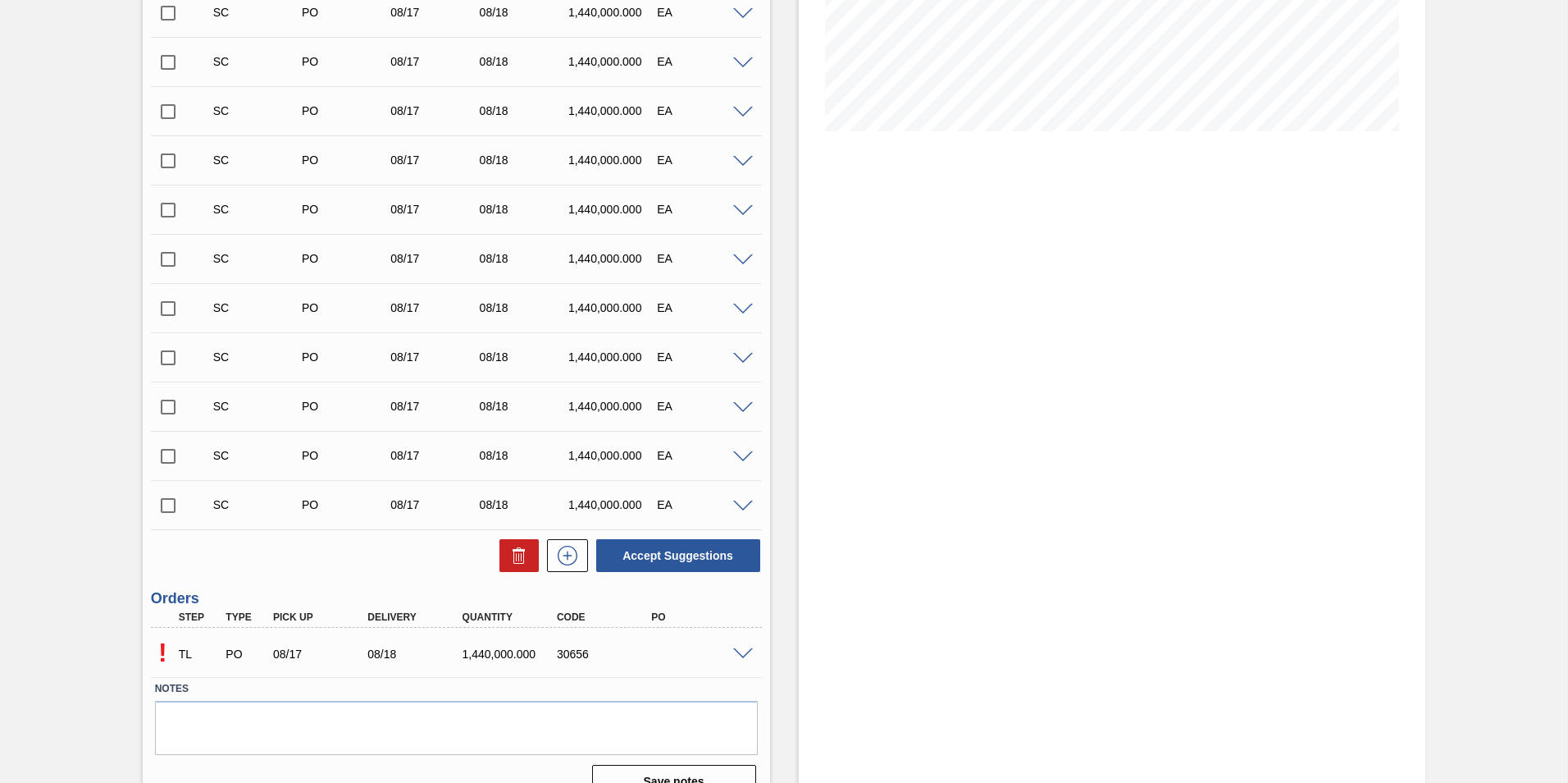
click at [740, 653] on span at bounding box center [743, 654] width 20 height 12
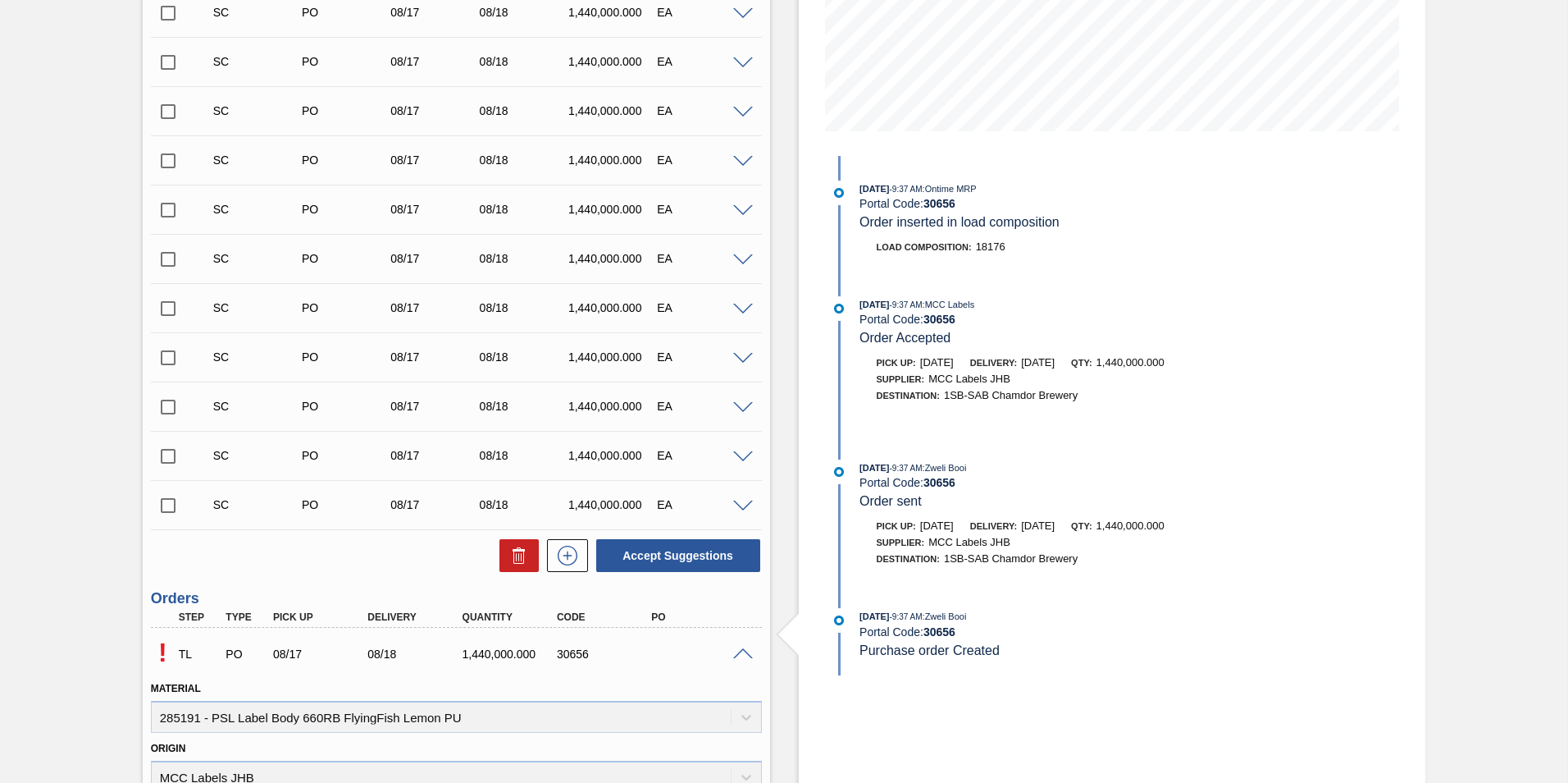
click at [739, 649] on span at bounding box center [743, 654] width 20 height 12
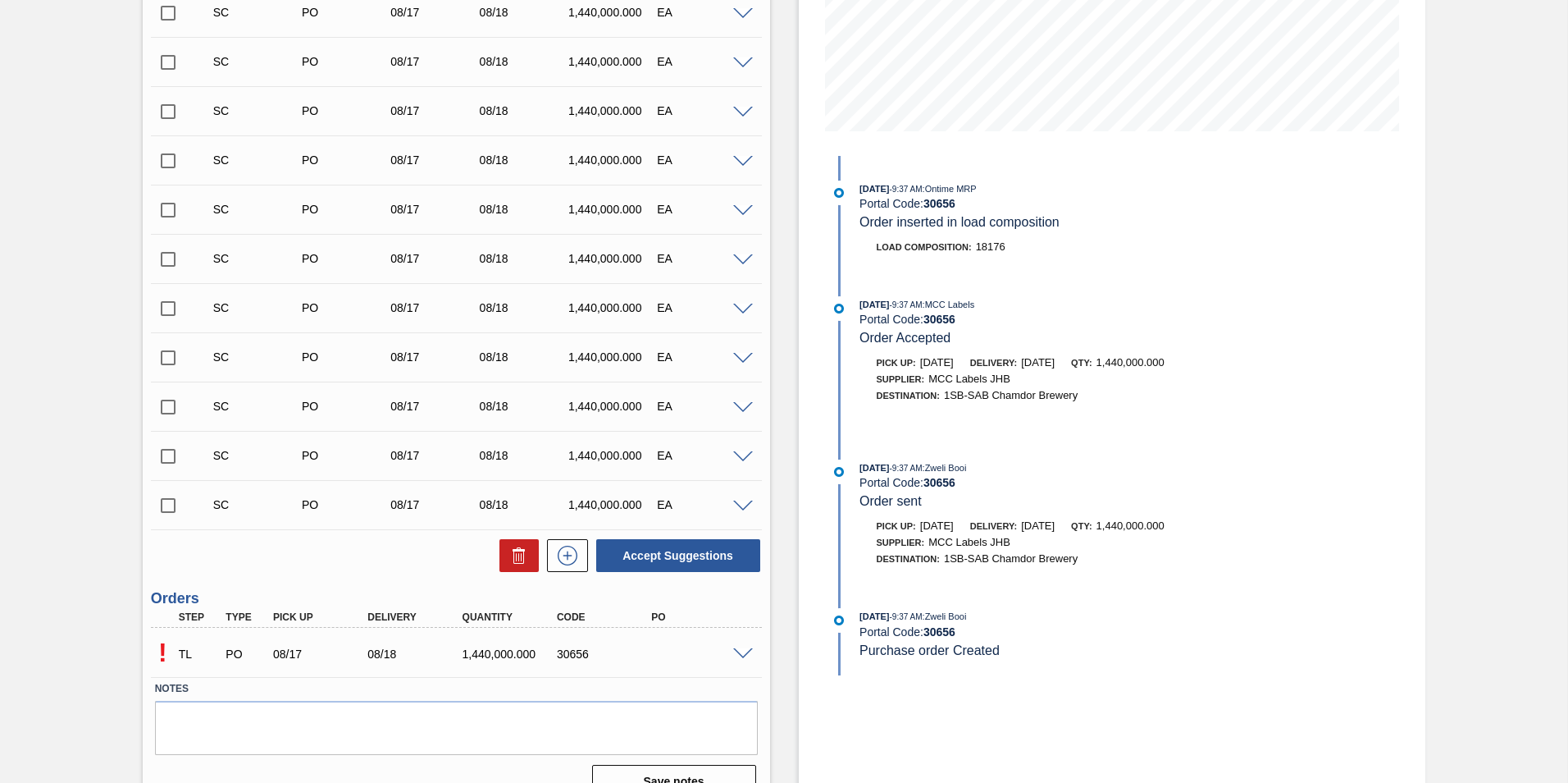
click at [736, 652] on span at bounding box center [743, 654] width 20 height 12
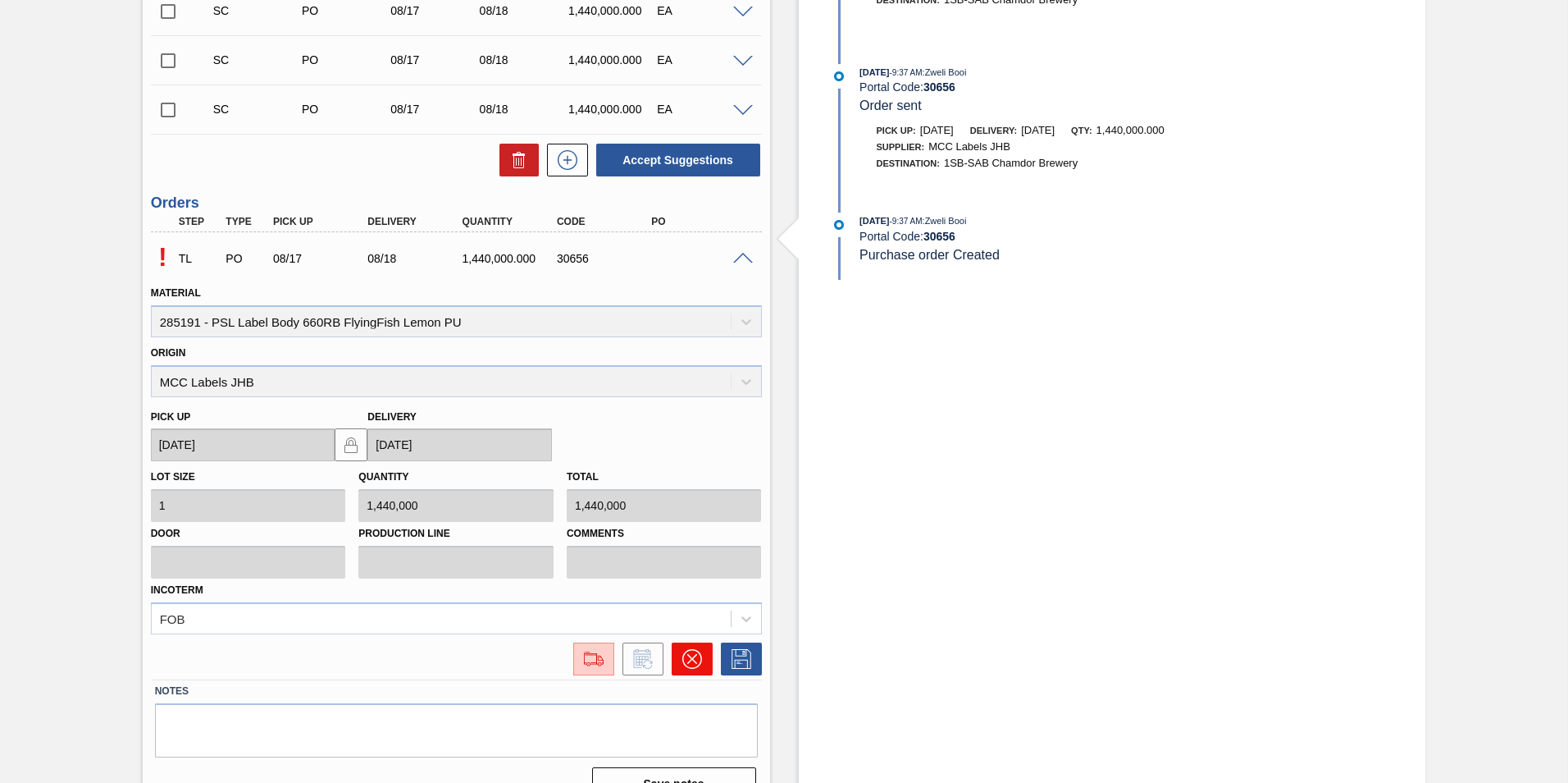
scroll to position [759, 0]
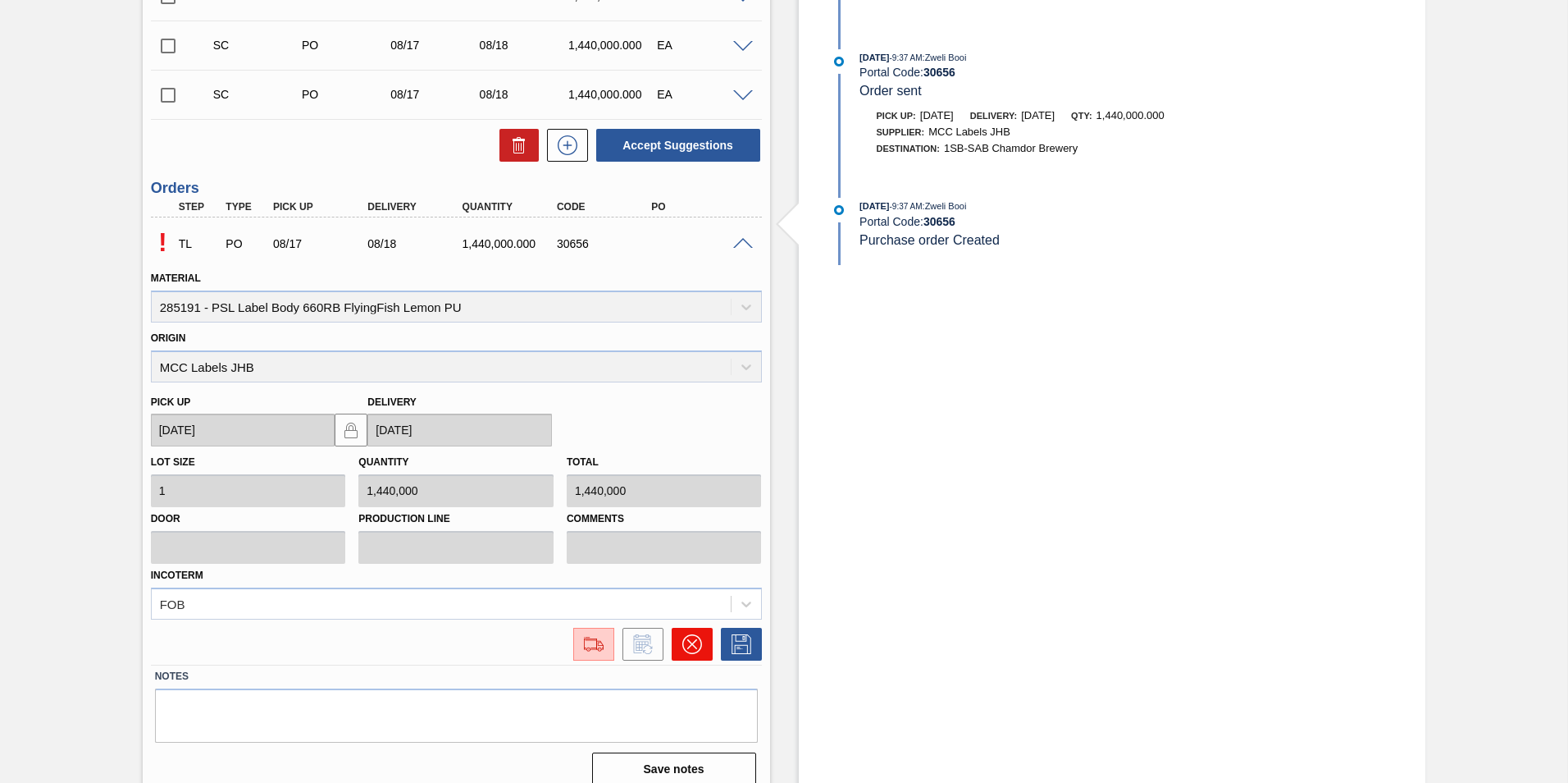
click at [692, 648] on icon at bounding box center [693, 644] width 20 height 20
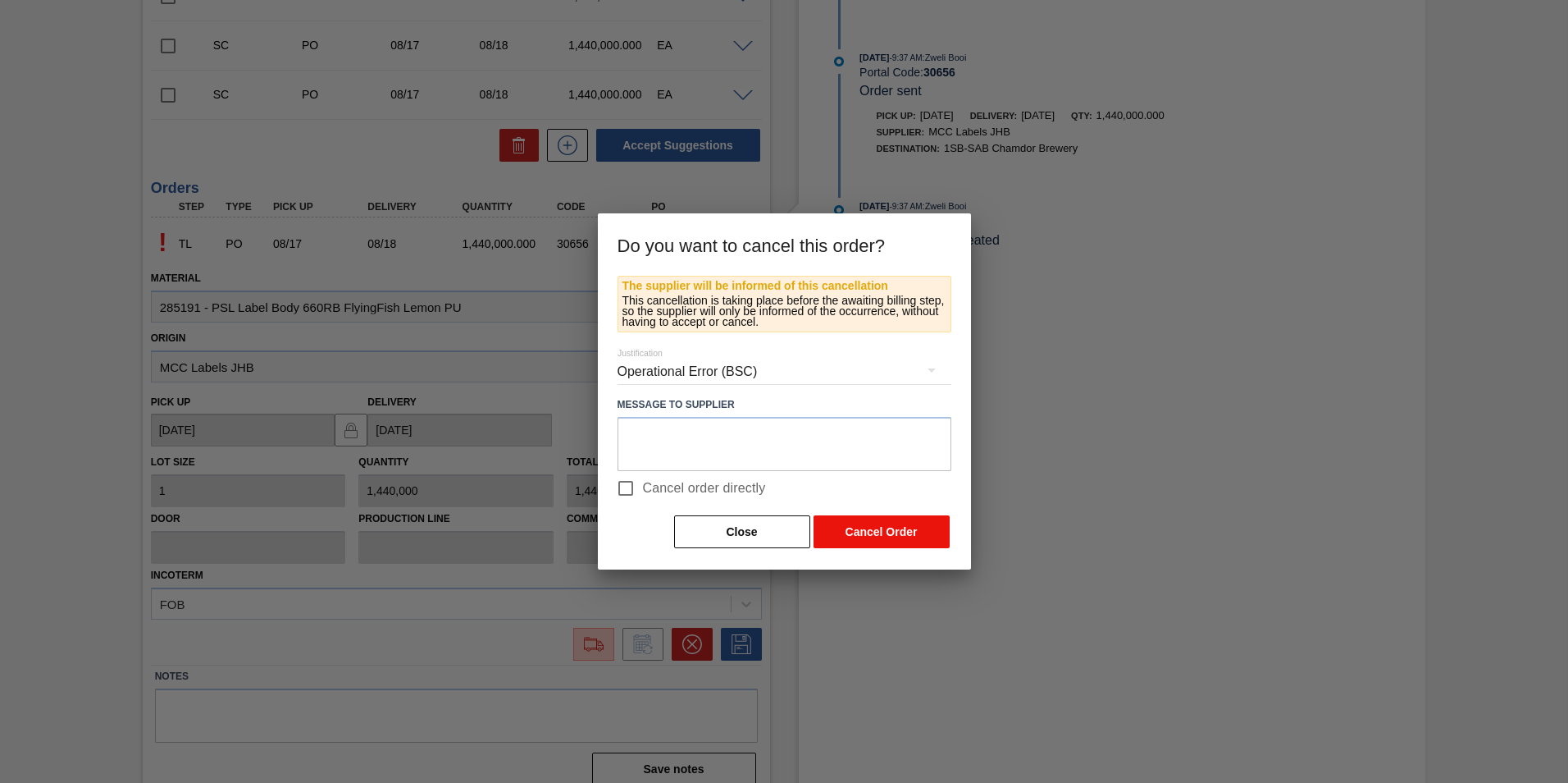
click at [864, 531] on button "Cancel Order" at bounding box center [882, 532] width 136 height 33
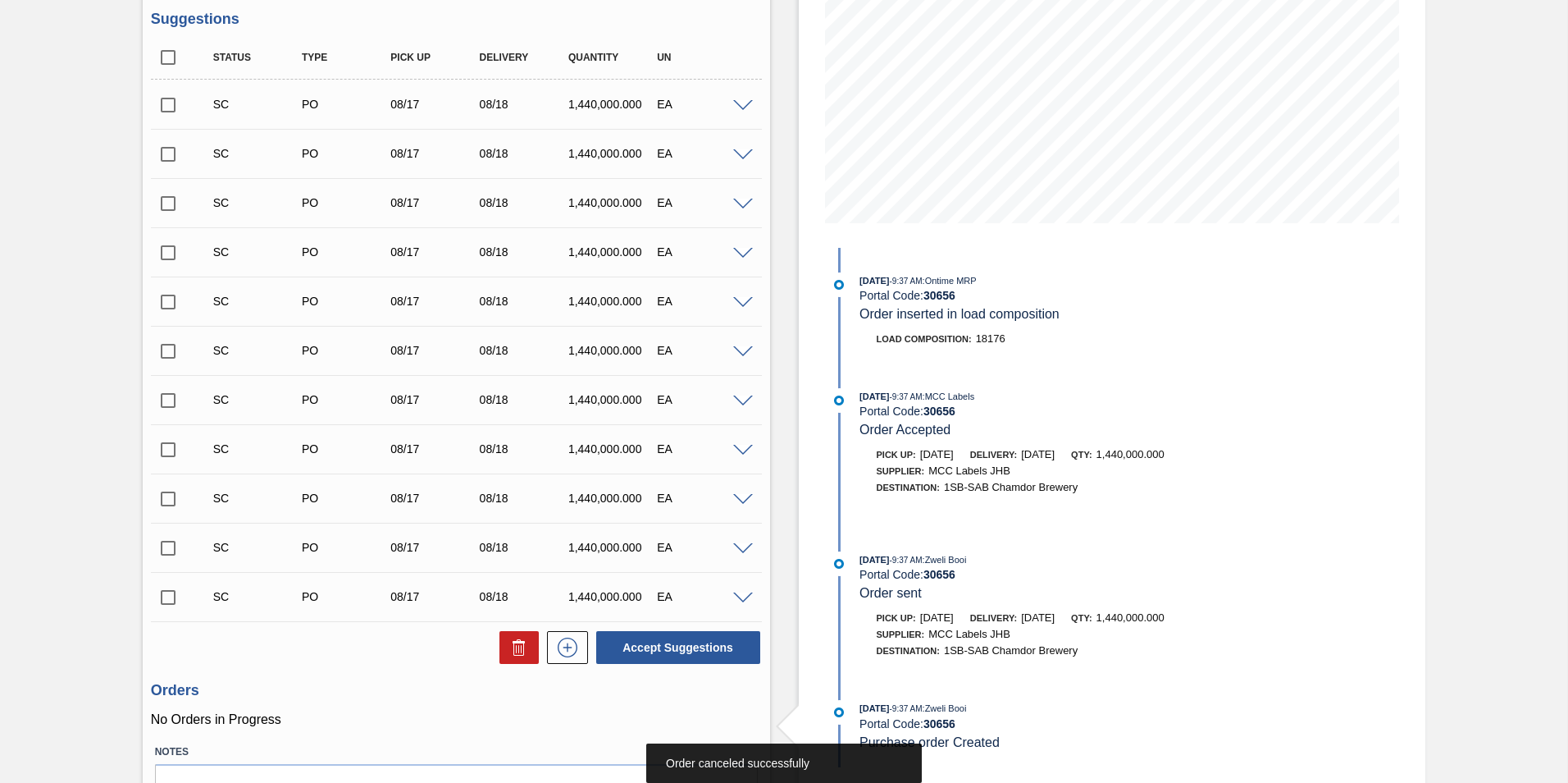
scroll to position [103, 0]
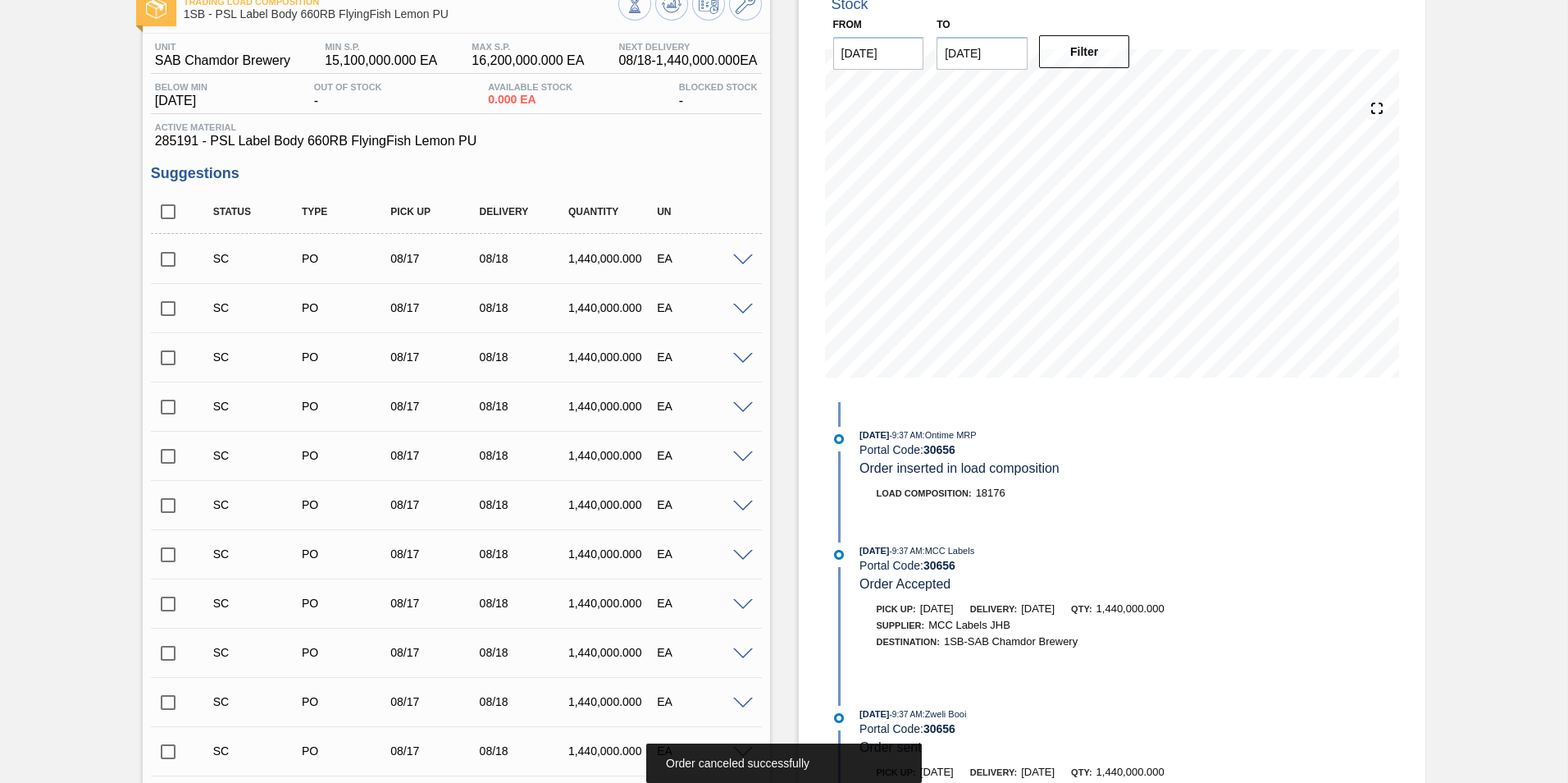
click at [168, 259] on input "checkbox" at bounding box center [168, 259] width 34 height 34
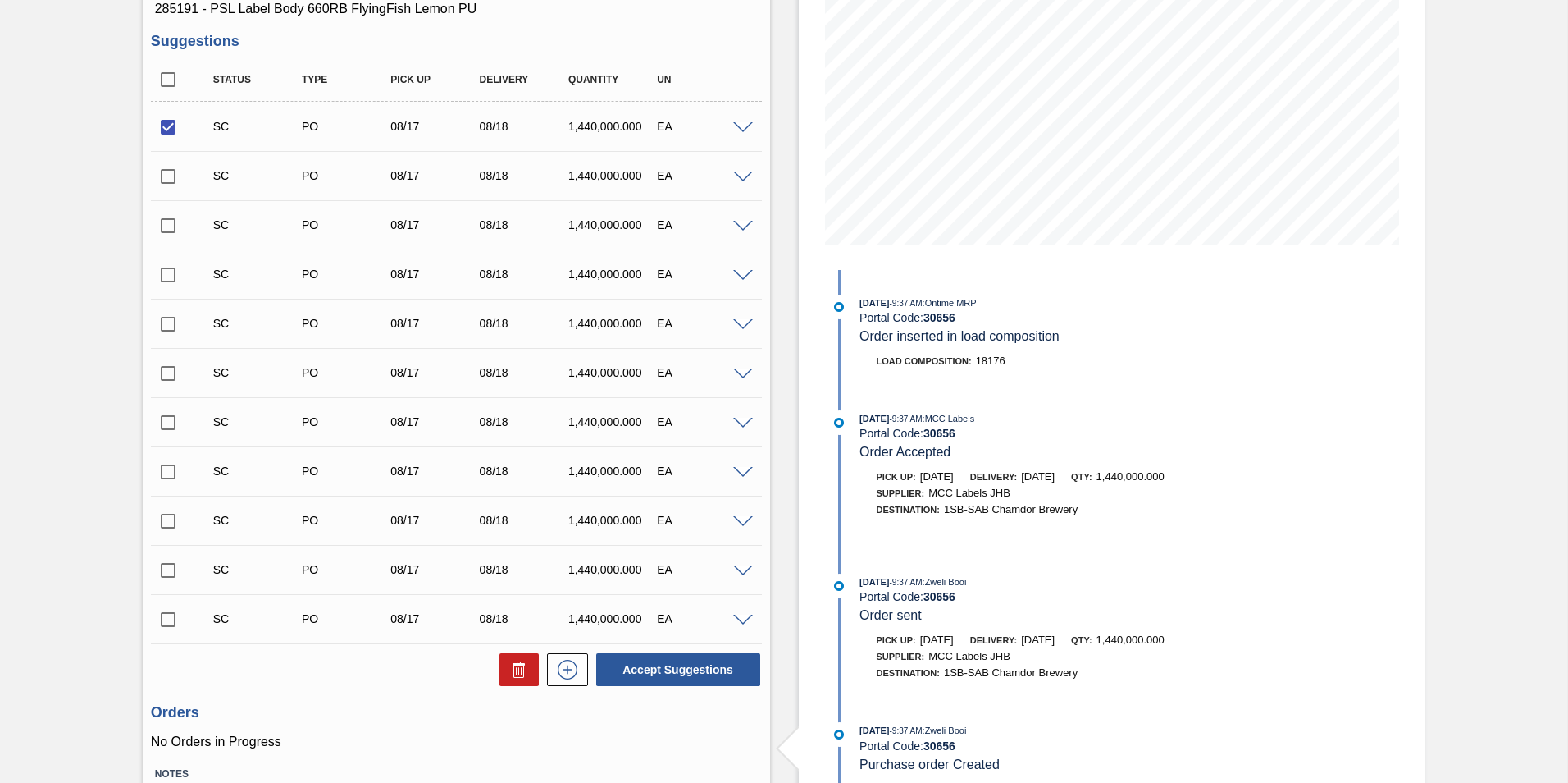
scroll to position [349, 0]
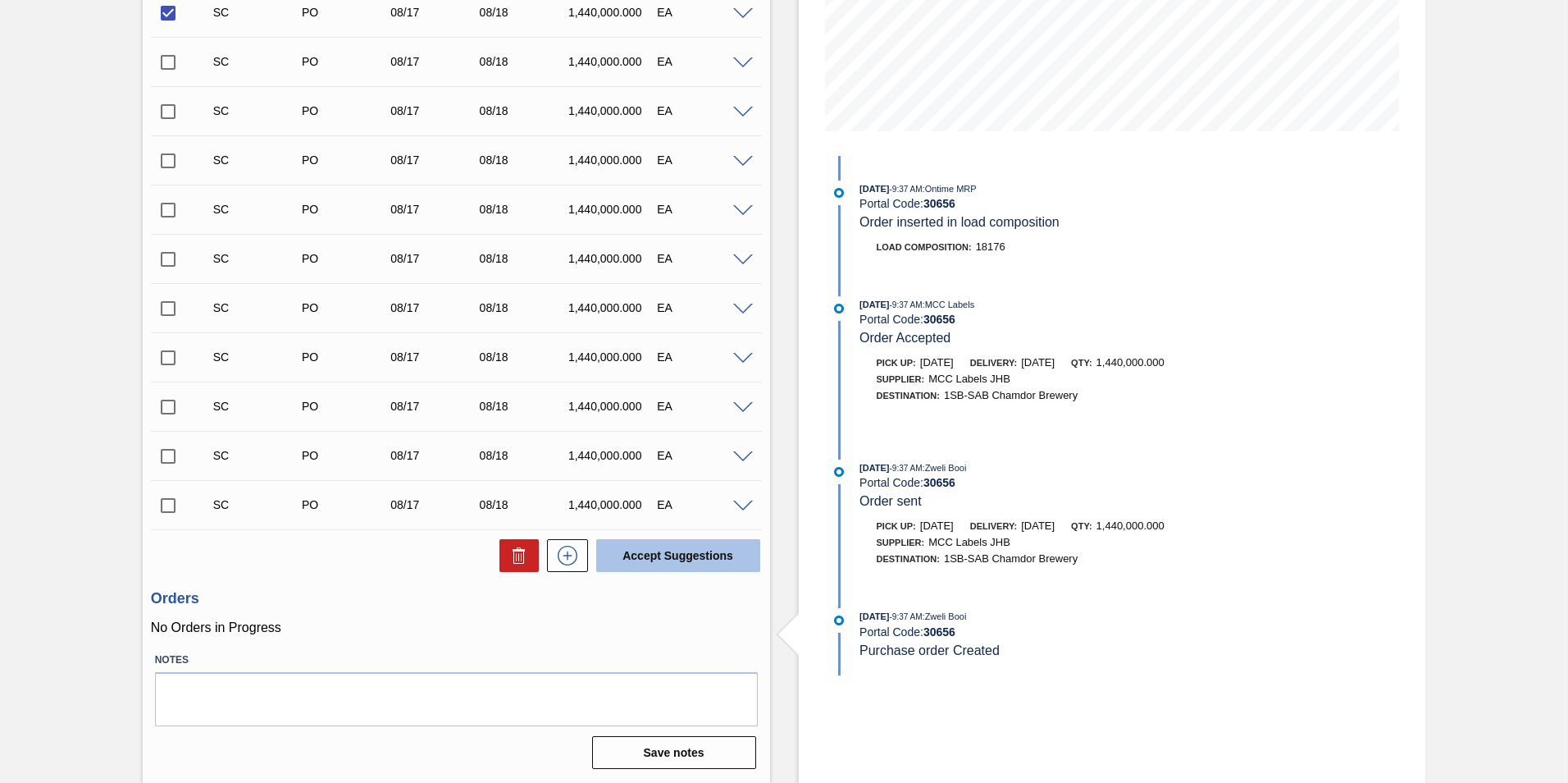
click at [710, 554] on button "Accept Suggestions" at bounding box center [679, 556] width 164 height 33
checkbox input "false"
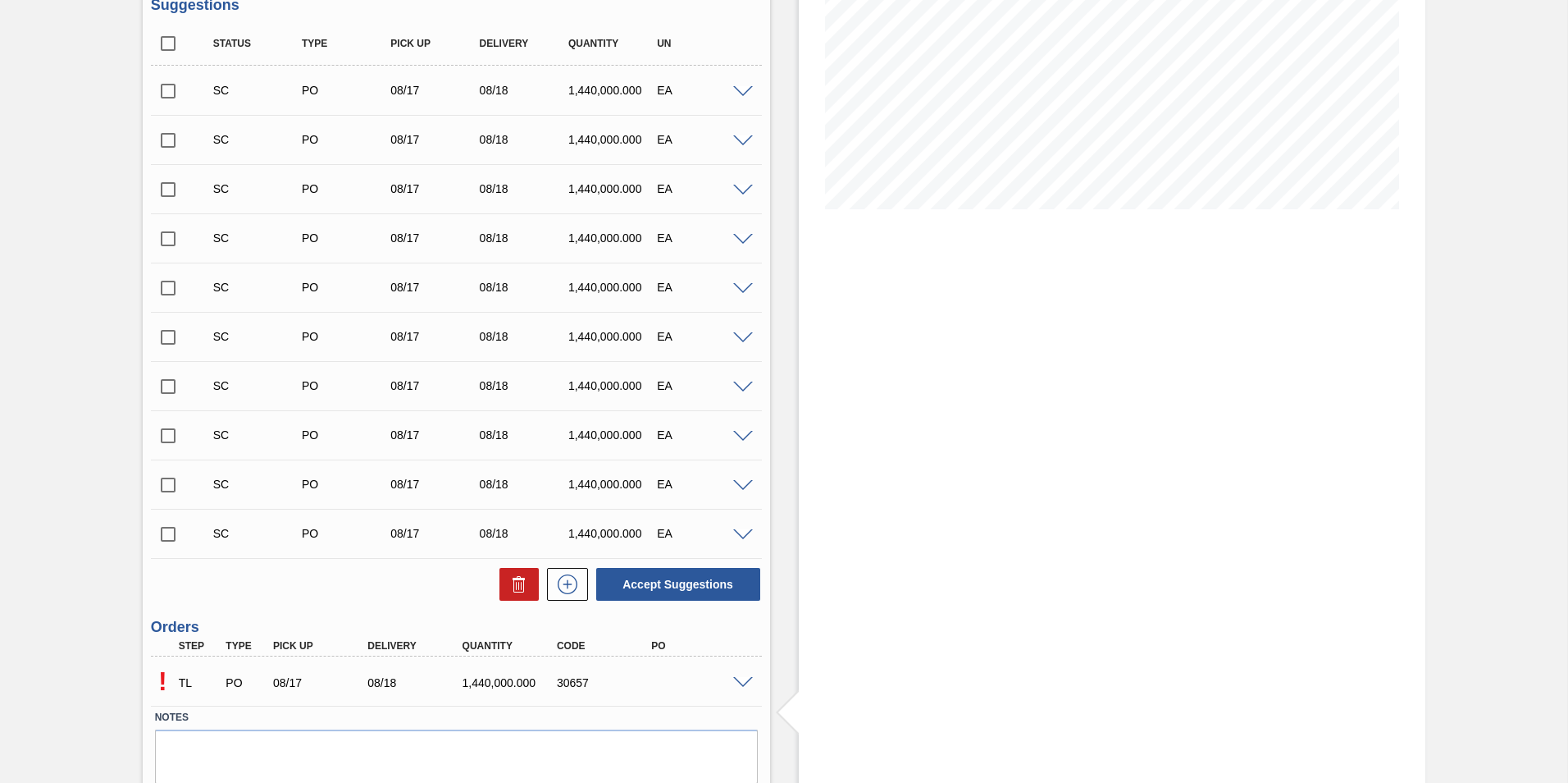
scroll to position [300, 0]
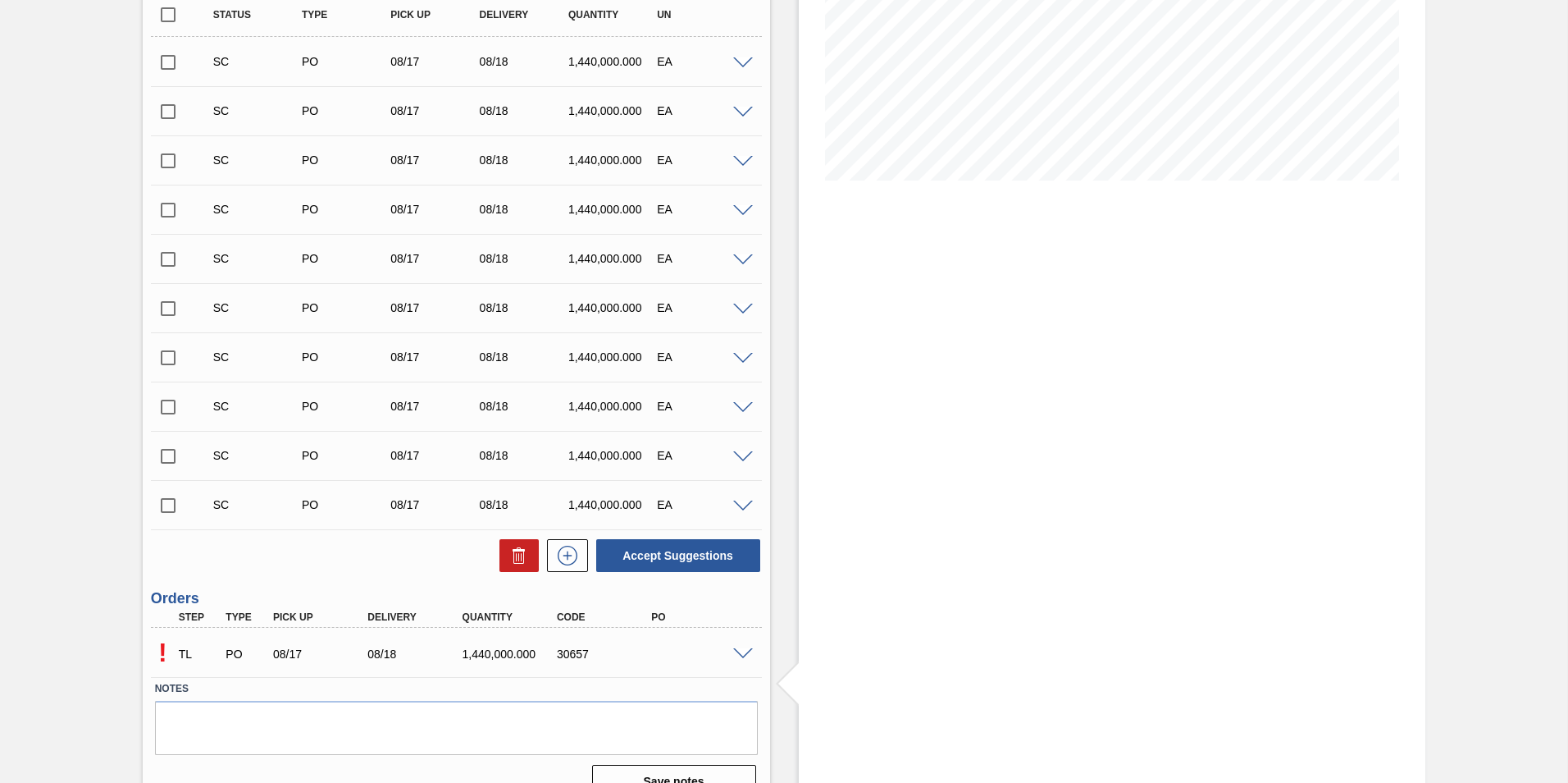
click at [736, 653] on span at bounding box center [743, 654] width 20 height 12
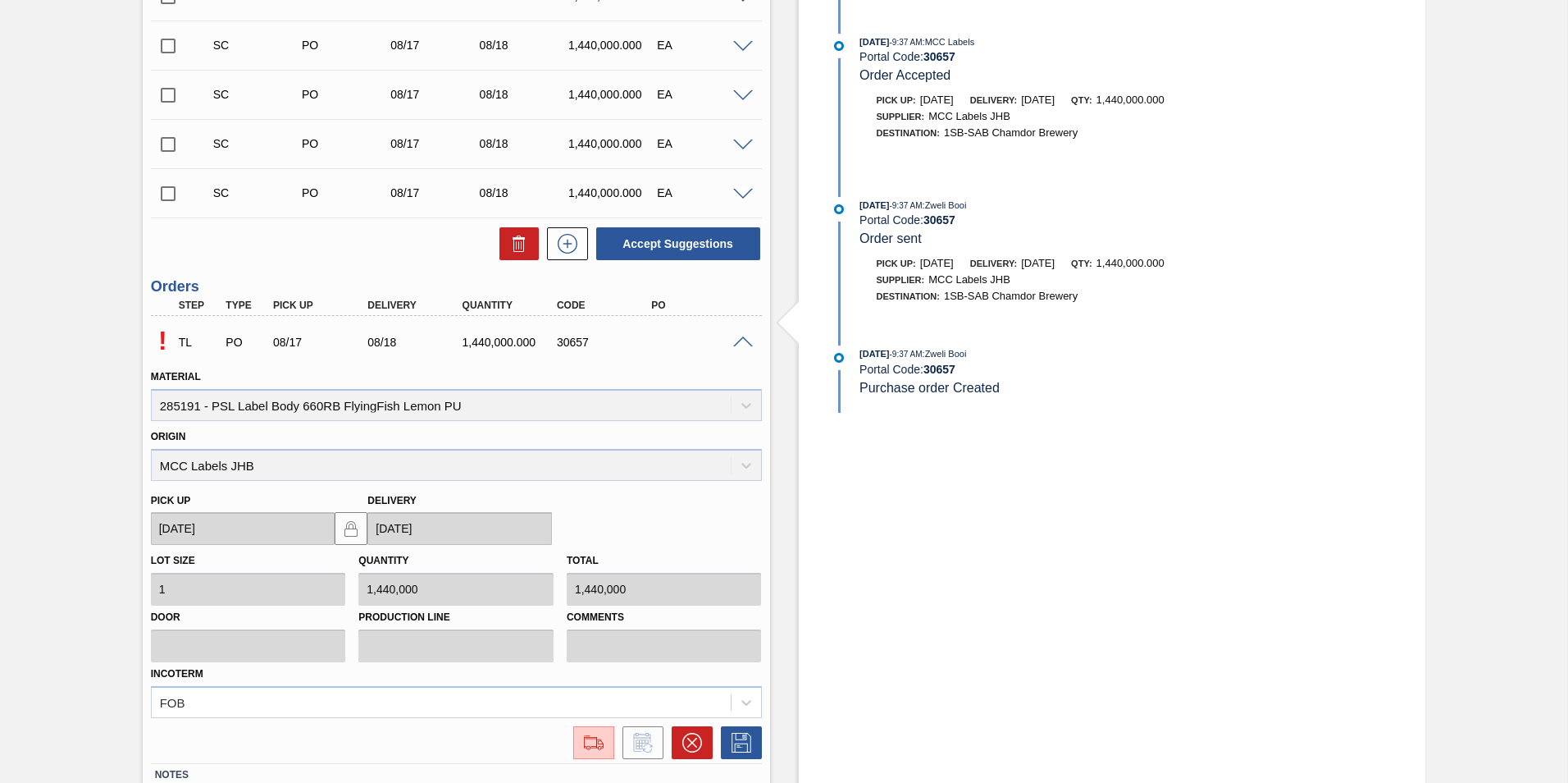
scroll to position [710, 0]
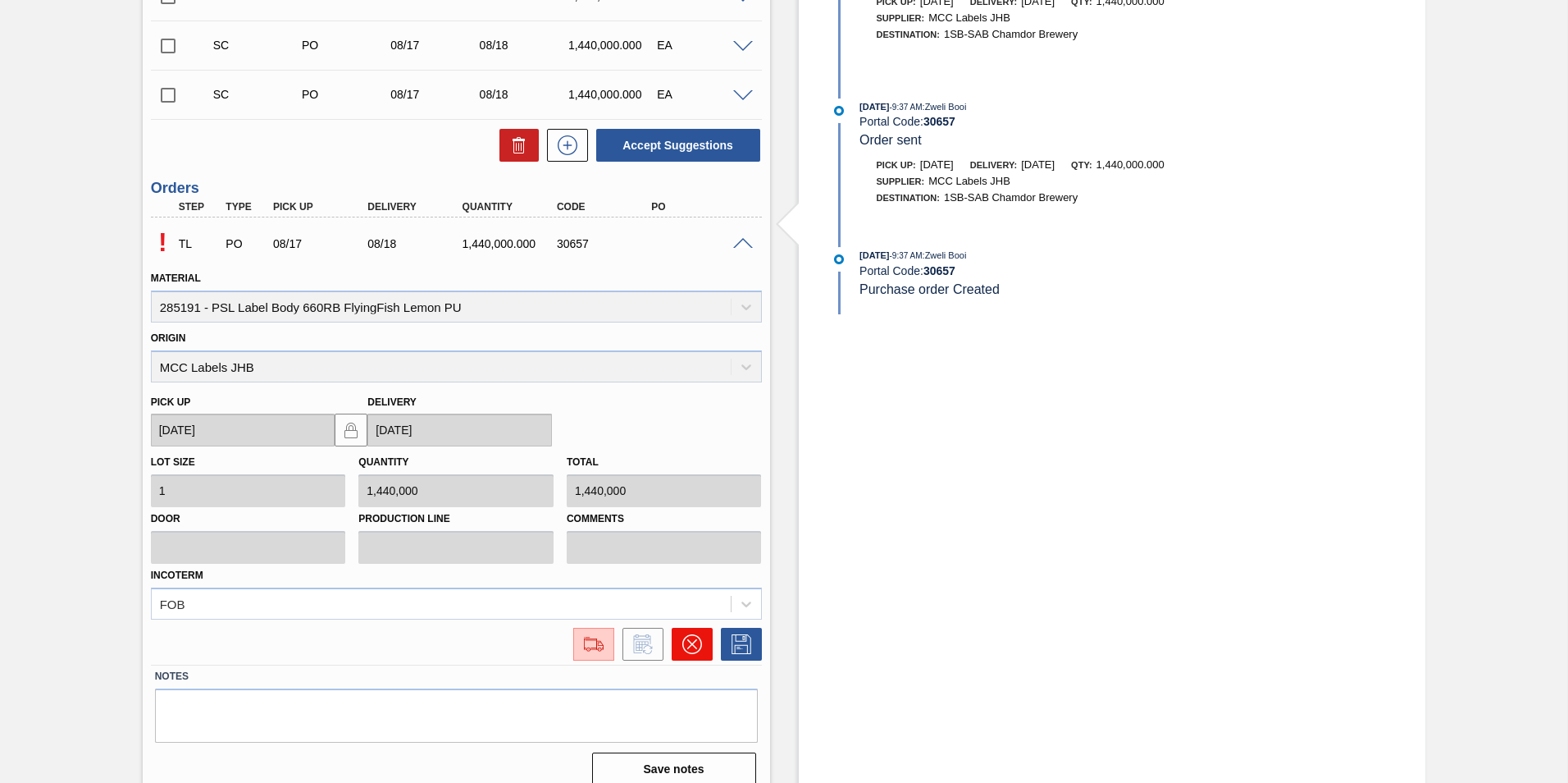
click at [697, 640] on icon at bounding box center [693, 644] width 20 height 20
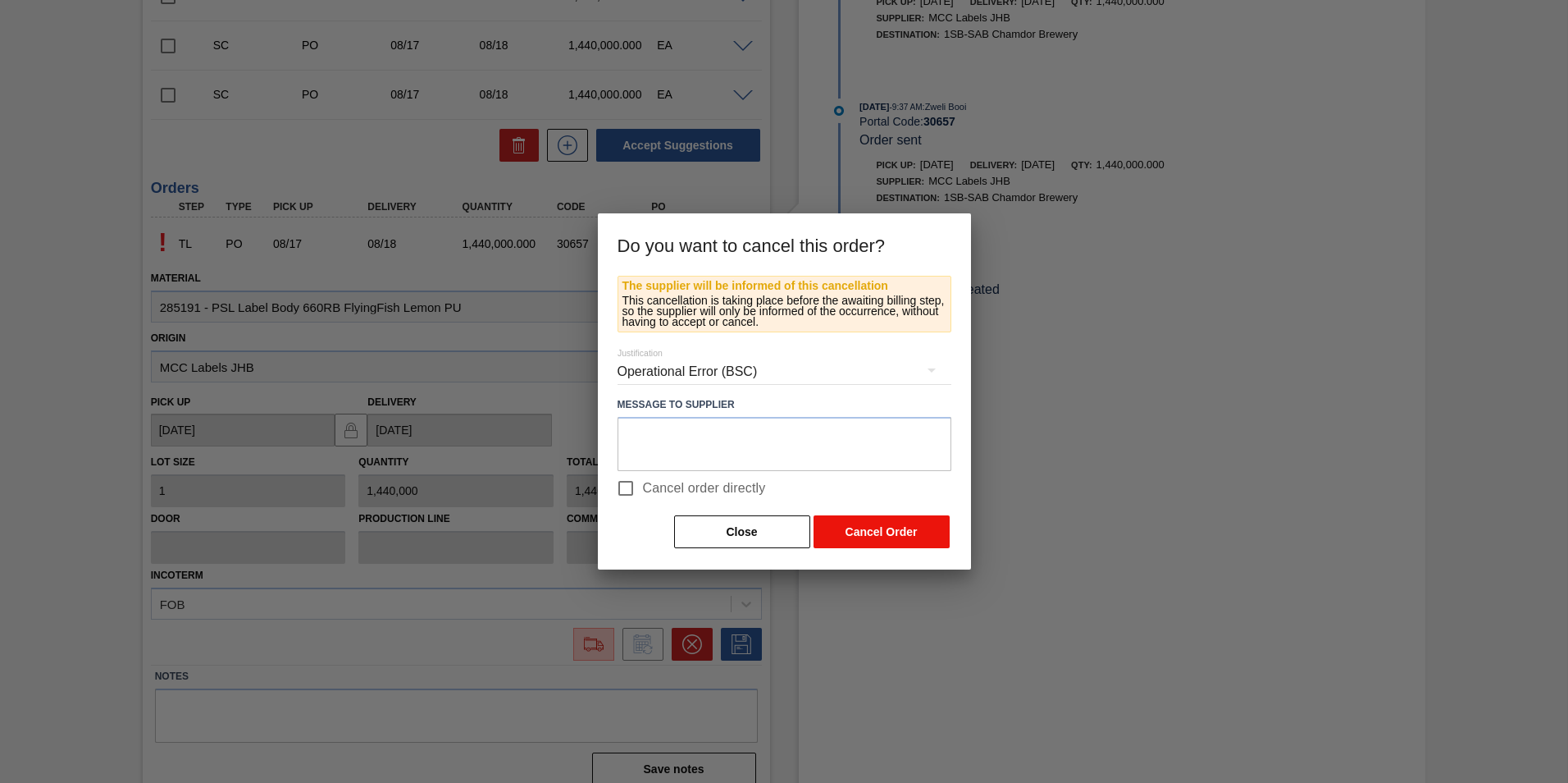
click at [882, 532] on button "Cancel Order" at bounding box center [882, 532] width 136 height 33
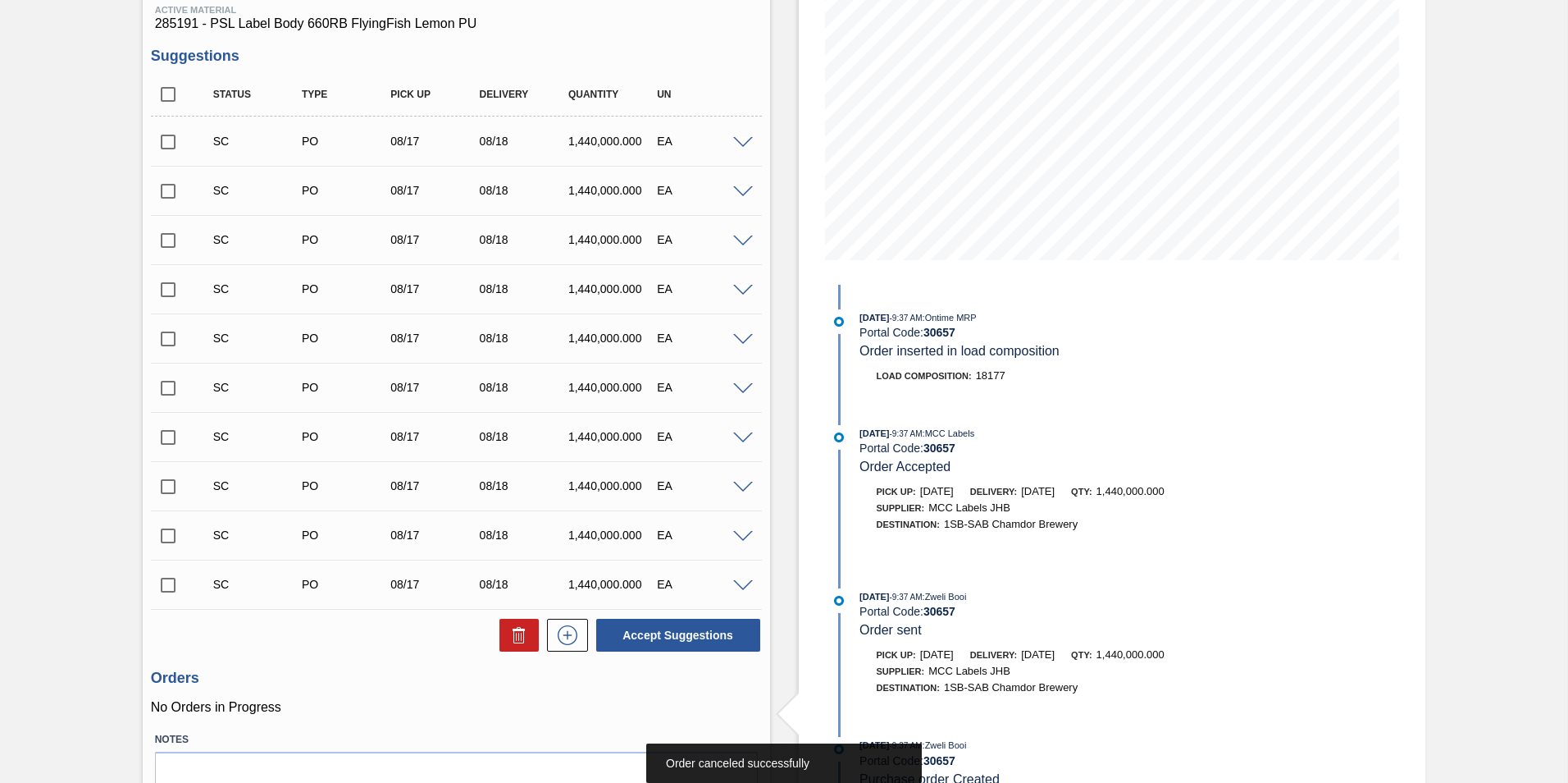
scroll to position [53, 0]
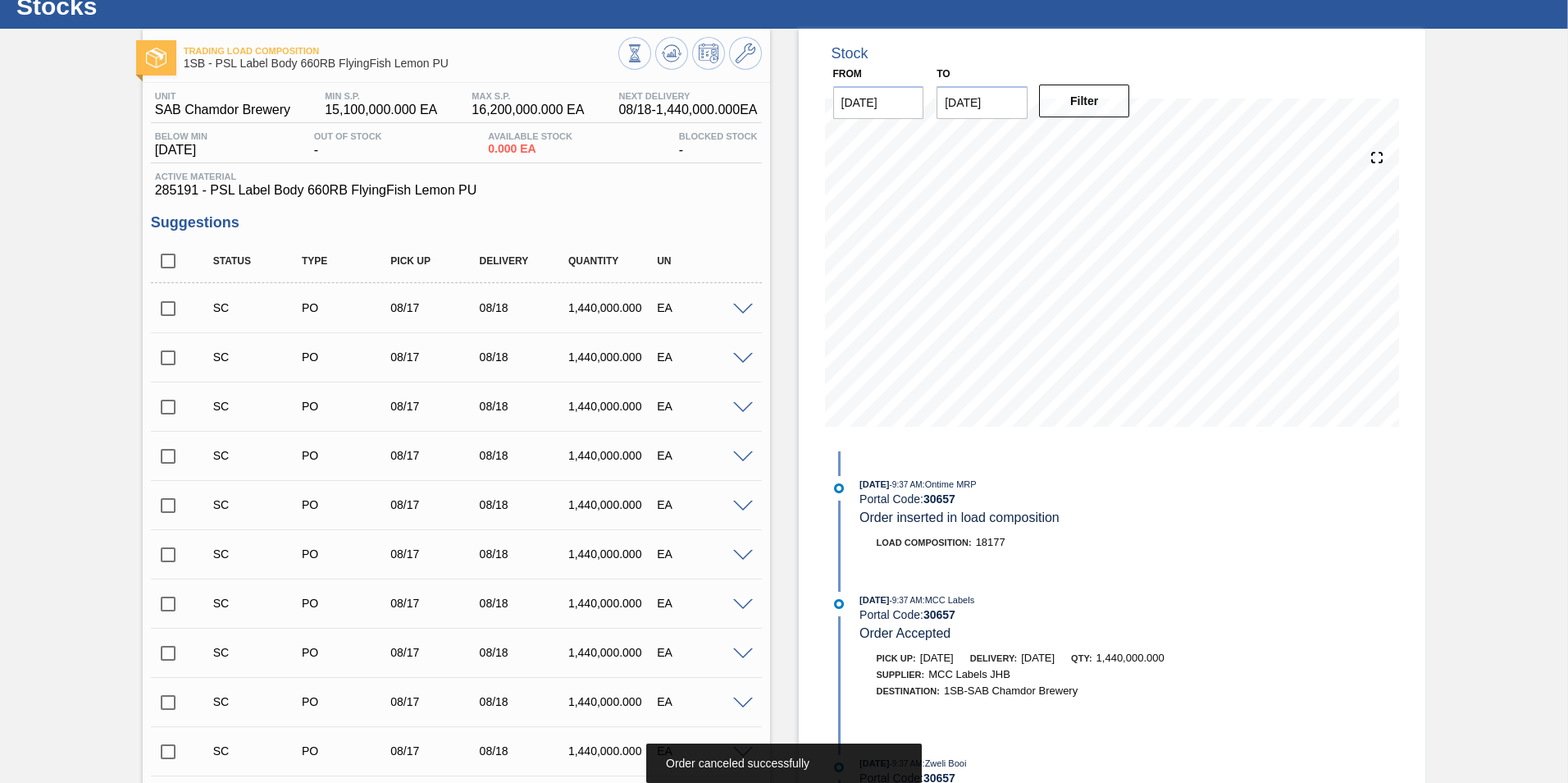
click at [737, 310] on span at bounding box center [743, 309] width 20 height 12
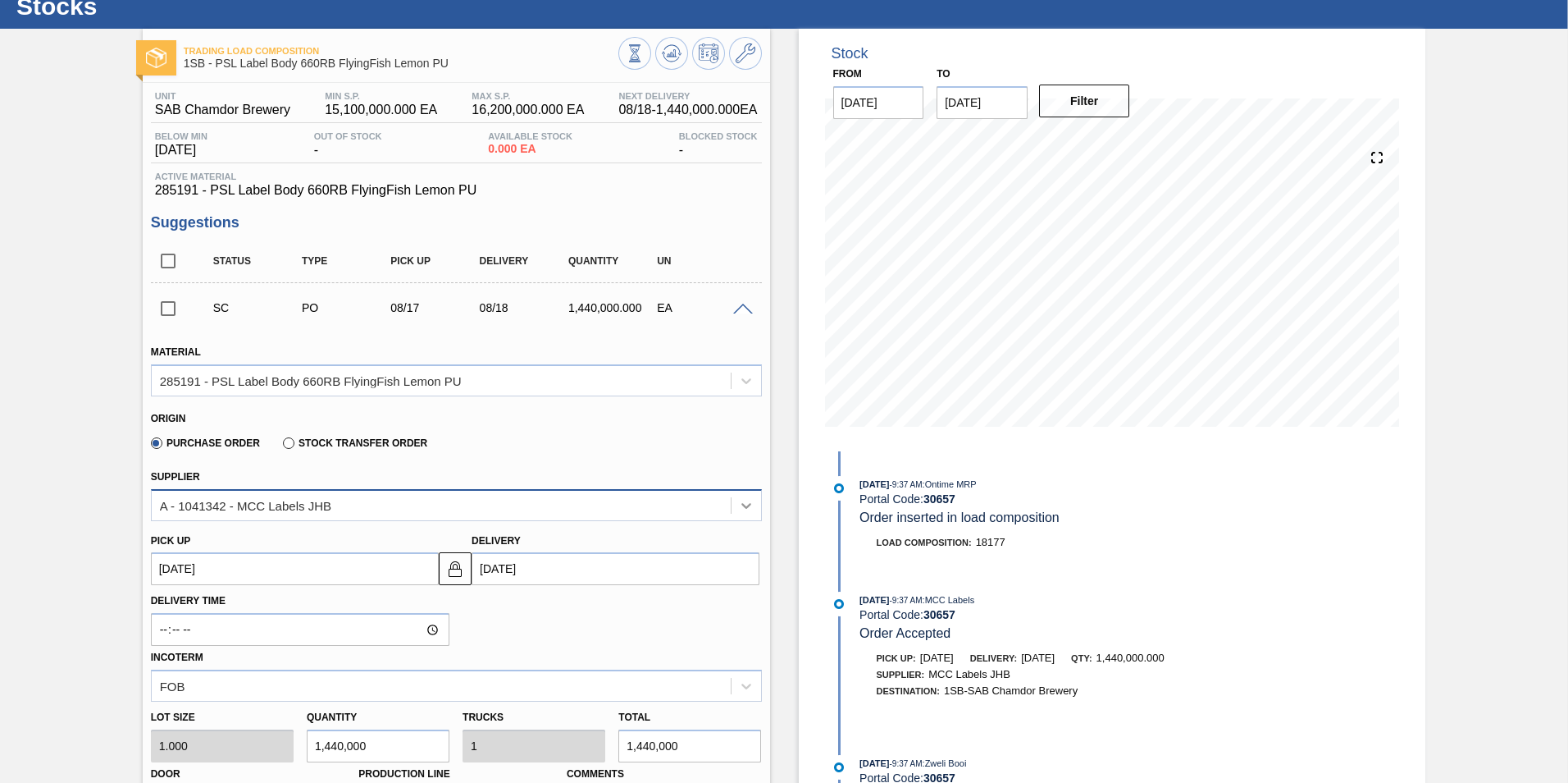
click at [756, 506] on div at bounding box center [747, 506] width 30 height 30
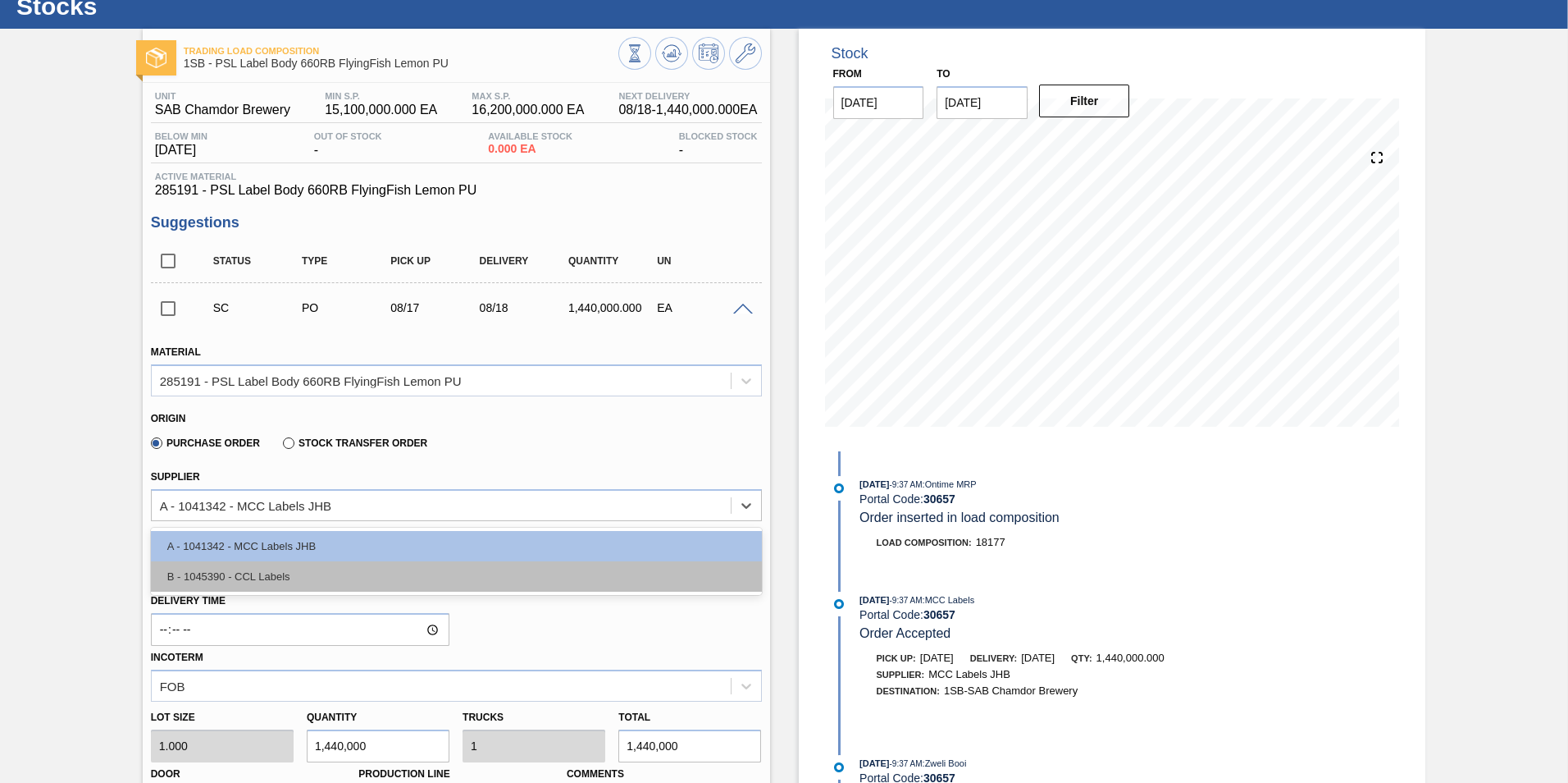
click at [593, 568] on div "B - 1045390 - CCL Labels" at bounding box center [456, 576] width 611 height 30
type input "0.409"
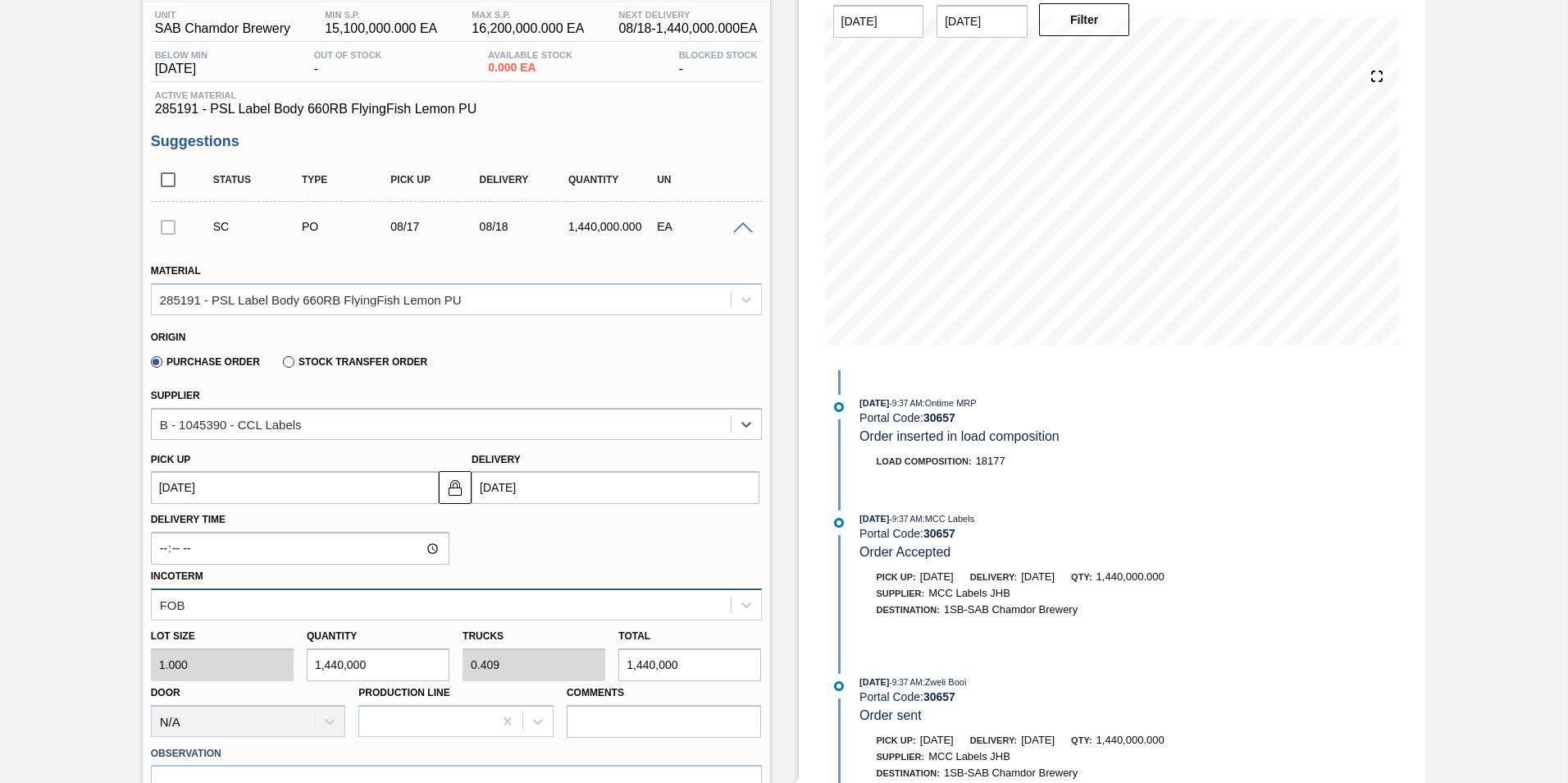
scroll to position [164, 0]
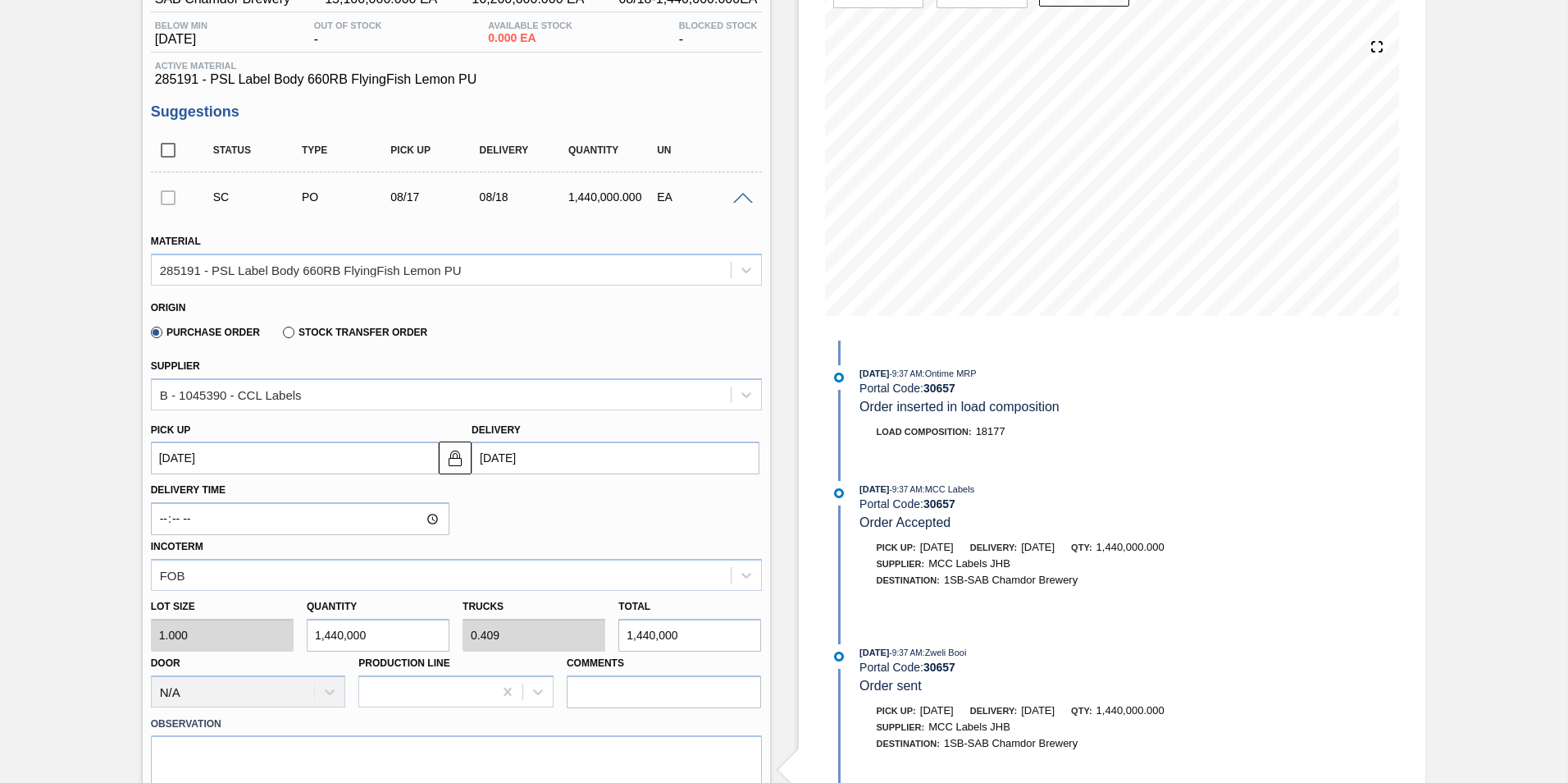
click at [167, 198] on div at bounding box center [168, 197] width 34 height 33
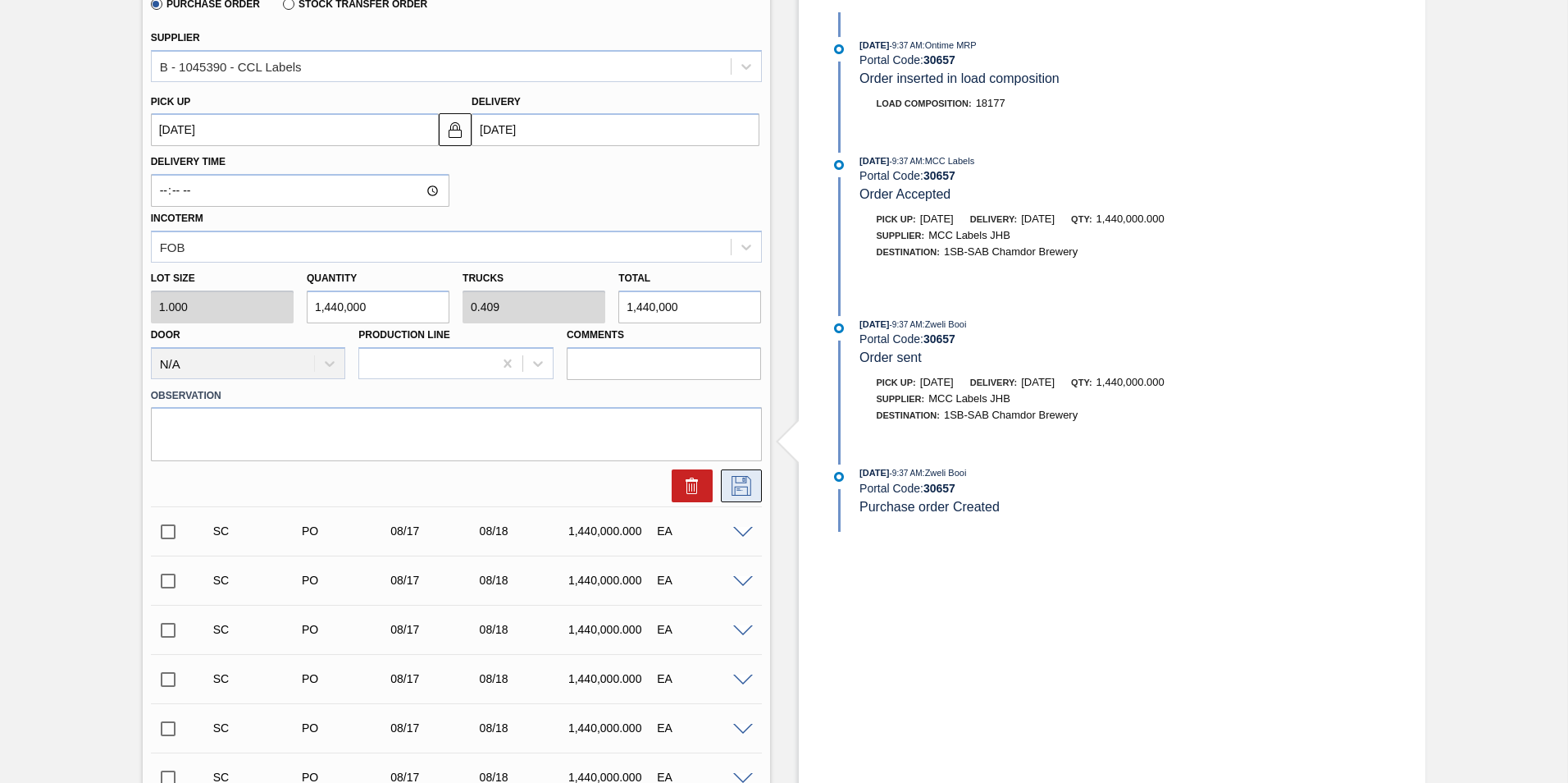
click at [739, 488] on icon at bounding box center [742, 486] width 26 height 20
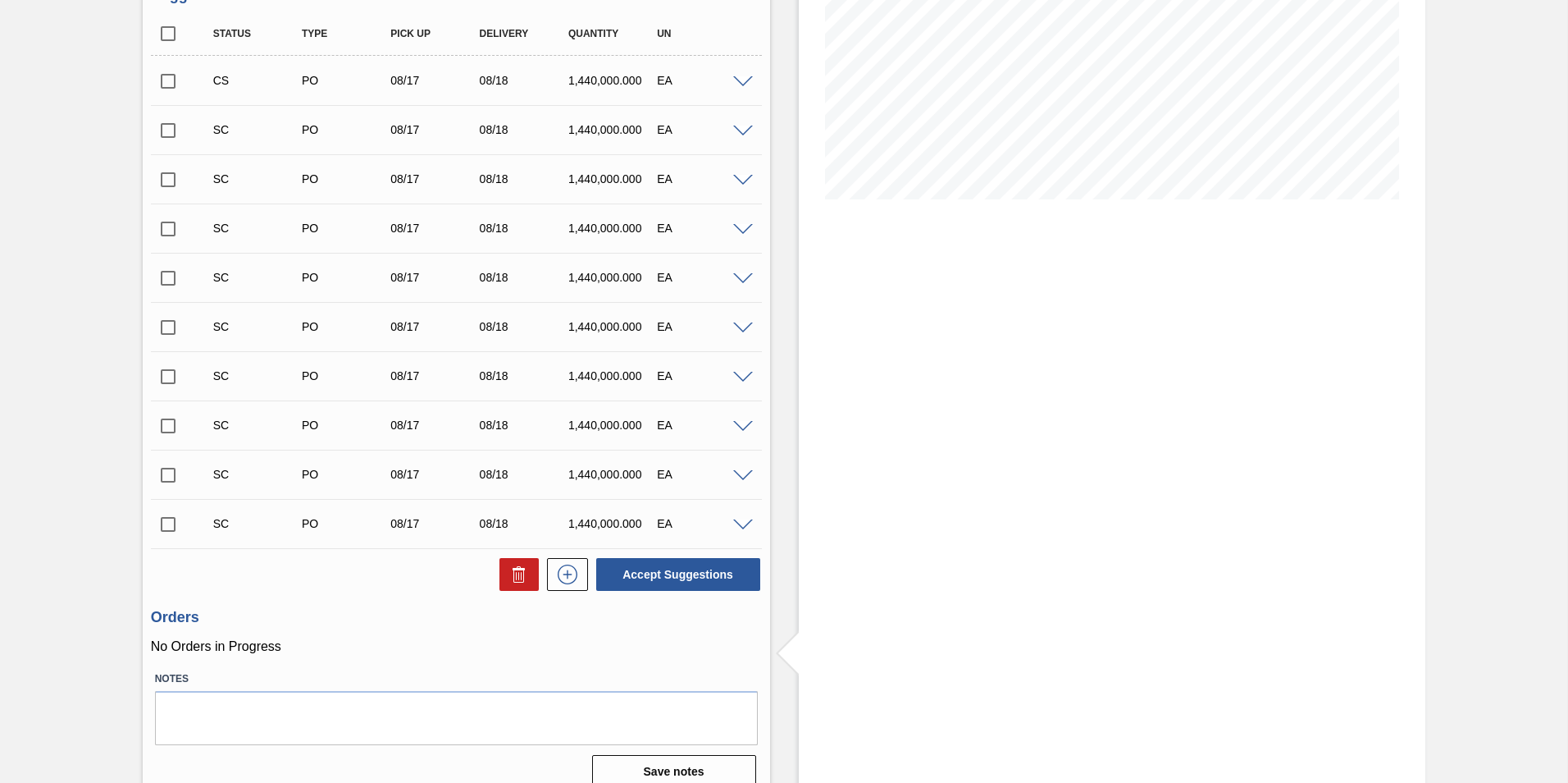
scroll to position [300, 0]
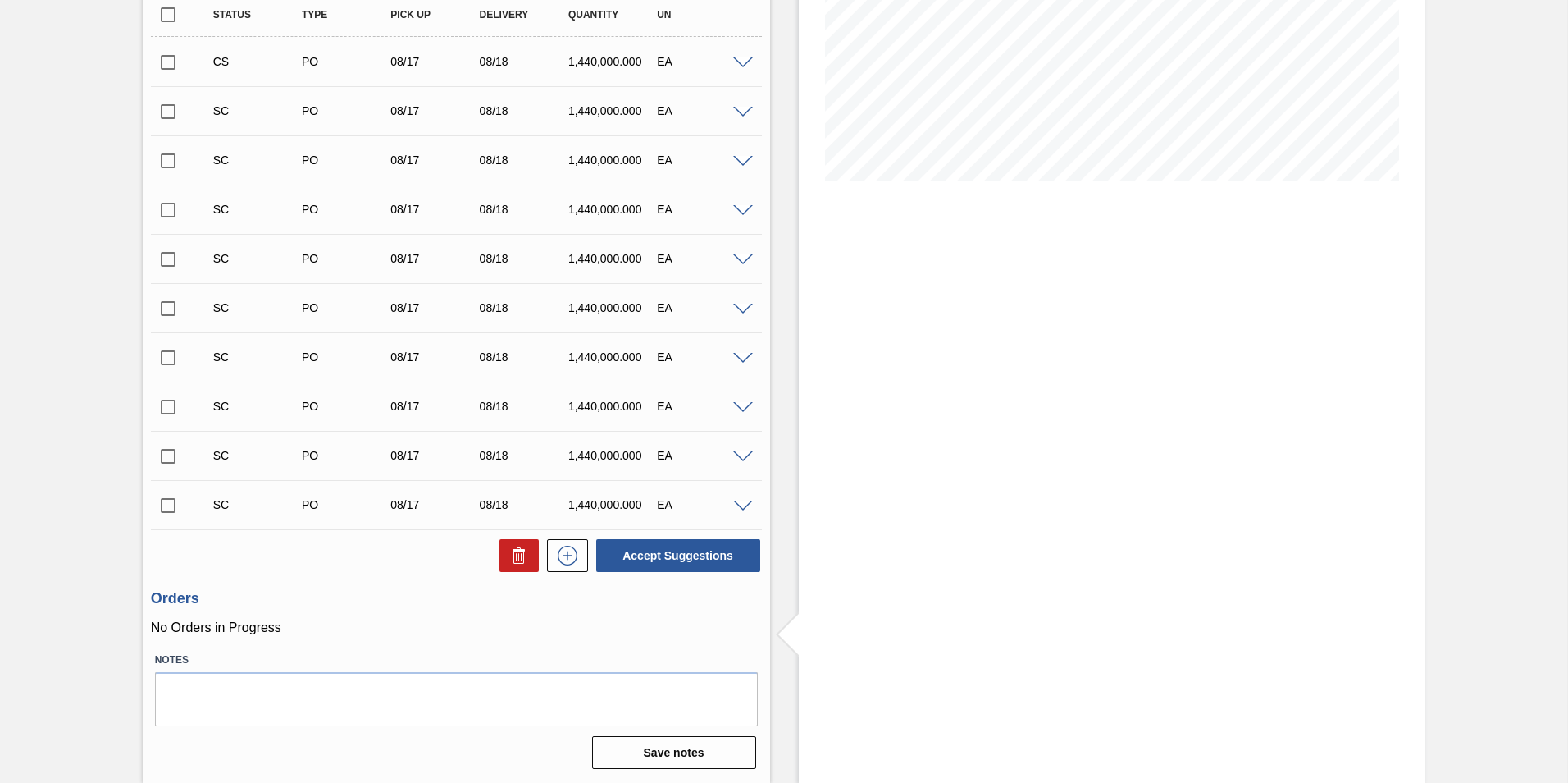
click at [745, 66] on span at bounding box center [743, 63] width 20 height 12
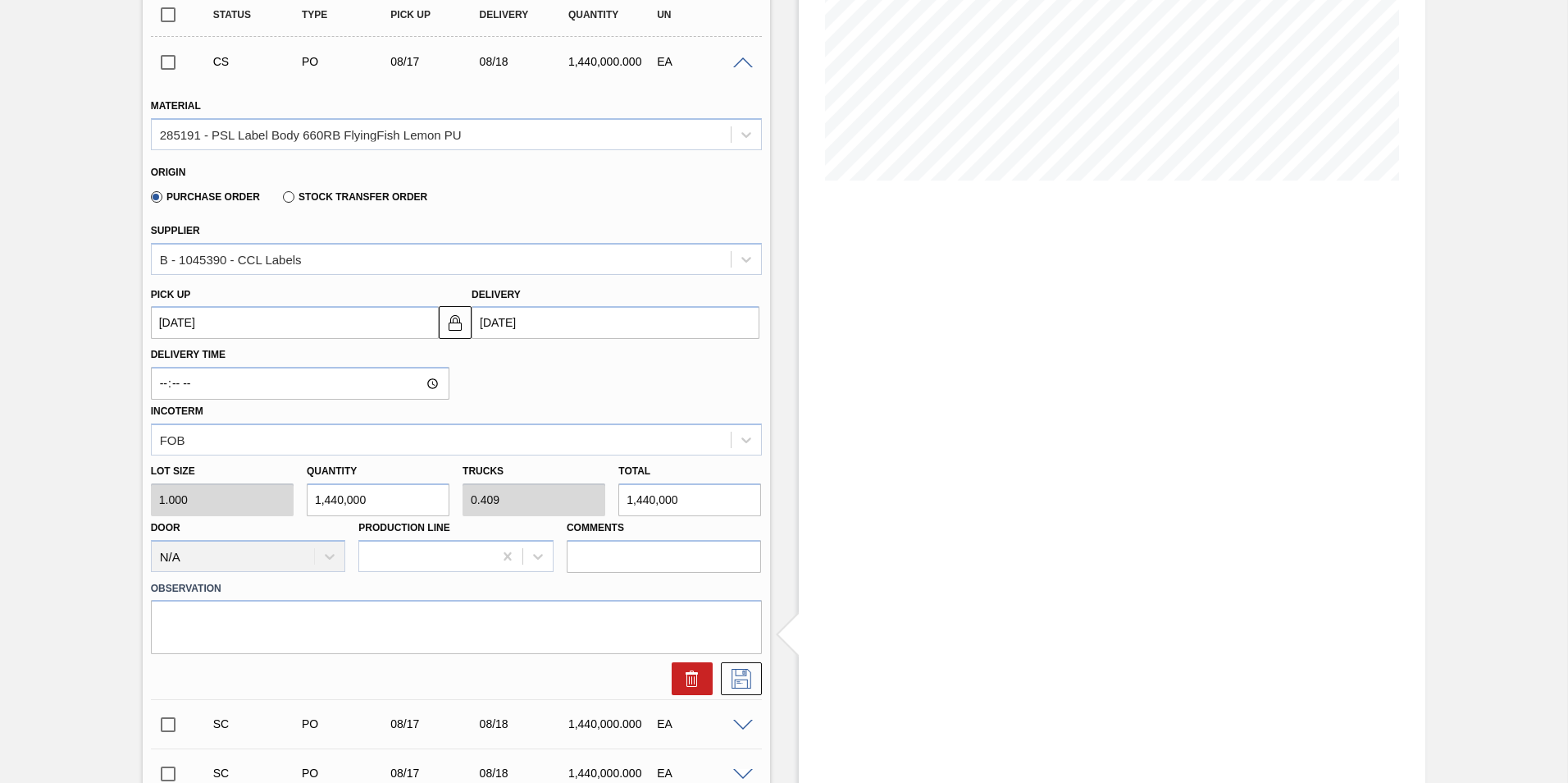
click at [745, 66] on span at bounding box center [743, 63] width 20 height 12
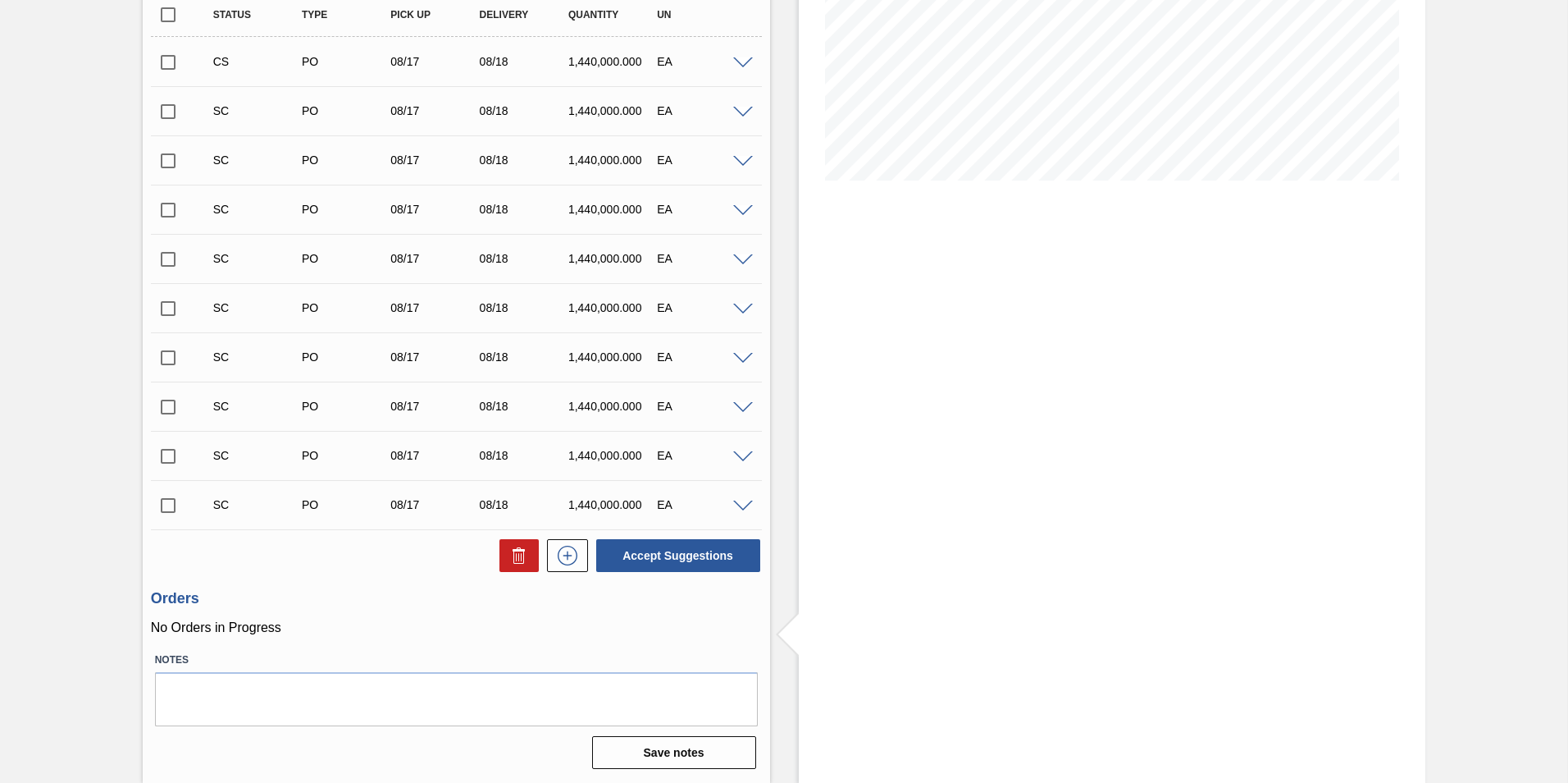
click at [163, 66] on input "checkbox" at bounding box center [168, 62] width 34 height 34
click at [695, 555] on button "Accept Suggestions" at bounding box center [679, 556] width 164 height 33
checkbox input "false"
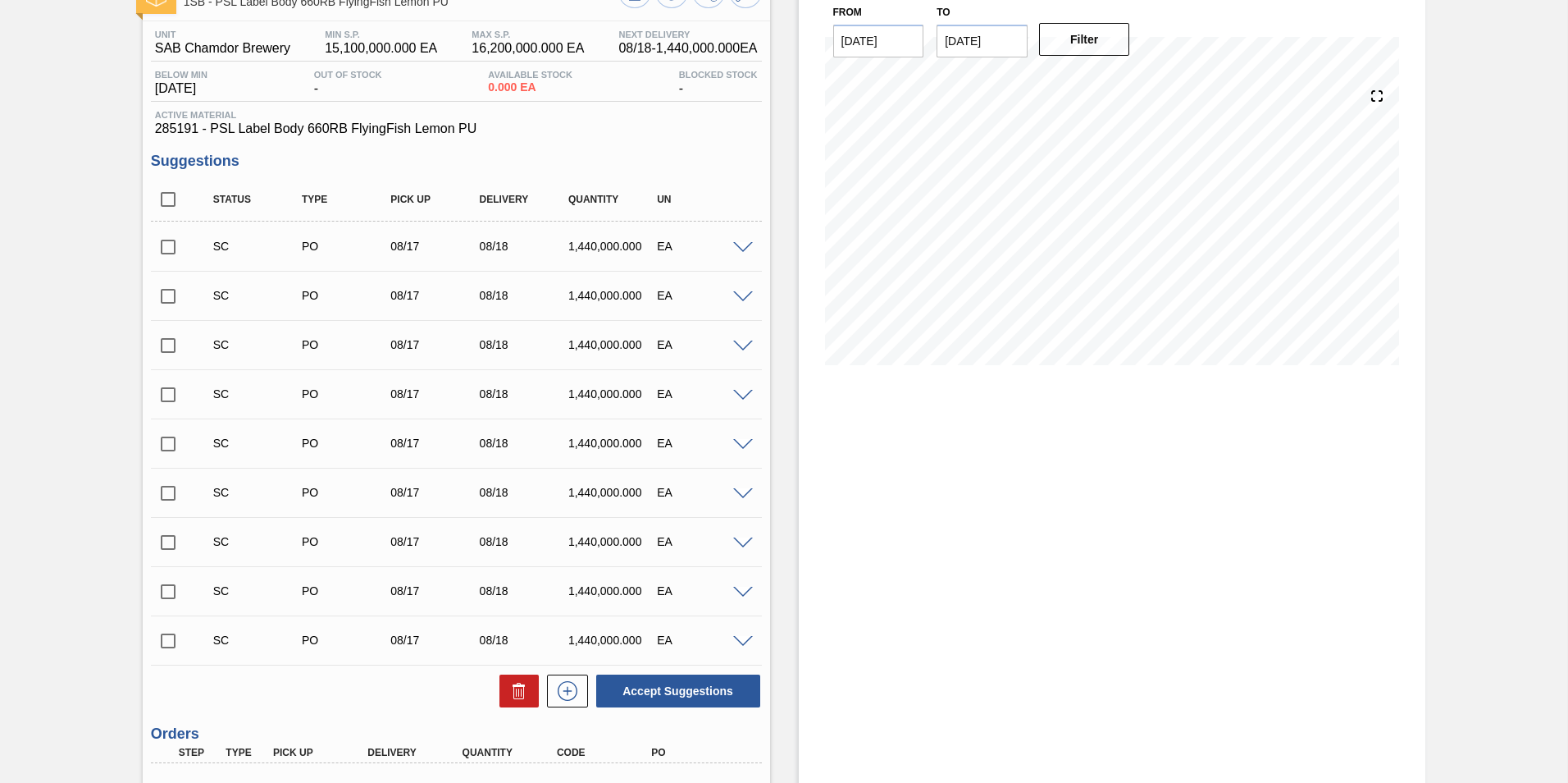
scroll to position [0, 0]
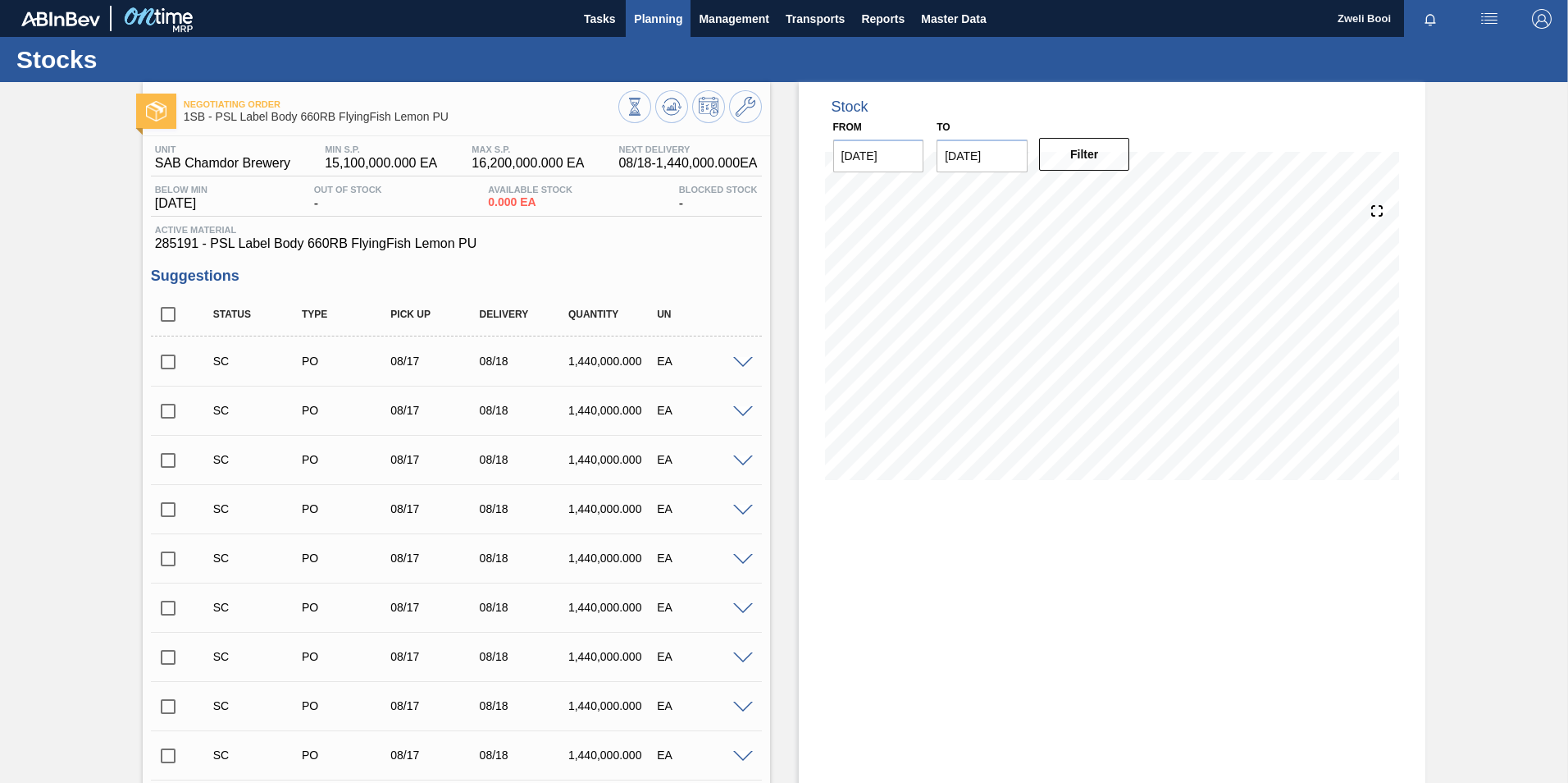
click at [660, 13] on span "Planning" at bounding box center [658, 19] width 48 height 20
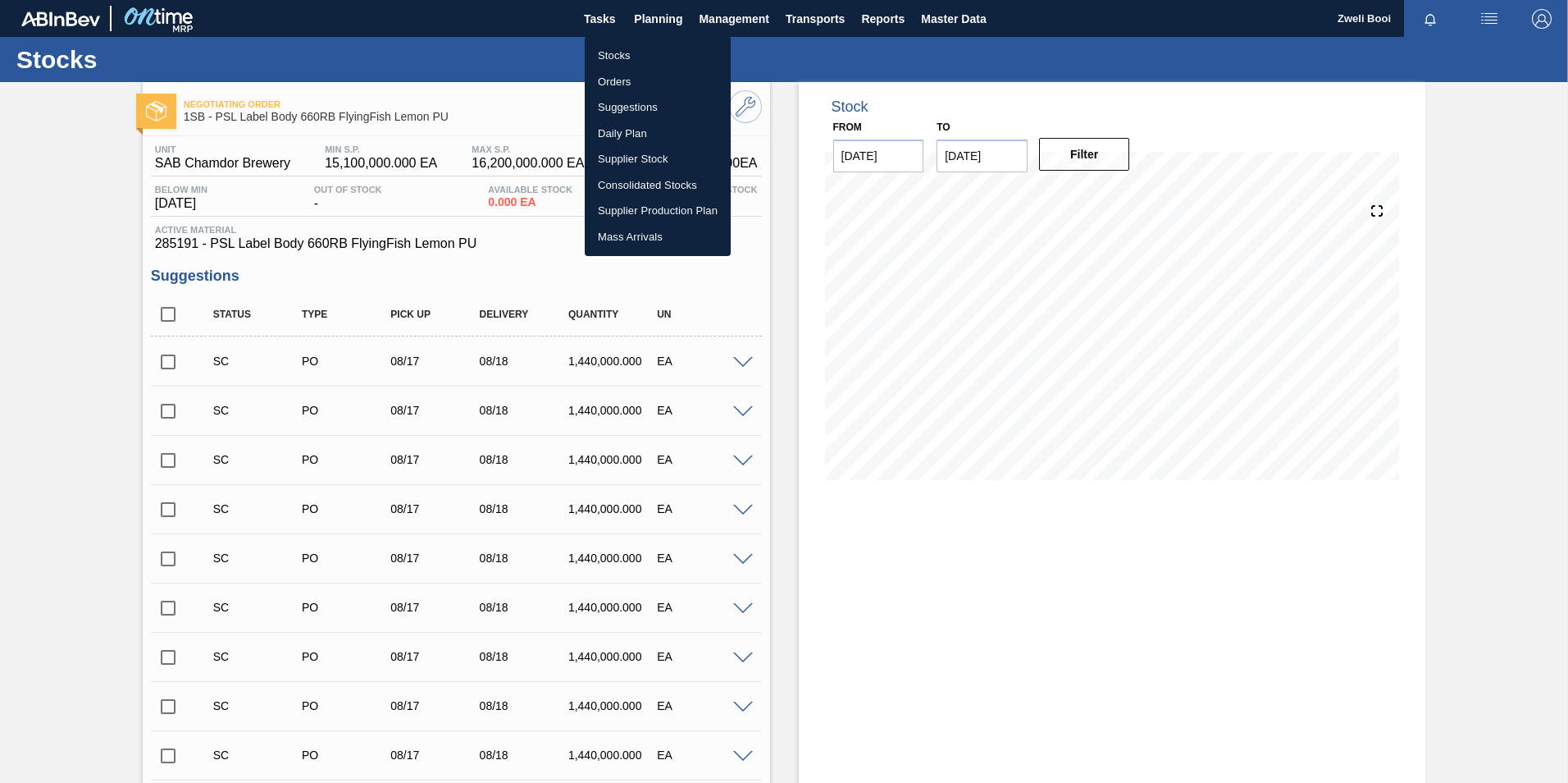
click at [627, 44] on li "Stocks" at bounding box center [658, 56] width 146 height 26
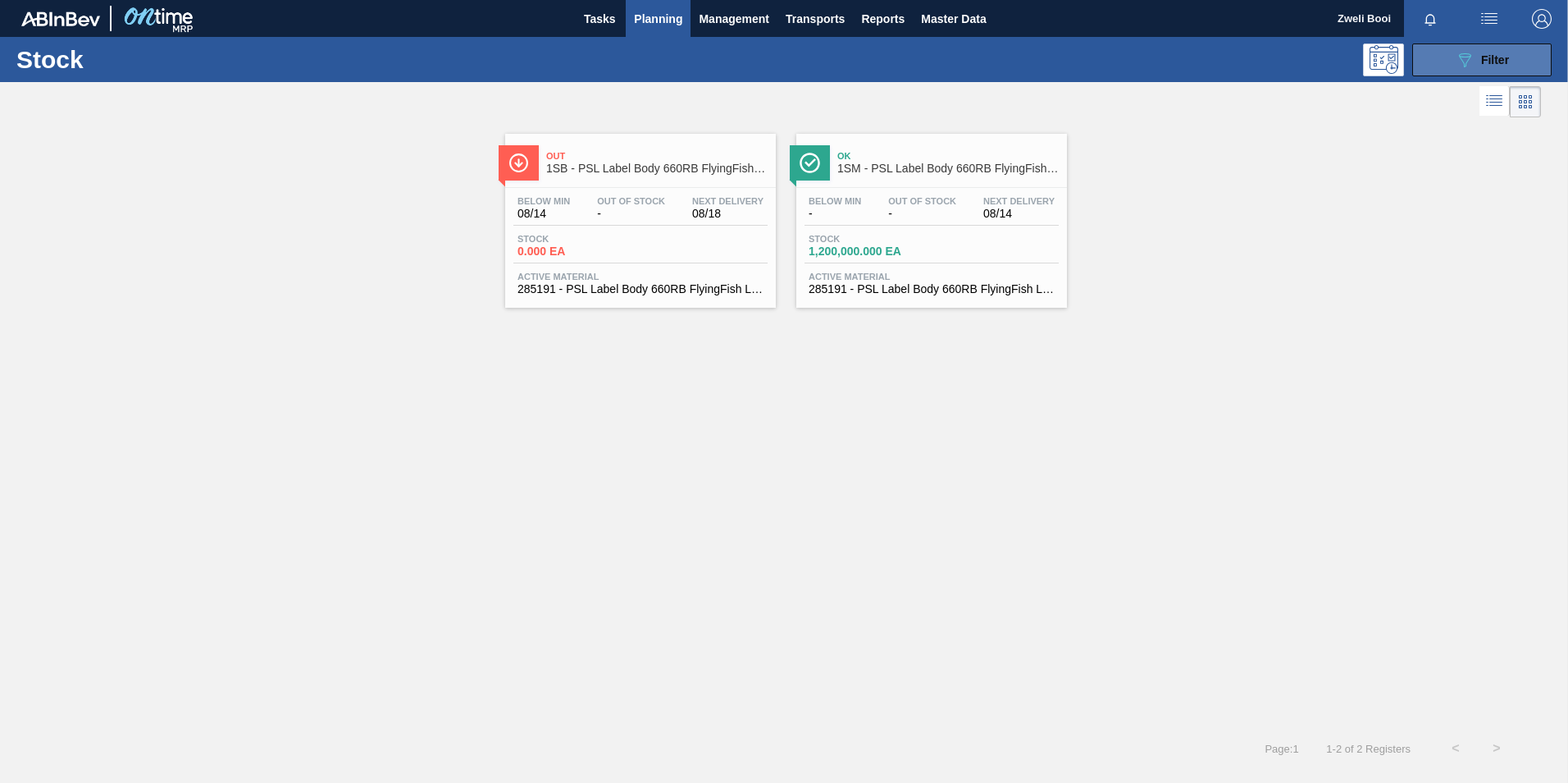
click at [1476, 58] on div "089F7B8B-B2A5-4AFE-B5C0-19BA573D28AC Filter" at bounding box center [1482, 60] width 54 height 20
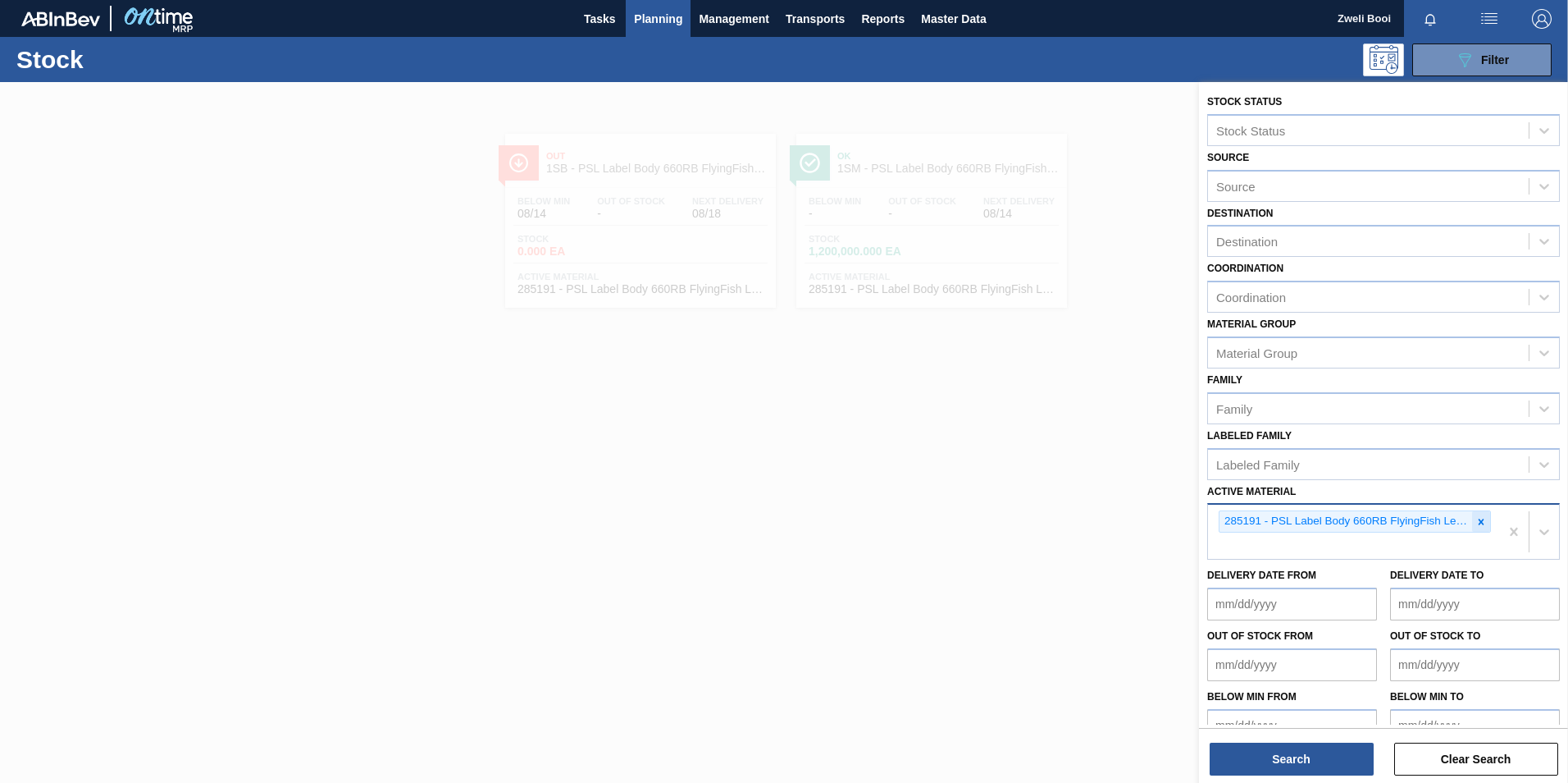
click at [1476, 516] on icon at bounding box center [1481, 522] width 11 height 11
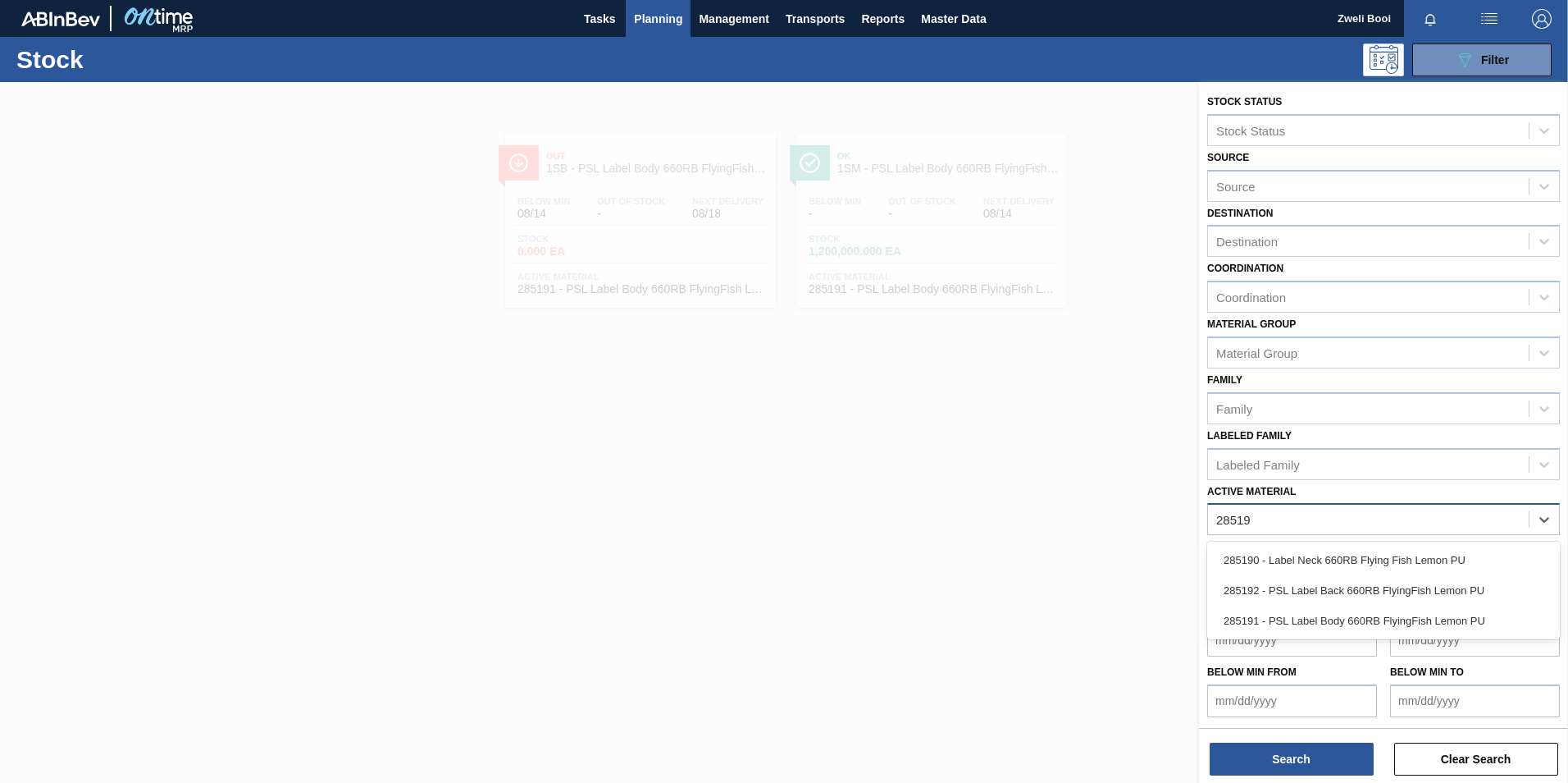
type Material "285192"
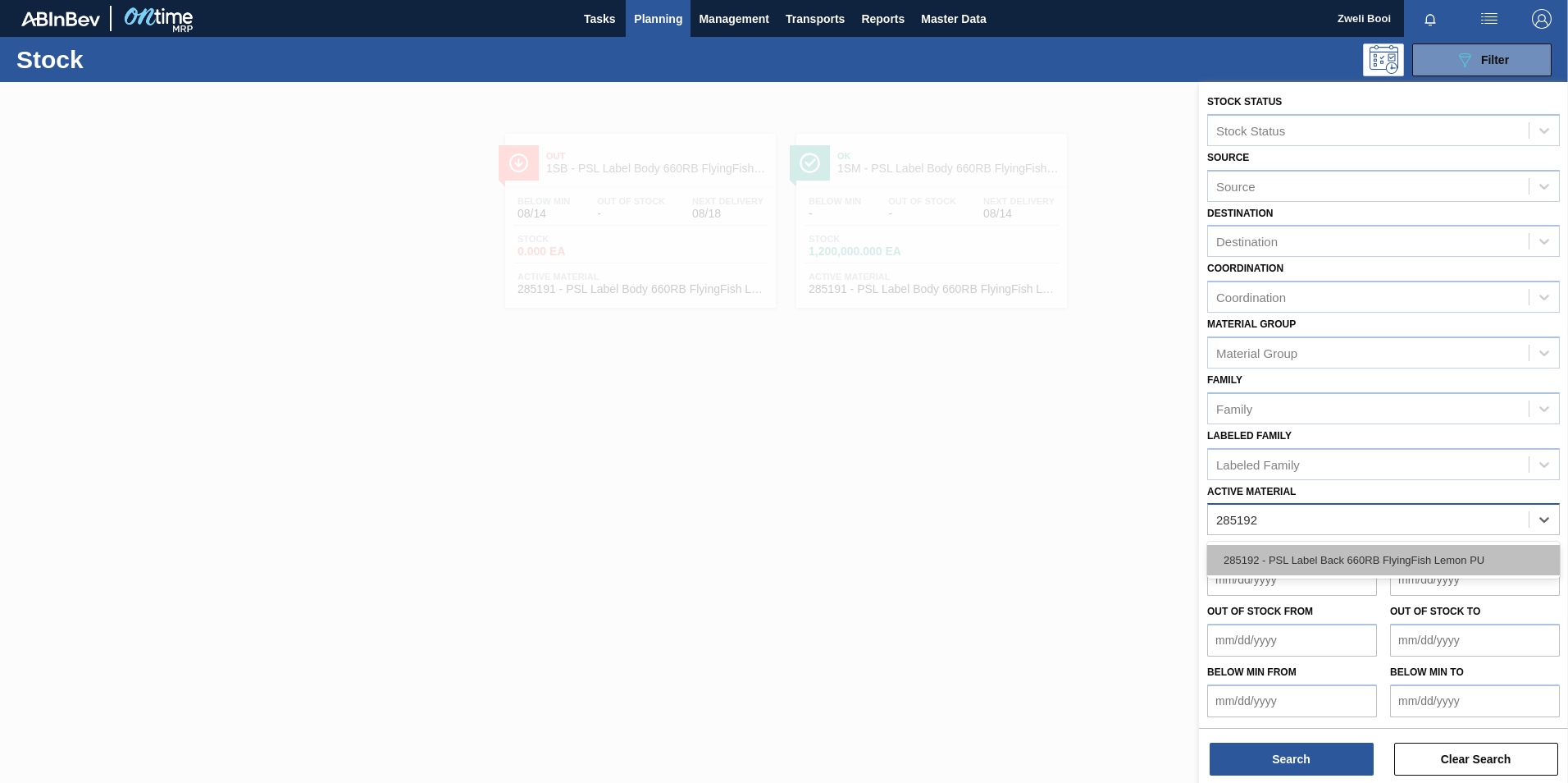
click at [1338, 570] on div "285192 - PSL Label Back 660RB FlyingFish Lemon PU" at bounding box center [1383, 560] width 353 height 30
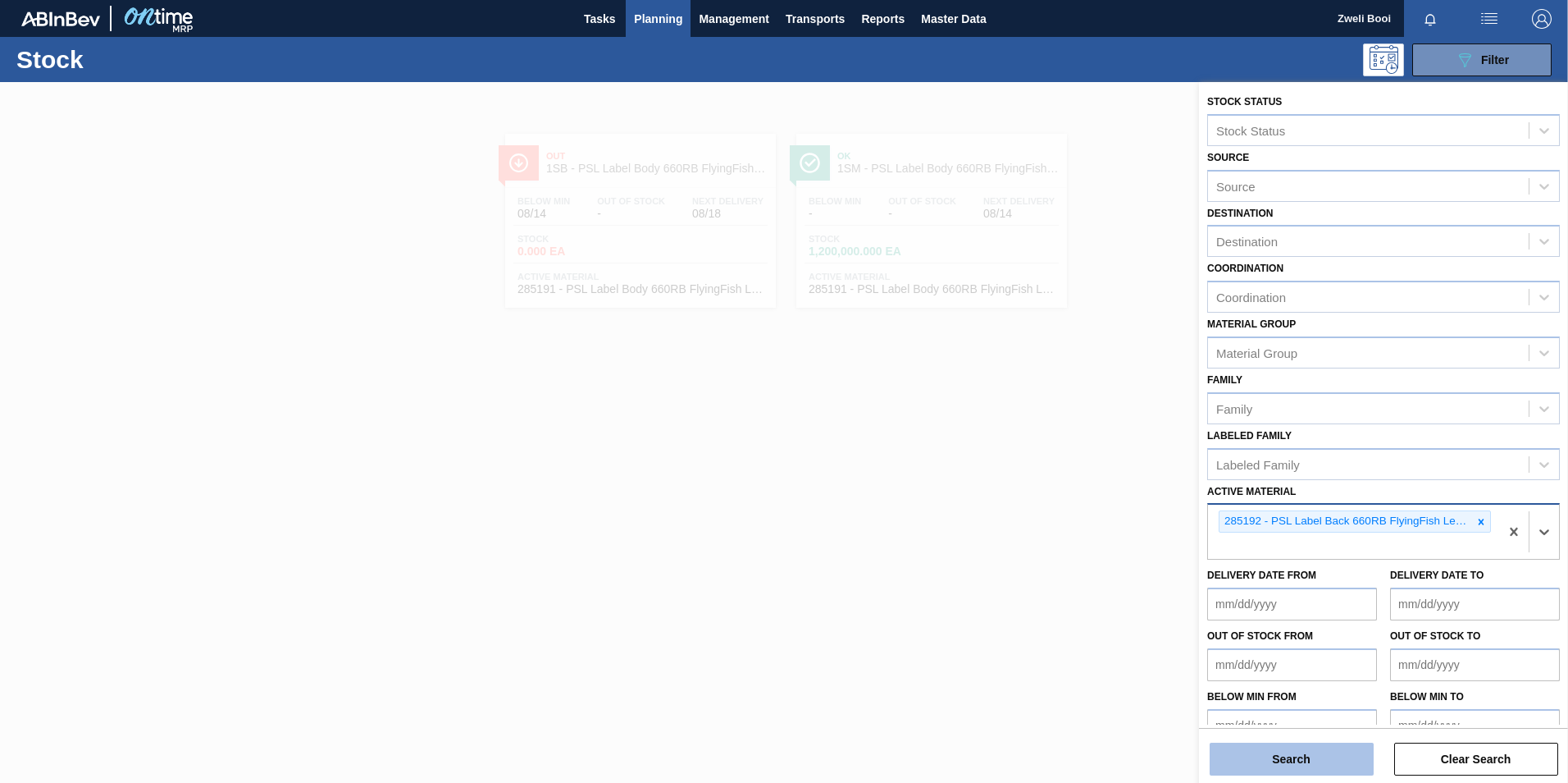
click at [1338, 750] on button "Search" at bounding box center [1291, 759] width 164 height 33
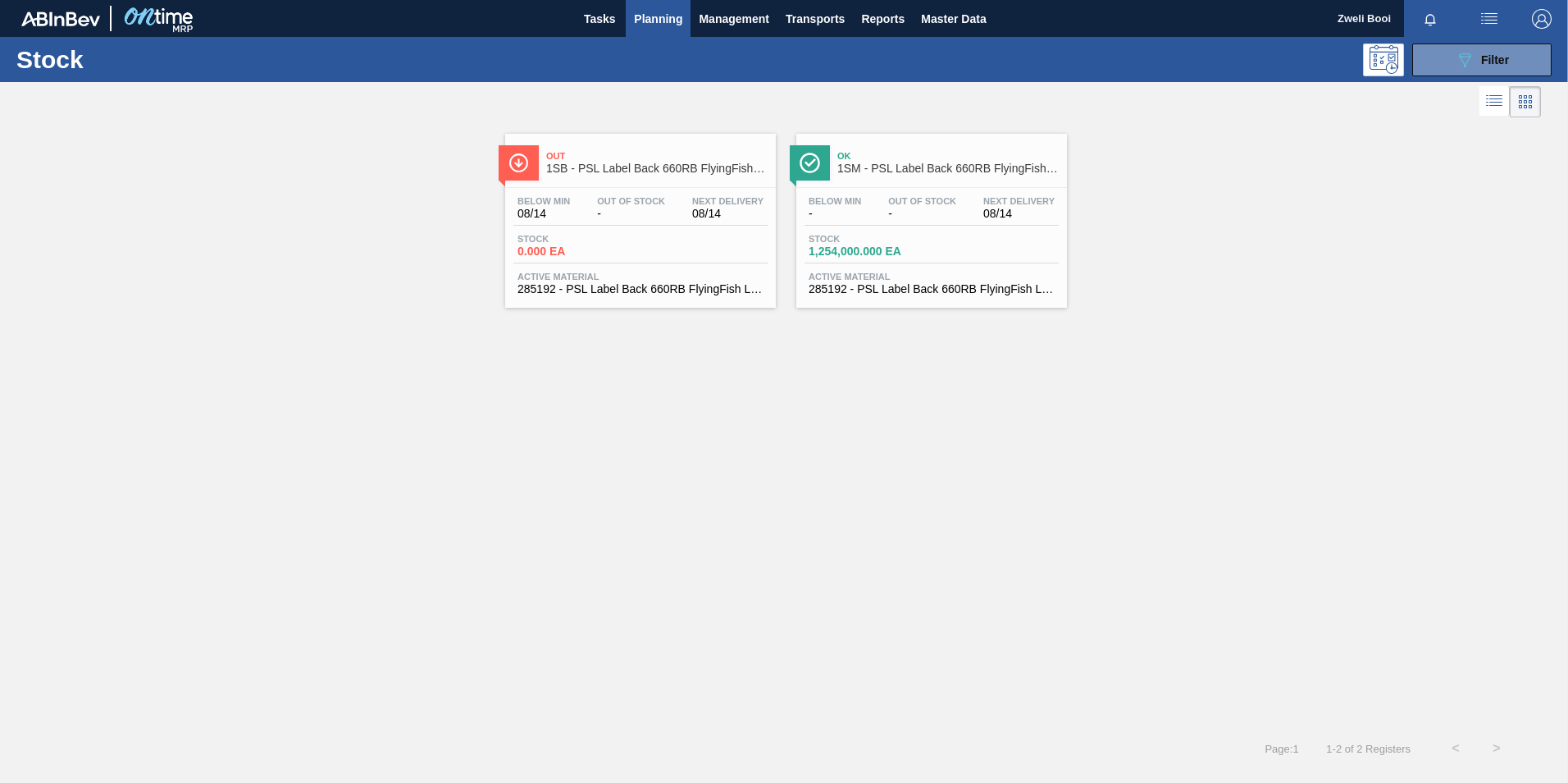
click at [697, 212] on span "08/14" at bounding box center [728, 213] width 71 height 12
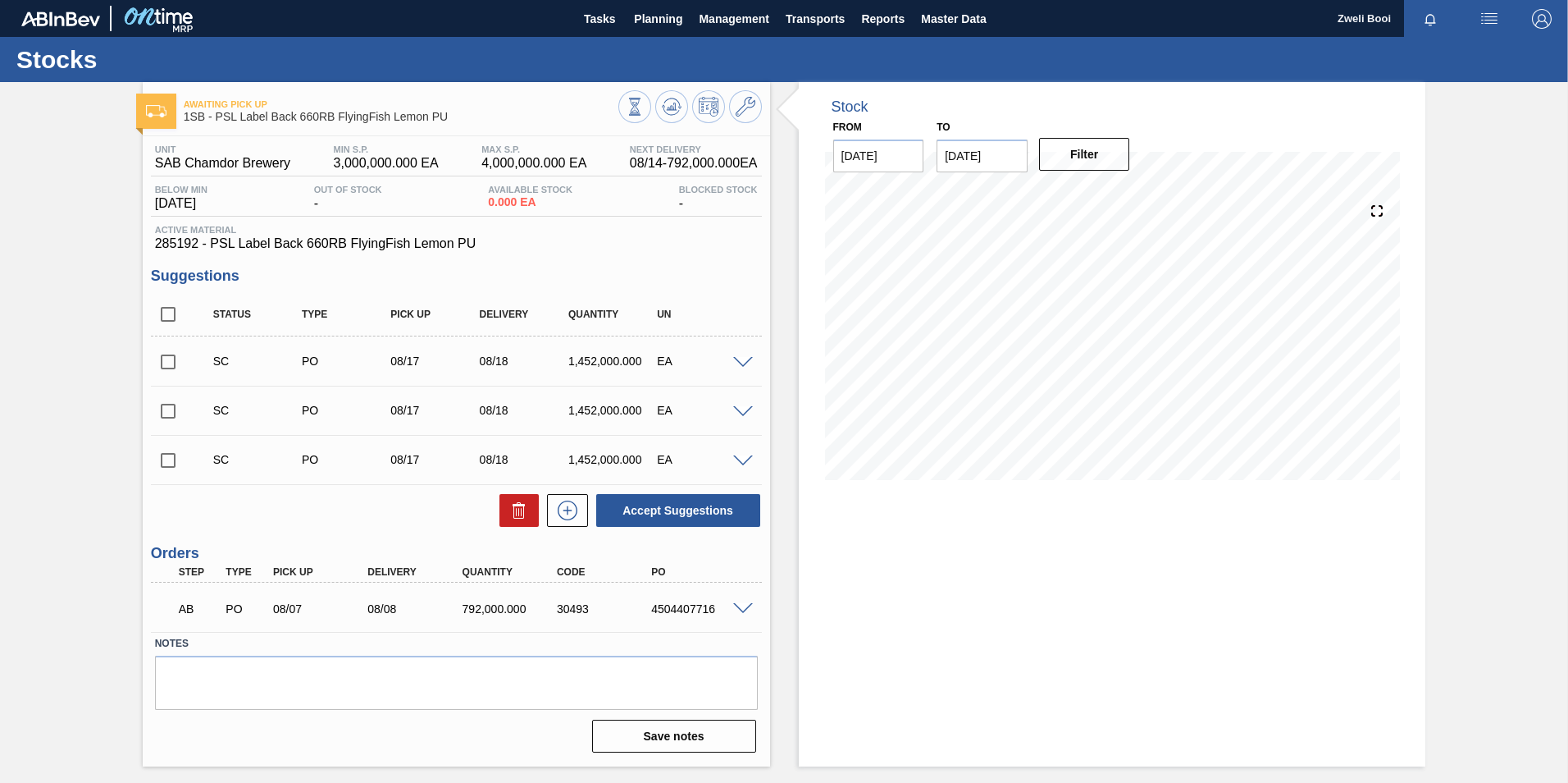
click at [747, 358] on span at bounding box center [743, 363] width 20 height 12
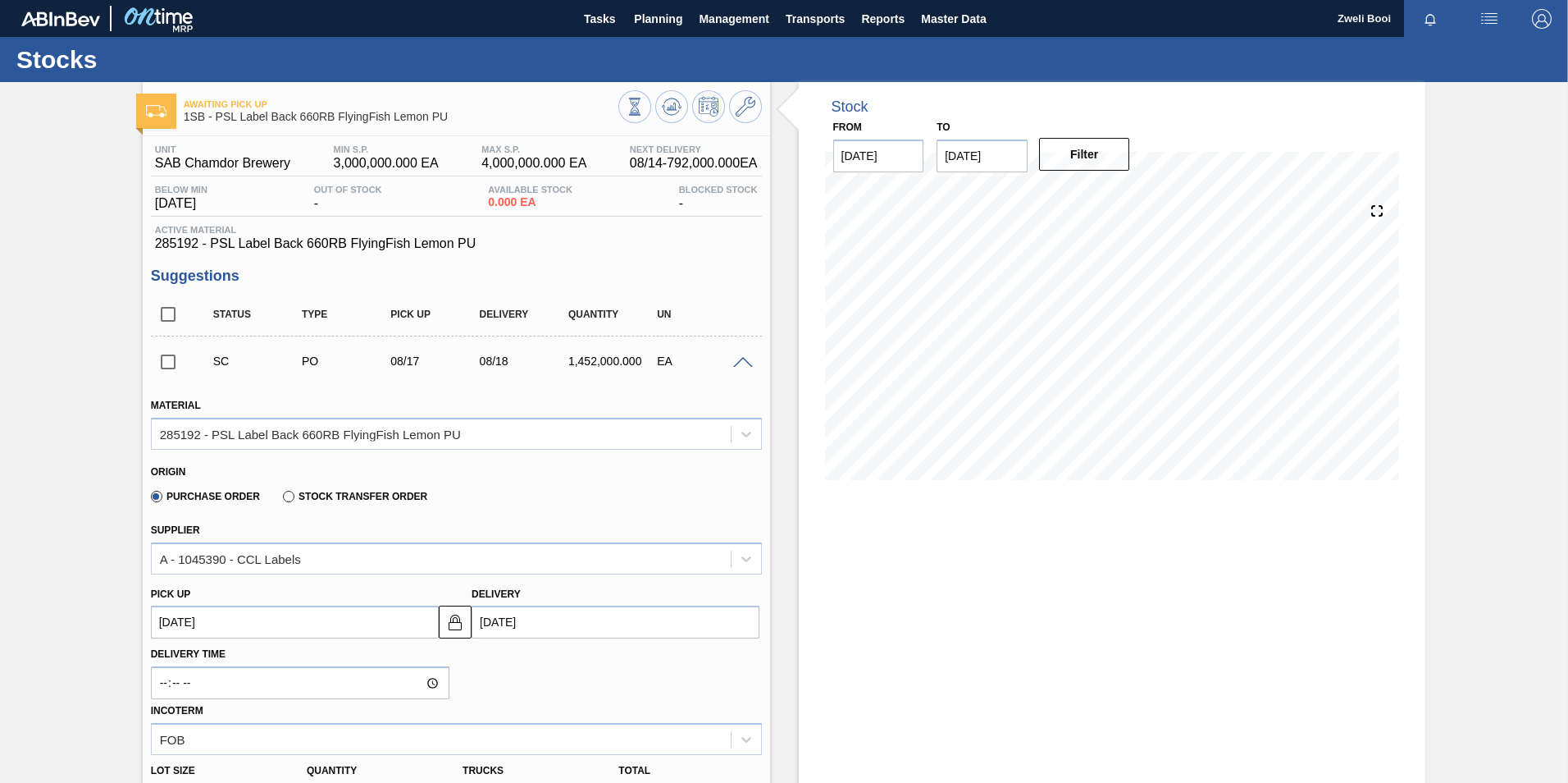
click at [747, 358] on span at bounding box center [743, 363] width 20 height 12
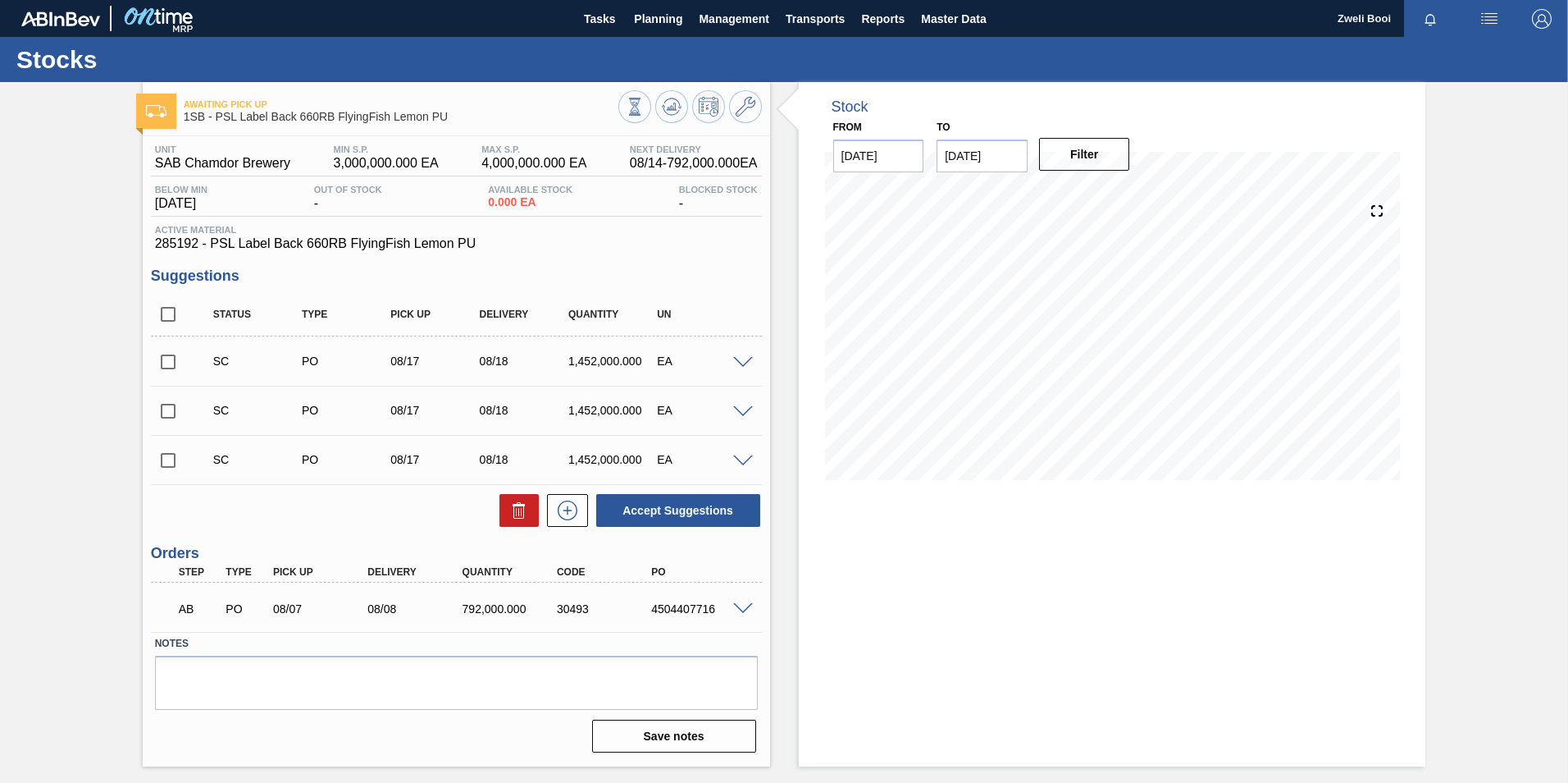
click at [169, 361] on input "checkbox" at bounding box center [168, 362] width 34 height 34
click at [702, 518] on button "Accept Suggestions" at bounding box center [679, 511] width 164 height 33
checkbox input "false"
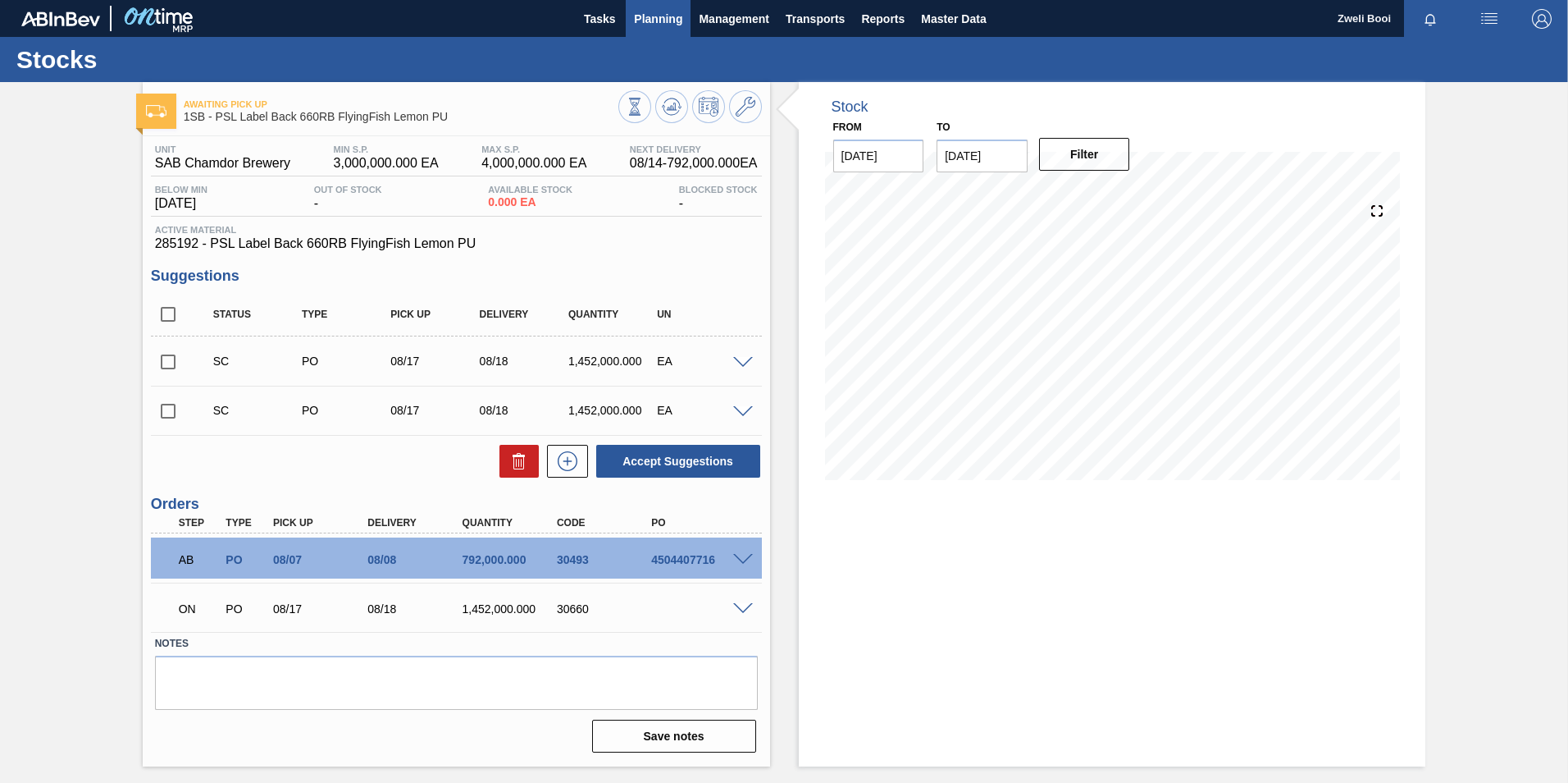
click at [650, 21] on span "Planning" at bounding box center [658, 19] width 48 height 20
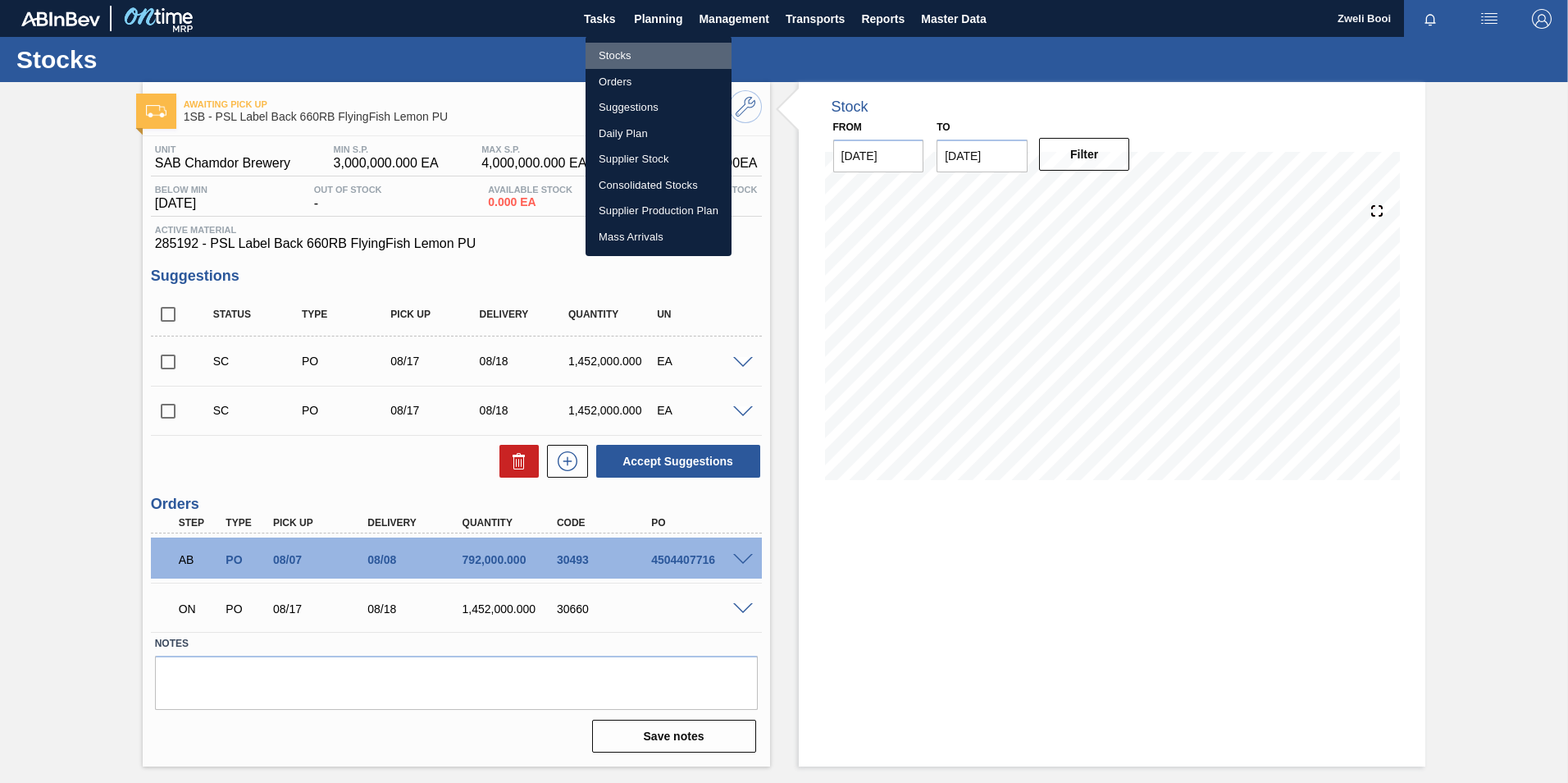
click at [633, 57] on li "Stocks" at bounding box center [659, 56] width 146 height 26
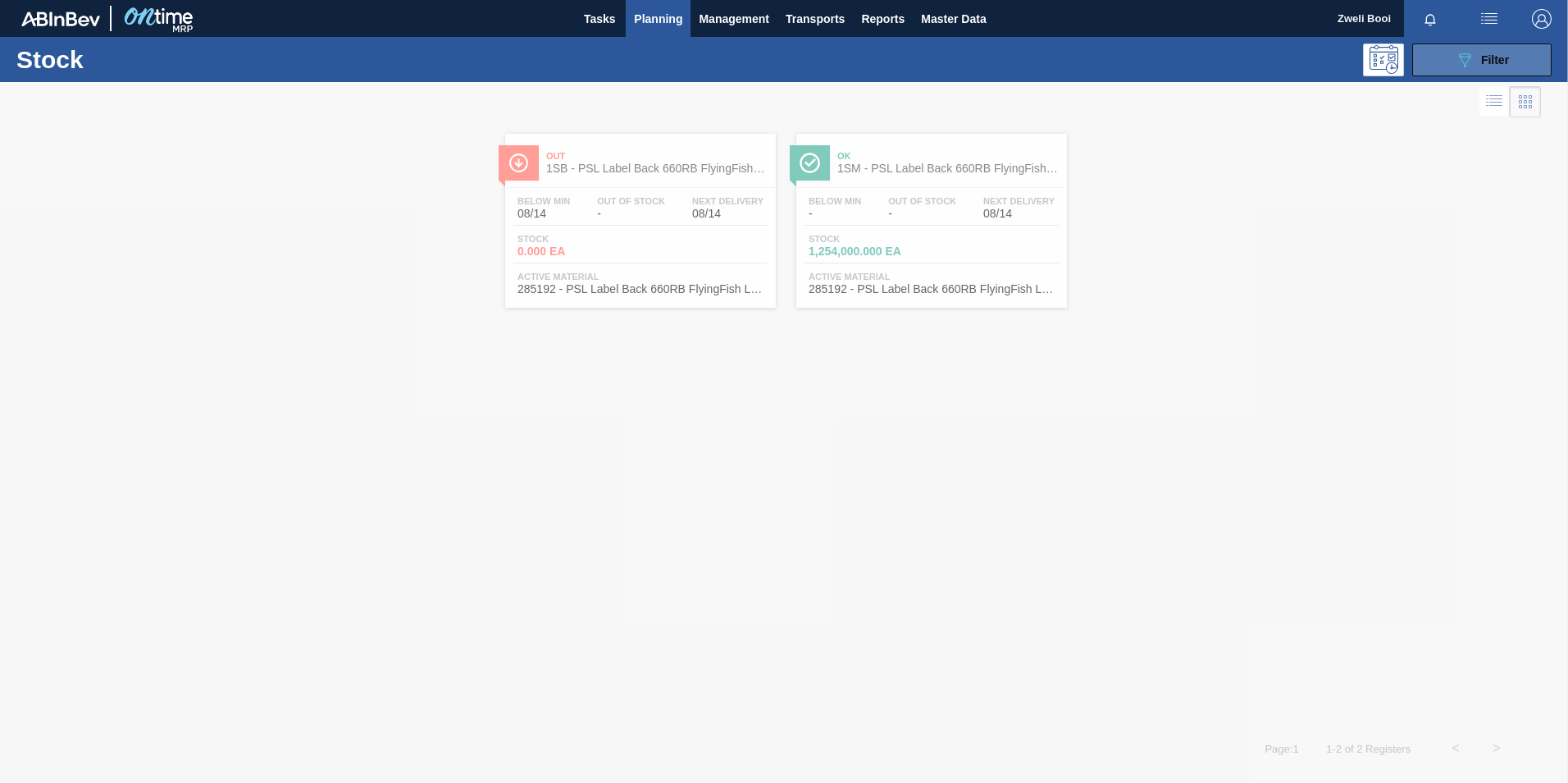
click at [1467, 60] on icon "089F7B8B-B2A5-4AFE-B5C0-19BA573D28AC" at bounding box center [1465, 60] width 20 height 20
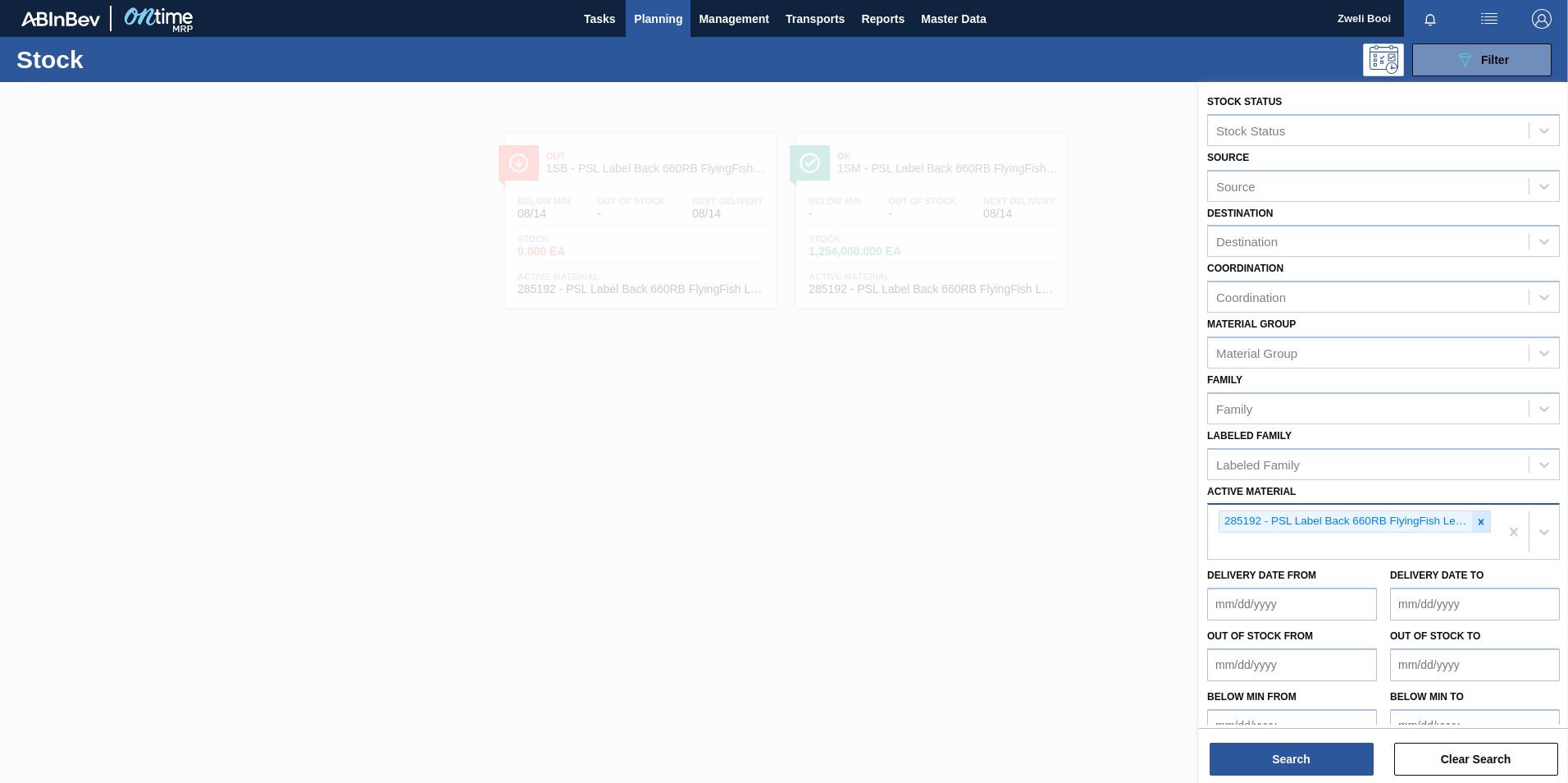
click at [1482, 523] on icon at bounding box center [1481, 522] width 11 height 11
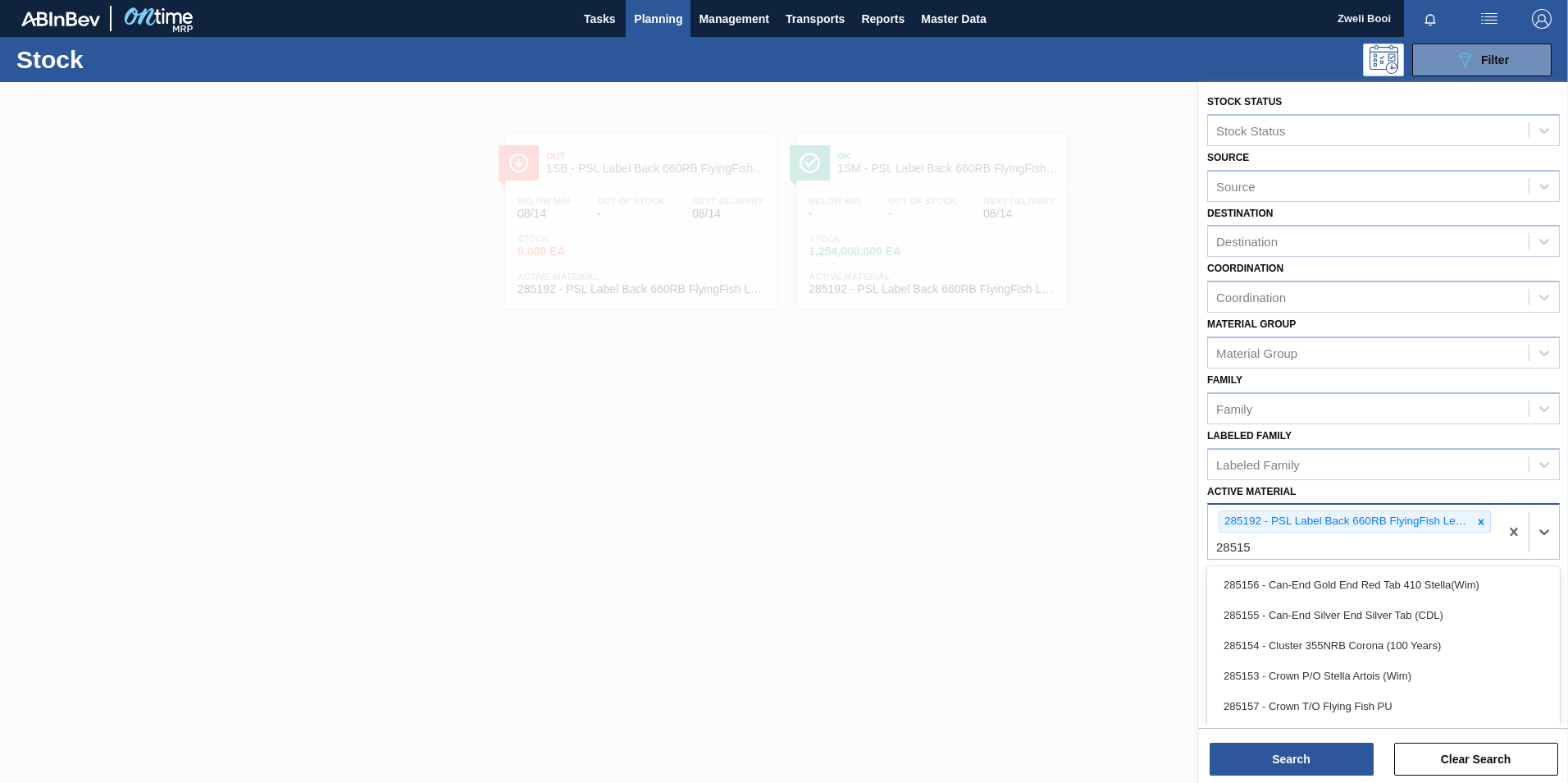
type Material "285158"
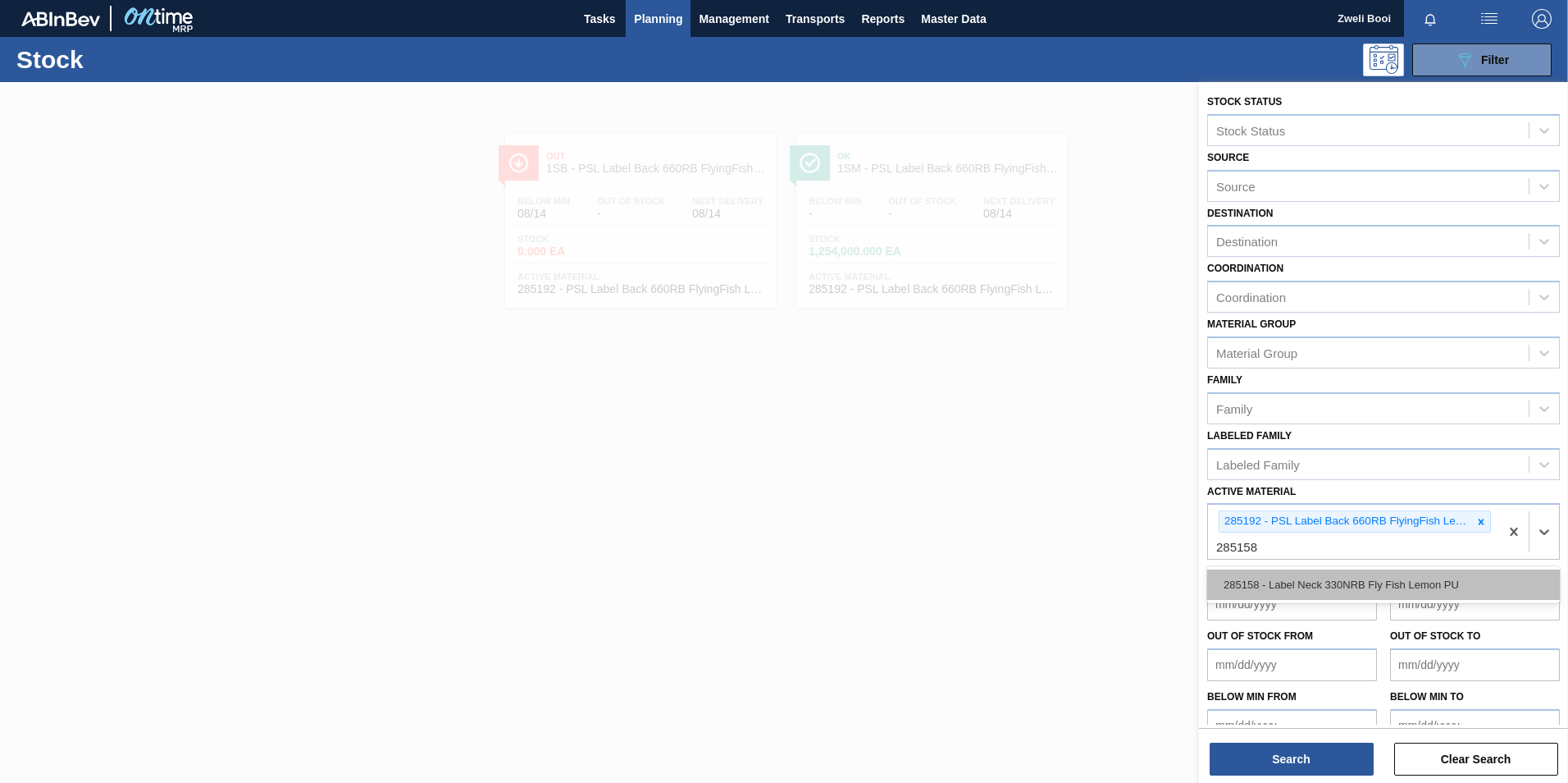
click at [1344, 584] on div "285158 - Label Neck 330NRB Fly Fish Lemon PU" at bounding box center [1383, 584] width 353 height 30
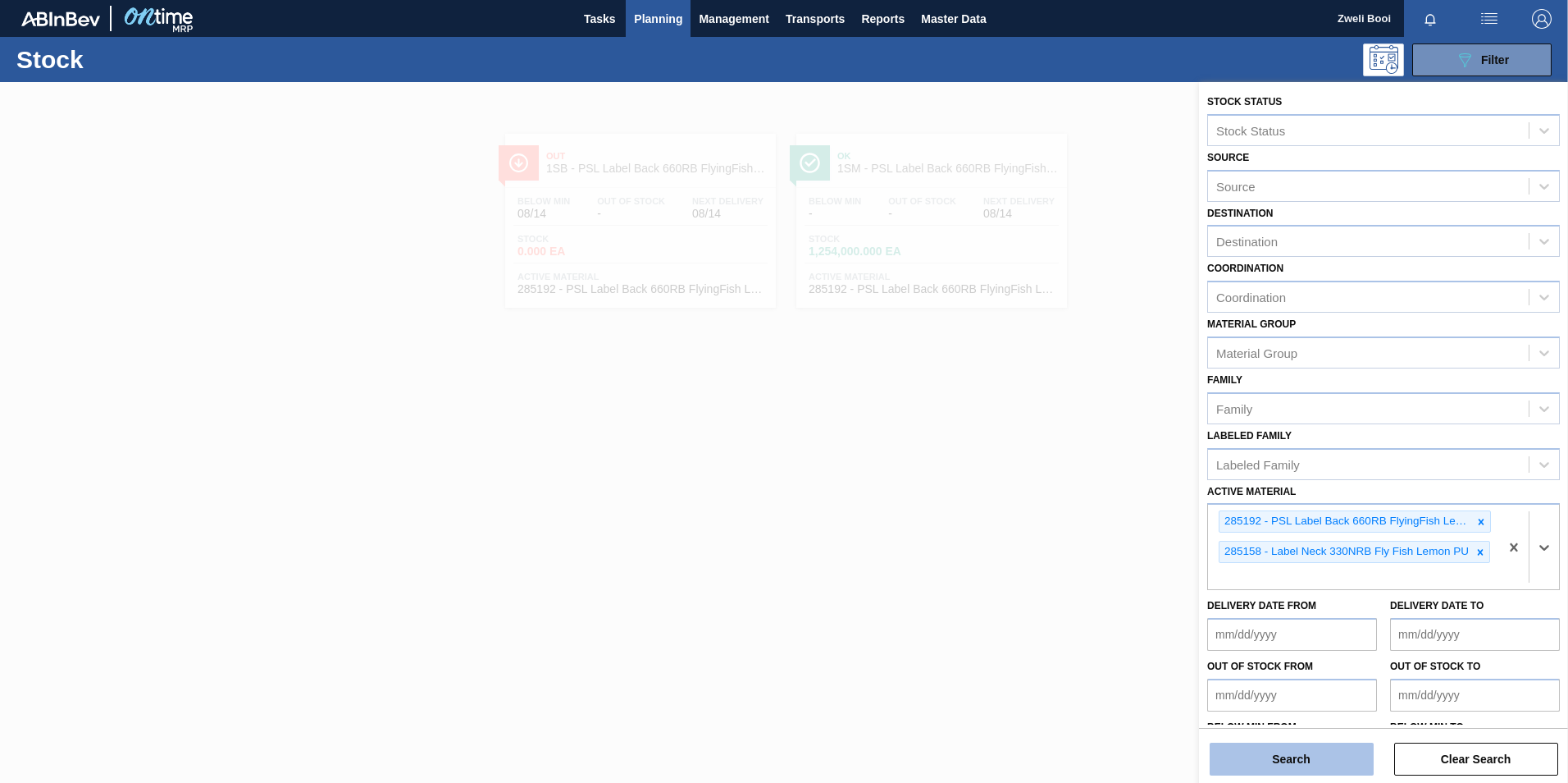
click at [1350, 752] on button "Search" at bounding box center [1291, 759] width 164 height 33
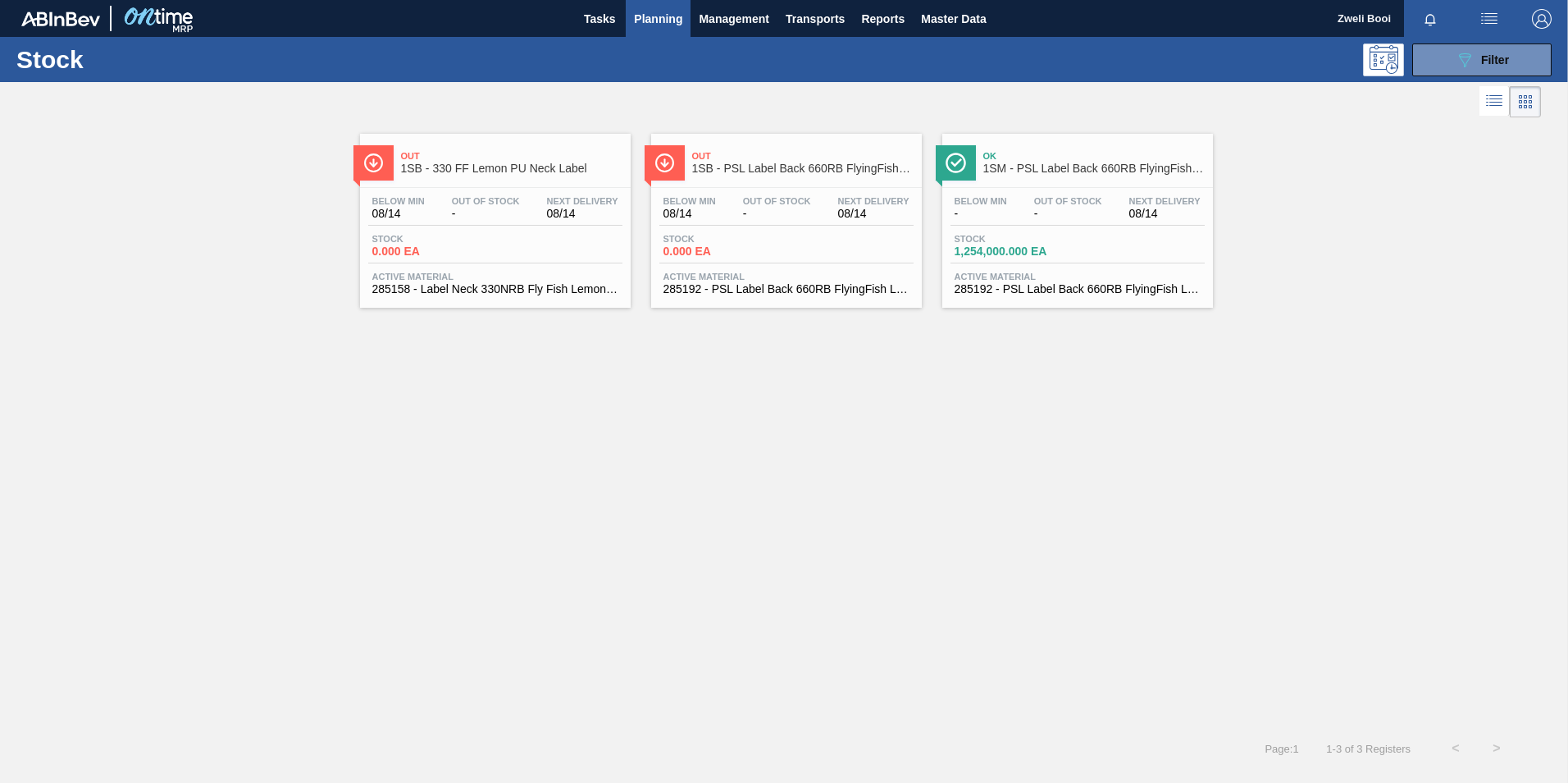
click at [477, 193] on div "Below Min 08/14 Out Of Stock - Next Delivery 08/14 Stock 0.000 EA Active Materi…" at bounding box center [496, 244] width 271 height 112
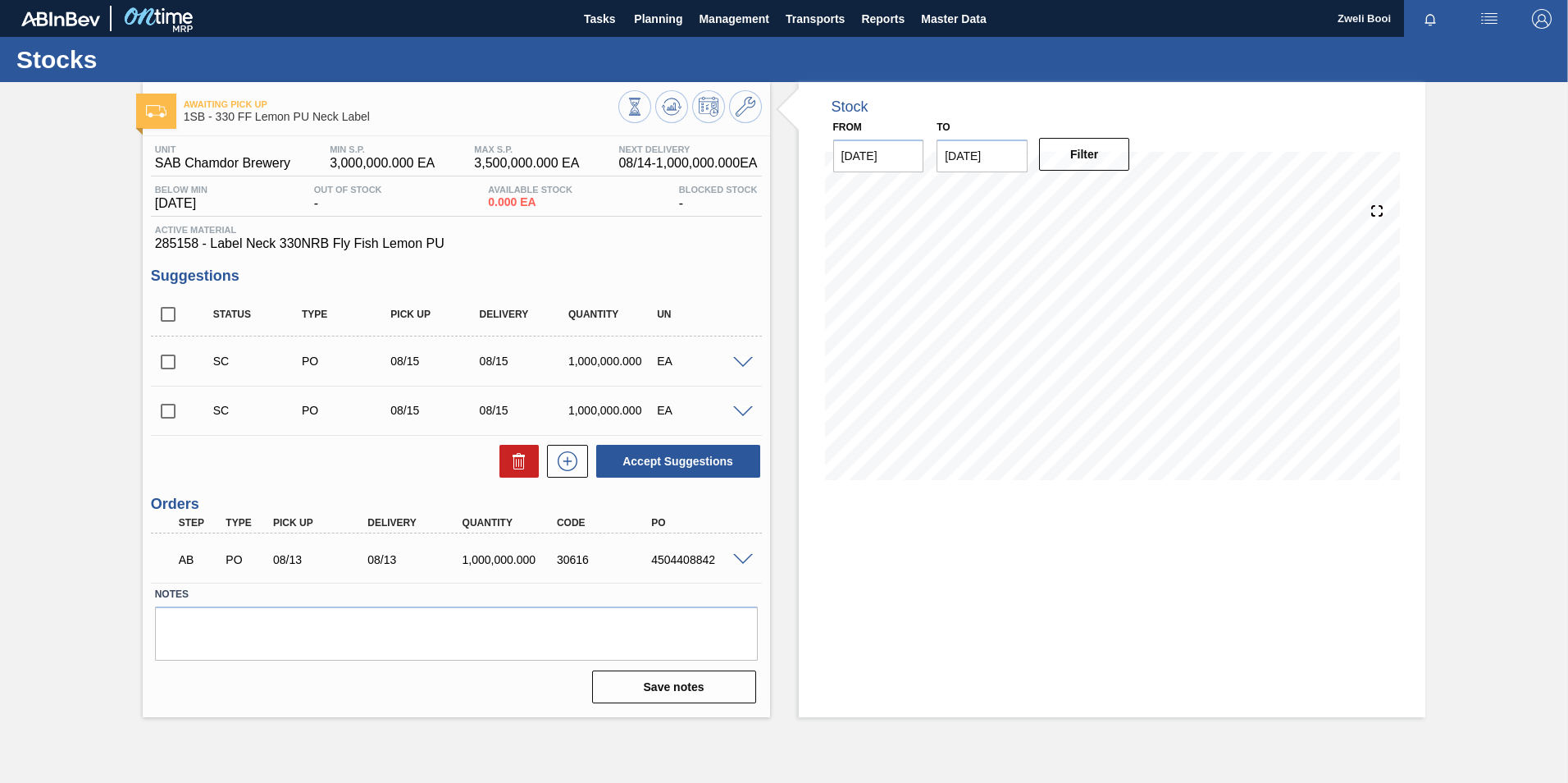
click at [172, 410] on input "checkbox" at bounding box center [168, 411] width 34 height 34
click at [720, 461] on button "Accept Suggestions" at bounding box center [679, 461] width 164 height 33
checkbox input "false"
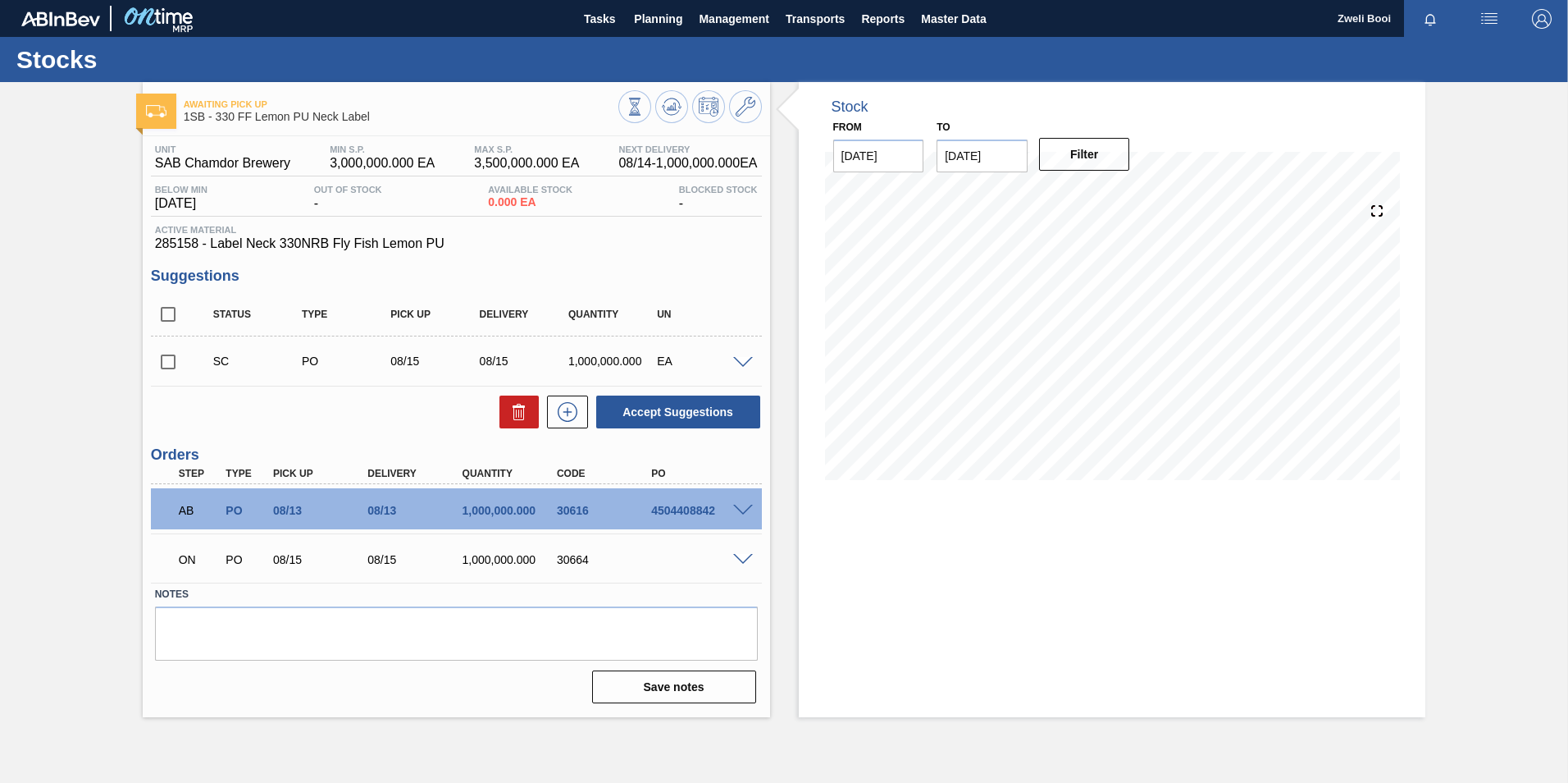
click at [743, 506] on span at bounding box center [743, 511] width 20 height 12
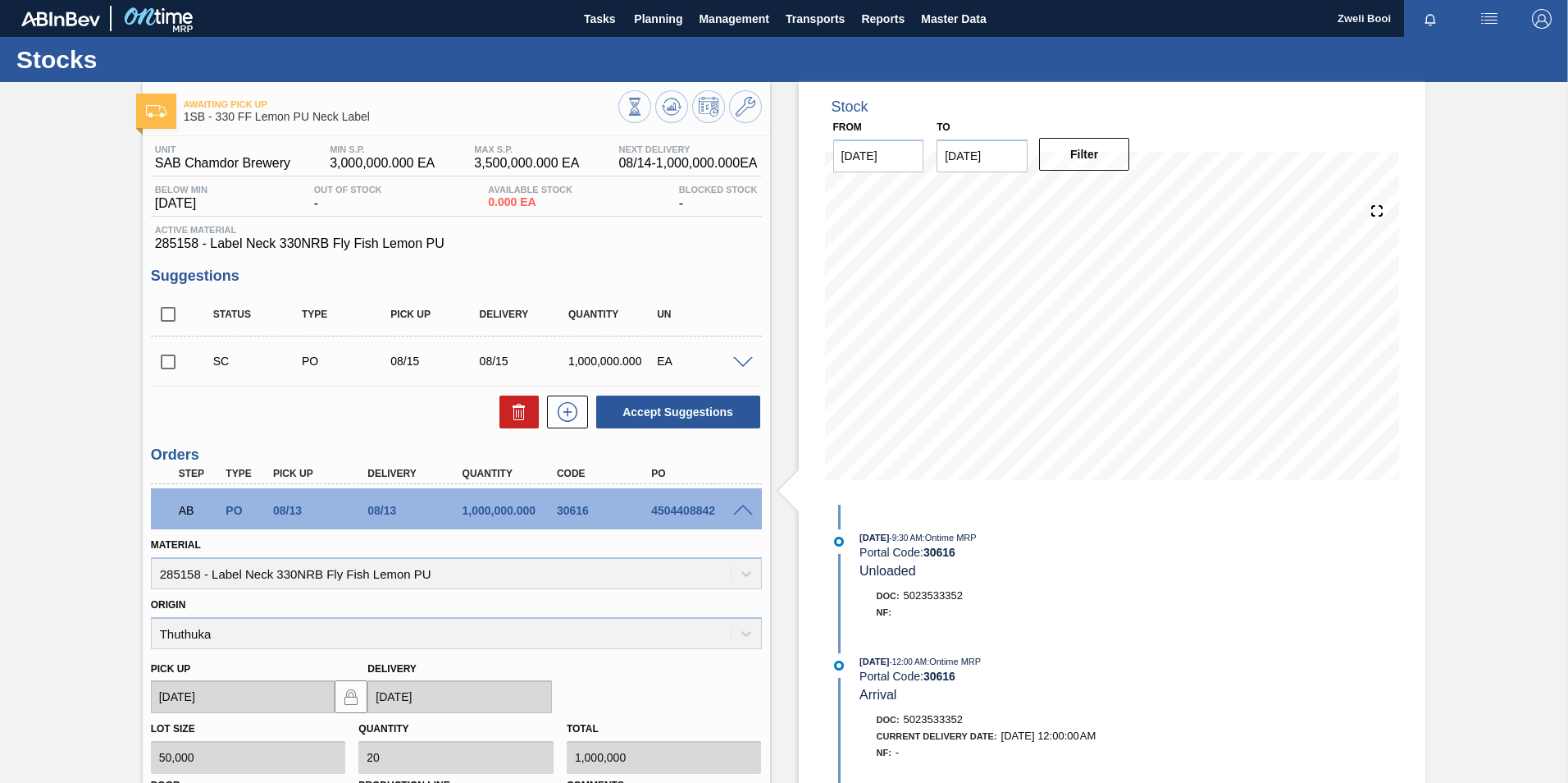
click at [743, 506] on span at bounding box center [743, 511] width 20 height 12
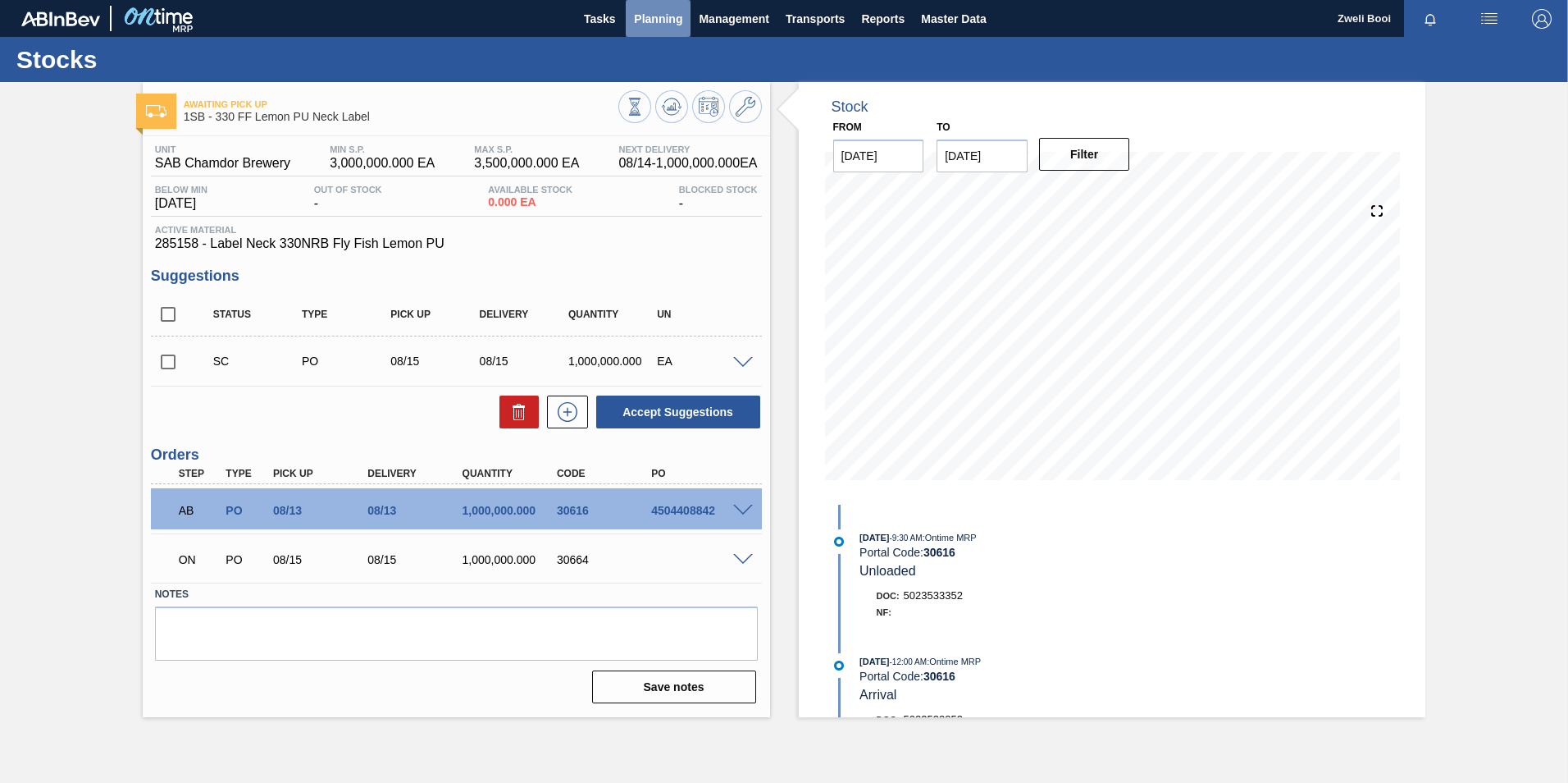
click at [661, 19] on span "Planning" at bounding box center [658, 19] width 48 height 20
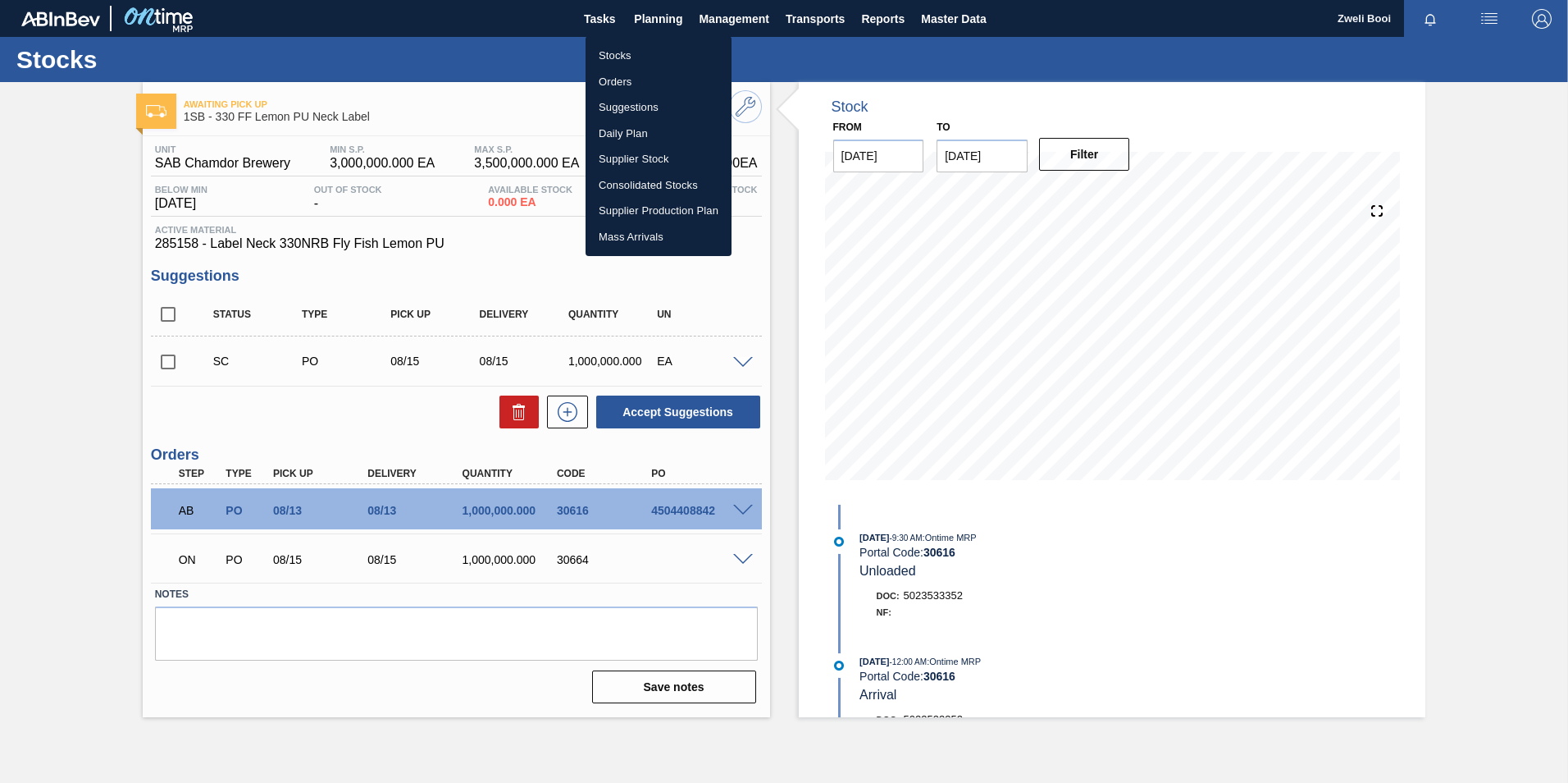
click at [621, 52] on li "Stocks" at bounding box center [659, 56] width 146 height 26
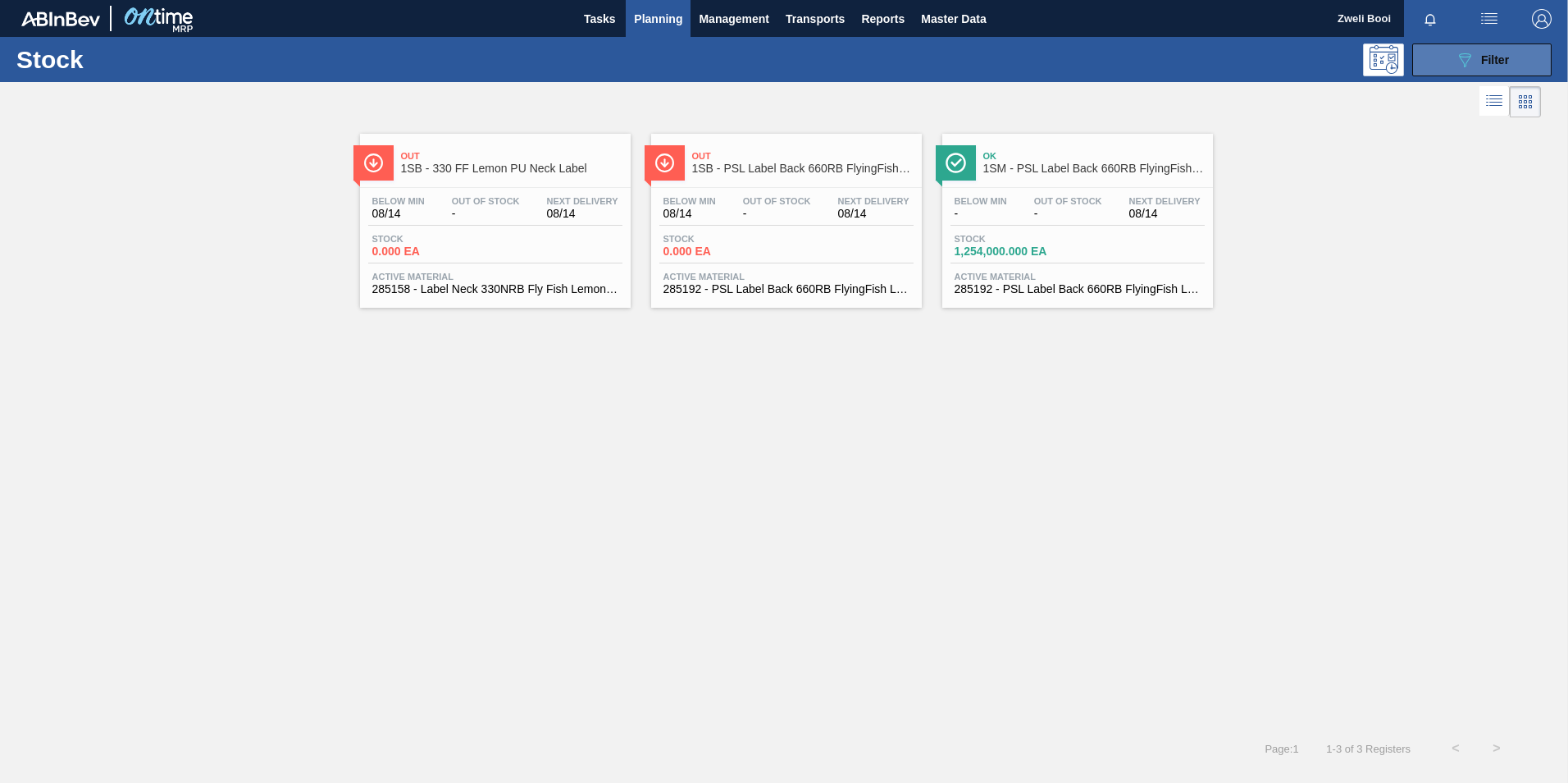
click at [1497, 64] on span "Filter" at bounding box center [1495, 60] width 28 height 13
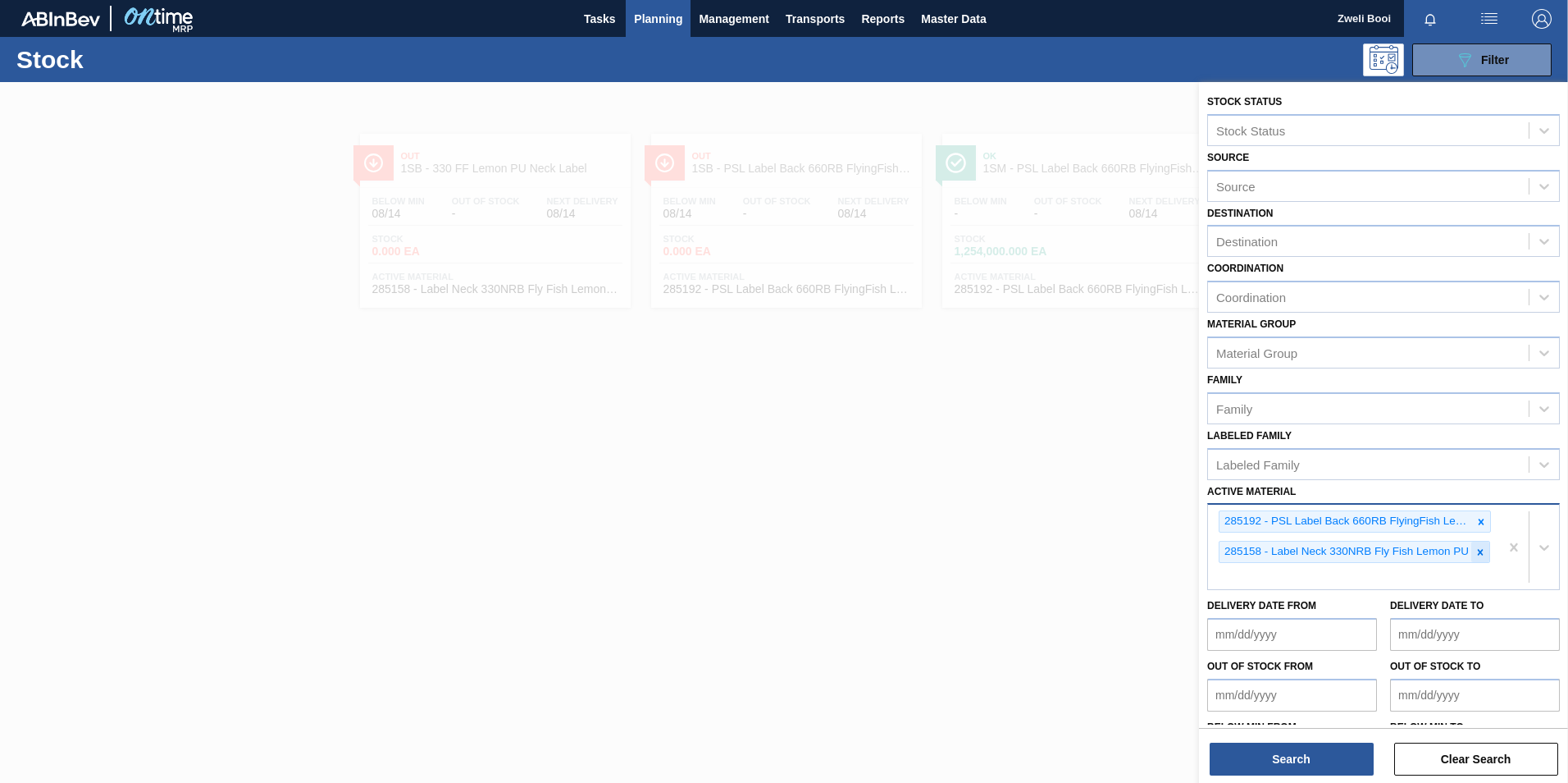
click at [1478, 555] on icon at bounding box center [1480, 552] width 6 height 6
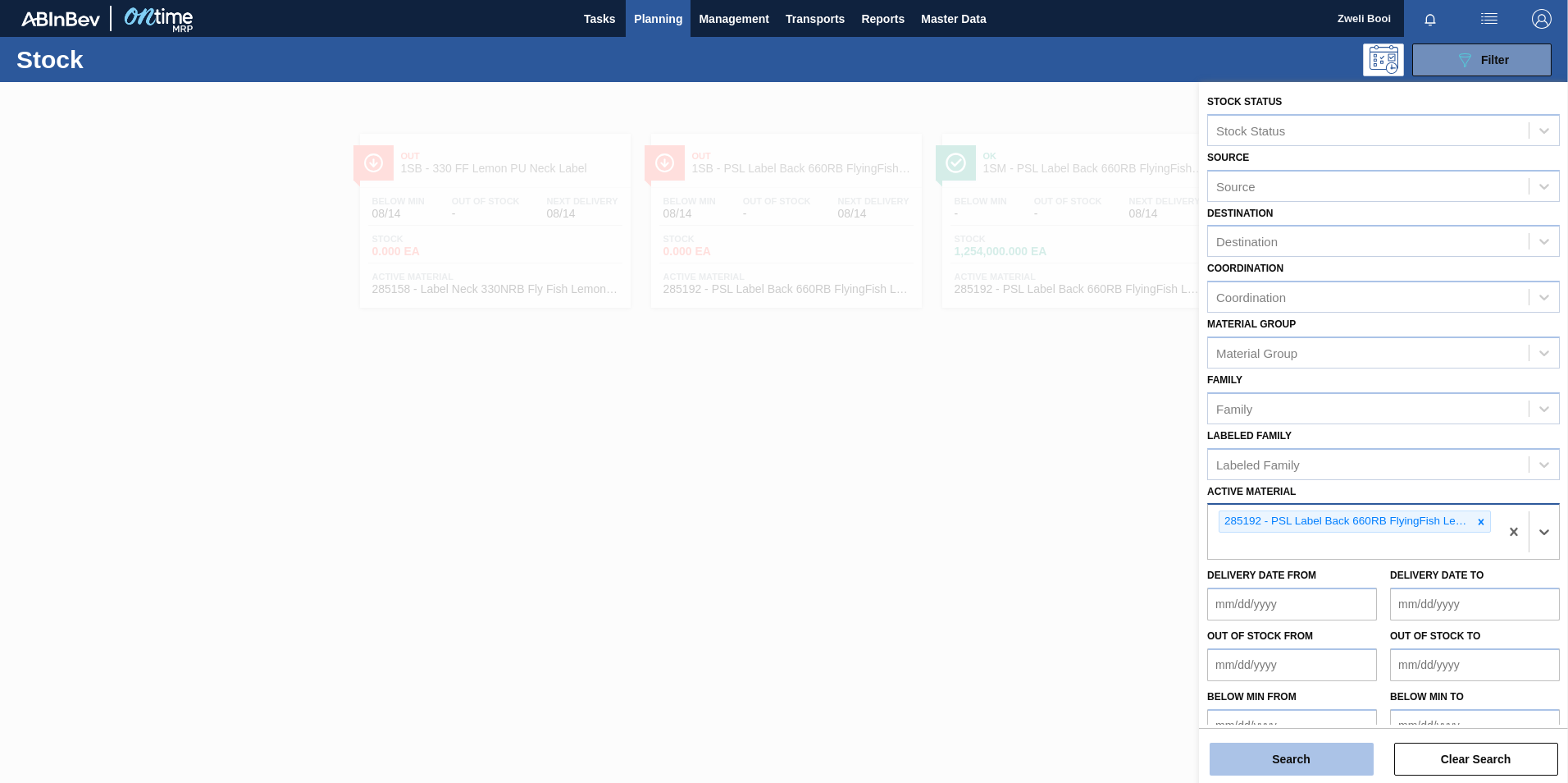
click at [1338, 758] on button "Search" at bounding box center [1291, 759] width 164 height 33
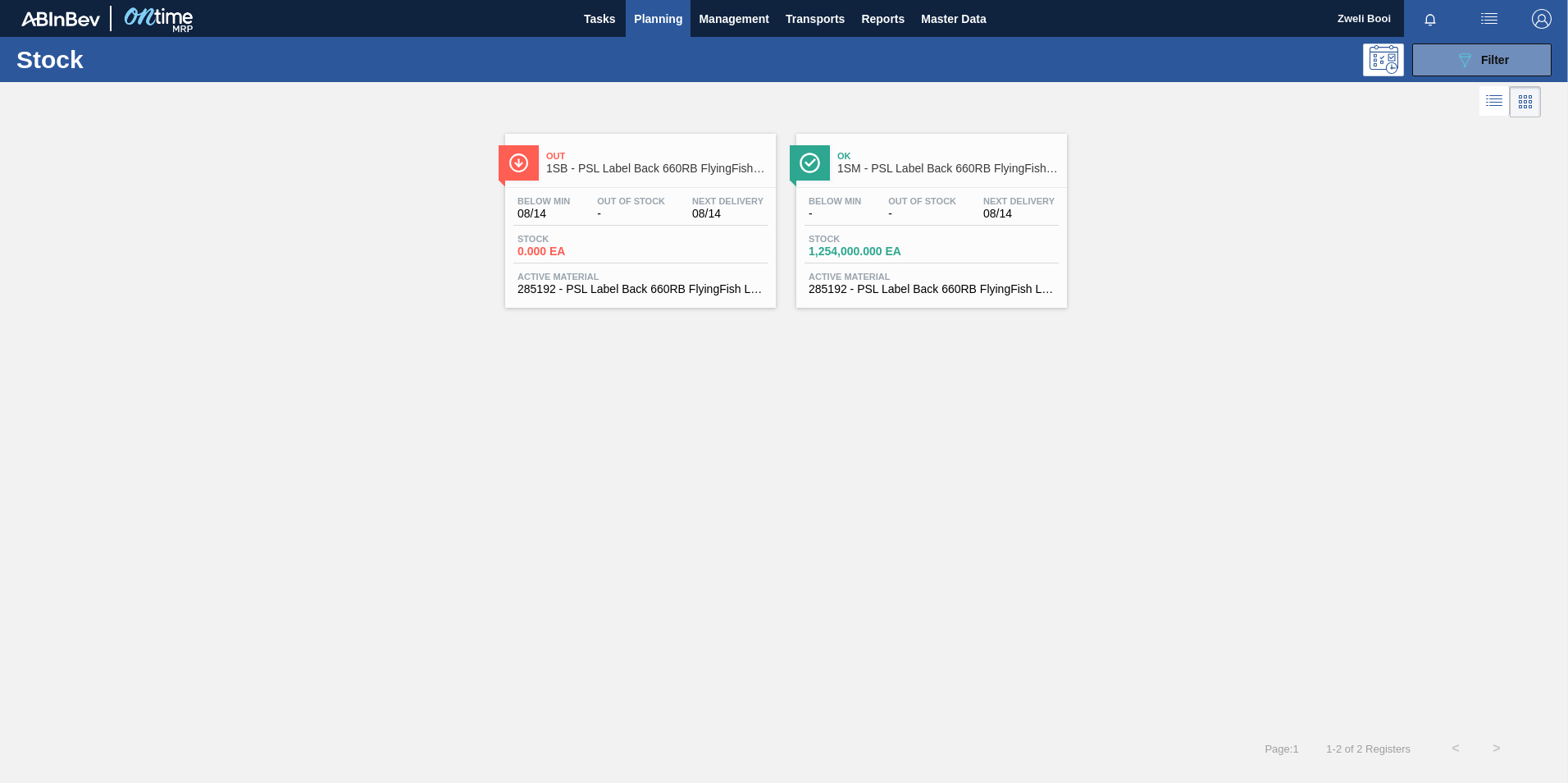
click at [685, 231] on div "Below Min 08/14 Out Of Stock - Next Delivery 08/14 Stock 0.000 EA Active Materi…" at bounding box center [641, 244] width 271 height 112
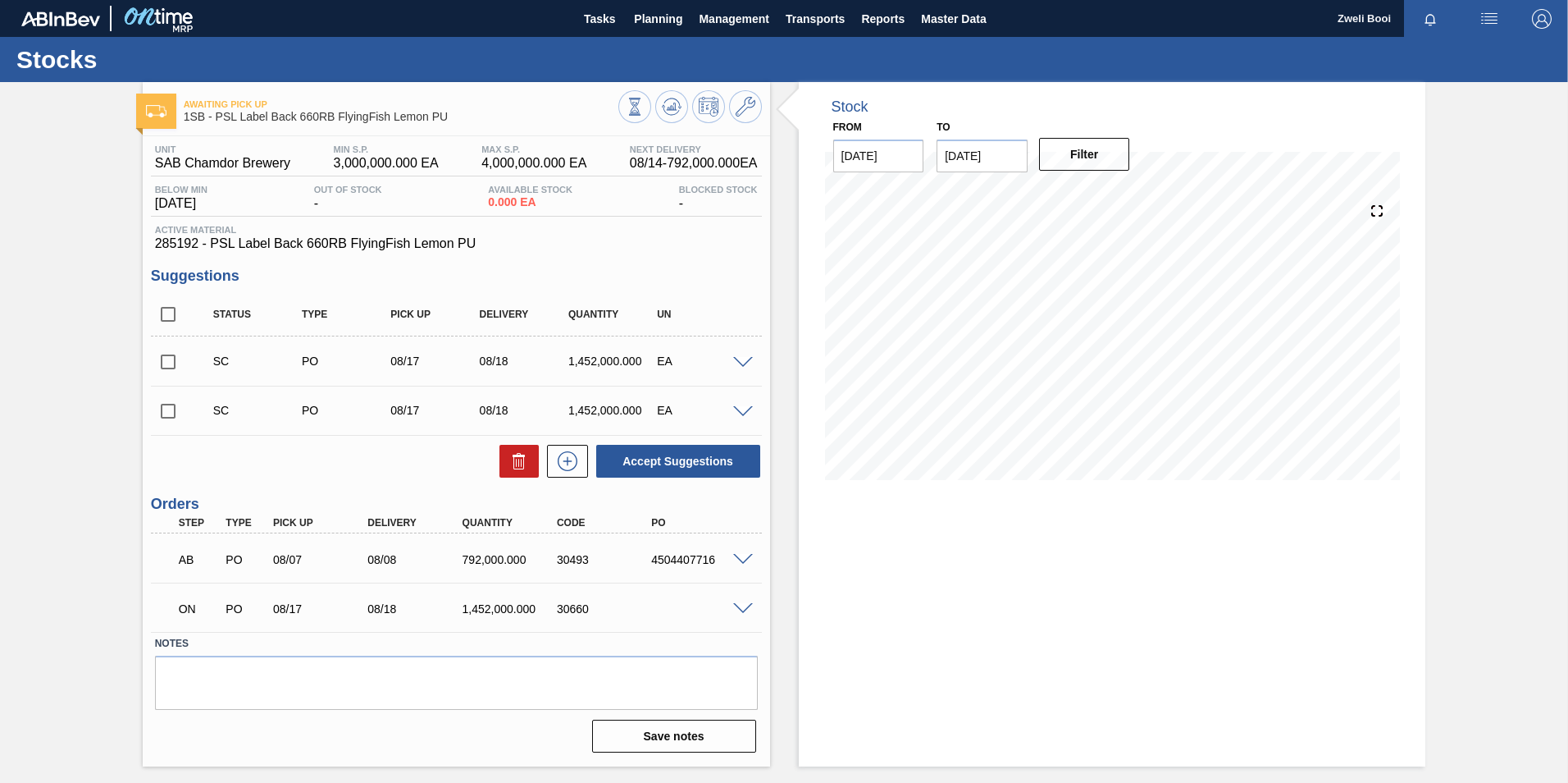
click at [747, 605] on span at bounding box center [743, 609] width 20 height 12
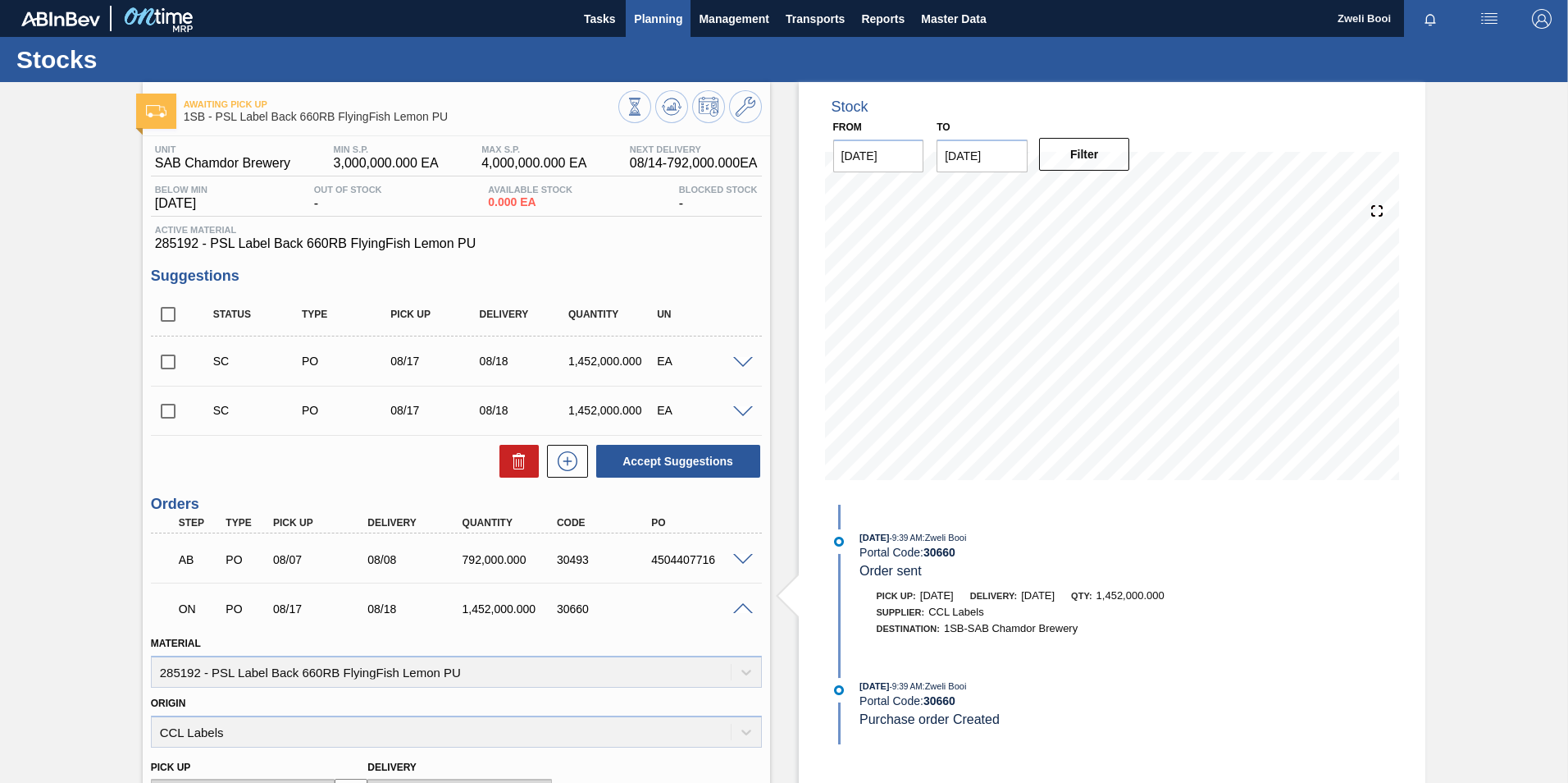
click at [656, 16] on span "Planning" at bounding box center [658, 19] width 48 height 20
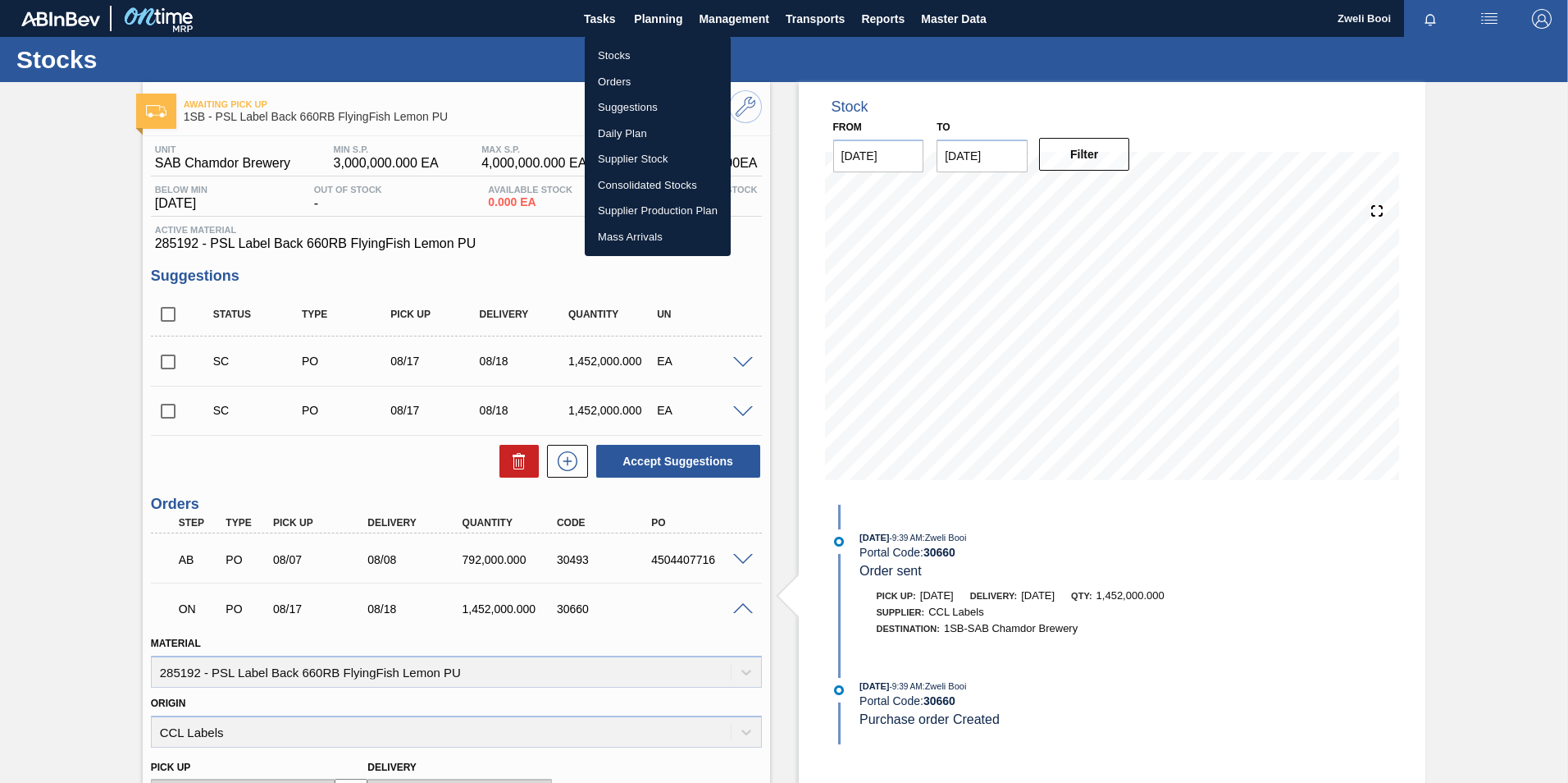
drag, startPoint x: 628, startPoint y: 51, endPoint x: 662, endPoint y: 78, distance: 43.4
click at [628, 51] on li "Stocks" at bounding box center [658, 56] width 146 height 26
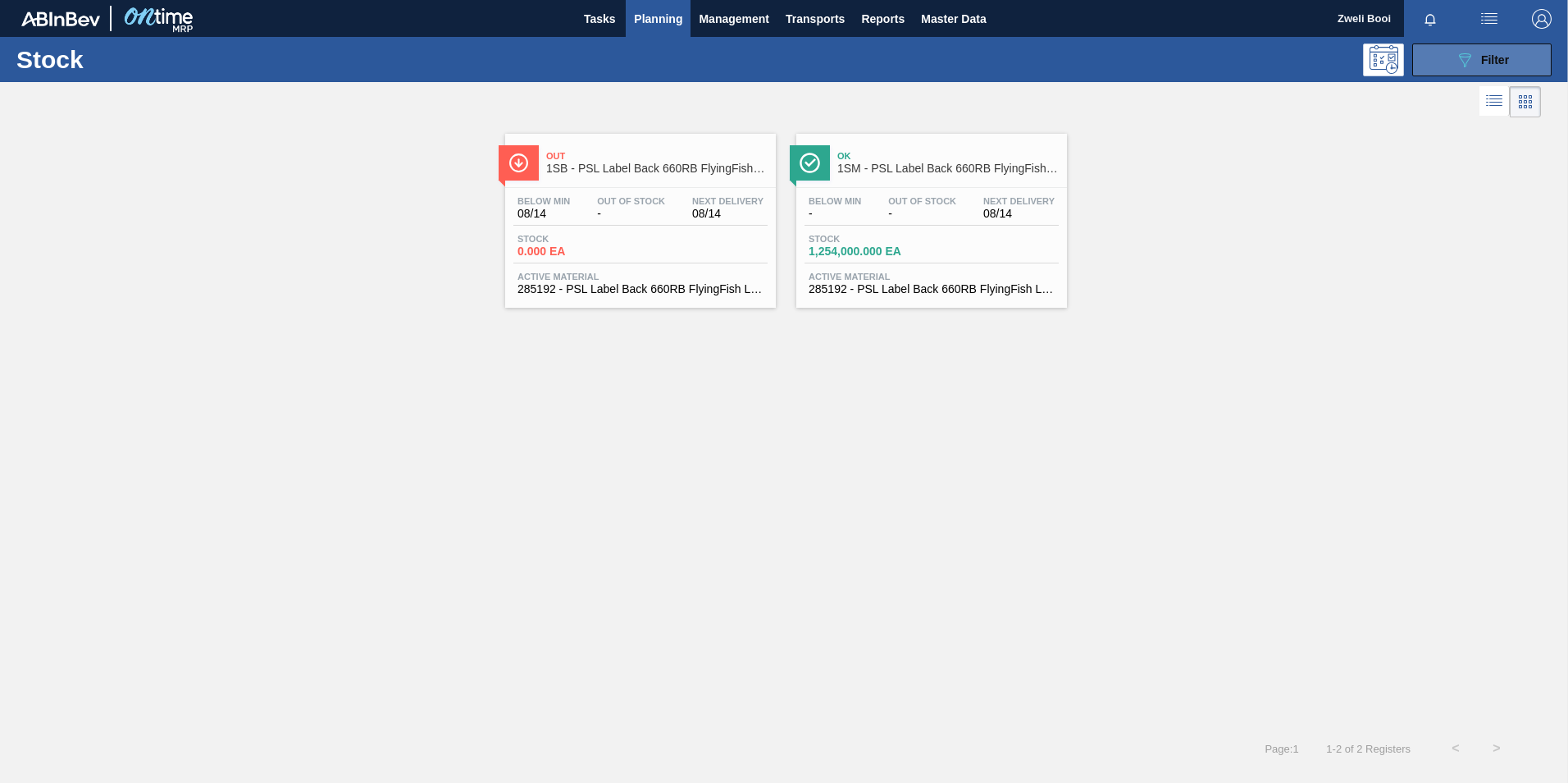
click at [1460, 68] on icon "089F7B8B-B2A5-4AFE-B5C0-19BA573D28AC" at bounding box center [1465, 60] width 20 height 20
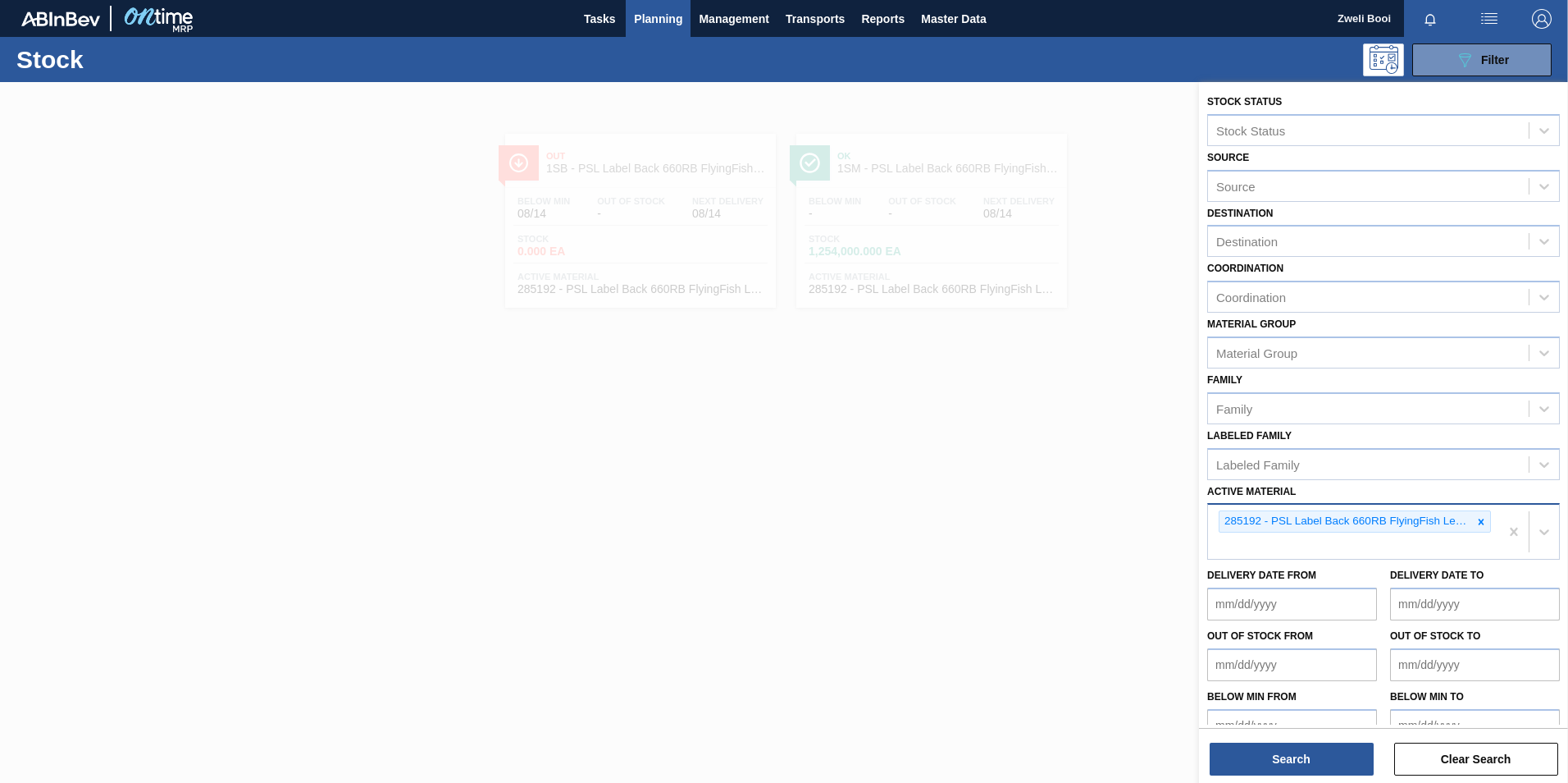
click at [1481, 515] on div at bounding box center [1481, 521] width 18 height 21
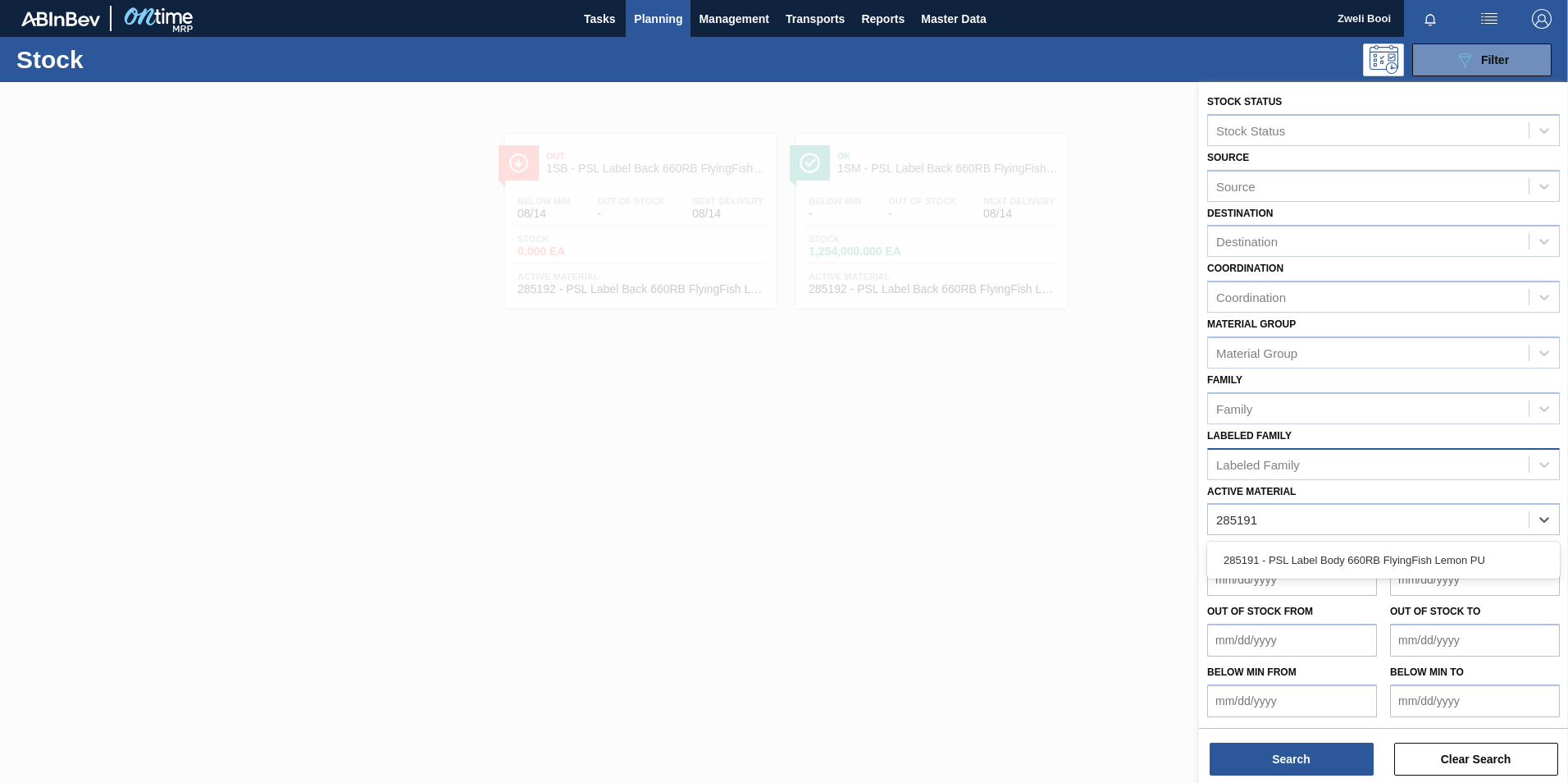
type Material "28519"
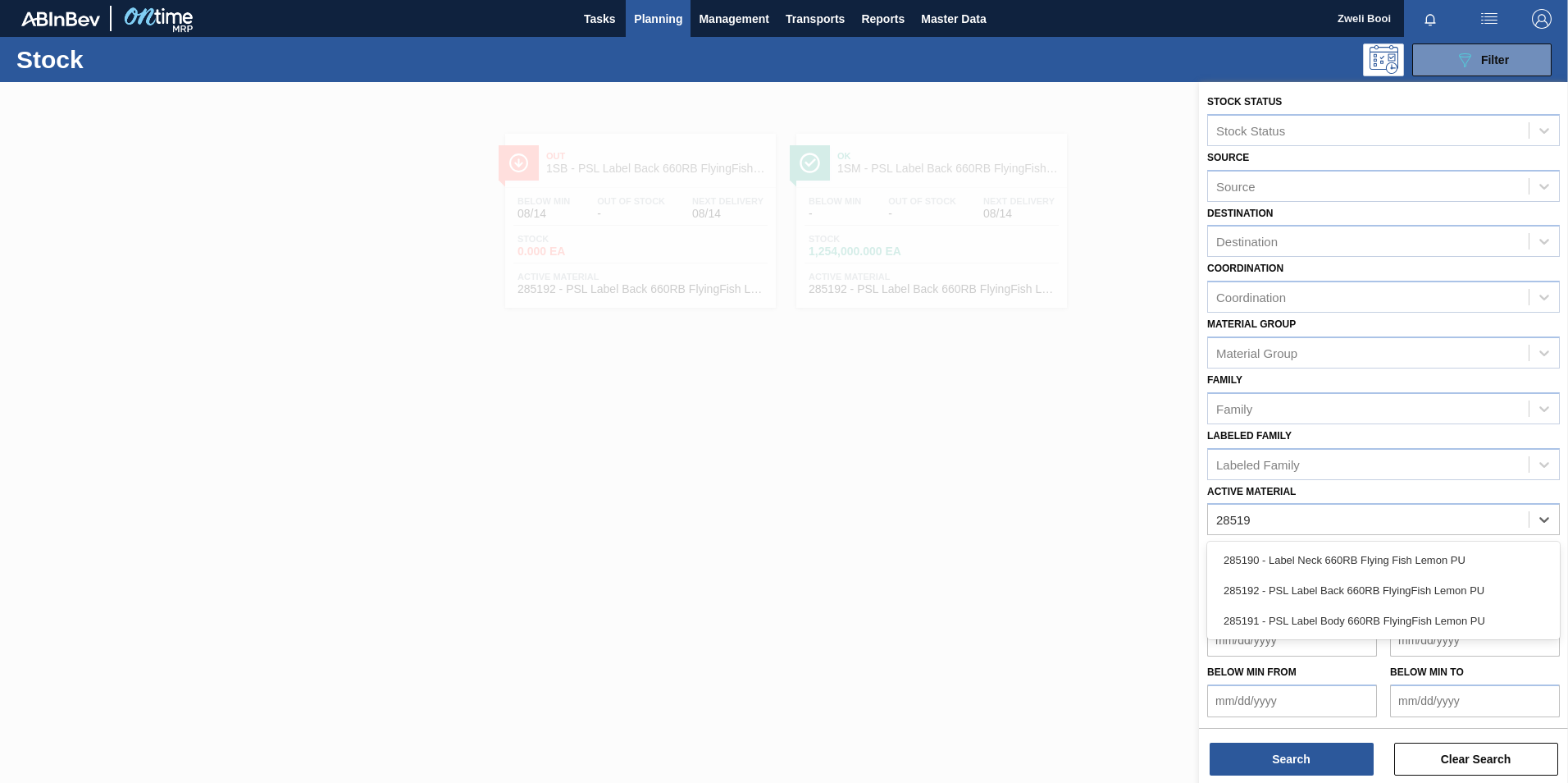
drag, startPoint x: 1430, startPoint y: 550, endPoint x: 1432, endPoint y: 566, distance: 16.1
click at [1429, 550] on div "285190 - Label Neck 660RB Flying Fish Lemon PU" at bounding box center [1383, 560] width 353 height 30
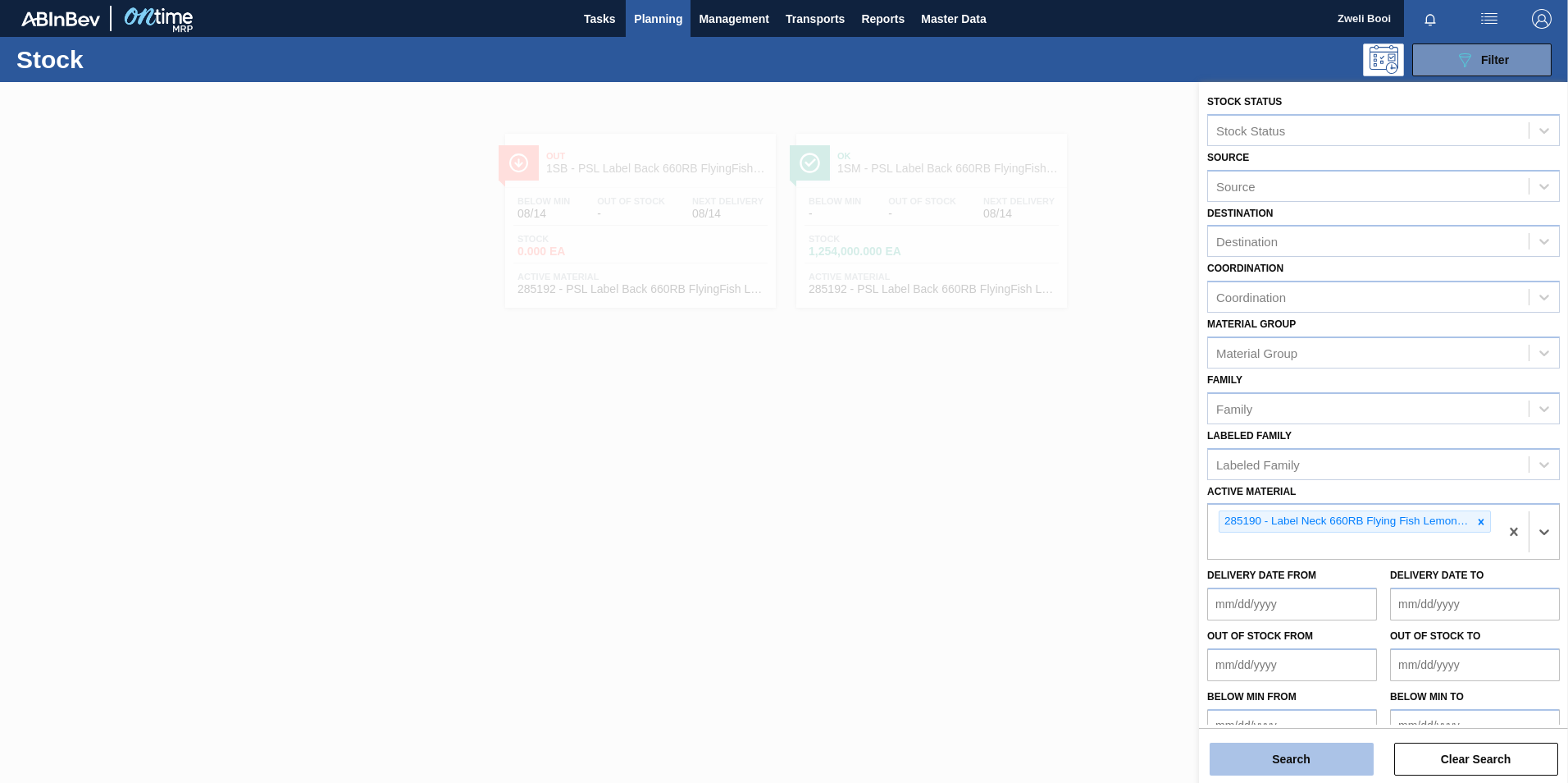
click at [1335, 764] on button "Search" at bounding box center [1291, 759] width 164 height 33
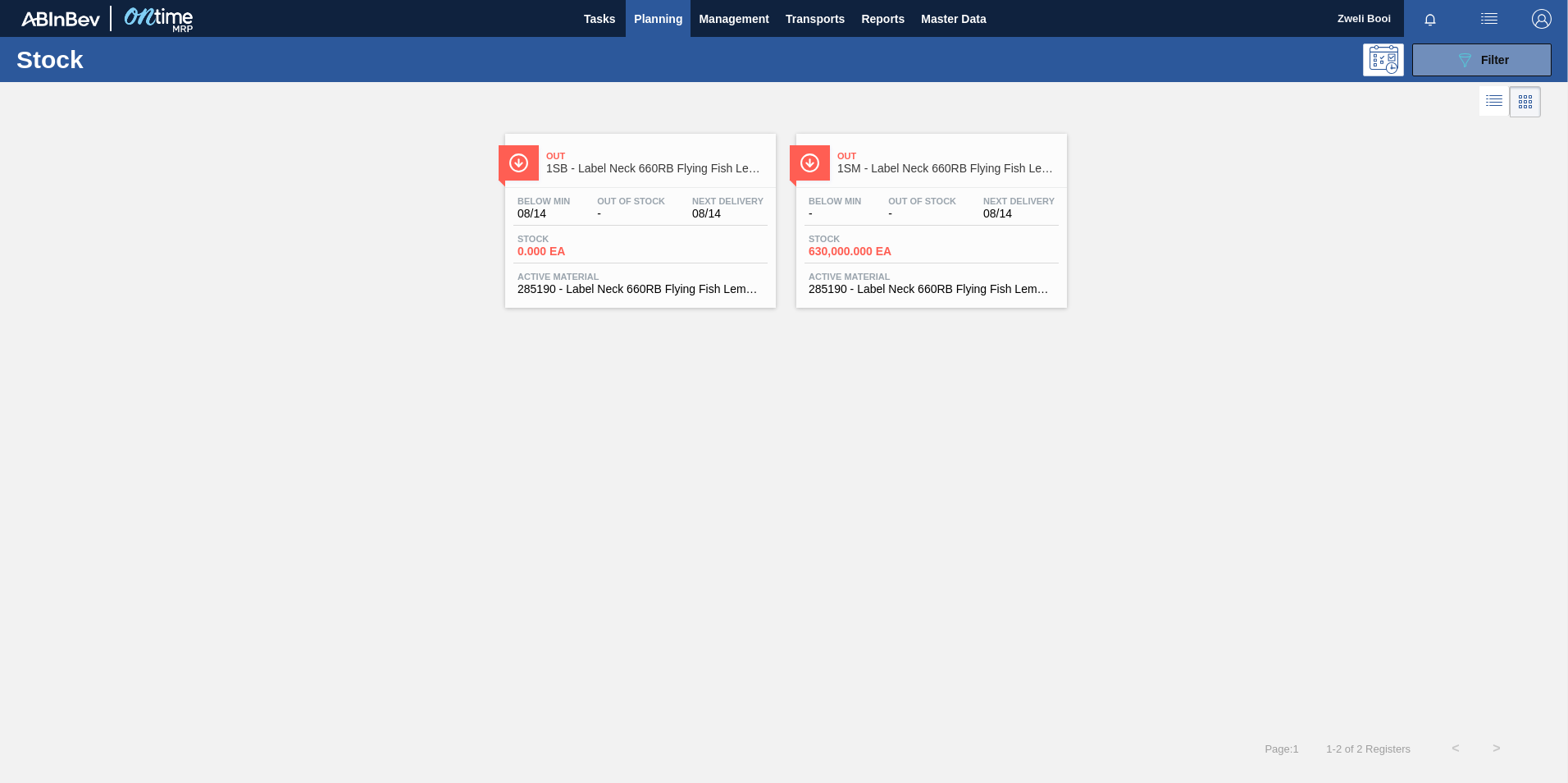
click at [590, 247] on span "0.000 EA" at bounding box center [575, 251] width 115 height 12
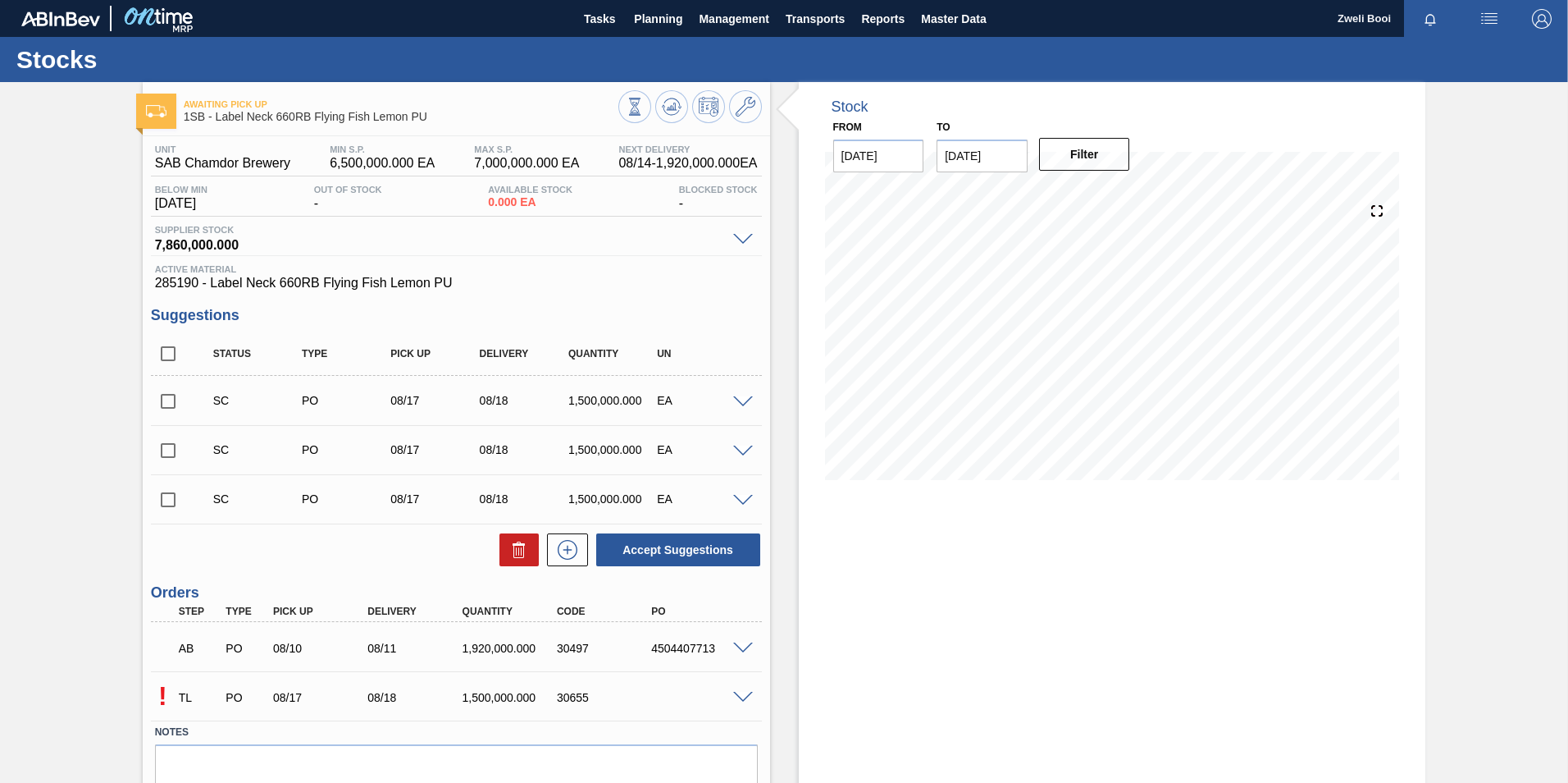
click at [744, 696] on span at bounding box center [743, 698] width 20 height 12
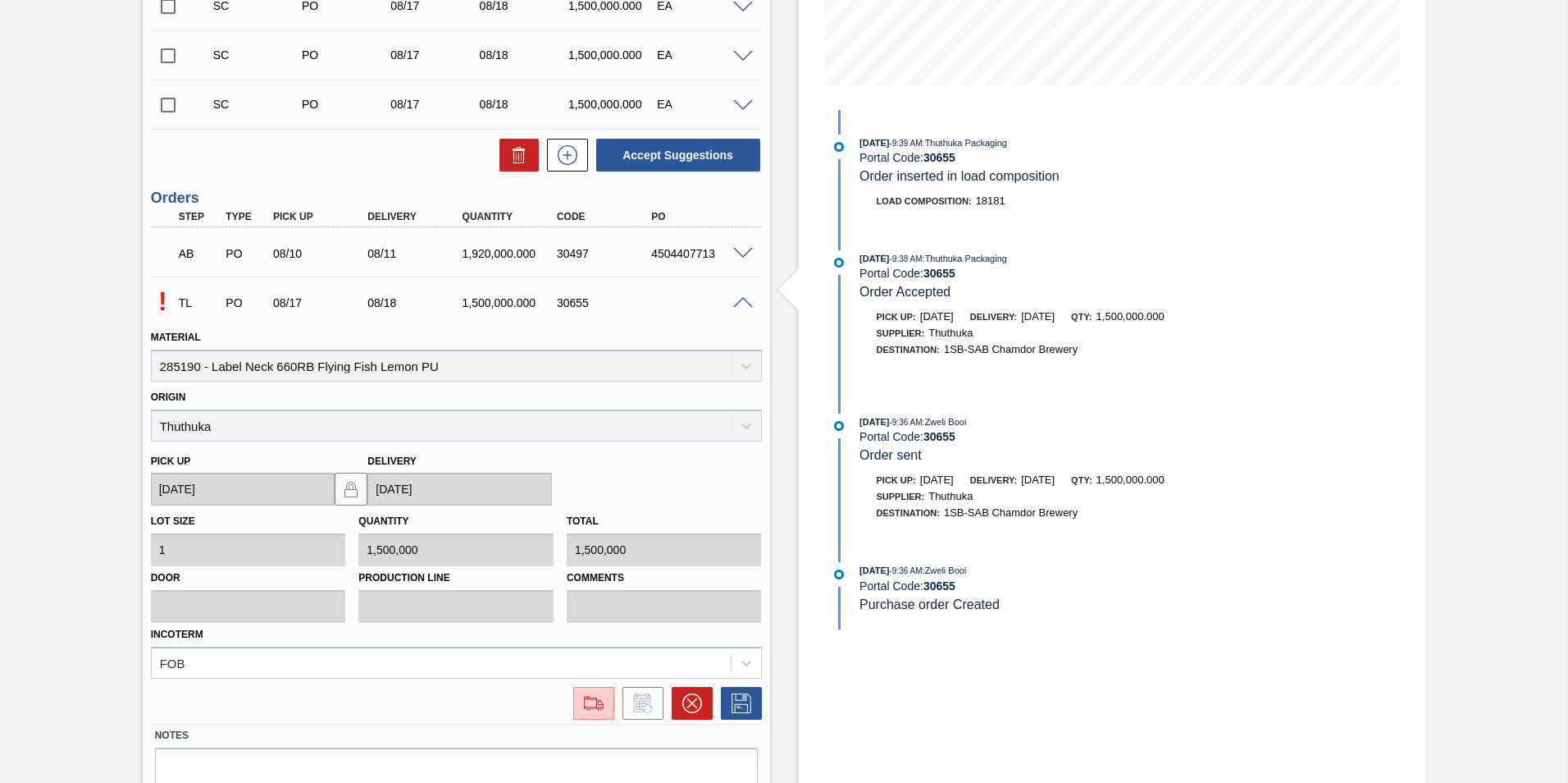
scroll to position [410, 0]
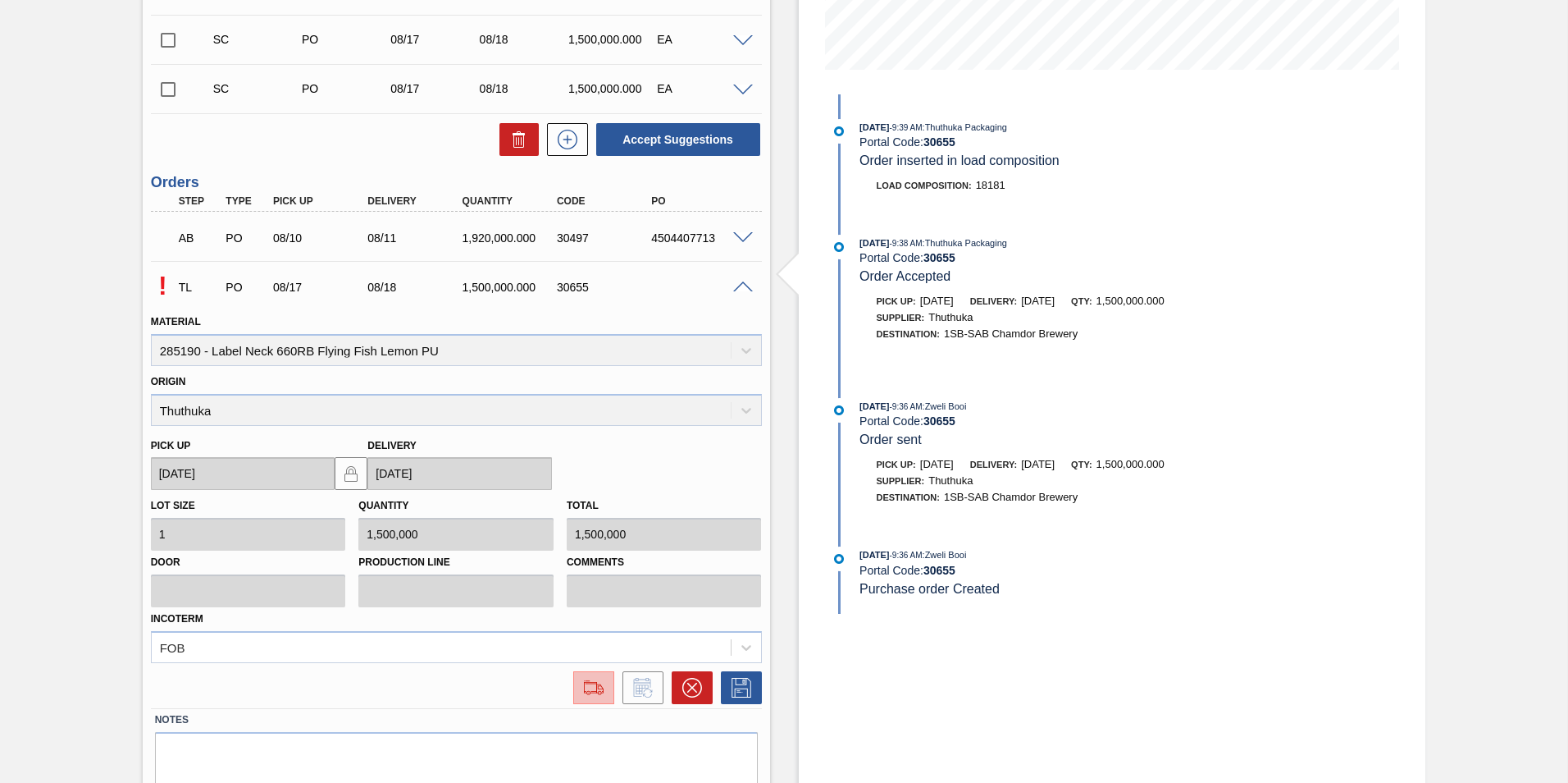
click at [601, 680] on img at bounding box center [594, 688] width 26 height 20
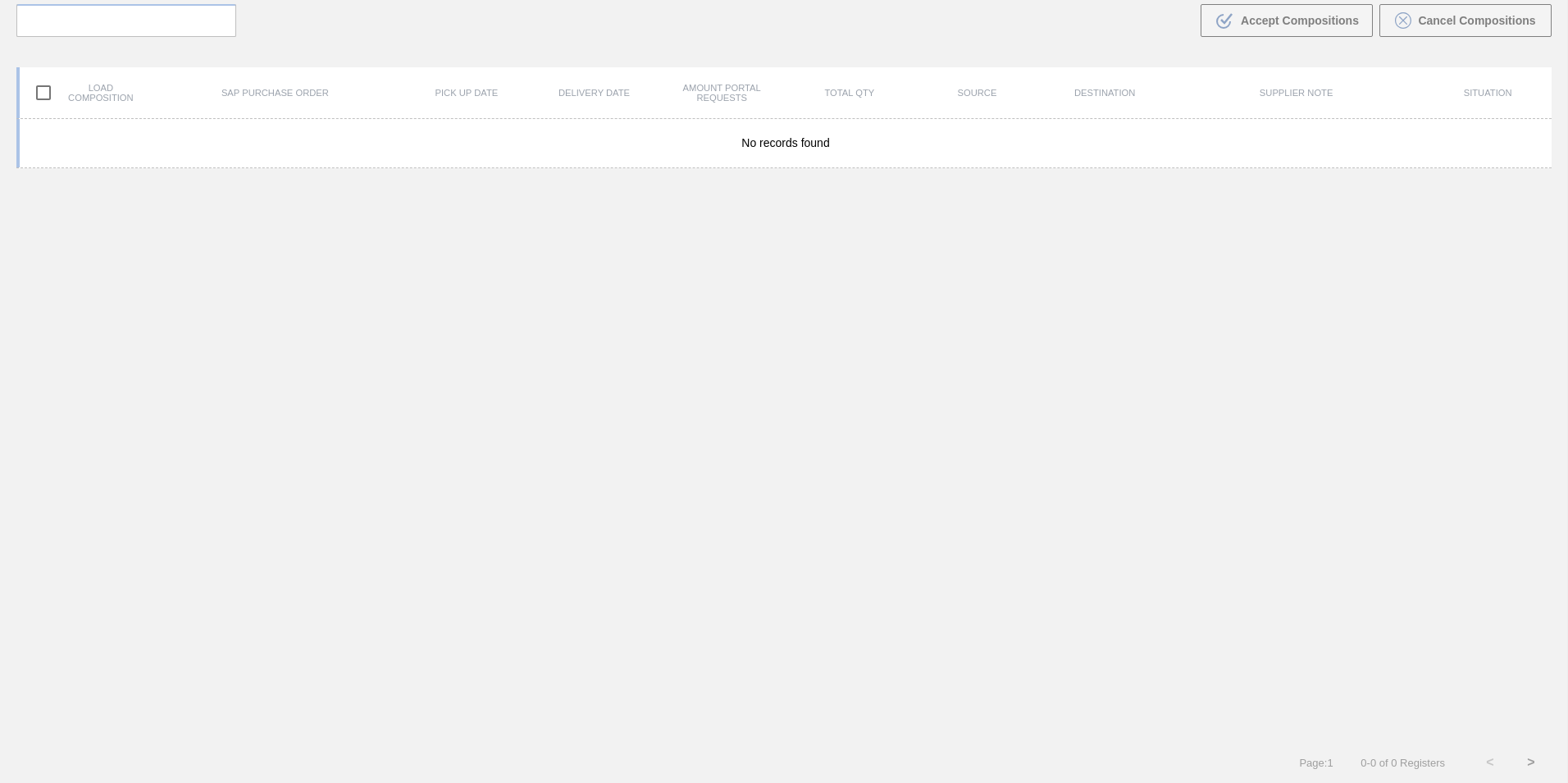
scroll to position [118, 0]
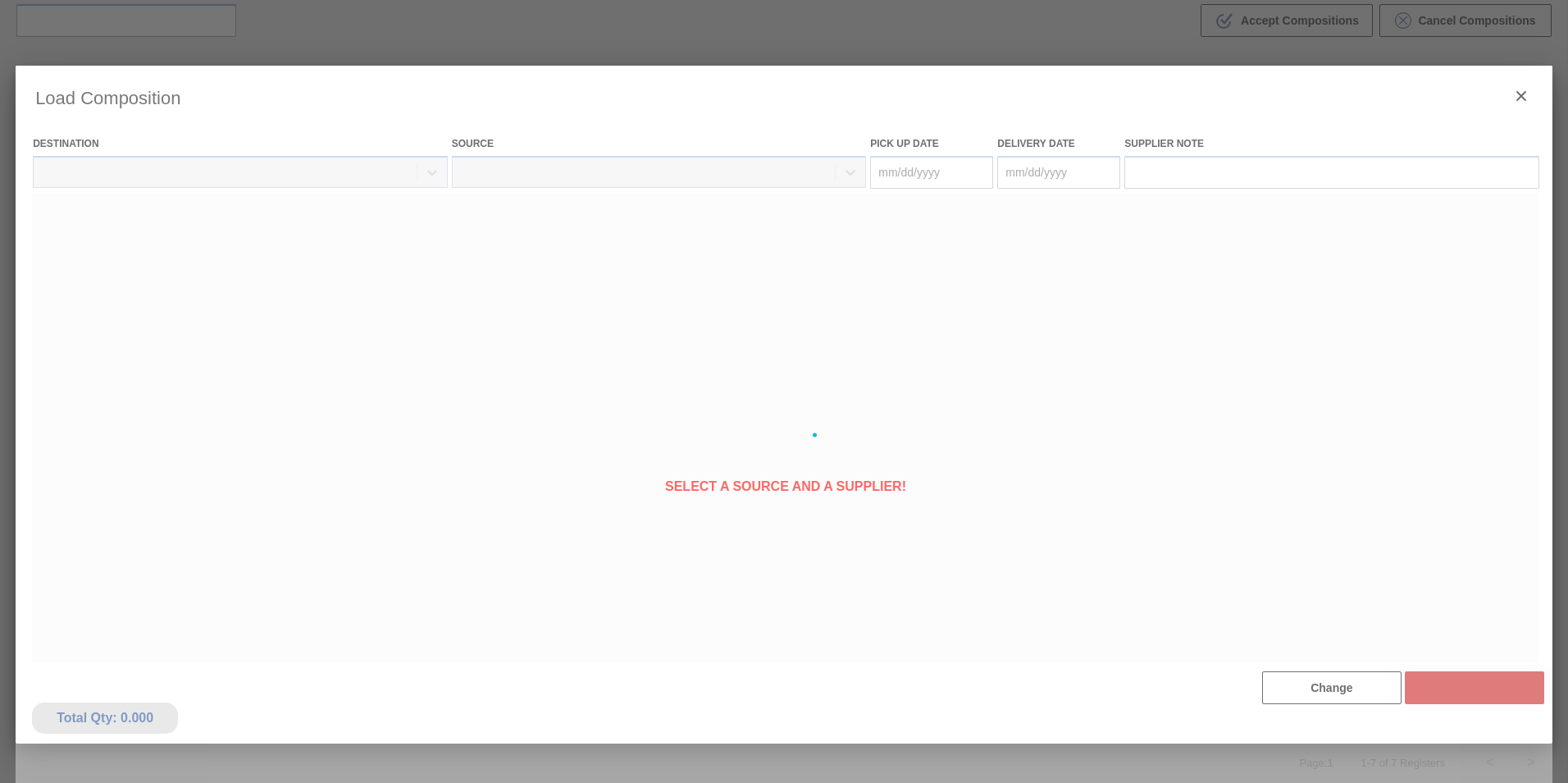
type Date "[DATE]"
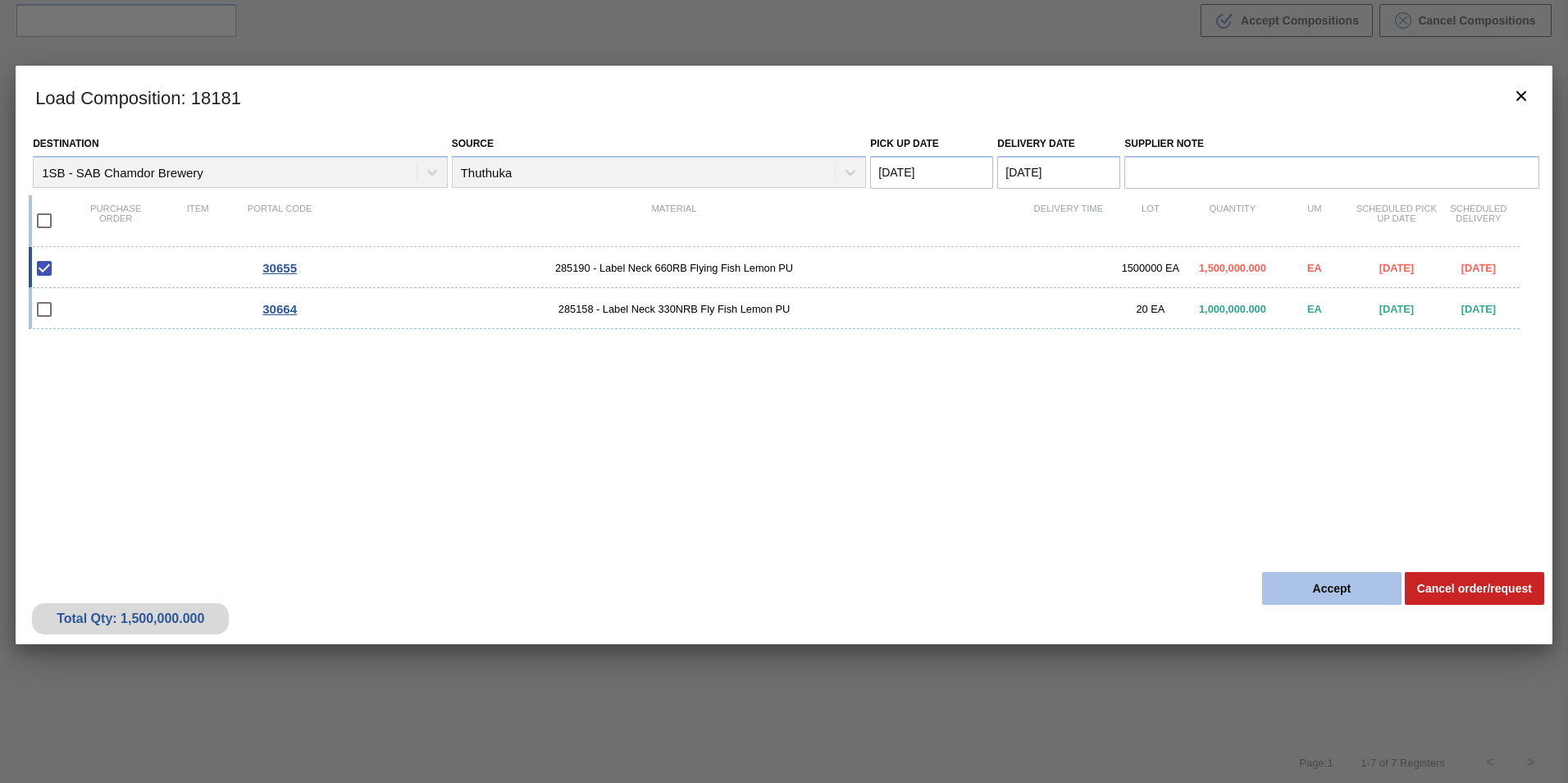
click at [1337, 584] on button "Accept" at bounding box center [1332, 588] width 139 height 33
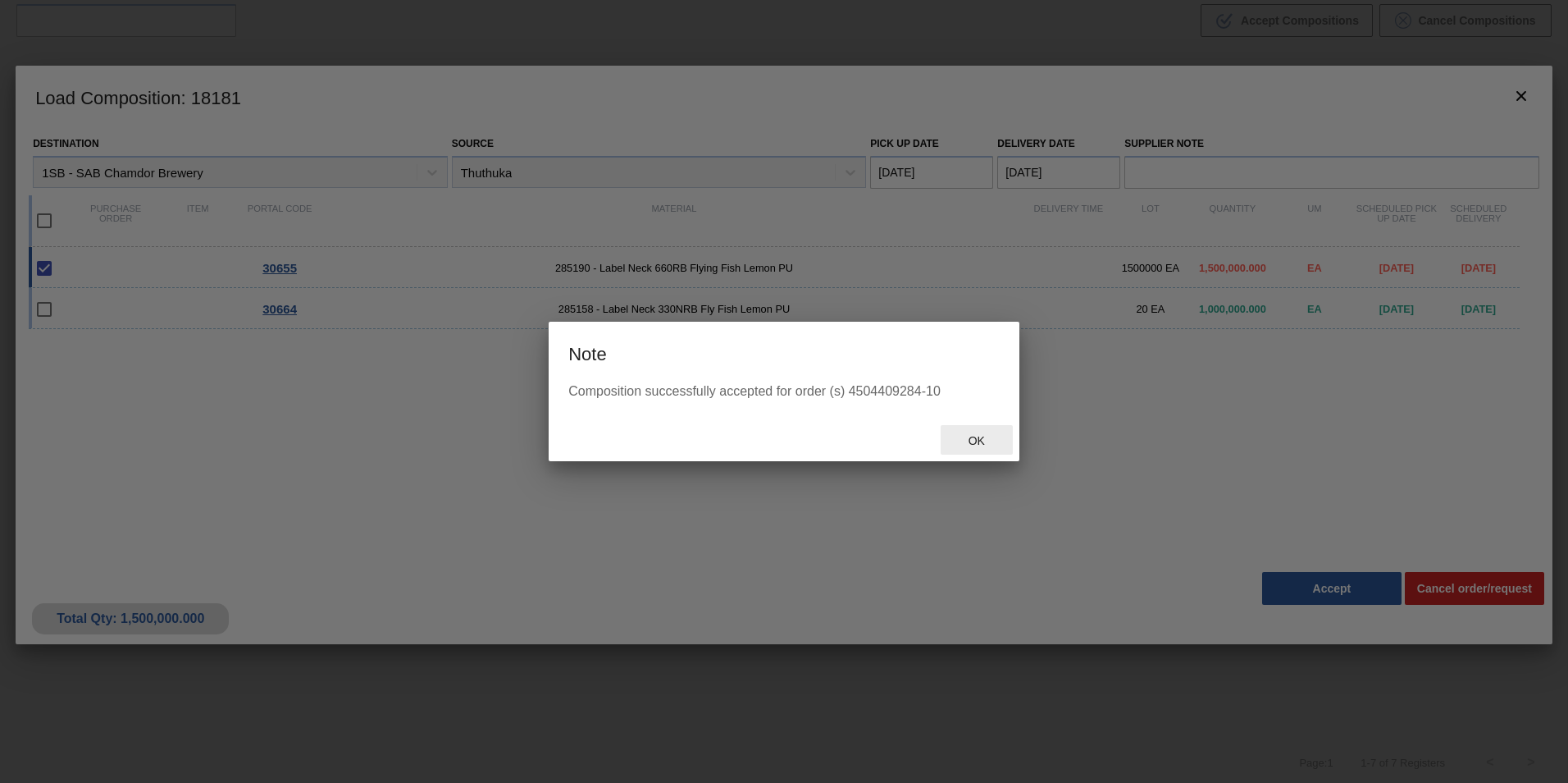
click at [984, 438] on span "Ok" at bounding box center [976, 441] width 43 height 13
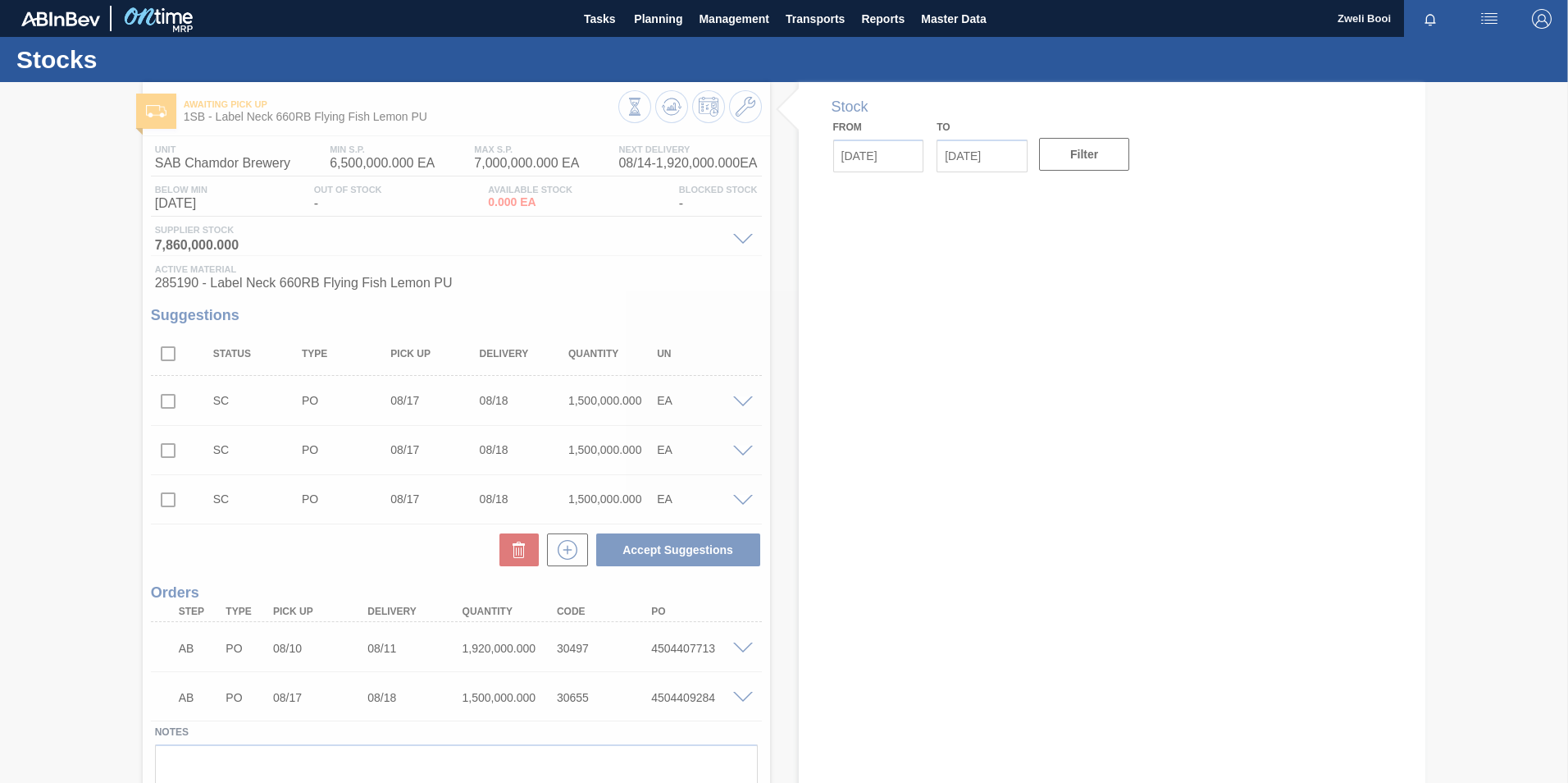
type input "[DATE]"
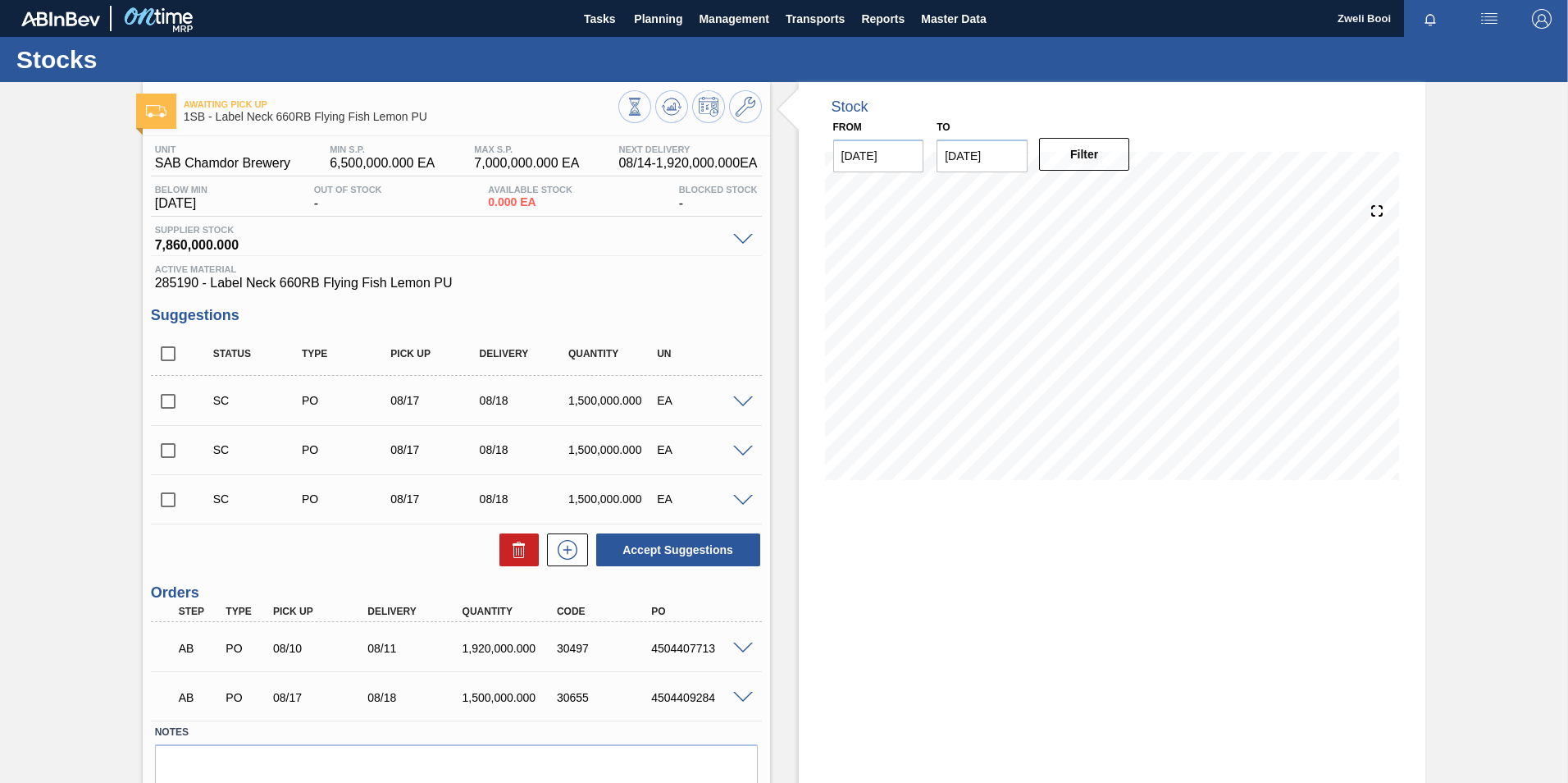
click at [742, 697] on span at bounding box center [743, 698] width 20 height 12
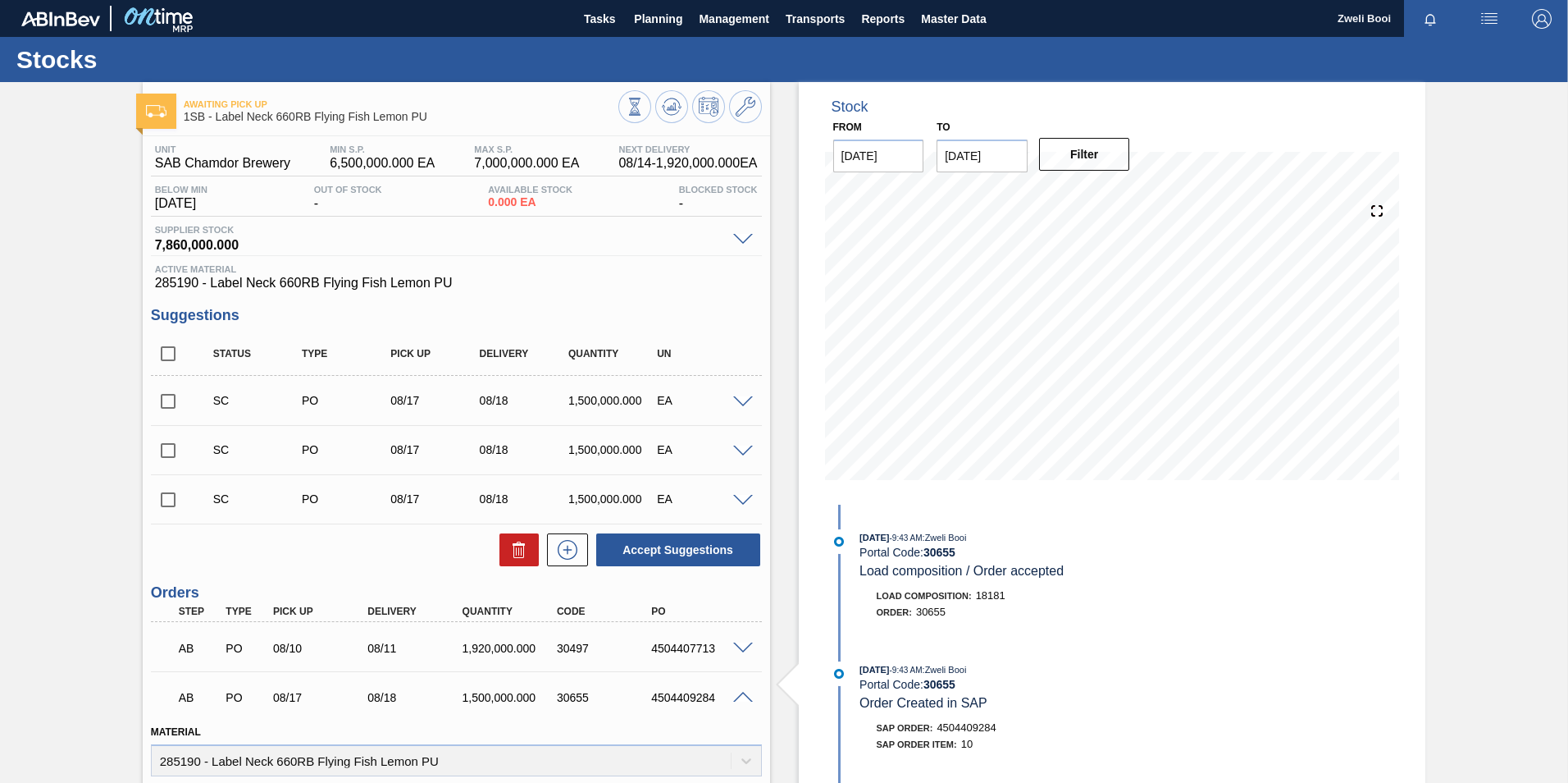
click at [742, 697] on span at bounding box center [743, 698] width 20 height 12
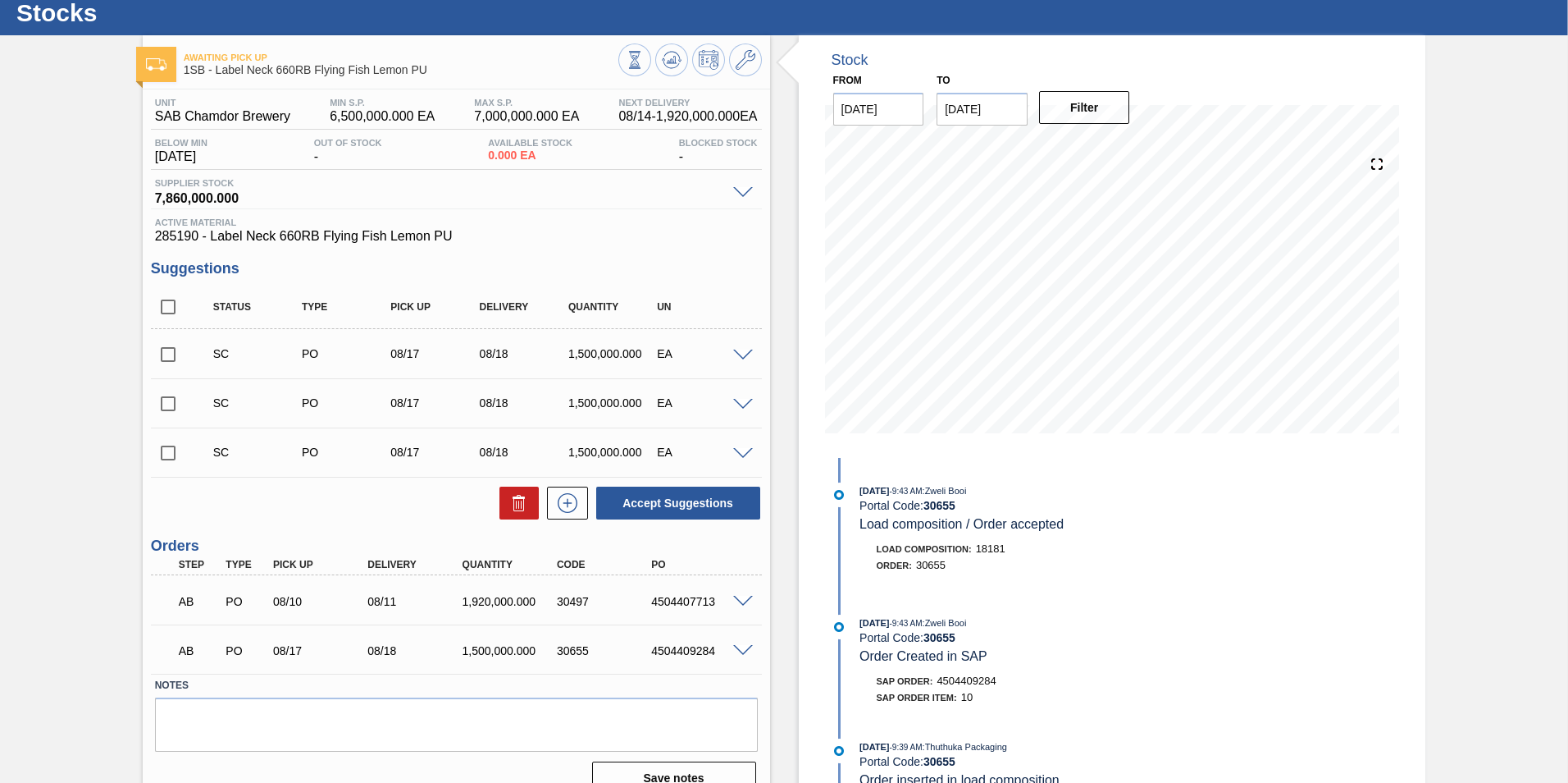
scroll to position [72, 0]
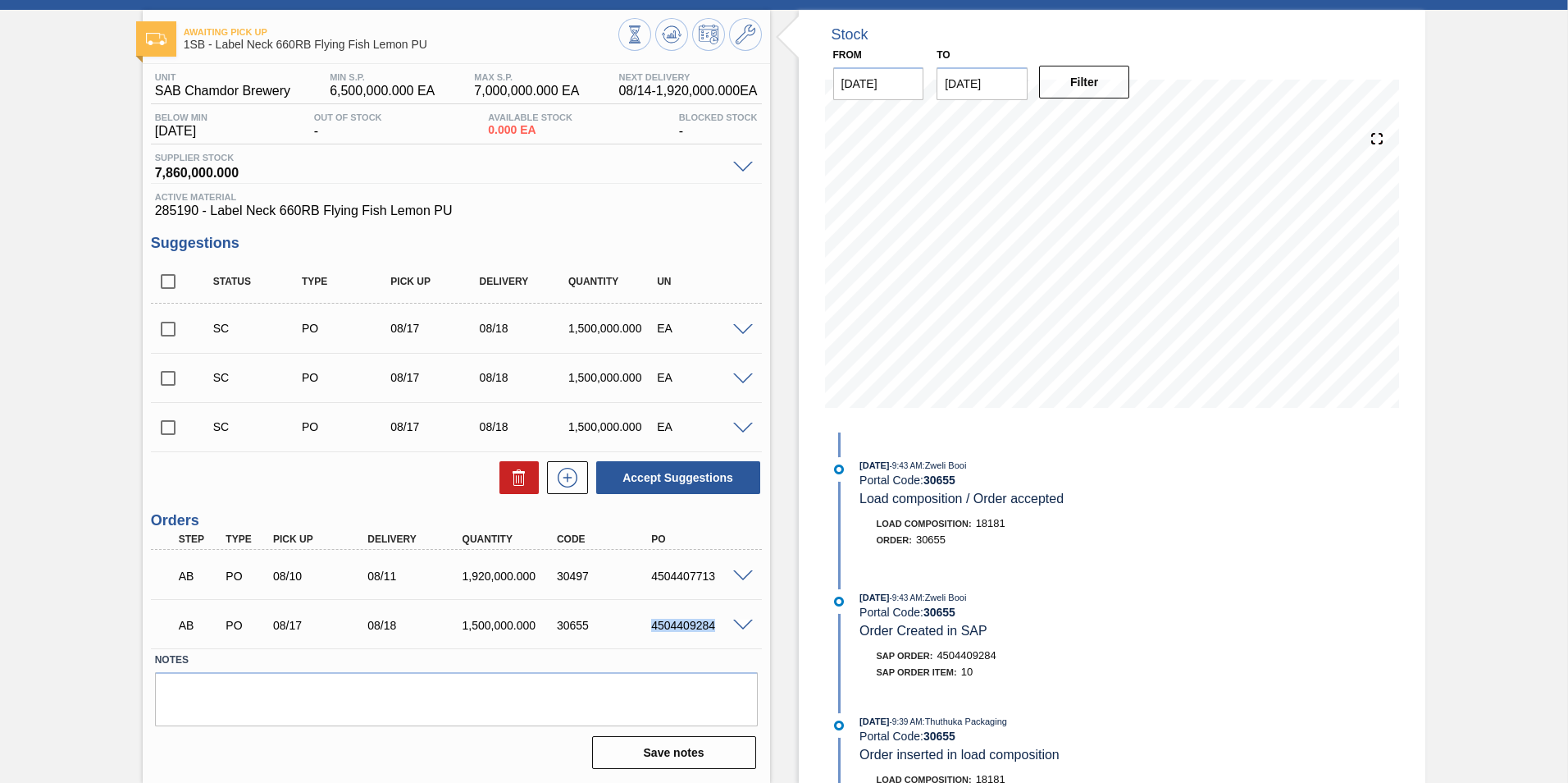
drag, startPoint x: 646, startPoint y: 630, endPoint x: 715, endPoint y: 630, distance: 69.0
click at [715, 630] on div "4504409284" at bounding box center [700, 625] width 106 height 13
copy div "4504409284"
